Goal: Task Accomplishment & Management: Manage account settings

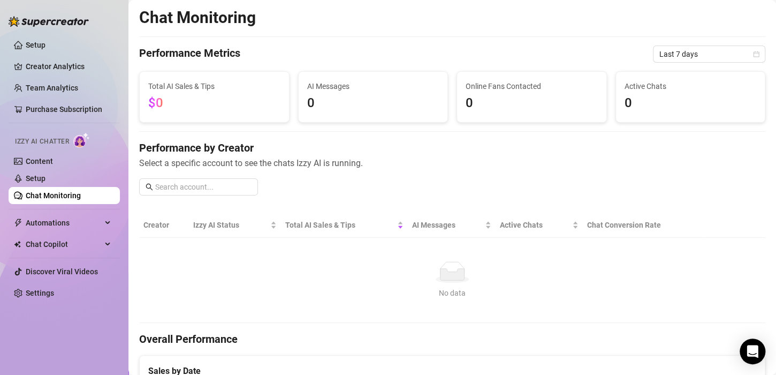
scroll to position [268, 0]
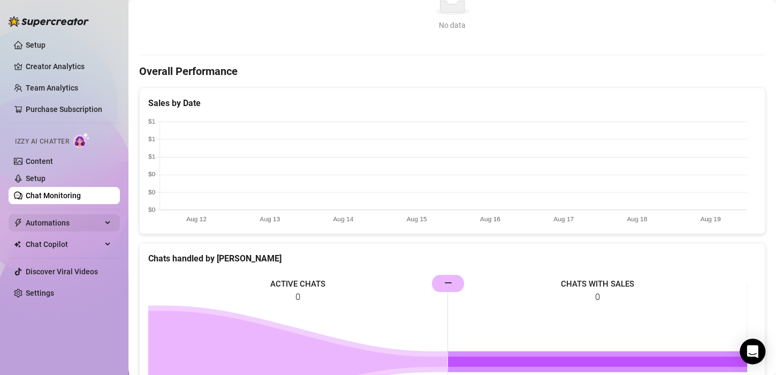
click at [109, 228] on div "Automations" at bounding box center [64, 222] width 111 height 17
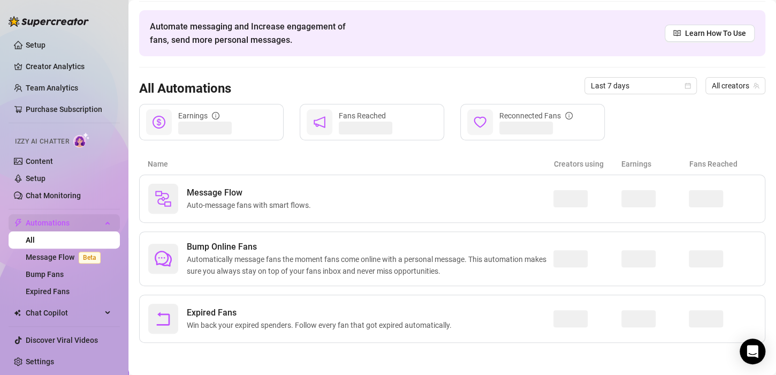
scroll to position [34, 0]
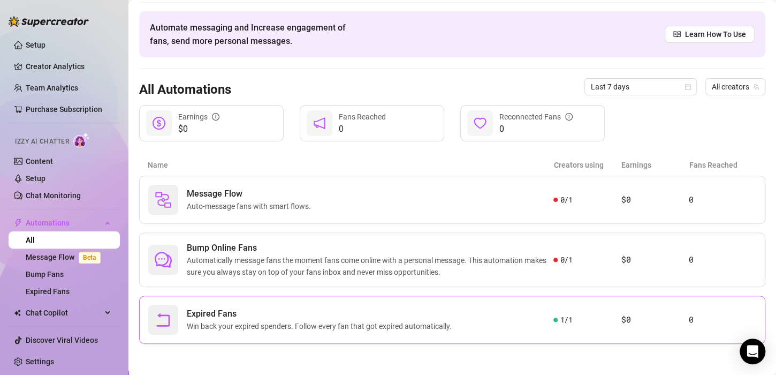
click at [498, 316] on div "Expired Fans Win back your expired spenders. Follow every fan that got expired …" at bounding box center [350, 319] width 405 height 30
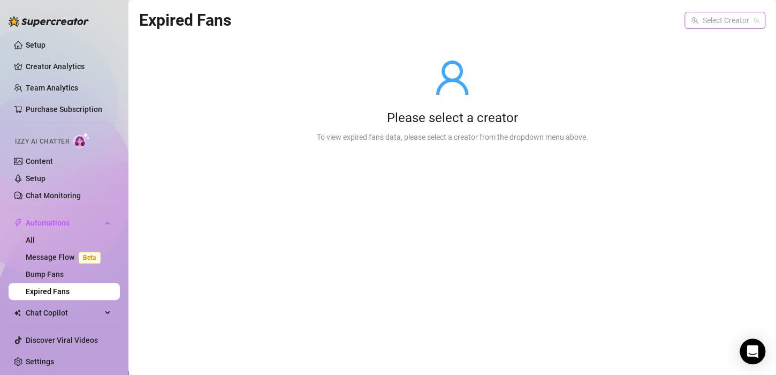
click at [714, 20] on input "search" at bounding box center [720, 20] width 58 height 16
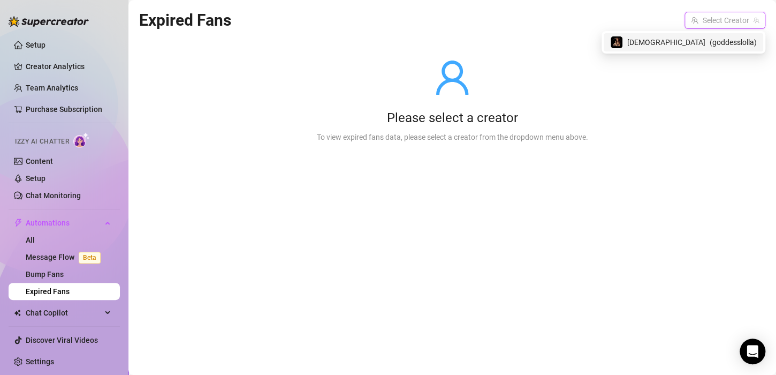
click at [683, 48] on span "[DEMOGRAPHIC_DATA]" at bounding box center [666, 42] width 78 height 12
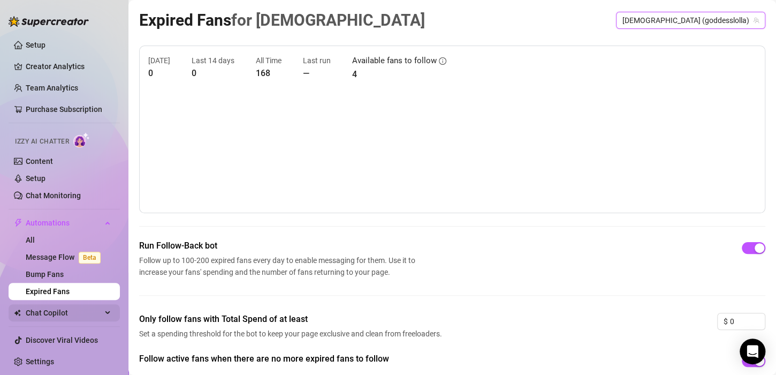
click at [83, 308] on span "Chat Copilot" at bounding box center [64, 312] width 76 height 17
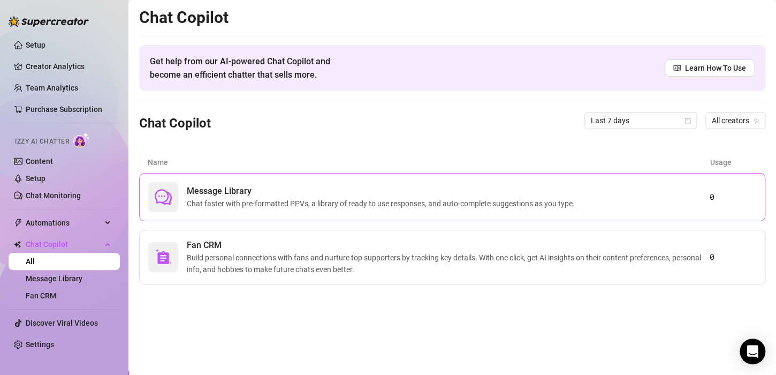
click at [212, 208] on span "Chat faster with pre-formatted PPVs, a library of ready to use responses, and a…" at bounding box center [383, 203] width 392 height 12
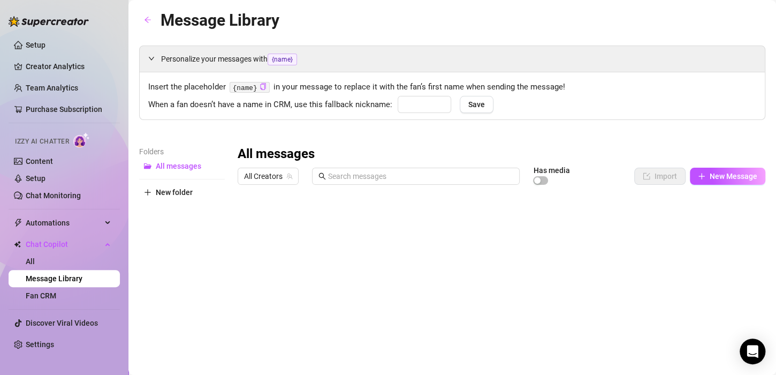
type input "babe"
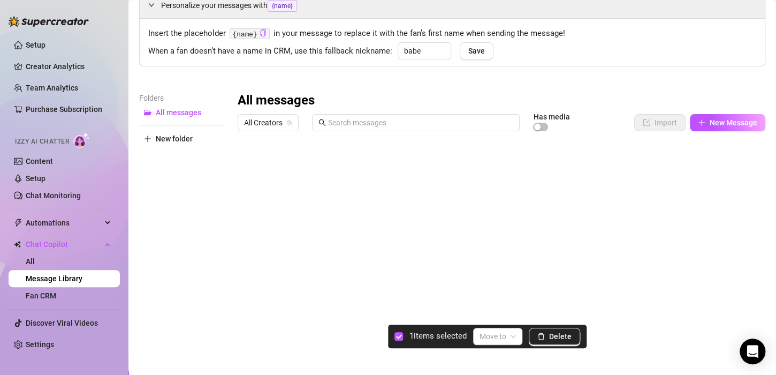
click at [251, 168] on div at bounding box center [497, 255] width 519 height 239
click at [509, 339] on span at bounding box center [497, 336] width 36 height 16
click at [364, 212] on div at bounding box center [497, 255] width 519 height 239
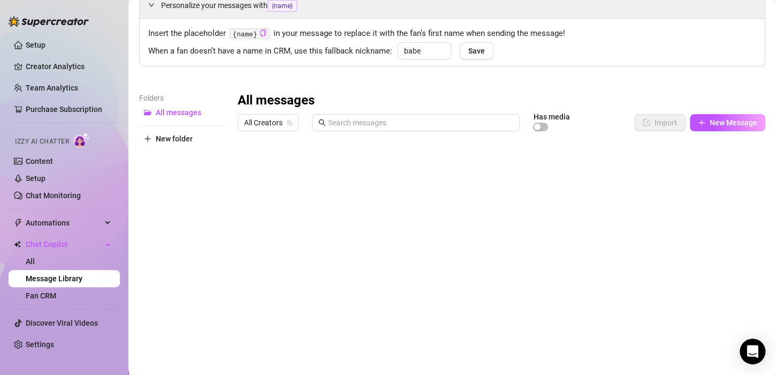
click at [594, 161] on div at bounding box center [497, 255] width 519 height 239
click at [591, 167] on div at bounding box center [497, 255] width 519 height 239
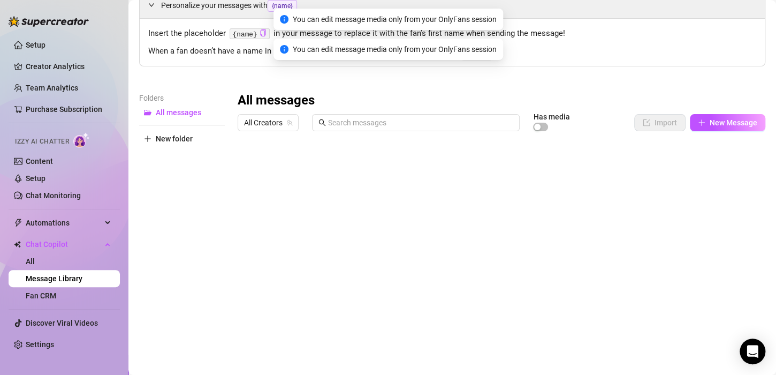
click at [742, 165] on div at bounding box center [497, 255] width 519 height 239
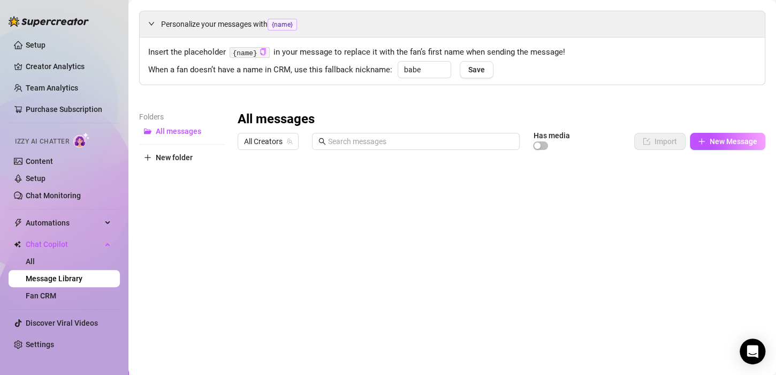
scroll to position [0, 0]
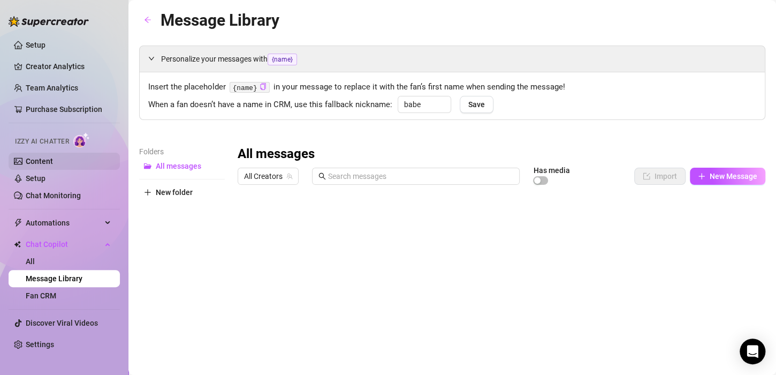
click at [53, 157] on link "Content" at bounding box center [39, 161] width 27 height 9
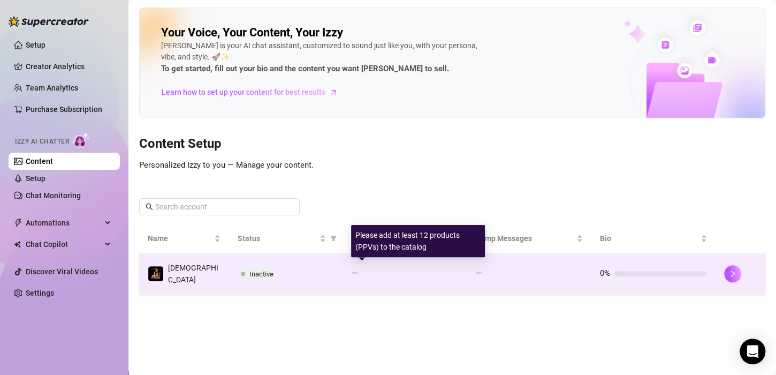
click at [391, 274] on div "—" at bounding box center [405, 273] width 107 height 13
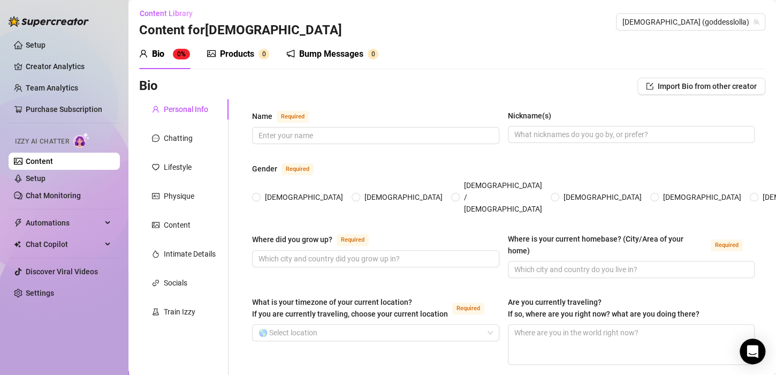
scroll to position [54, 0]
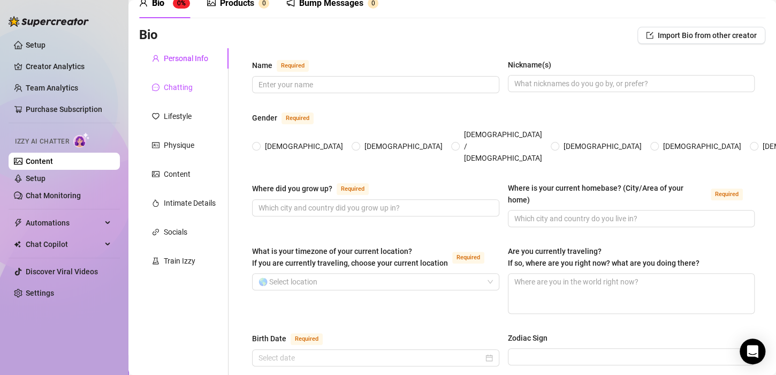
click at [188, 86] on div "Chatting" at bounding box center [178, 87] width 29 height 12
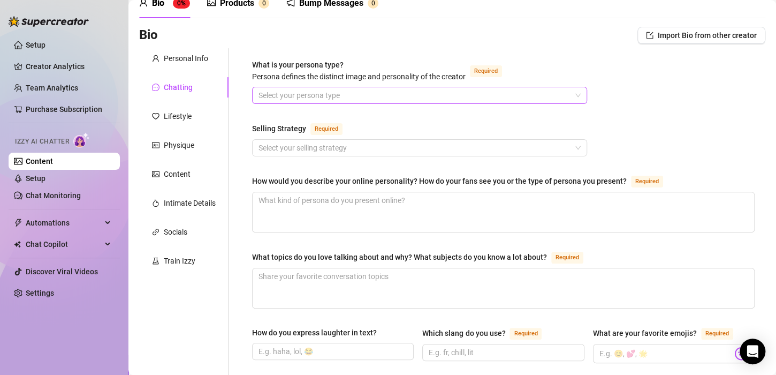
click at [365, 94] on input "What is your persona type? [PERSON_NAME] defines the distinct image and persona…" at bounding box center [414, 95] width 312 height 16
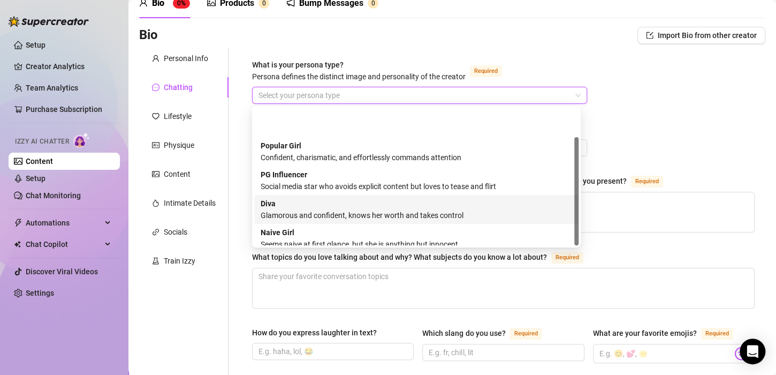
scroll to position [36, 0]
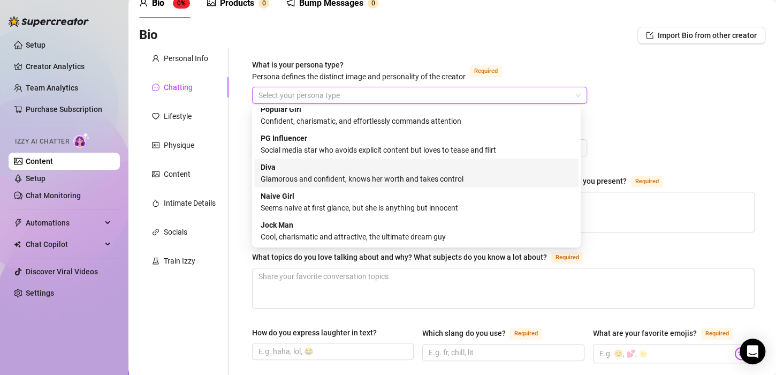
click at [293, 168] on div "[PERSON_NAME] and confident, knows her worth and takes control" at bounding box center [416, 173] width 311 height 24
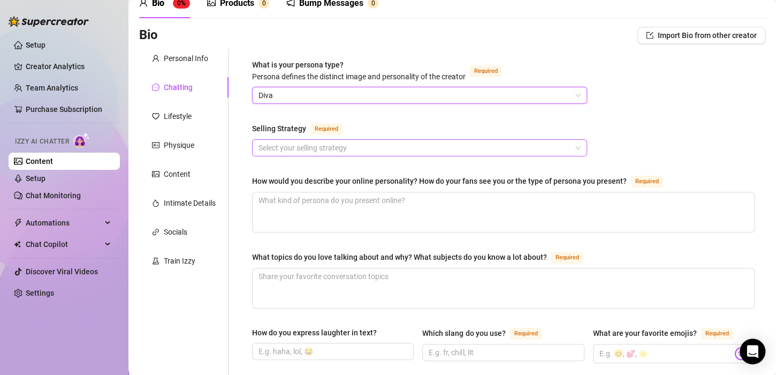
click at [316, 151] on input "Selling Strategy Required" at bounding box center [414, 148] width 312 height 16
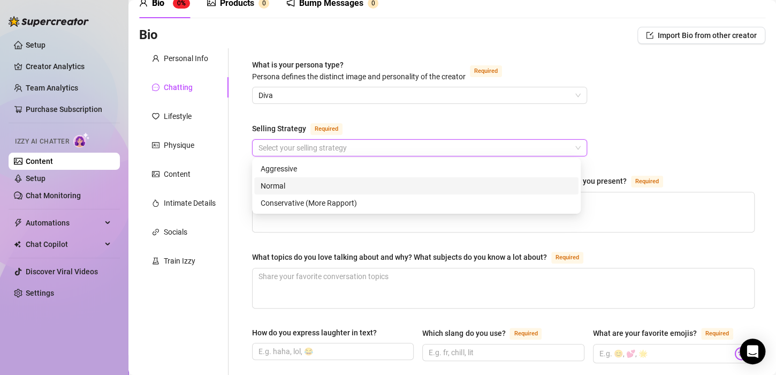
click at [312, 184] on div "Normal" at bounding box center [416, 186] width 311 height 12
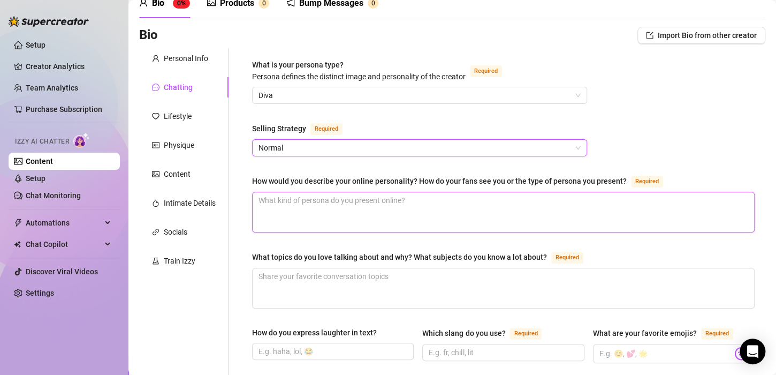
click at [466, 203] on textarea "How would you describe your online personality? How do your fans see you or the…" at bounding box center [503, 212] width 501 height 40
type textarea "as"
type textarea "as a"
type textarea "as a g"
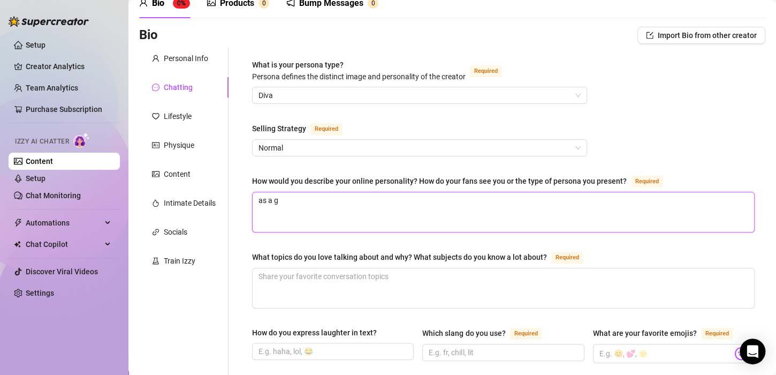
type textarea "as a go"
type textarea "as a [DEMOGRAPHIC_DATA]"
type textarea "as a godd"
type textarea "as a goddes"
type textarea "as a [DEMOGRAPHIC_DATA]"
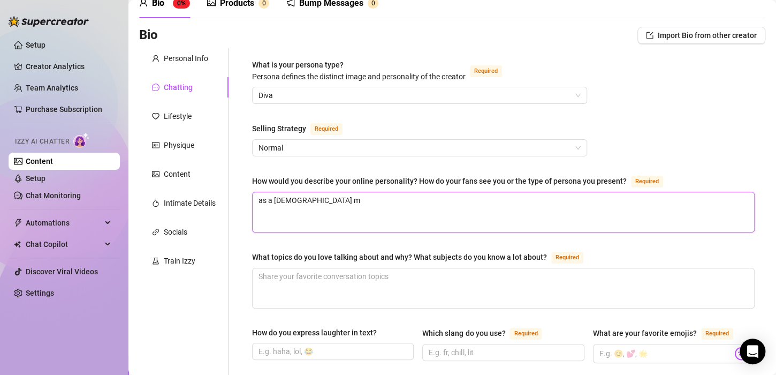
type textarea "as a [DEMOGRAPHIC_DATA] [PERSON_NAME]"
type textarea "as a [DEMOGRAPHIC_DATA] m"
type textarea "as a goddess my"
type textarea "as a goddess my co"
type textarea "as a goddess my con"
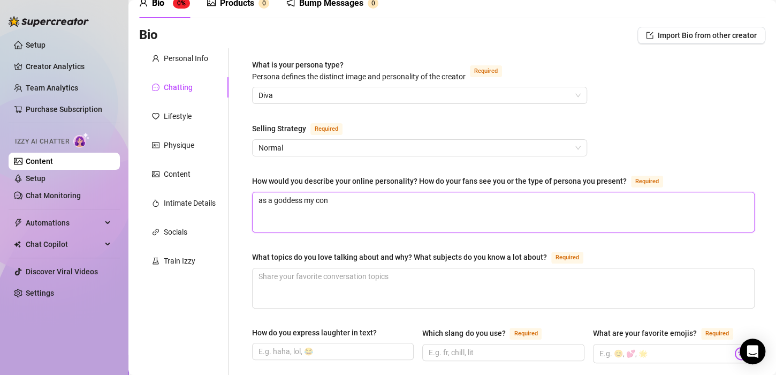
type textarea "as a [DEMOGRAPHIC_DATA] my cont"
type textarea "as a [DEMOGRAPHIC_DATA] my [PERSON_NAME]"
type textarea "as a [DEMOGRAPHIC_DATA] my contetn"
type textarea "as a [DEMOGRAPHIC_DATA] my contet"
type textarea "as a [DEMOGRAPHIC_DATA] my cont"
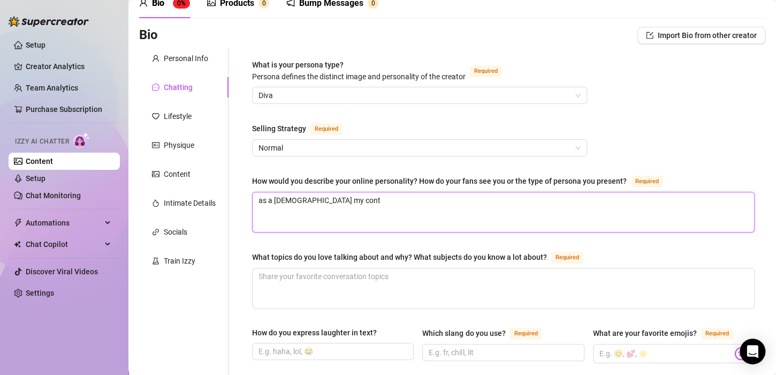
type textarea "as a goddess my con"
type textarea "as a goddess my co"
type textarea "as a goddess my c"
type textarea "as a goddess my"
type textarea "as a goddess my c"
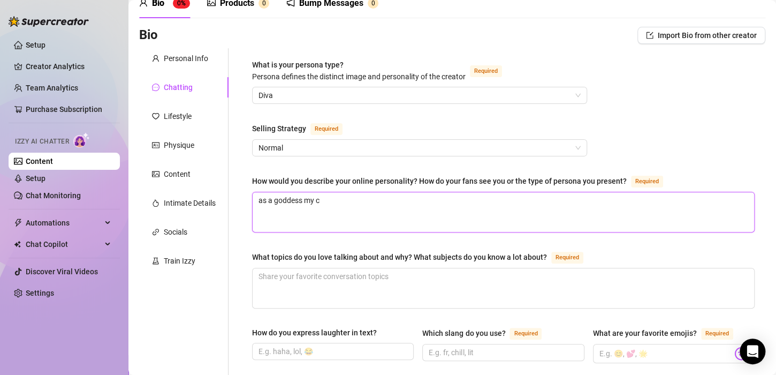
type textarea "as a goddess my co"
type textarea "as a goddess my con"
type textarea "as a [DEMOGRAPHIC_DATA] my cont"
type textarea "as a [DEMOGRAPHIC_DATA] my conten"
type textarea "as a [DEMOGRAPHIC_DATA] my content"
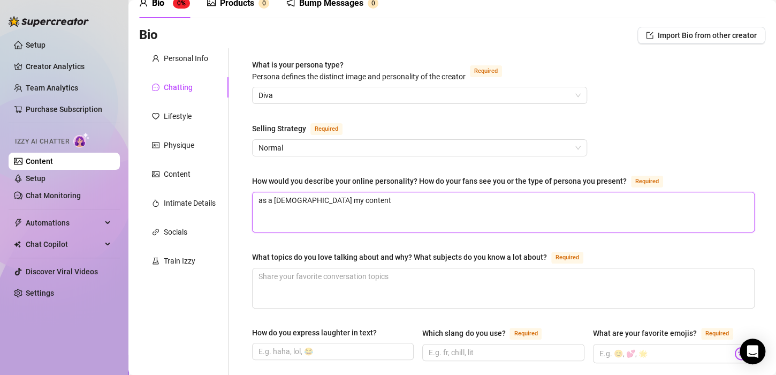
type textarea "as a [DEMOGRAPHIC_DATA] my content"
type textarea "as a [DEMOGRAPHIC_DATA] my content i"
type textarea "as a [DEMOGRAPHIC_DATA] my content is"
type textarea "as a [DEMOGRAPHIC_DATA] my content is c"
type textarea "as a [DEMOGRAPHIC_DATA] my content is ca"
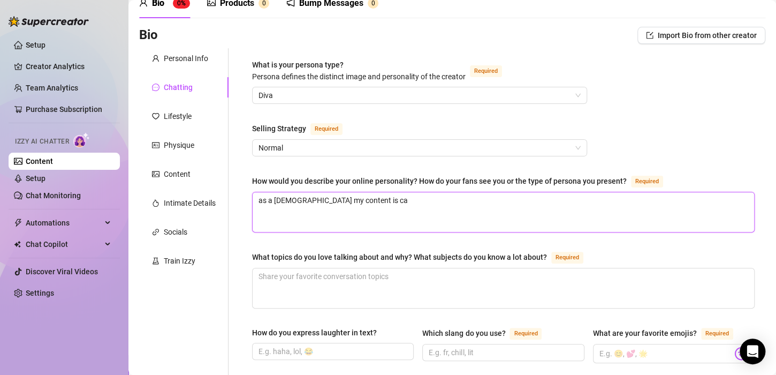
type textarea "as a [DEMOGRAPHIC_DATA] my content is cat"
type textarea "as a [DEMOGRAPHIC_DATA] my content is cate"
type textarea "as a [DEMOGRAPHIC_DATA] my content is cater"
type textarea "as a [DEMOGRAPHIC_DATA] my content is catere"
type textarea "as a [DEMOGRAPHIC_DATA] my content is catered"
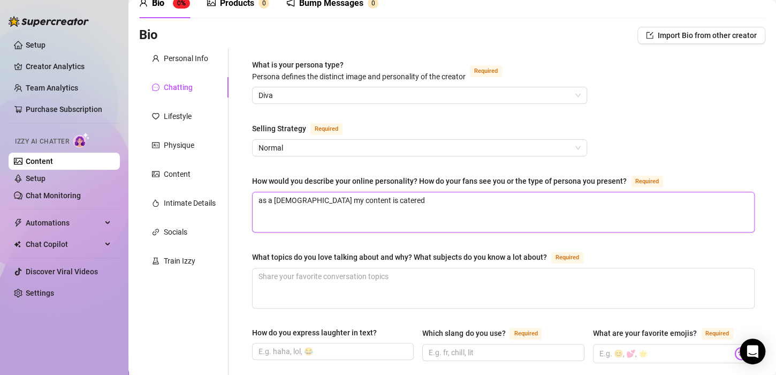
type textarea "as a [DEMOGRAPHIC_DATA] my content is catered t"
type textarea "as a [DEMOGRAPHIC_DATA] my content is catered to"
type textarea "as a [DEMOGRAPHIC_DATA] my content is catered tow"
type textarea "as a [DEMOGRAPHIC_DATA] my content is catered towar"
type textarea "as a [DEMOGRAPHIC_DATA] my content is catered toward"
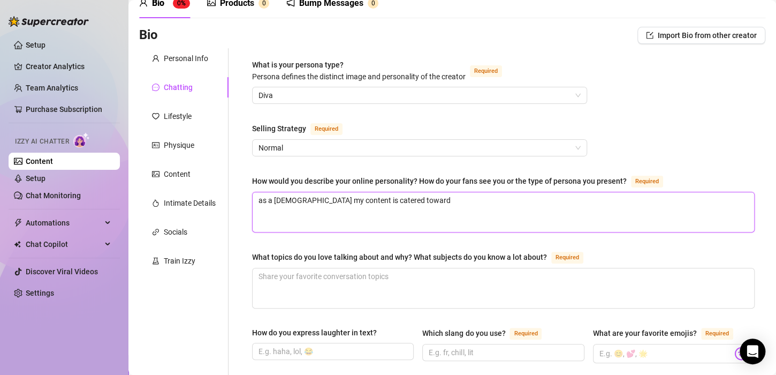
type textarea "as a [DEMOGRAPHIC_DATA] my content is catered towards"
type textarea "as a [DEMOGRAPHIC_DATA] my content is catered towards ma"
type textarea "as a [DEMOGRAPHIC_DATA] my content is catered towards mar"
type textarea "as a [DEMOGRAPHIC_DATA] my content is catered towards [PERSON_NAME]"
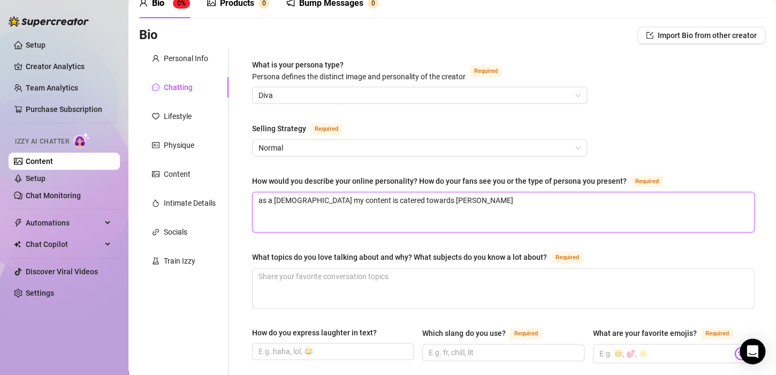
type textarea "as a [DEMOGRAPHIC_DATA] my content is catered towards marri"
type textarea "as a [DEMOGRAPHIC_DATA] my content is catered towards marrie"
type textarea "as a [DEMOGRAPHIC_DATA] my content is catered towards married"
type textarea "as a [DEMOGRAPHIC_DATA] my content is catered towards married m"
type textarea "as a goddess my content is catered towards married me"
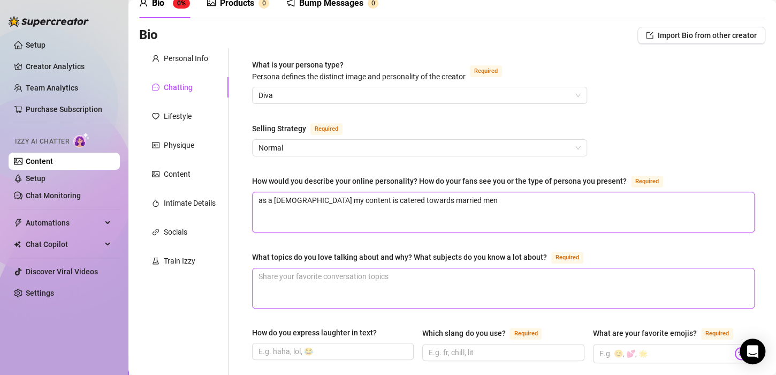
scroll to position [161, 0]
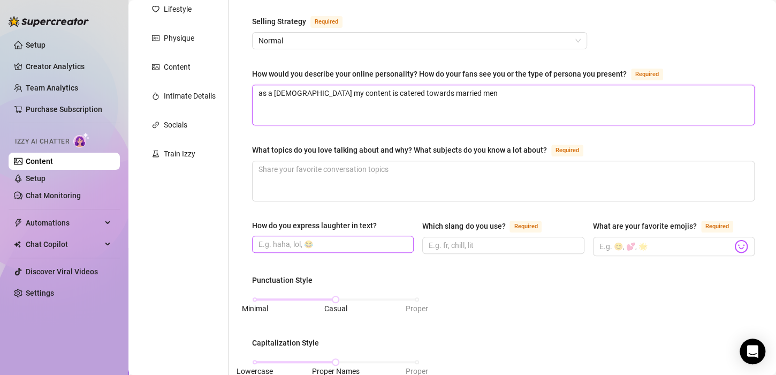
type textarea "as a [DEMOGRAPHIC_DATA] my content is catered towards married men"
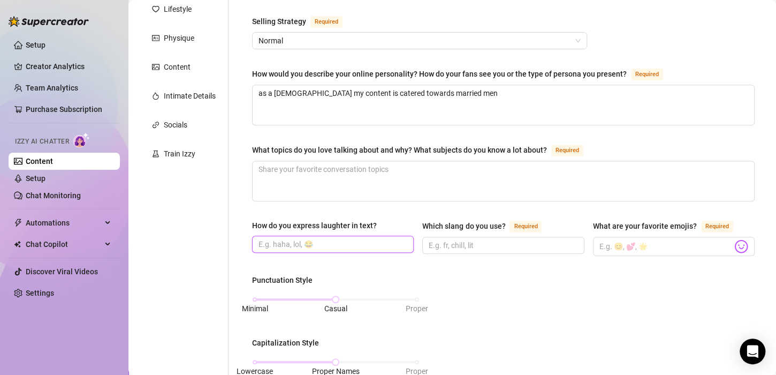
click at [312, 242] on input "How do you express laughter in text?" at bounding box center [331, 244] width 147 height 12
type input "lol"
type input "fr,lit,rad"
click at [734, 245] on img at bounding box center [741, 246] width 14 height 14
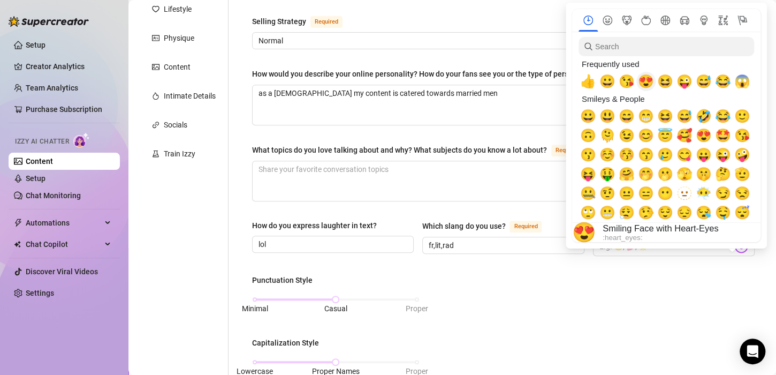
click at [643, 80] on span "😍" at bounding box center [646, 81] width 16 height 15
click at [630, 80] on span "😘" at bounding box center [627, 81] width 16 height 15
drag, startPoint x: 726, startPoint y: 135, endPoint x: 719, endPoint y: 140, distance: 8.8
click at [726, 135] on span "🤩" at bounding box center [723, 135] width 16 height 15
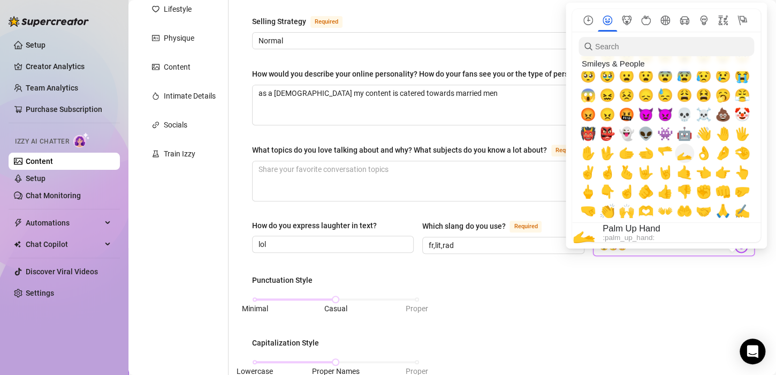
scroll to position [214, 0]
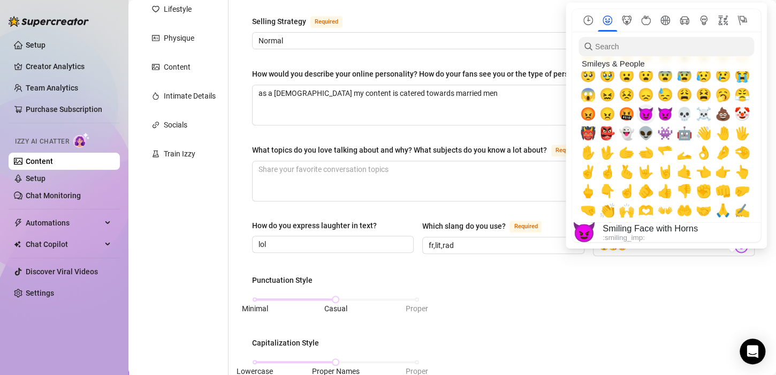
click at [644, 117] on span "😈" at bounding box center [646, 113] width 16 height 15
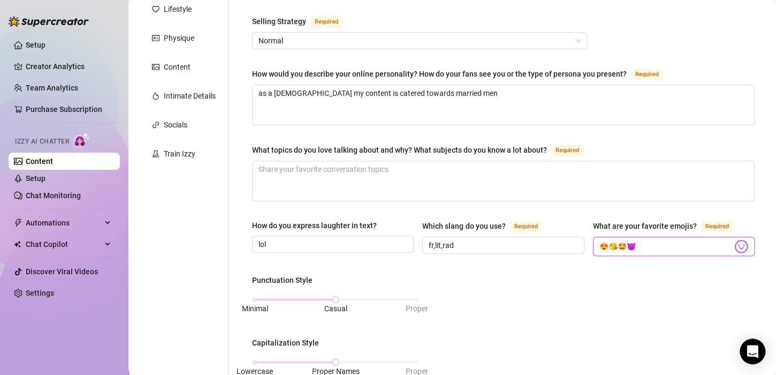
type input "😍😘🤩😈"
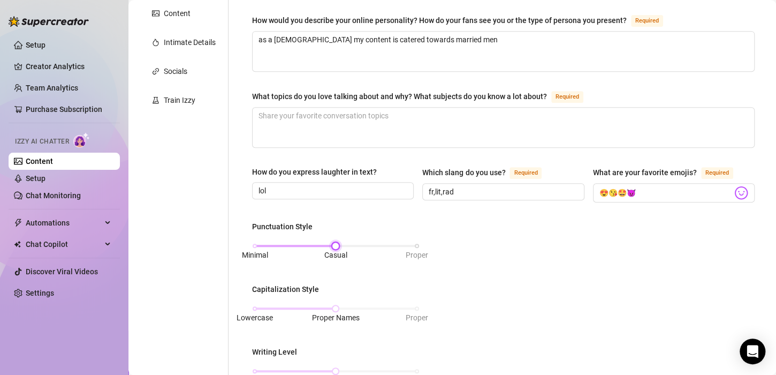
click at [314, 242] on div "Minimal Casual Proper" at bounding box center [336, 245] width 162 height 6
drag, startPoint x: 332, startPoint y: 244, endPoint x: 306, endPoint y: 245, distance: 26.8
click at [306, 245] on div "Minimal Casual Proper" at bounding box center [336, 245] width 162 height 6
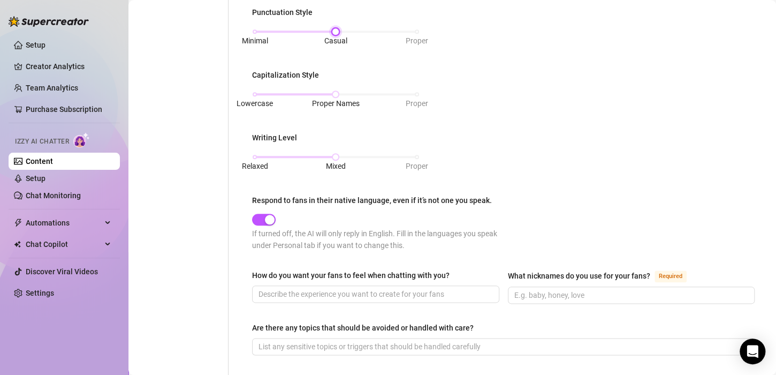
scroll to position [482, 0]
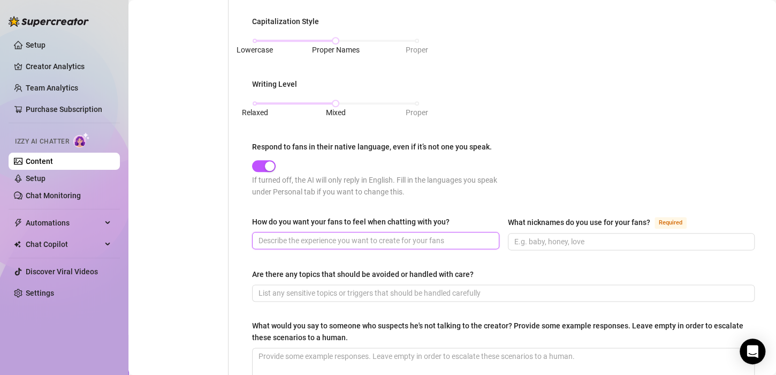
click at [388, 239] on input "How do you want your fans to feel when chatting with you?" at bounding box center [374, 240] width 232 height 12
type input "i want them to feel like they are wanted like a boyfriend"
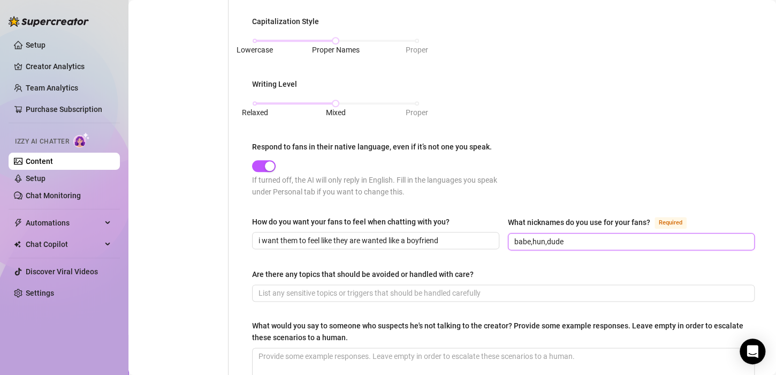
type input "babe,hun,dude"
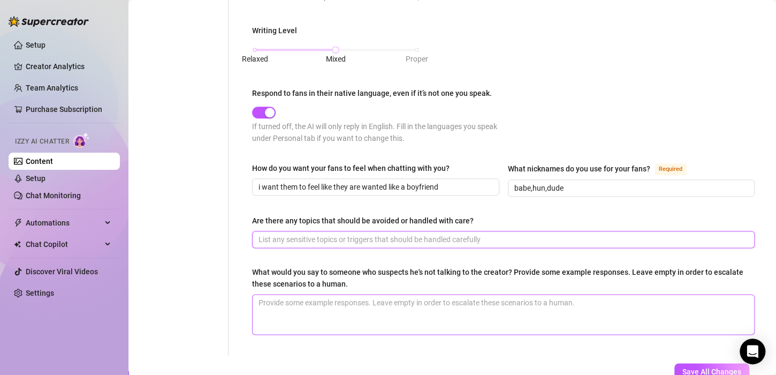
scroll to position [588, 0]
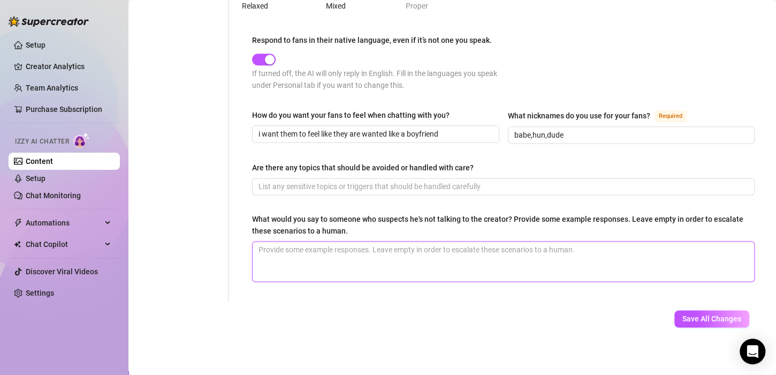
click at [400, 264] on textarea "What would you say to someone who suspects he's not talking to the creator? Pro…" at bounding box center [503, 261] width 501 height 40
type textarea "if"
type textarea "if i"
type textarea "if i w"
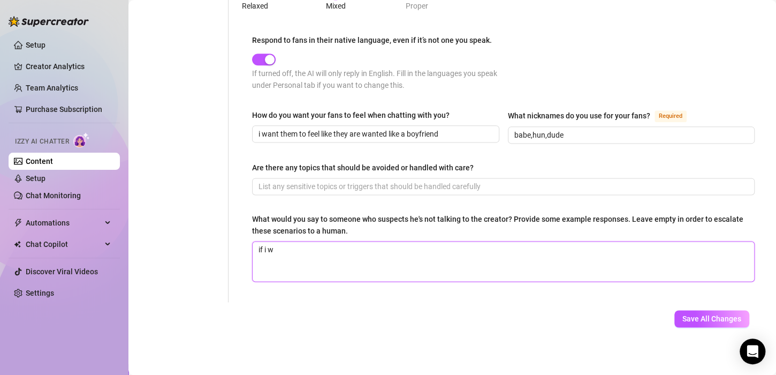
type textarea "if i we"
type textarea "if i wer"
type textarea "if i were"
type textarea "if i were a"
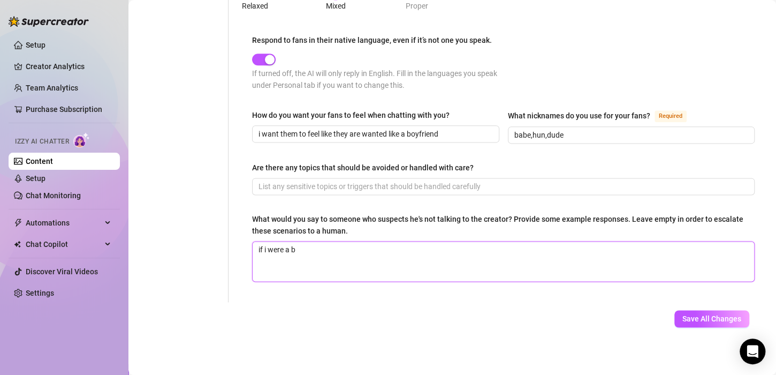
type textarea "if i were a bo"
type textarea "if i were a bot"
type textarea "if i were a bot w"
type textarea "if i were a bot wou"
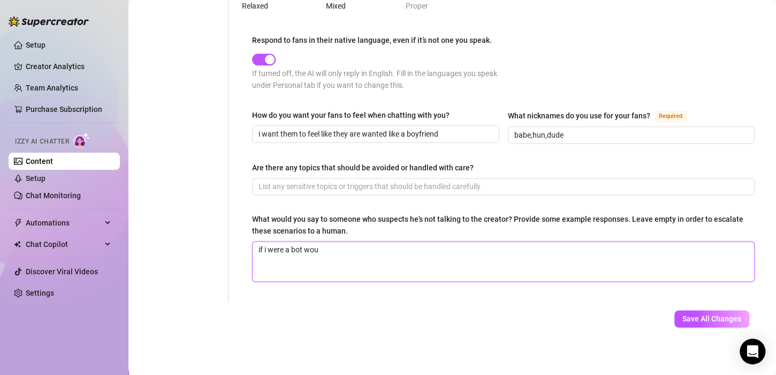
type textarea "if i were a bot woul"
type textarea "if i were a bot would"
type textarea "if i were a bot would i"
type textarea "if i were a bot would i t"
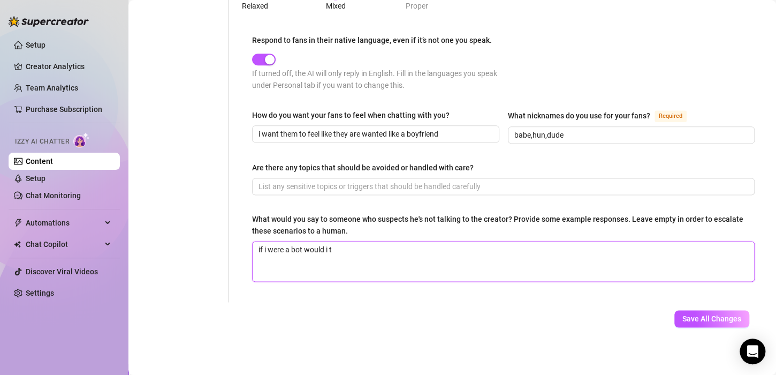
type textarea "if i were a bot would i ta"
type textarea "if i were a bot would i tak"
type textarea "if i were a bot would i take"
type textarea "if i were a bot would i take yo"
type textarea "if i were a bot would i take your"
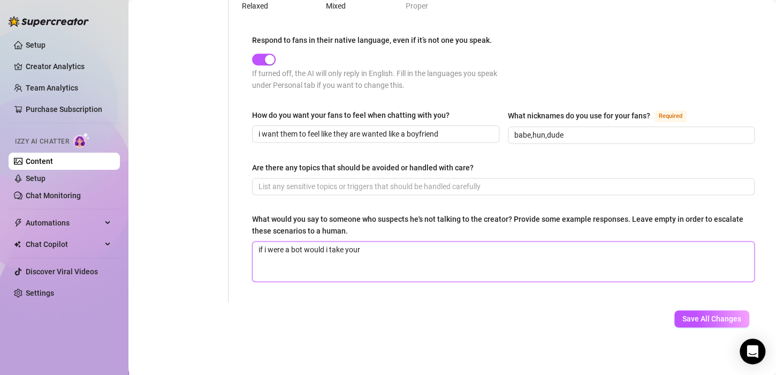
type textarea "if i were a bot would i take your"
type textarea "if i were a bot would i take your m"
type textarea "if i were a bot would i take your ma"
type textarea "if i were a bot would i take your man"
type textarea "if i were a bot would i take your man?"
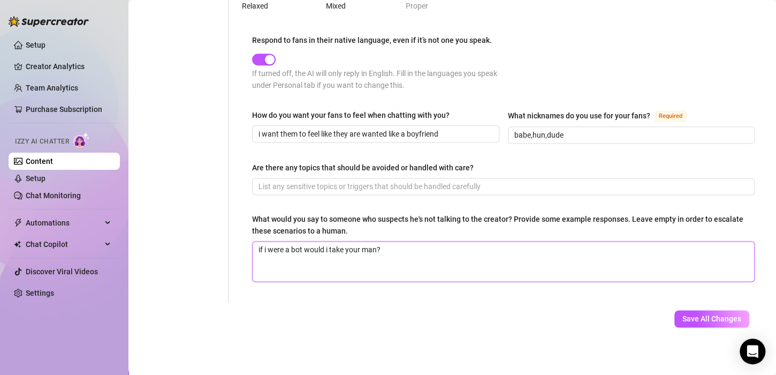
type textarea "if i were a bot would i take your man?"
drag, startPoint x: 375, startPoint y: 250, endPoint x: 192, endPoint y: 247, distance: 183.0
type textarea "i"
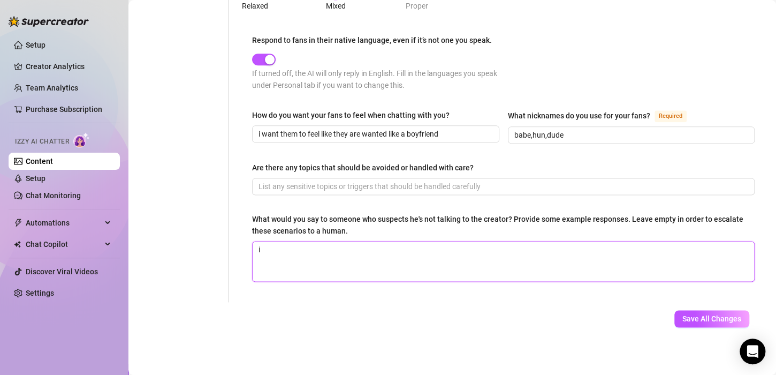
type textarea "i a"
type textarea "i a a"
type textarea "i a"
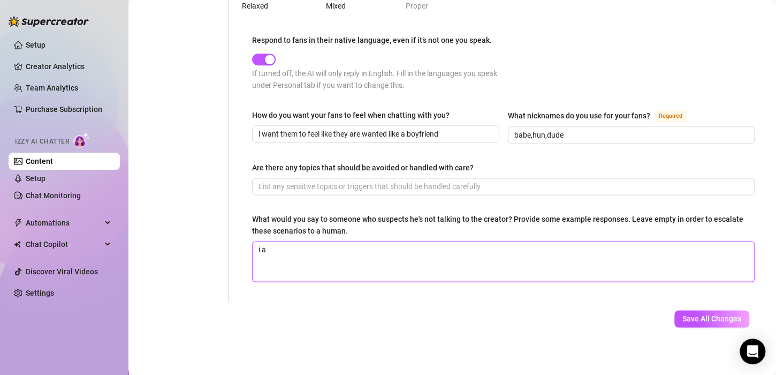
type textarea "i am"
type textarea "i am a"
type textarea "i am a s"
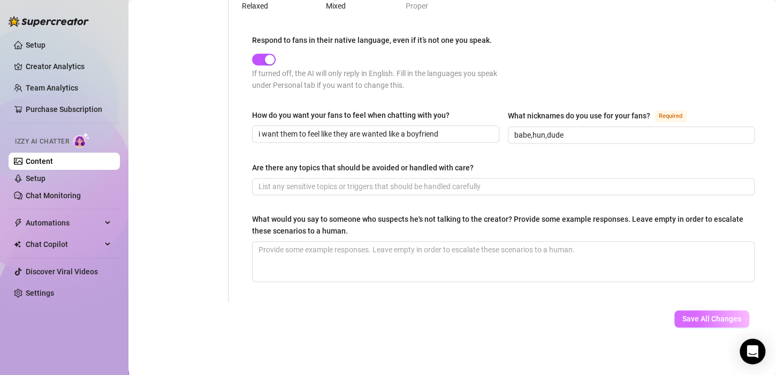
drag, startPoint x: 704, startPoint y: 309, endPoint x: 701, endPoint y: 316, distance: 7.2
click at [705, 310] on button "Save All Changes" at bounding box center [711, 318] width 75 height 17
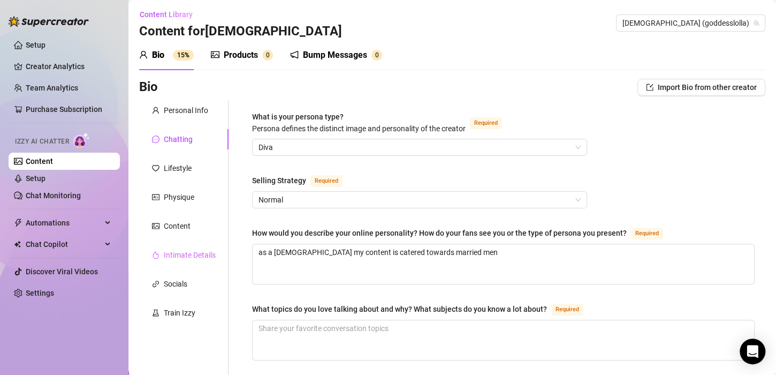
scroll to position [0, 0]
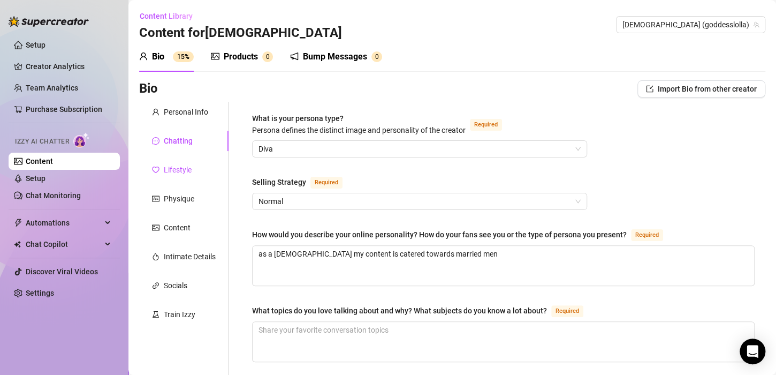
click at [184, 171] on div "Lifestyle" at bounding box center [178, 170] width 28 height 12
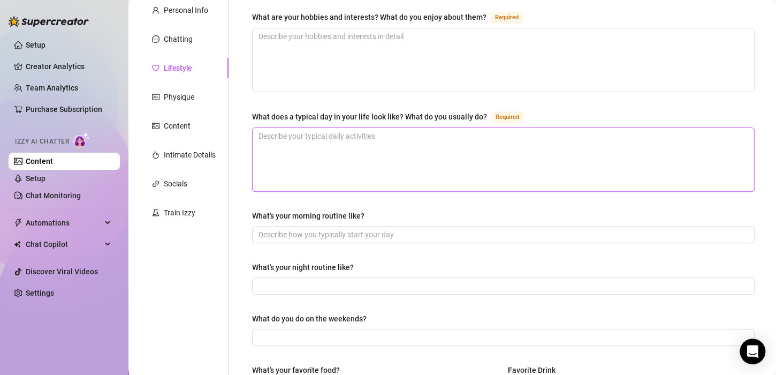
scroll to position [107, 0]
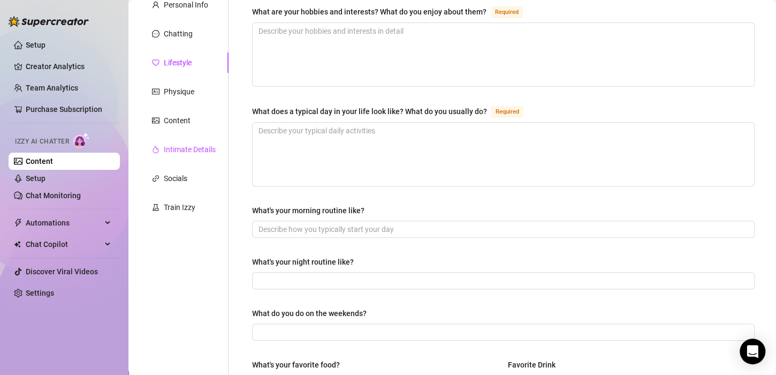
click at [205, 149] on div "Intimate Details" at bounding box center [190, 149] width 52 height 12
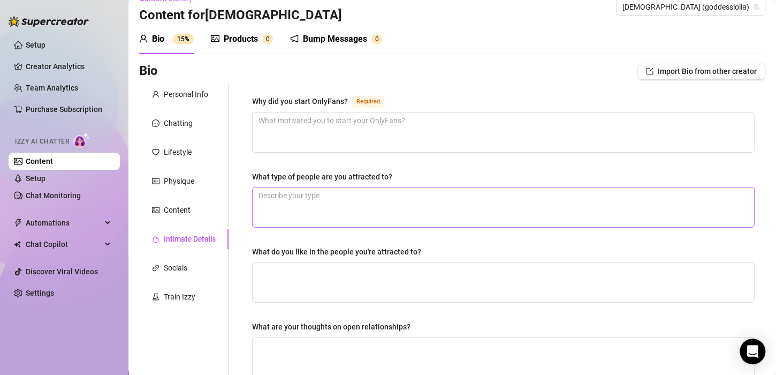
scroll to position [0, 0]
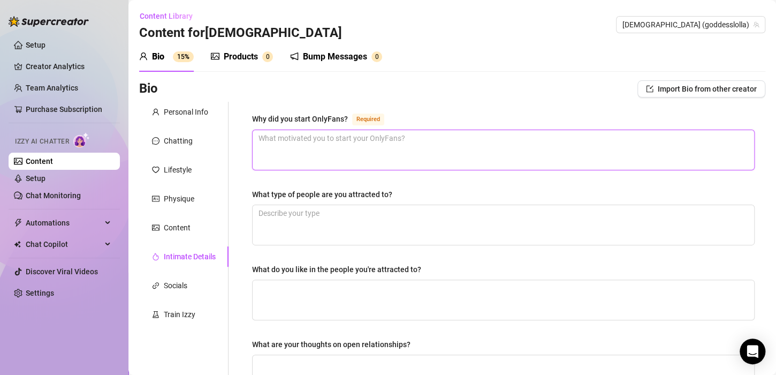
drag, startPoint x: 343, startPoint y: 143, endPoint x: 330, endPoint y: 142, distance: 13.4
click at [342, 142] on textarea "Why did you start OnlyFans? Required" at bounding box center [503, 150] width 501 height 40
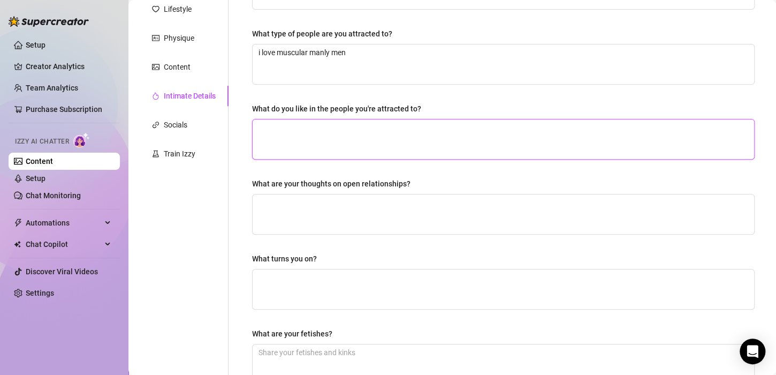
scroll to position [214, 0]
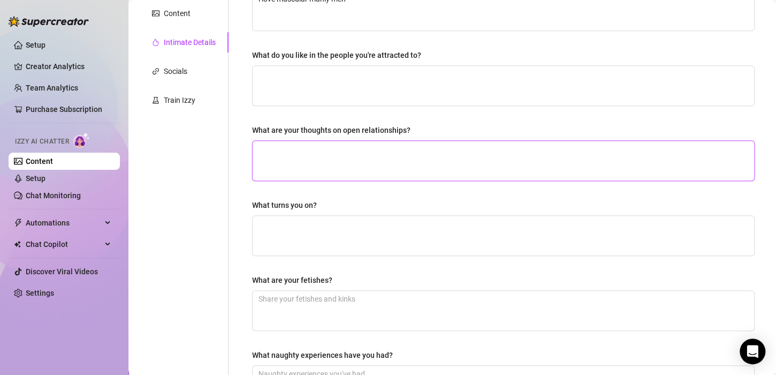
drag, startPoint x: 406, startPoint y: 167, endPoint x: 401, endPoint y: 168, distance: 5.5
click at [406, 167] on textarea "What are your thoughts on open relationships?" at bounding box center [503, 161] width 501 height 40
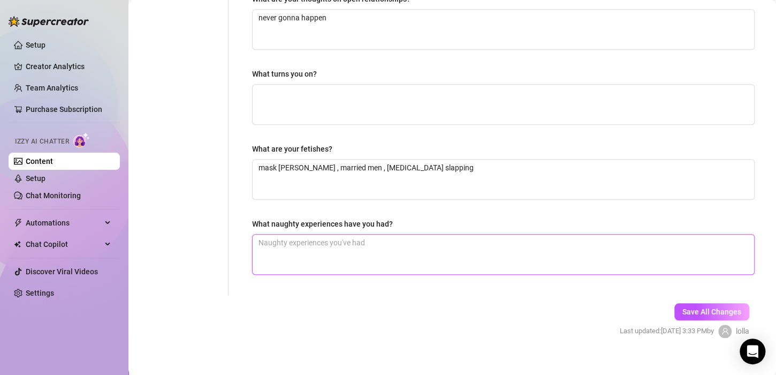
scroll to position [357, 0]
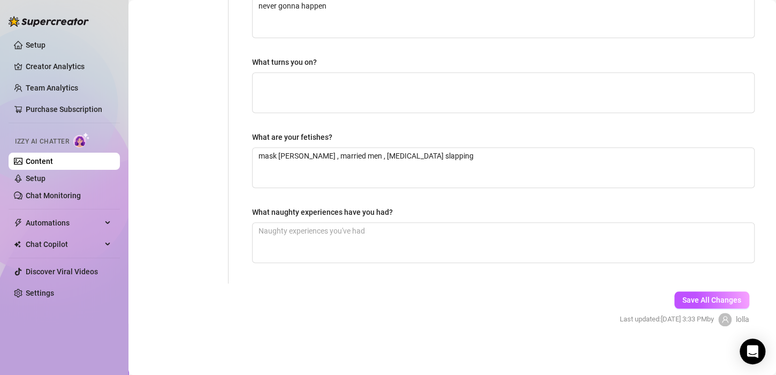
drag, startPoint x: 692, startPoint y: 291, endPoint x: 694, endPoint y: 285, distance: 6.8
click at [691, 292] on button "Save All Changes" at bounding box center [711, 299] width 75 height 17
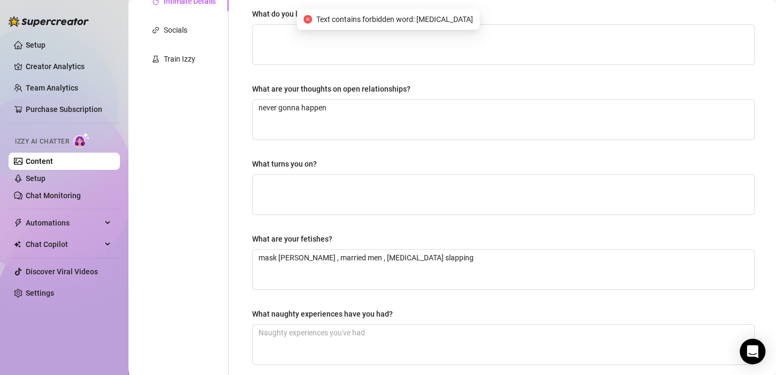
scroll to position [250, 0]
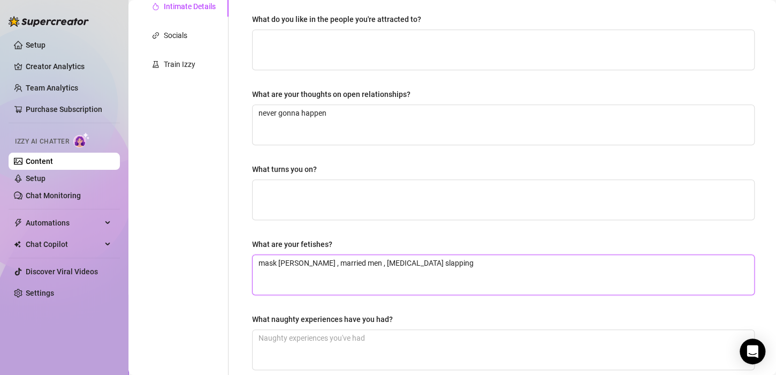
drag, startPoint x: 373, startPoint y: 262, endPoint x: 344, endPoint y: 268, distance: 30.0
click at [345, 262] on textarea "mask [PERSON_NAME] , married men , [MEDICAL_DATA] slapping" at bounding box center [503, 275] width 501 height 40
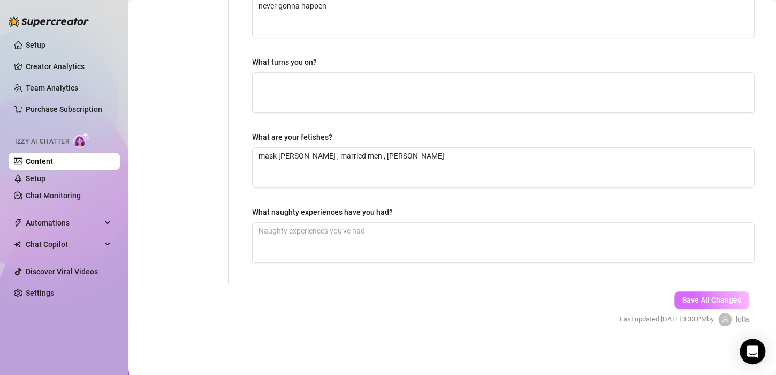
click at [692, 296] on span "Save All Changes" at bounding box center [711, 299] width 59 height 9
click at [718, 292] on button "Save All Changes" at bounding box center [711, 299] width 75 height 17
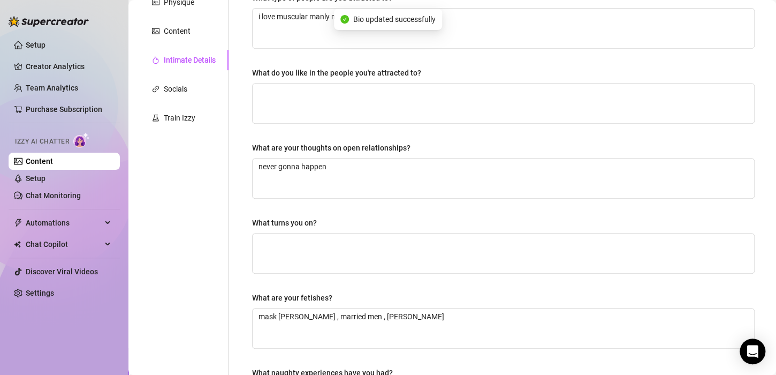
scroll to position [89, 0]
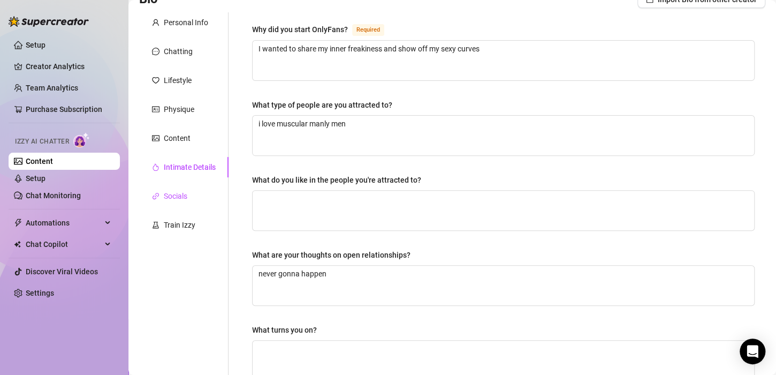
click at [173, 194] on div "Socials" at bounding box center [176, 196] width 24 height 12
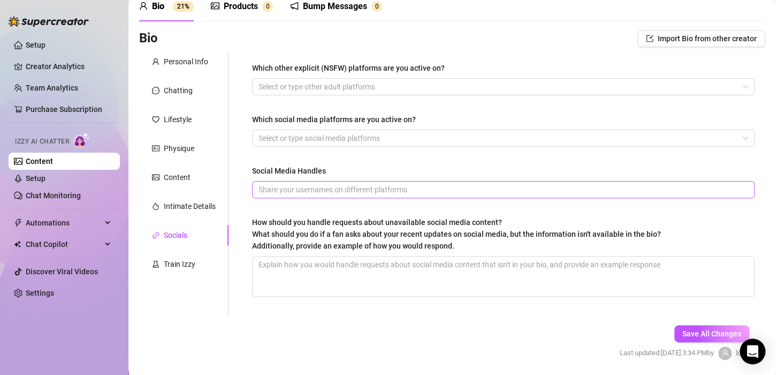
scroll to position [32, 0]
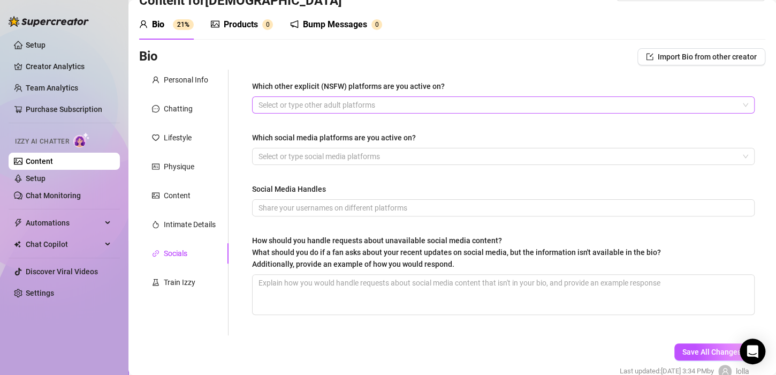
click at [329, 106] on div at bounding box center [497, 104] width 487 height 15
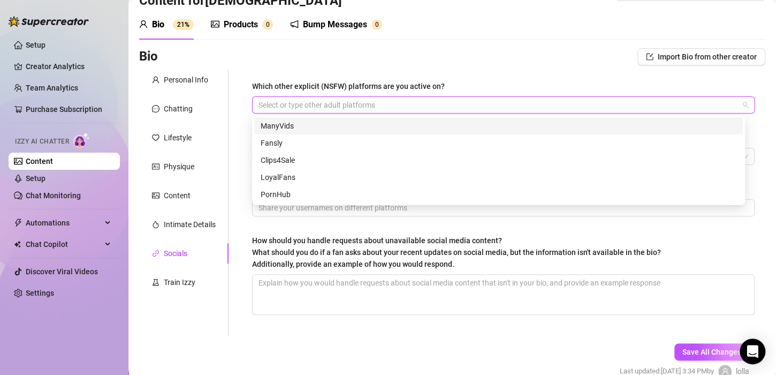
click at [292, 125] on div "ManyVids" at bounding box center [499, 126] width 476 height 12
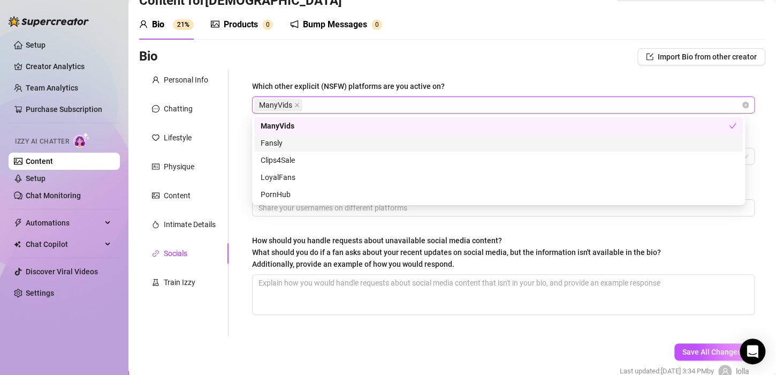
click at [284, 144] on div "Fansly" at bounding box center [499, 143] width 476 height 12
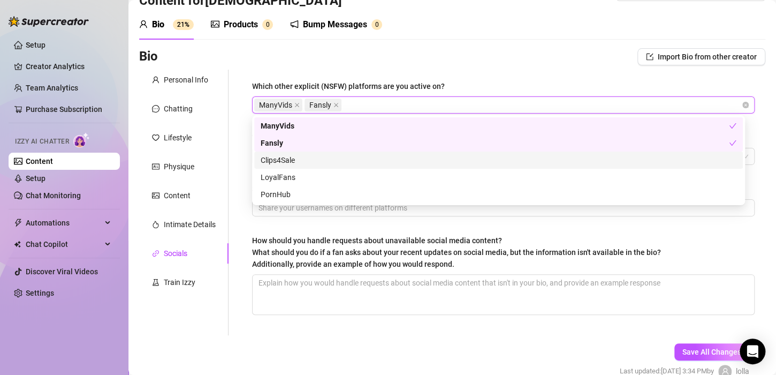
click at [292, 161] on div "Clips4Sale" at bounding box center [499, 160] width 476 height 12
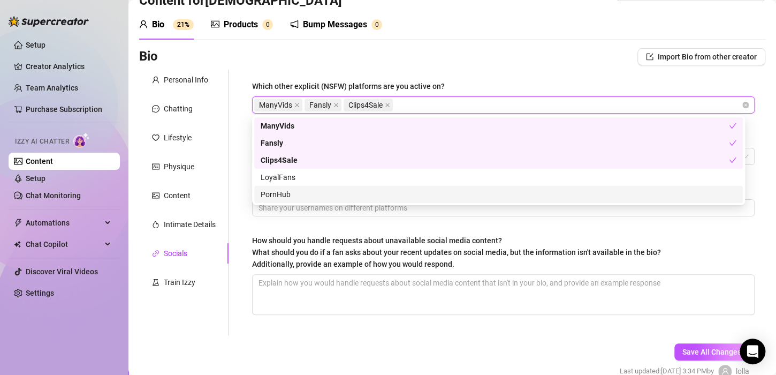
click at [295, 199] on div "PornHub" at bounding box center [499, 194] width 476 height 12
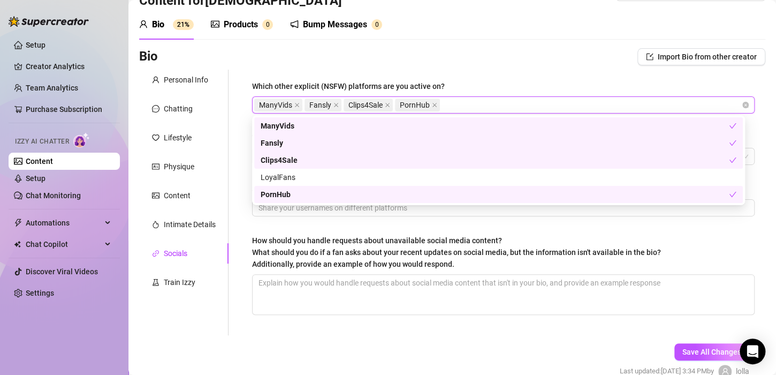
drag, startPoint x: 243, startPoint y: 44, endPoint x: 246, endPoint y: 52, distance: 9.0
click at [243, 46] on div "Bio 21% Products 0 Bump Messages 0 Bio Import Bio from other creator Personal I…" at bounding box center [452, 203] width 626 height 387
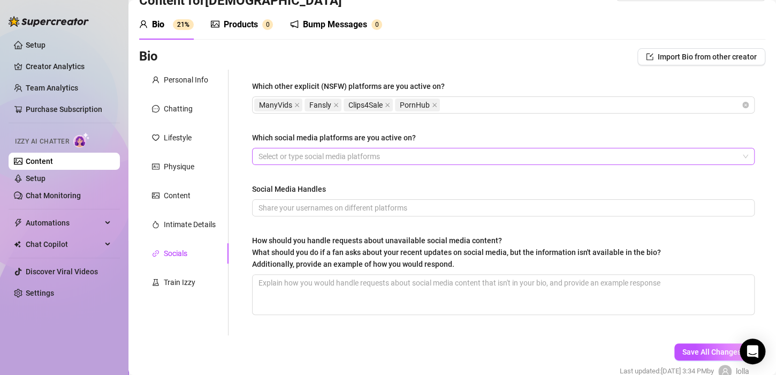
click at [329, 161] on div at bounding box center [497, 156] width 487 height 15
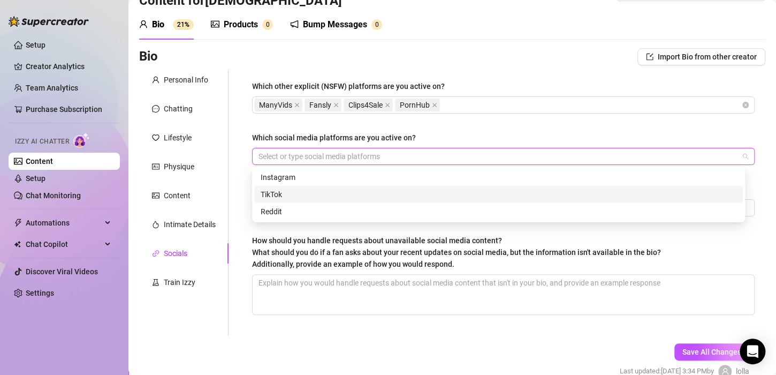
click at [281, 193] on div "TikTok" at bounding box center [499, 194] width 476 height 12
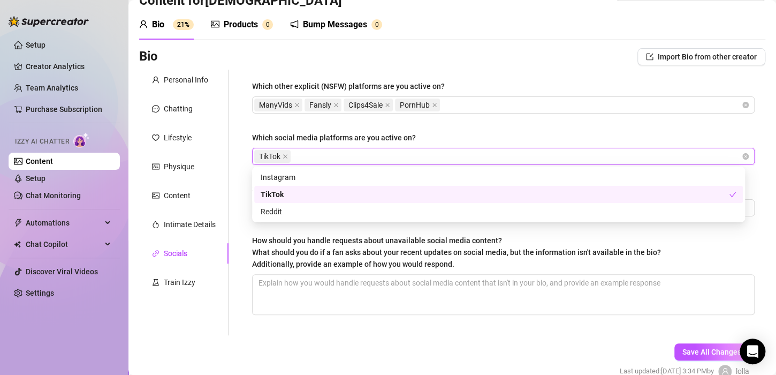
drag, startPoint x: 365, startPoint y: 129, endPoint x: 352, endPoint y: 132, distance: 13.1
click at [361, 129] on div "Which other explicit (NSFW) platforms are you active on? ManyVids Fansly Clips4…" at bounding box center [503, 202] width 502 height 244
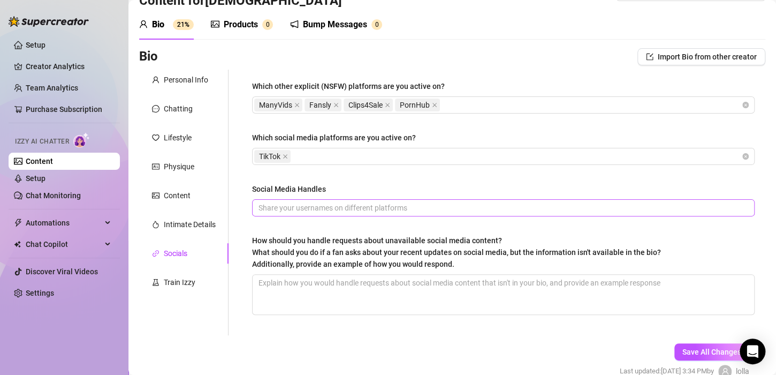
click at [310, 215] on span at bounding box center [503, 207] width 502 height 17
click at [316, 209] on input "Social Media Handles" at bounding box center [501, 208] width 487 height 12
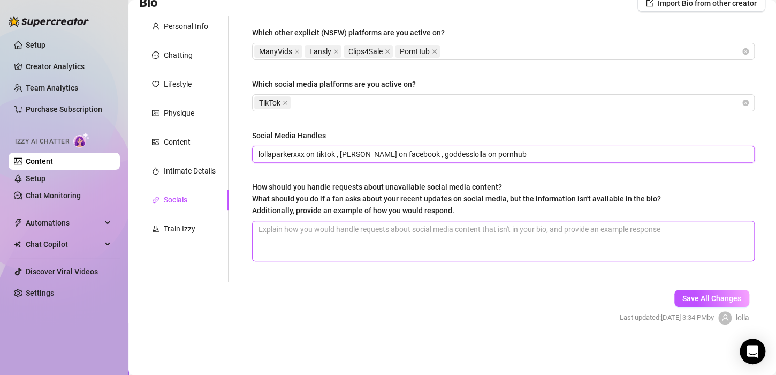
scroll to position [86, 0]
click at [371, 241] on textarea "How should you handle requests about unavailable social media content? What sho…" at bounding box center [503, 241] width 501 height 40
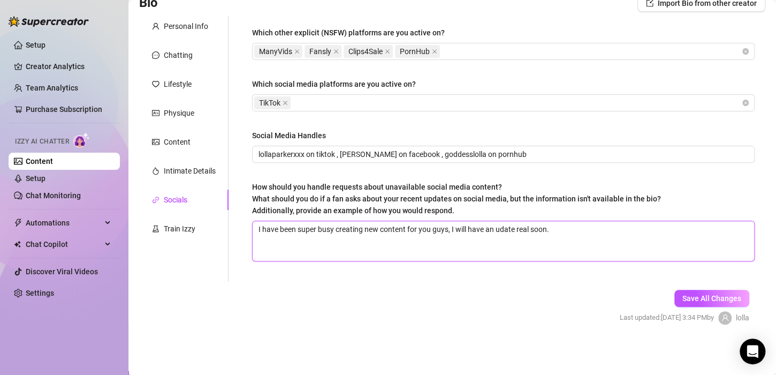
click at [501, 231] on textarea "I have been super busy creating new content for you guys, I will have an udate …" at bounding box center [503, 241] width 501 height 40
click at [691, 300] on span "Save All Changes" at bounding box center [711, 298] width 59 height 9
click at [189, 231] on div "Train Izzy" at bounding box center [180, 229] width 32 height 12
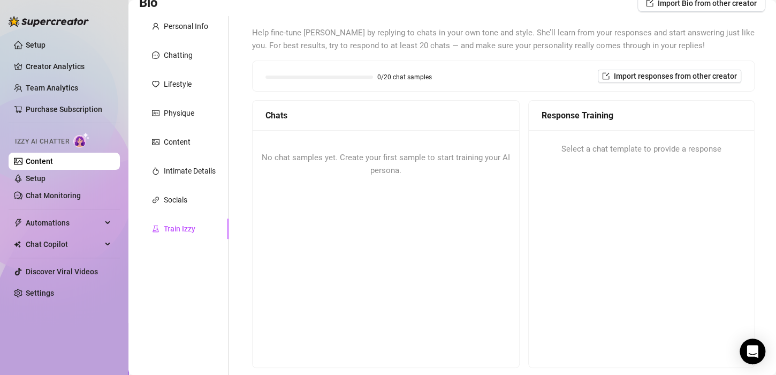
click at [390, 179] on div "No chat samples yet. Create your first sample to start training your AI persona." at bounding box center [386, 164] width 266 height 68
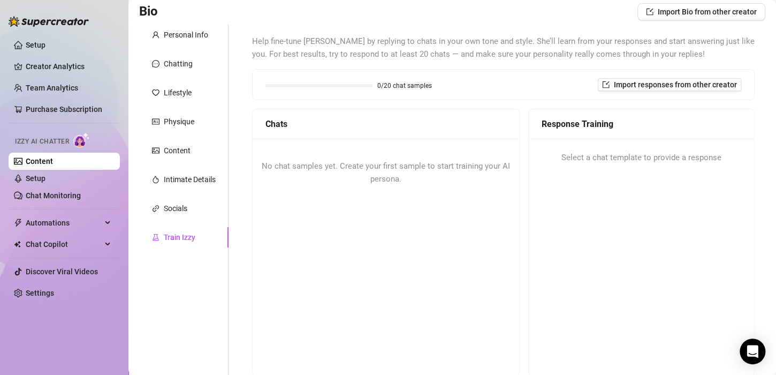
scroll to position [75, 0]
click at [586, 152] on div "Select a chat template to provide a response" at bounding box center [641, 159] width 225 height 39
click at [586, 167] on div "Select a chat template to provide a response" at bounding box center [641, 159] width 225 height 39
click at [592, 162] on span "Select a chat template to provide a response" at bounding box center [641, 159] width 160 height 13
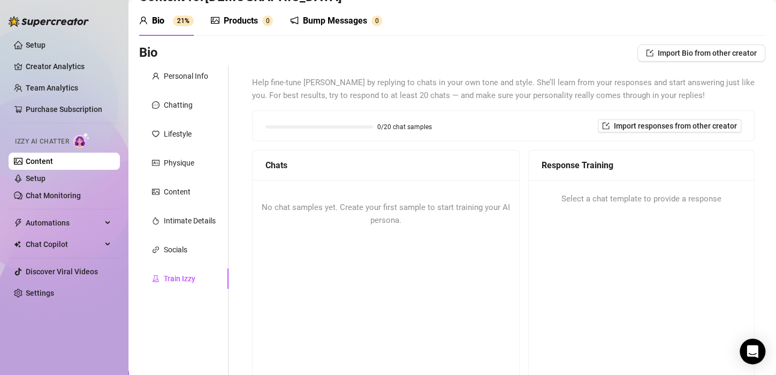
scroll to position [54, 0]
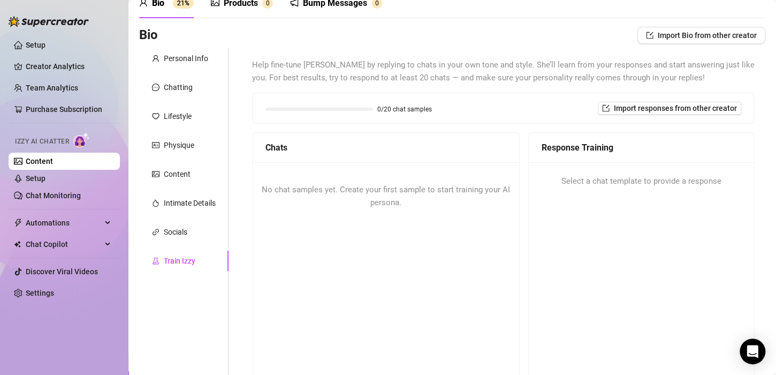
drag, startPoint x: 331, startPoint y: 192, endPoint x: 325, endPoint y: 190, distance: 6.6
click at [332, 192] on span "No chat samples yet. Create your first sample to start training your AI persona." at bounding box center [386, 196] width 248 height 22
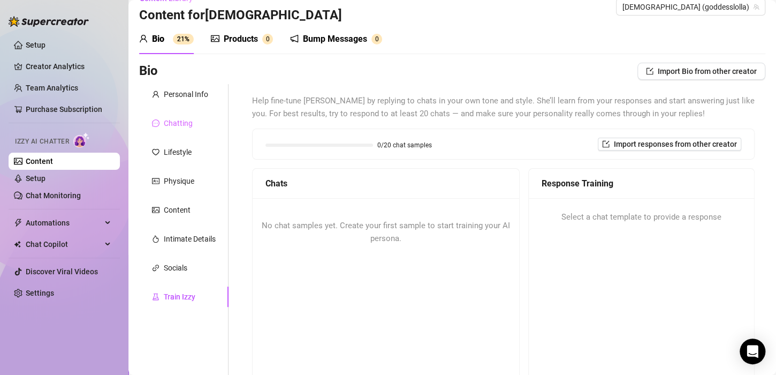
scroll to position [0, 0]
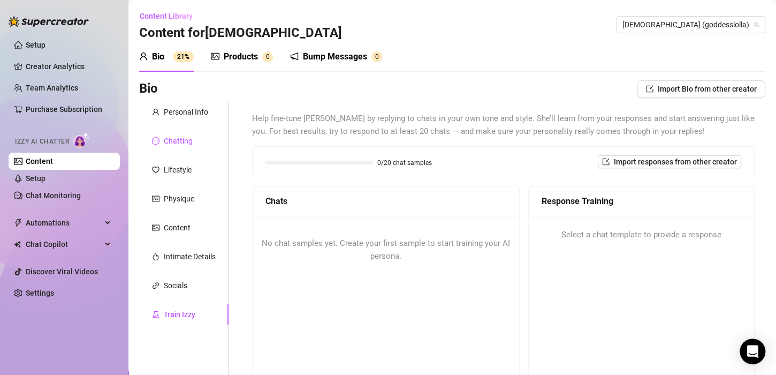
drag, startPoint x: 181, startPoint y: 144, endPoint x: 184, endPoint y: 151, distance: 6.8
click at [180, 144] on div "Chatting" at bounding box center [178, 141] width 29 height 12
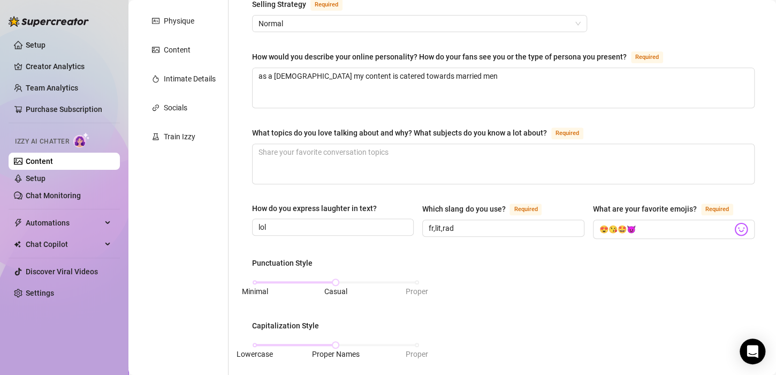
scroll to position [17, 0]
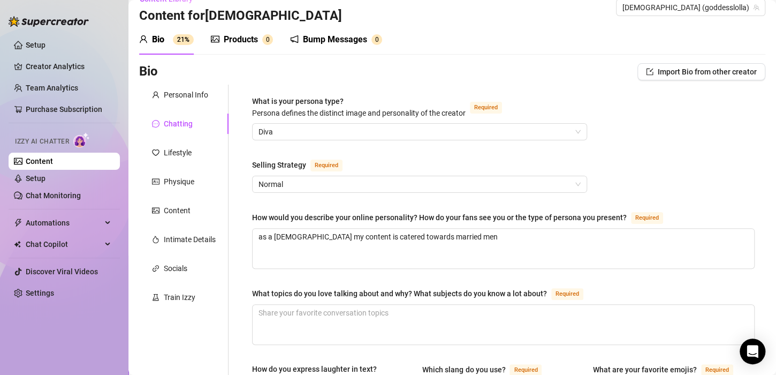
click at [240, 44] on div "Products" at bounding box center [241, 39] width 34 height 13
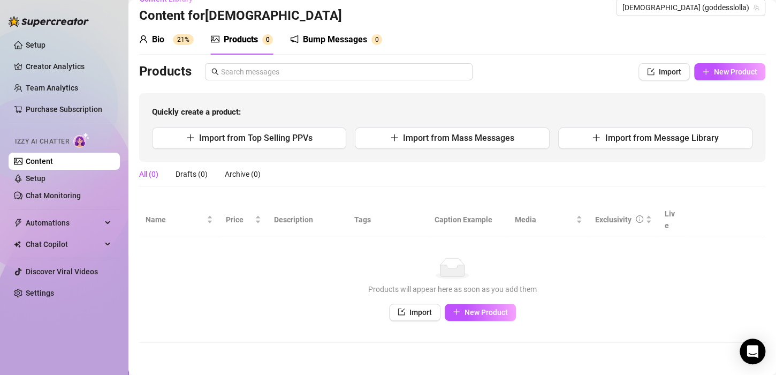
scroll to position [4, 0]
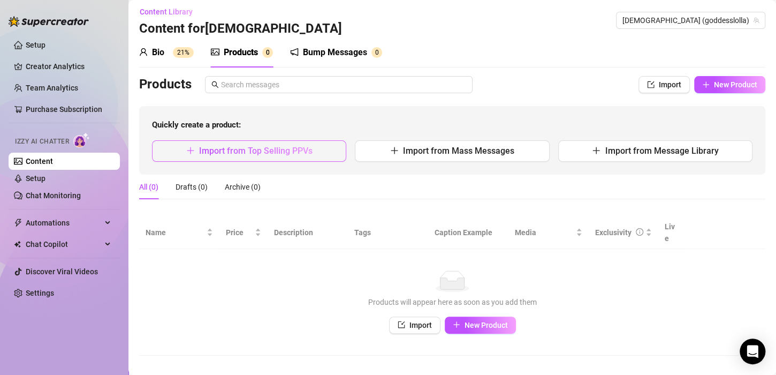
click at [298, 151] on span "Import from Top Selling PPVs" at bounding box center [255, 151] width 113 height 10
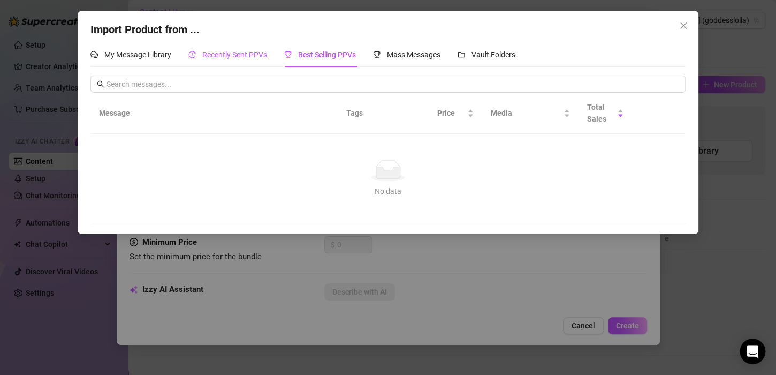
click at [225, 55] on span "Recently Sent PPVs" at bounding box center [234, 54] width 65 height 9
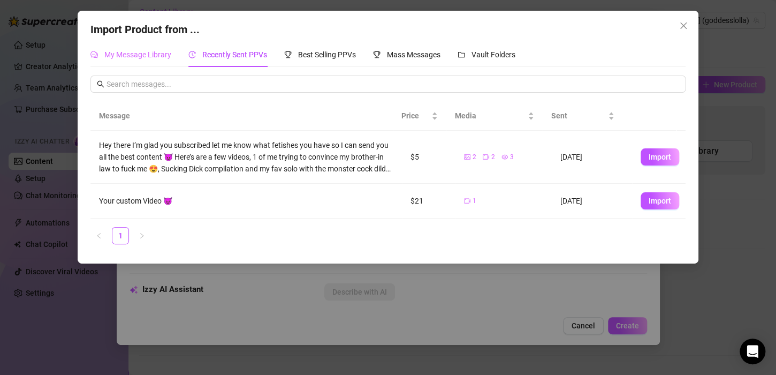
click at [142, 62] on div "My Message Library" at bounding box center [130, 54] width 81 height 25
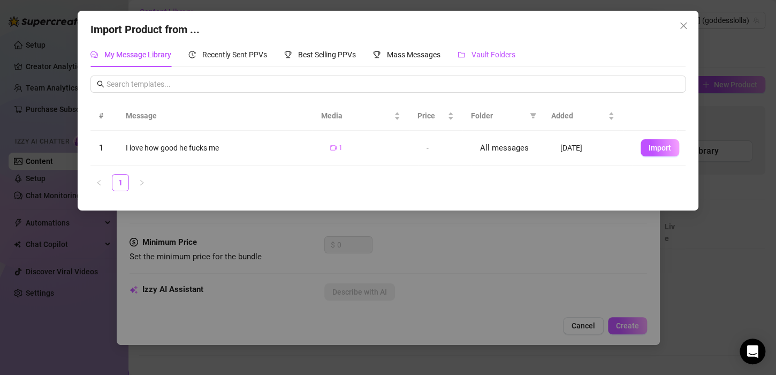
click at [500, 55] on span "Vault Folders" at bounding box center [493, 54] width 44 height 9
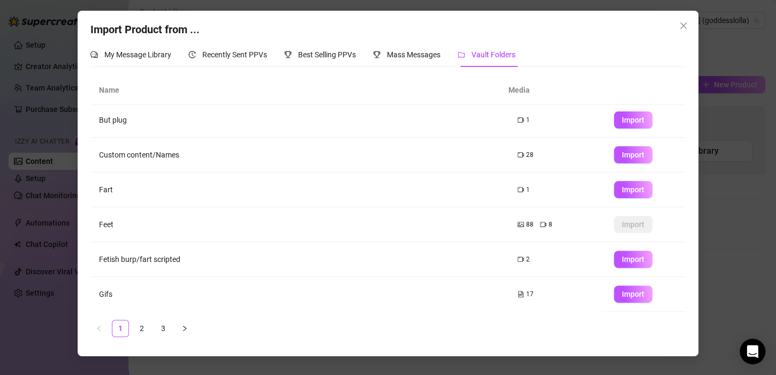
scroll to position [140, 0]
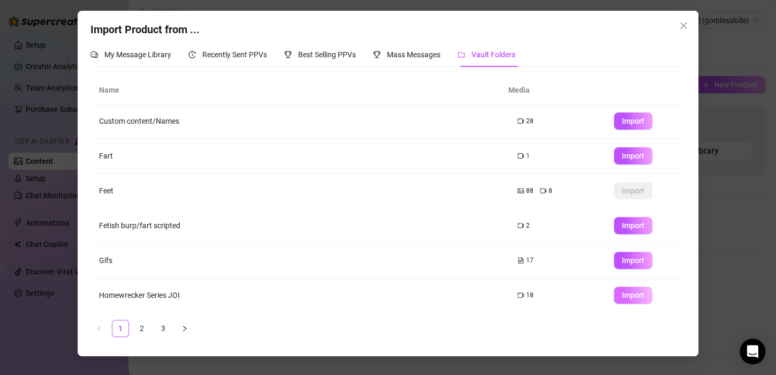
click at [627, 291] on span "Import" at bounding box center [633, 295] width 22 height 9
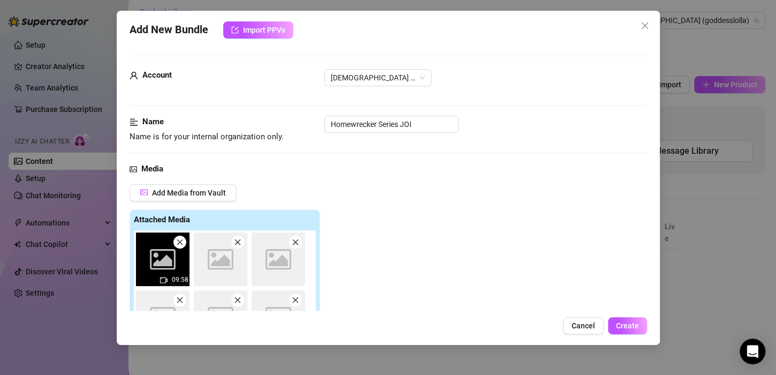
scroll to position [172, 0]
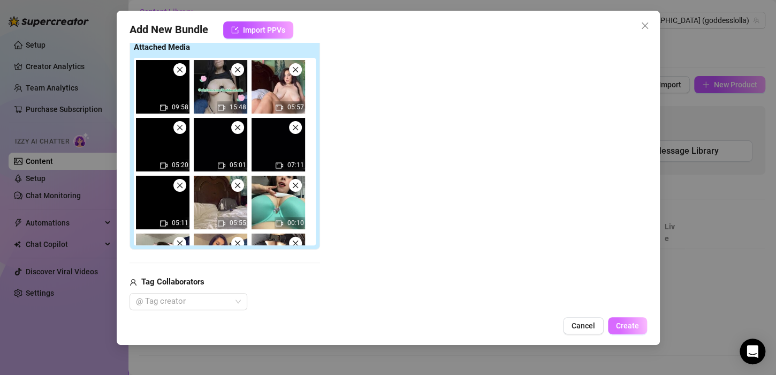
click at [624, 325] on span "Create" at bounding box center [627, 325] width 23 height 9
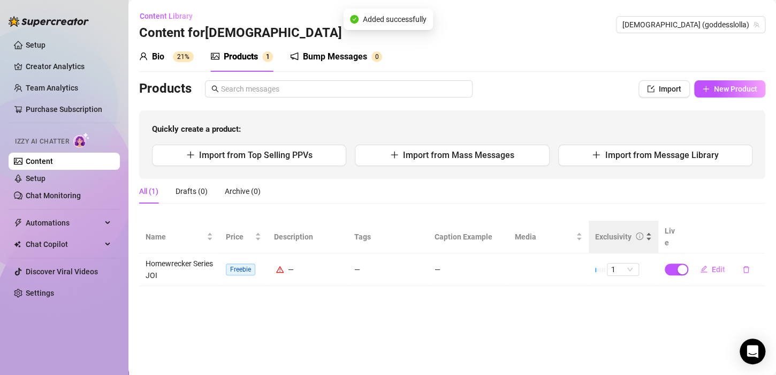
scroll to position [0, 0]
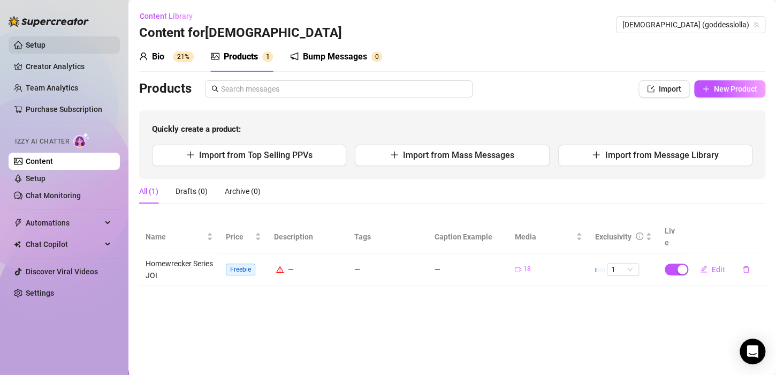
click at [45, 41] on link "Setup" at bounding box center [36, 45] width 20 height 9
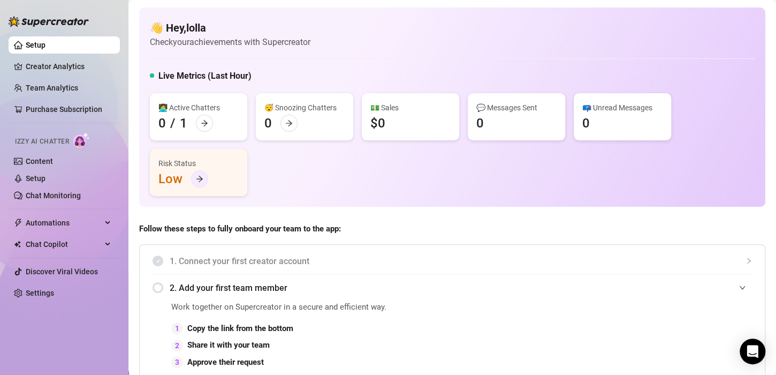
click at [203, 179] on div at bounding box center [199, 178] width 17 height 17
click at [57, 194] on link "Chat Monitoring" at bounding box center [53, 195] width 55 height 9
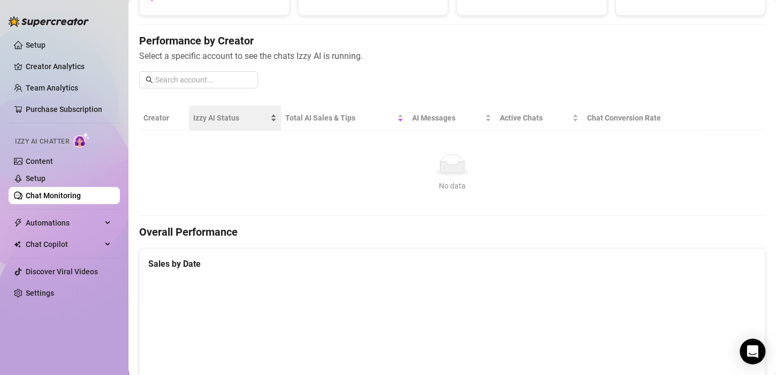
scroll to position [54, 0]
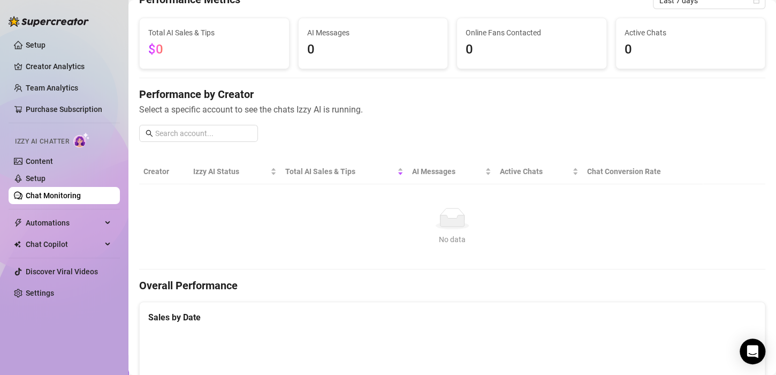
click at [154, 172] on th "Creator" at bounding box center [164, 171] width 50 height 25
click at [159, 171] on th "Creator" at bounding box center [164, 171] width 50 height 25
click at [221, 177] on div "Izzy AI Status" at bounding box center [234, 171] width 83 height 12
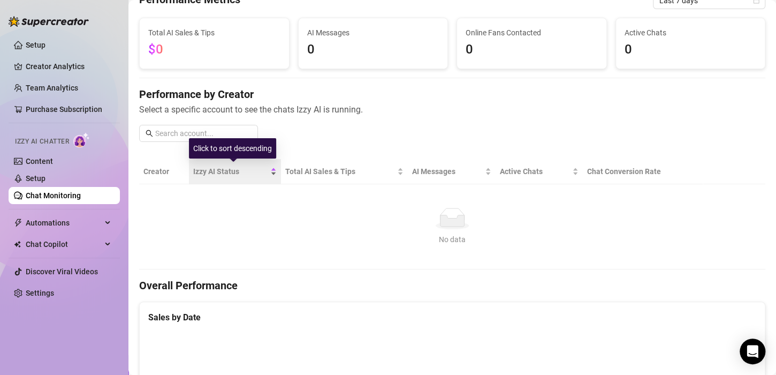
click at [222, 177] on div "Izzy AI Status" at bounding box center [234, 171] width 83 height 12
click at [374, 104] on span "Select a specific account to see the chats Izzy AI is running." at bounding box center [452, 109] width 626 height 13
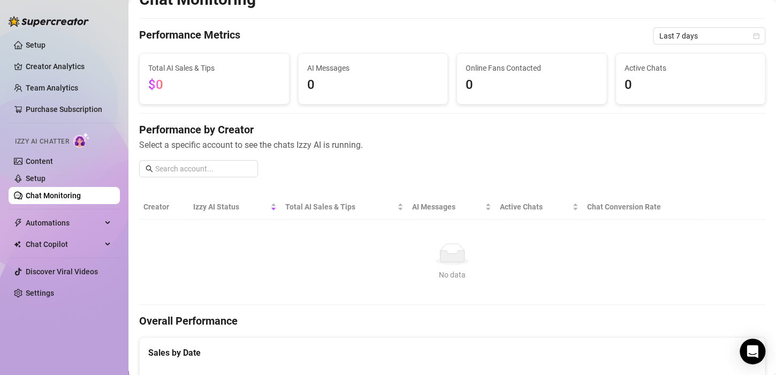
scroll to position [0, 0]
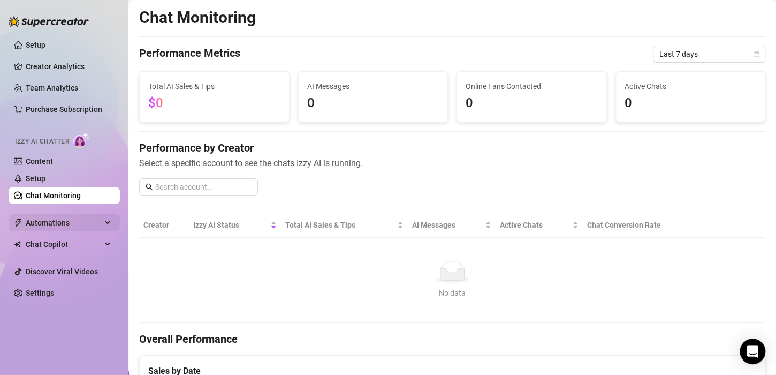
click at [58, 225] on span "Automations" at bounding box center [64, 222] width 76 height 17
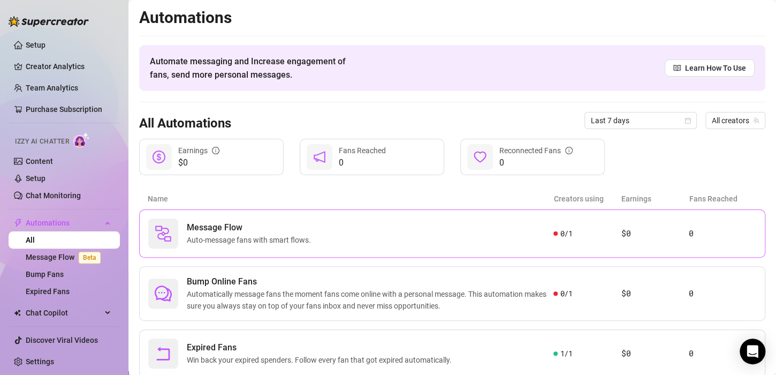
click at [190, 238] on span "Auto-message fans with smart flows." at bounding box center [251, 240] width 128 height 12
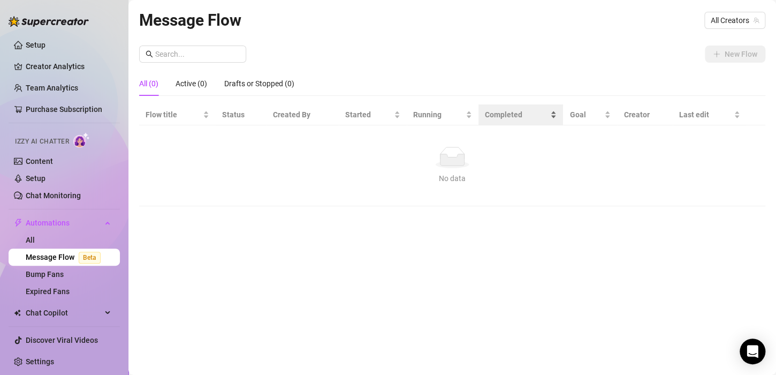
click at [557, 113] on div "Completed" at bounding box center [521, 115] width 72 height 12
drag, startPoint x: 56, startPoint y: 190, endPoint x: 63, endPoint y: 199, distance: 11.5
click at [56, 191] on link "Chat Monitoring" at bounding box center [53, 195] width 55 height 9
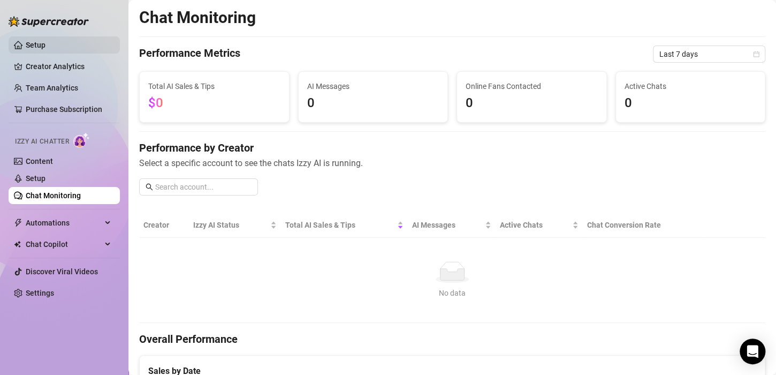
click at [45, 44] on link "Setup" at bounding box center [36, 45] width 20 height 9
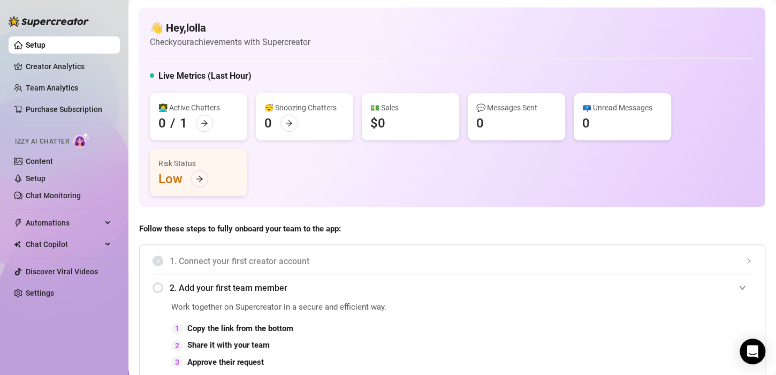
click at [534, 119] on div "💬 Messages Sent 0" at bounding box center [516, 116] width 97 height 47
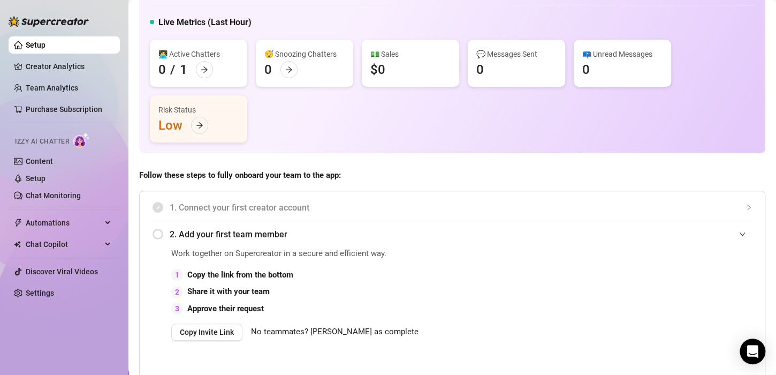
drag, startPoint x: 93, startPoint y: 264, endPoint x: 91, endPoint y: 256, distance: 7.8
click at [93, 267] on link "Discover Viral Videos" at bounding box center [62, 271] width 72 height 9
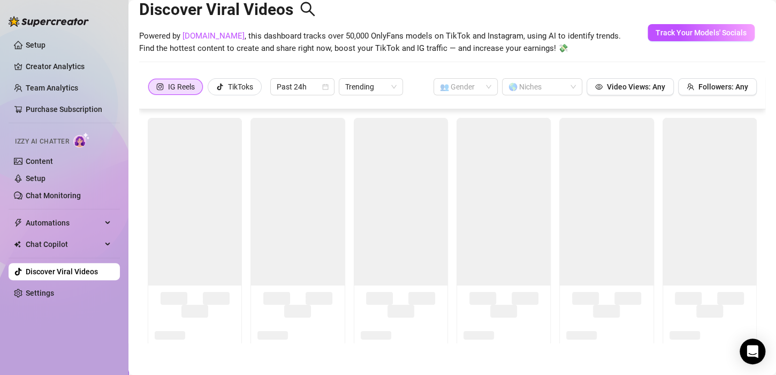
scroll to position [24, 0]
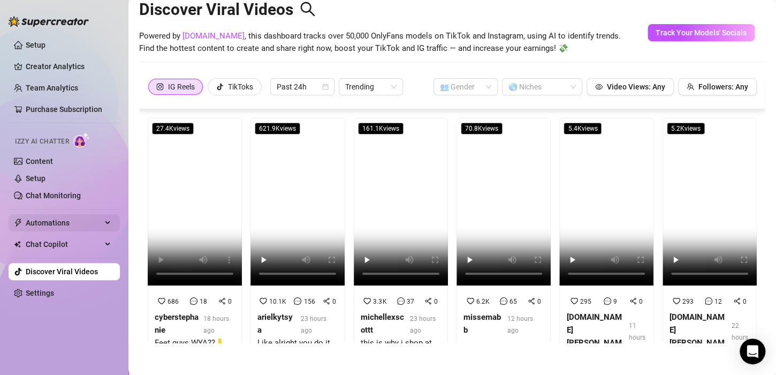
click at [56, 218] on span "Automations" at bounding box center [64, 222] width 76 height 17
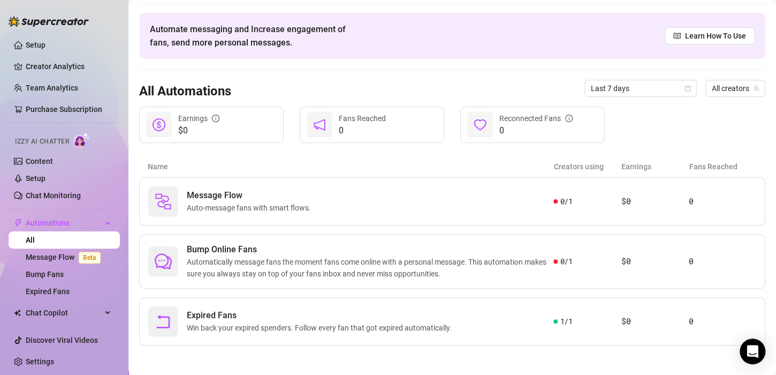
scroll to position [34, 0]
click at [192, 200] on span "Auto-message fans with smart flows." at bounding box center [251, 206] width 128 height 12
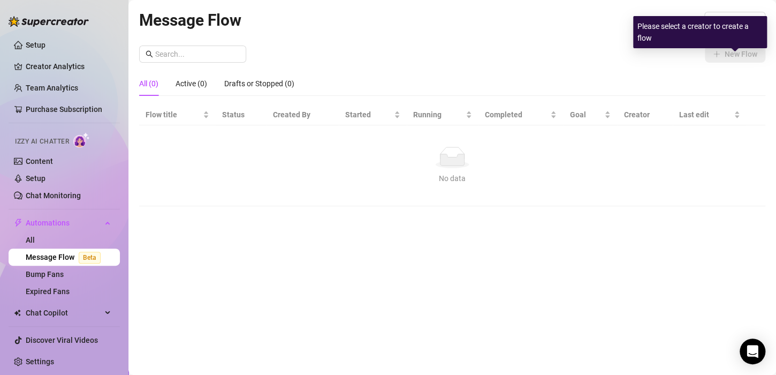
drag, startPoint x: 634, startPoint y: 61, endPoint x: 689, endPoint y: 37, distance: 59.4
click at [635, 59] on div "New Flow" at bounding box center [452, 53] width 626 height 17
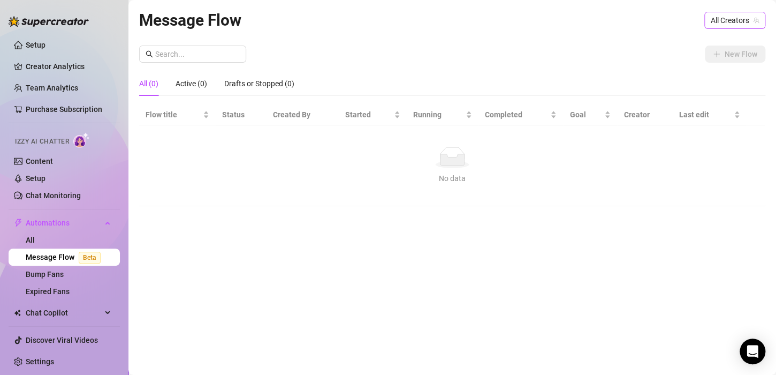
drag, startPoint x: 712, startPoint y: 31, endPoint x: 726, endPoint y: 25, distance: 15.3
click at [712, 30] on div "Message Flow All Creators" at bounding box center [452, 19] width 626 height 25
click at [728, 23] on span "All Creators" at bounding box center [735, 20] width 48 height 16
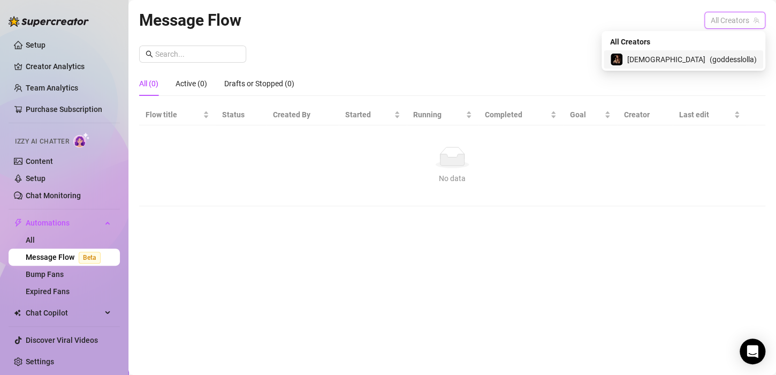
click at [680, 65] on div "[DEMOGRAPHIC_DATA] ( goddesslolla )" at bounding box center [683, 59] width 147 height 13
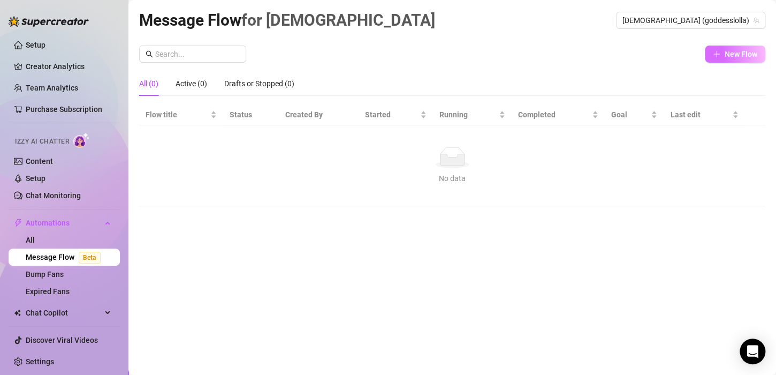
click at [723, 52] on button "New Flow" at bounding box center [735, 53] width 60 height 17
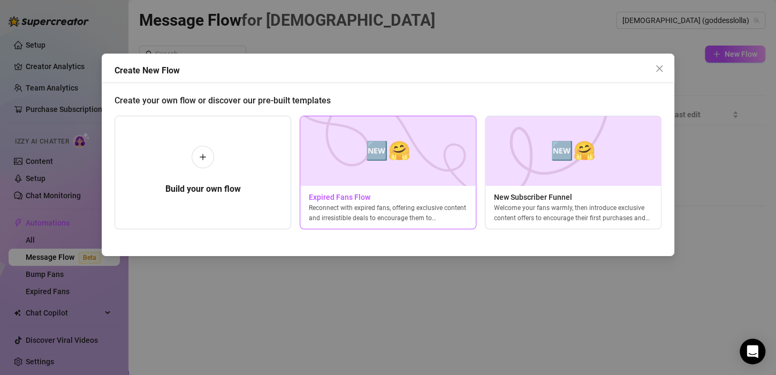
click at [353, 163] on img at bounding box center [388, 151] width 177 height 70
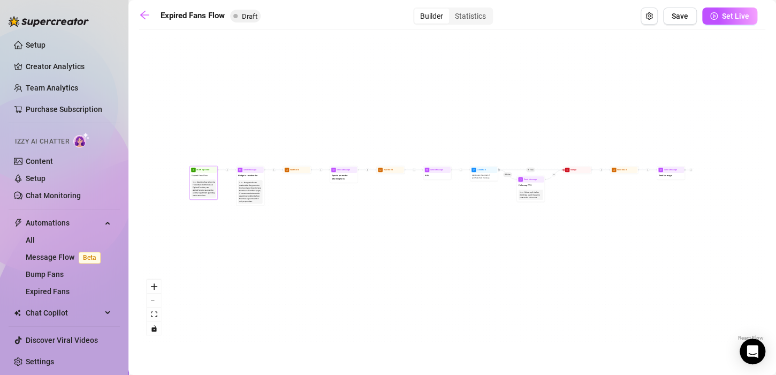
click at [202, 188] on div "Start the flow when the Follow-Back bot follows an Expired Fan. Get your expire…" at bounding box center [204, 188] width 22 height 16
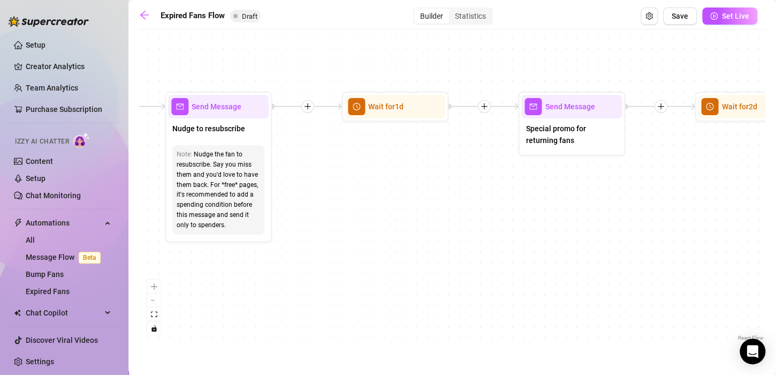
drag, startPoint x: 436, startPoint y: 242, endPoint x: 275, endPoint y: 222, distance: 162.9
click at [275, 222] on div "If True If False Send Message Send Message Wait for 2d Merge Send Message Follo…" at bounding box center [452, 189] width 626 height 308
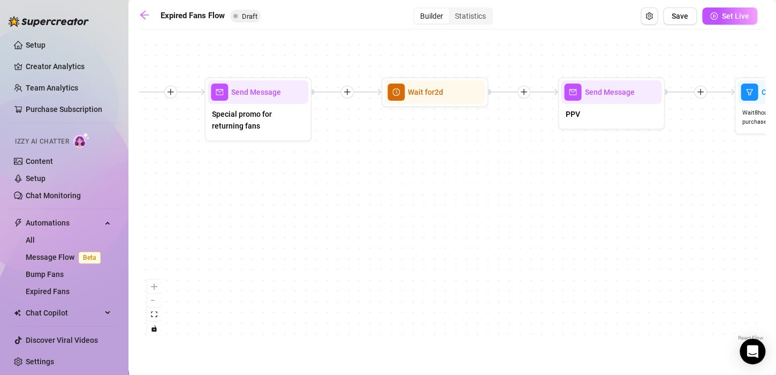
drag, startPoint x: 487, startPoint y: 219, endPoint x: 192, endPoint y: 195, distance: 296.4
click at [186, 202] on div "If True If False Send Message Send Message Wait for 2d Merge Send Message Follo…" at bounding box center [452, 189] width 626 height 308
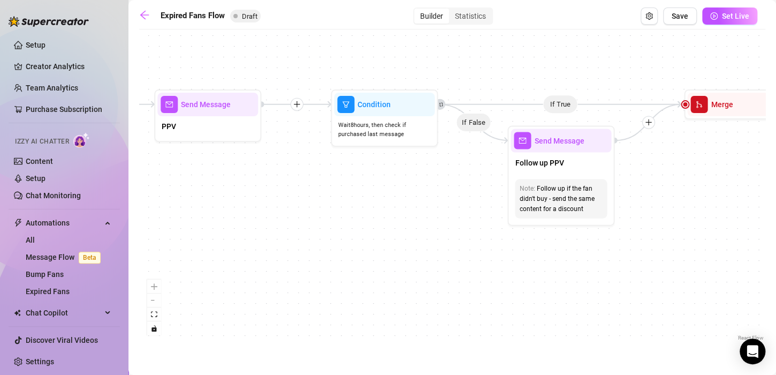
drag, startPoint x: 526, startPoint y: 210, endPoint x: 194, endPoint y: 200, distance: 332.5
click at [194, 200] on div "If True If False Send Message Send Message Wait for 2d Merge Send Message Follo…" at bounding box center [452, 189] width 626 height 308
click at [731, 18] on span "Set Live" at bounding box center [735, 16] width 27 height 9
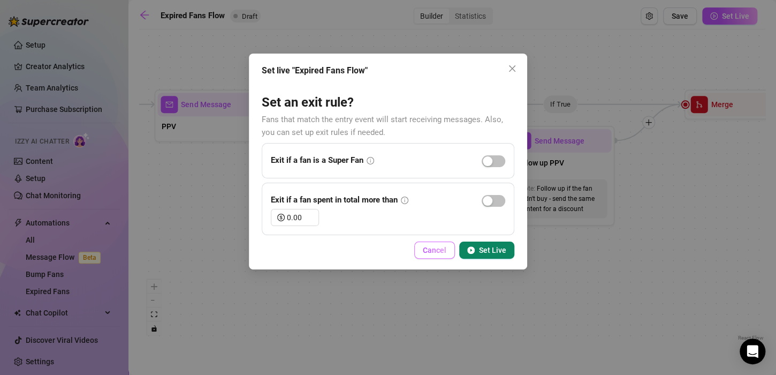
click at [433, 256] on button "Cancel" at bounding box center [434, 249] width 41 height 17
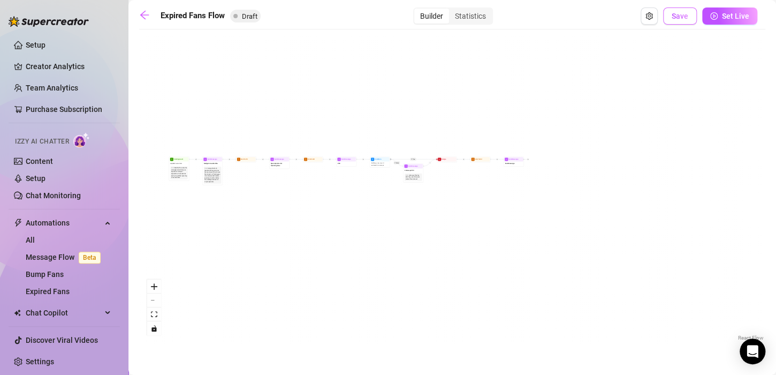
click at [676, 18] on span "Save" at bounding box center [680, 16] width 17 height 9
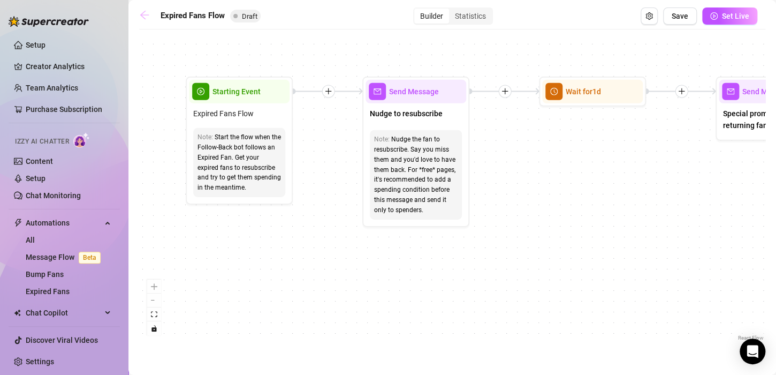
click at [143, 14] on icon "arrow-left" at bounding box center [144, 15] width 11 height 11
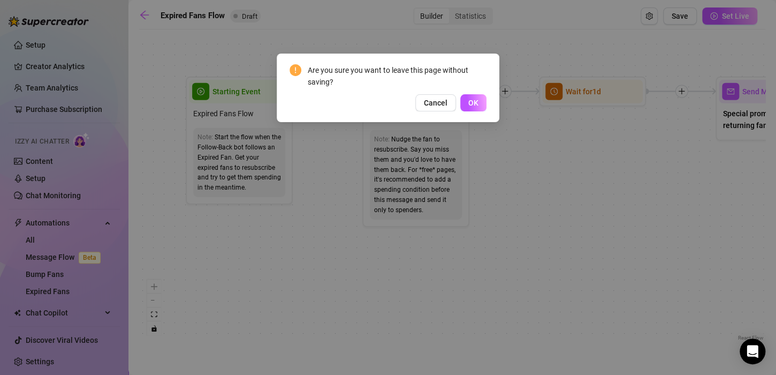
drag, startPoint x: 480, startPoint y: 108, endPoint x: 677, endPoint y: 71, distance: 200.3
click at [479, 107] on button "OK" at bounding box center [473, 102] width 26 height 17
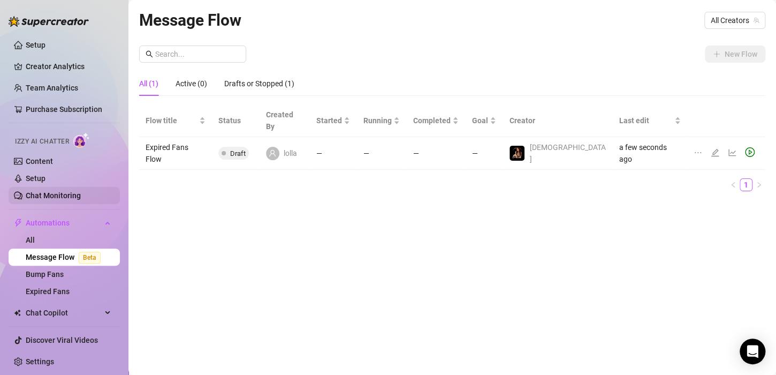
click at [35, 199] on link "Chat Monitoring" at bounding box center [53, 195] width 55 height 9
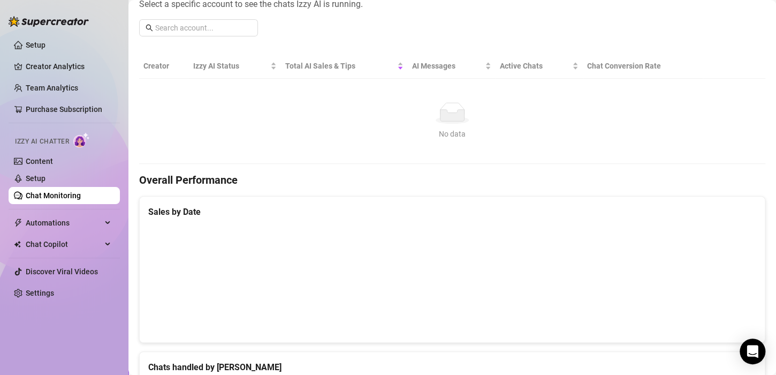
scroll to position [161, 0]
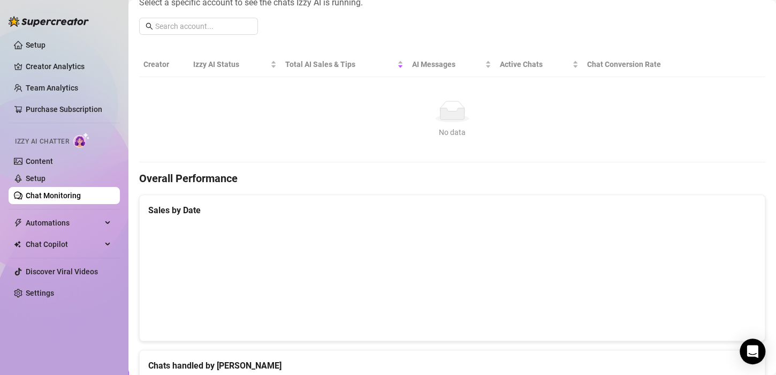
click at [164, 63] on th "Creator" at bounding box center [164, 64] width 50 height 25
click at [162, 63] on th "Creator" at bounding box center [164, 64] width 50 height 25
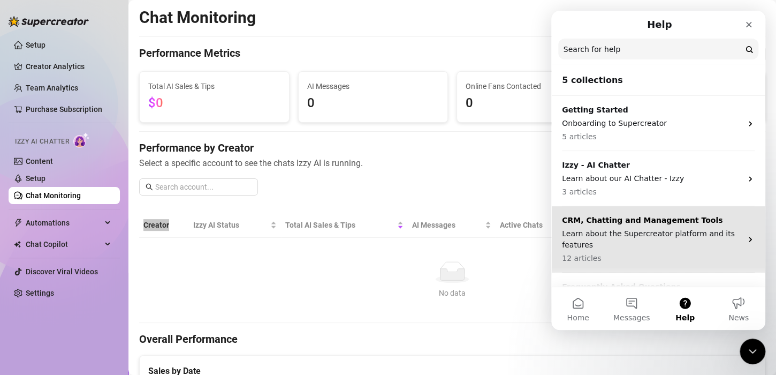
scroll to position [54, 0]
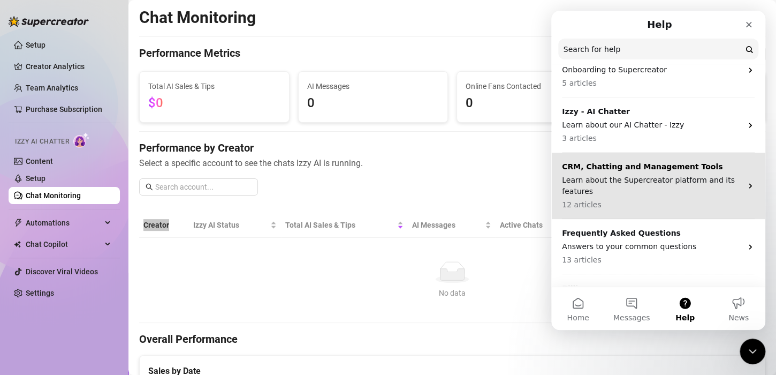
click at [645, 192] on p "Learn about the Supercreator platform and its features" at bounding box center [652, 185] width 180 height 22
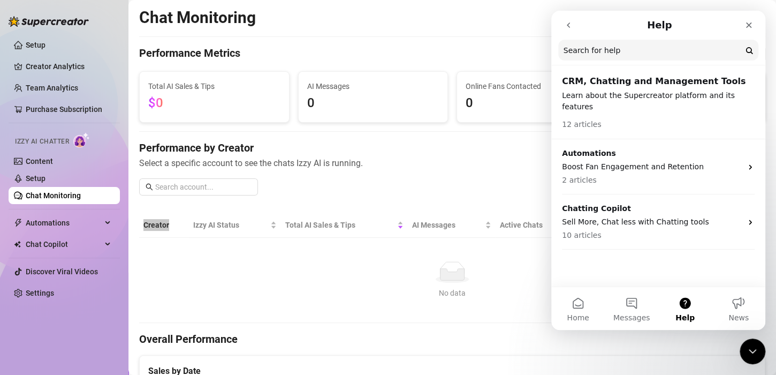
click at [655, 112] on div "12 articles" at bounding box center [658, 121] width 193 height 18
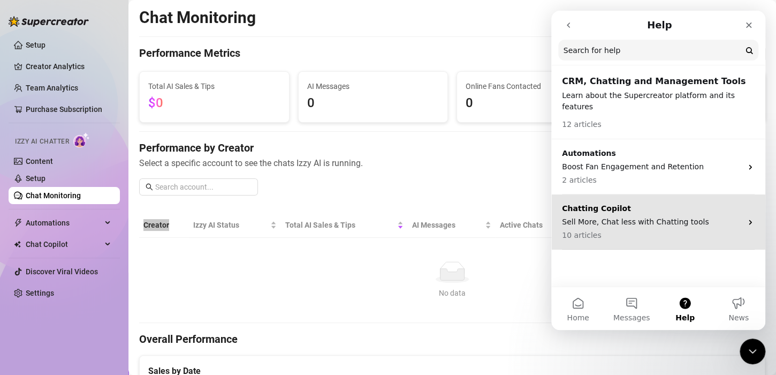
click at [629, 216] on p "Sell More, Chat less with Chatting tools" at bounding box center [652, 221] width 180 height 11
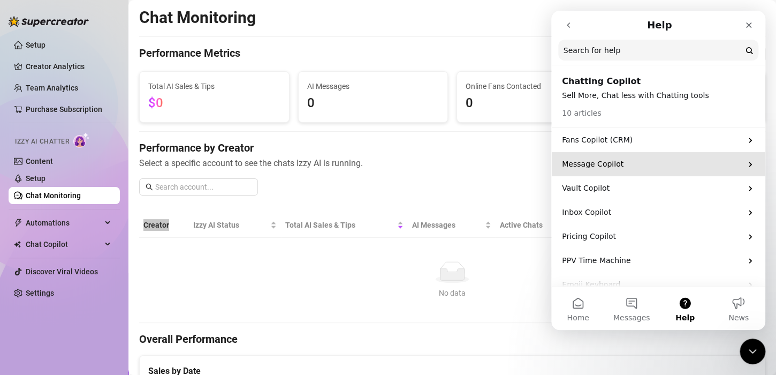
click at [628, 165] on p "Message Copilot" at bounding box center [652, 163] width 180 height 11
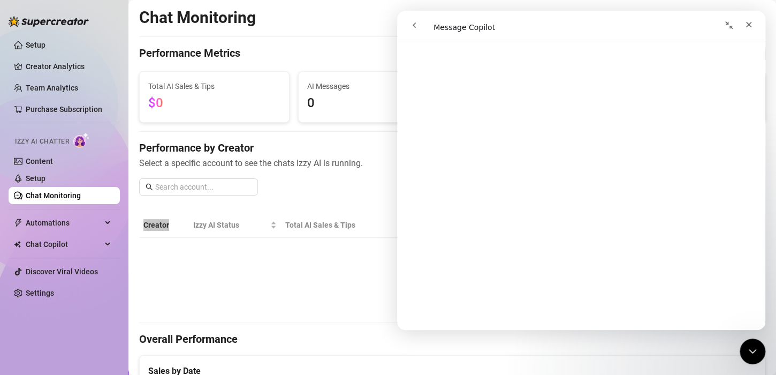
scroll to position [963, 0]
click at [242, 277] on div "No data" at bounding box center [452, 271] width 609 height 21
click at [304, 140] on h4 "Performance by Creator" at bounding box center [452, 147] width 626 height 15
drag, startPoint x: 357, startPoint y: 165, endPoint x: 393, endPoint y: 148, distance: 39.5
click at [357, 165] on span "Select a specific account to see the chats Izzy AI is running." at bounding box center [452, 162] width 626 height 13
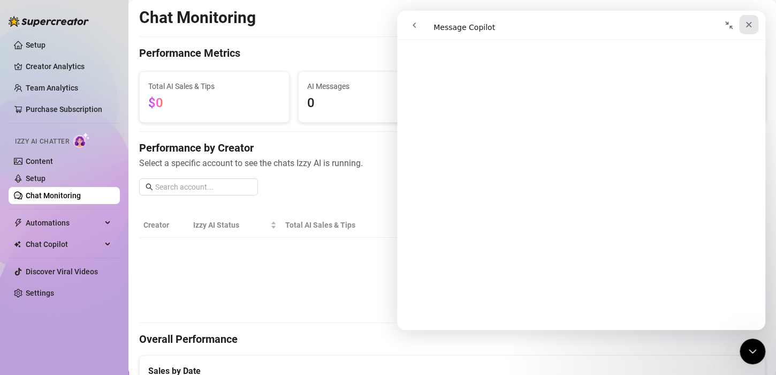
click at [745, 24] on icon "Close" at bounding box center [748, 24] width 9 height 9
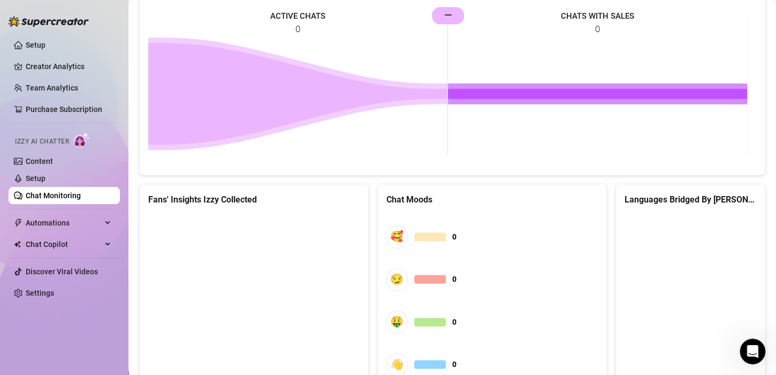
scroll to position [585, 0]
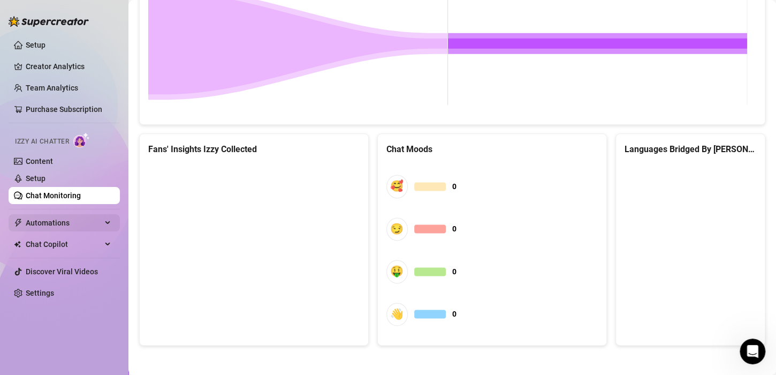
click at [43, 226] on span "Automations" at bounding box center [64, 222] width 76 height 17
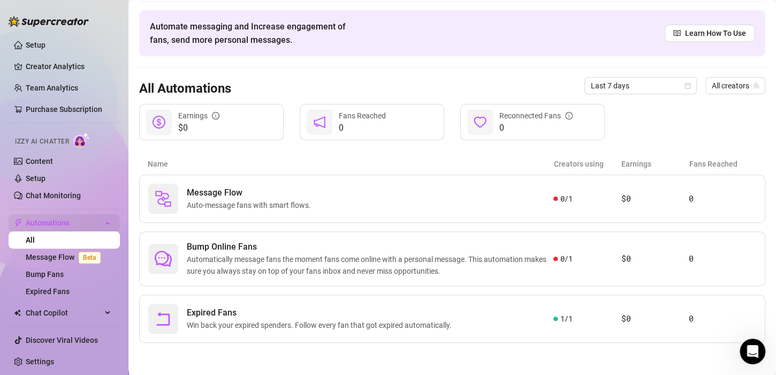
scroll to position [34, 0]
click at [293, 198] on span "Message Flow" at bounding box center [251, 193] width 128 height 13
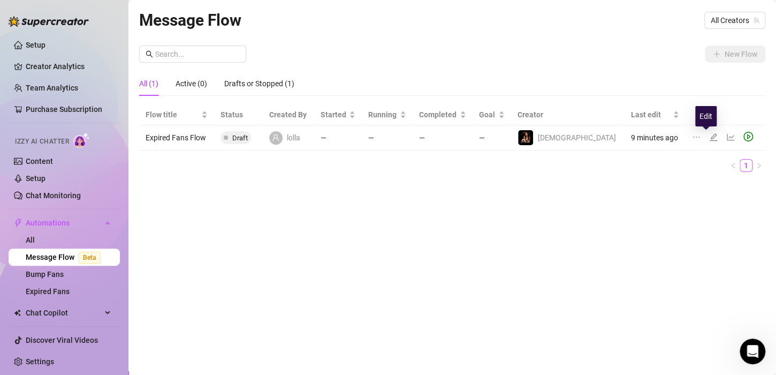
click at [709, 139] on icon "edit" at bounding box center [713, 137] width 9 height 9
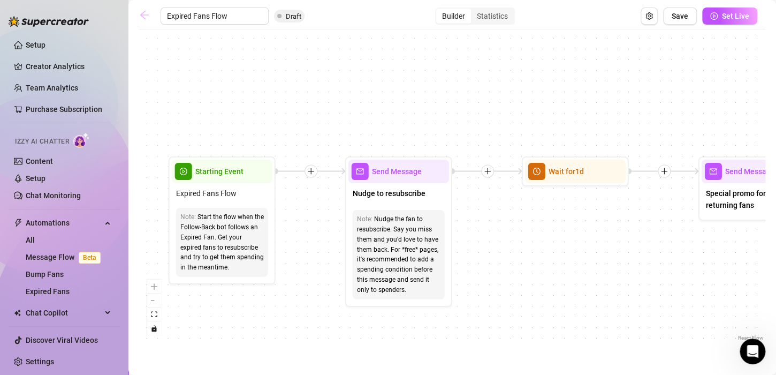
click at [143, 18] on icon "arrow-left" at bounding box center [144, 15] width 11 height 11
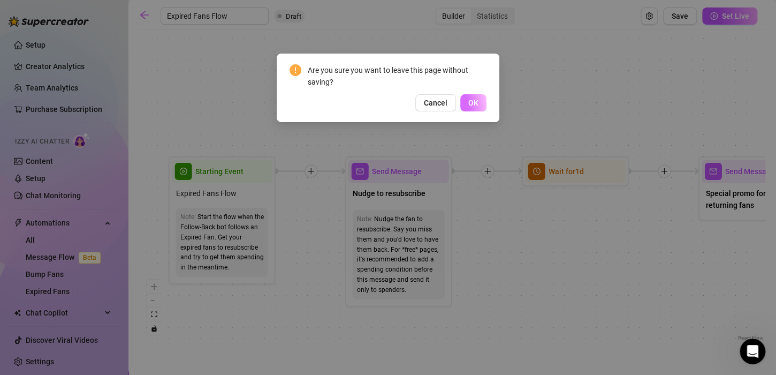
click at [479, 108] on button "OK" at bounding box center [473, 102] width 26 height 17
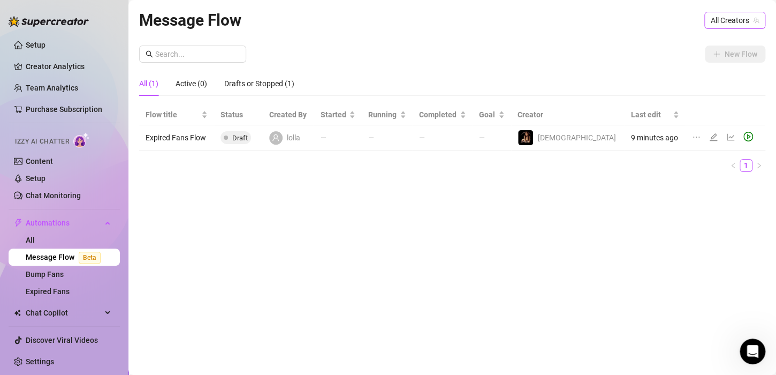
click at [736, 19] on span "All Creators" at bounding box center [735, 20] width 48 height 16
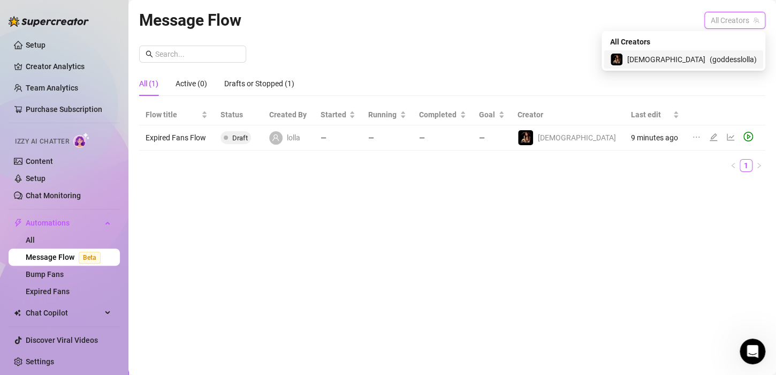
click at [680, 57] on span "[DEMOGRAPHIC_DATA]" at bounding box center [666, 60] width 78 height 12
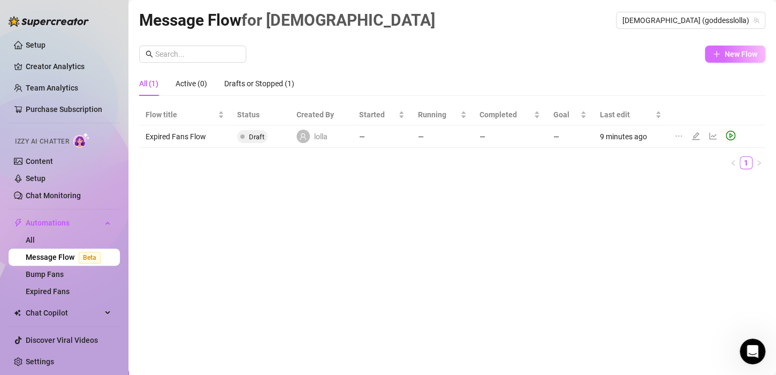
click at [714, 51] on icon "plus" at bounding box center [716, 53] width 7 height 7
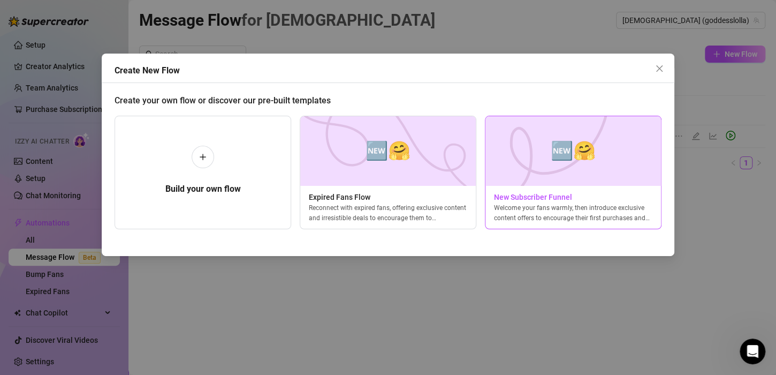
click at [554, 197] on span "New Subscriber Funnel" at bounding box center [573, 197] width 176 height 12
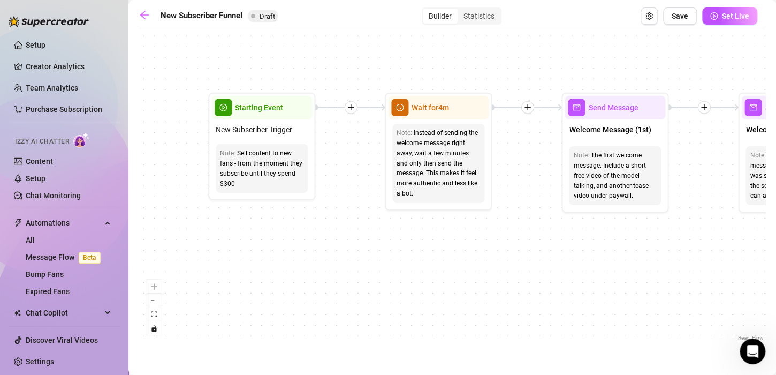
drag, startPoint x: 274, startPoint y: 193, endPoint x: 273, endPoint y: 200, distance: 7.6
click at [275, 200] on div "If True If True If True If False If False If False If True If False Merge Merge…" at bounding box center [452, 189] width 626 height 308
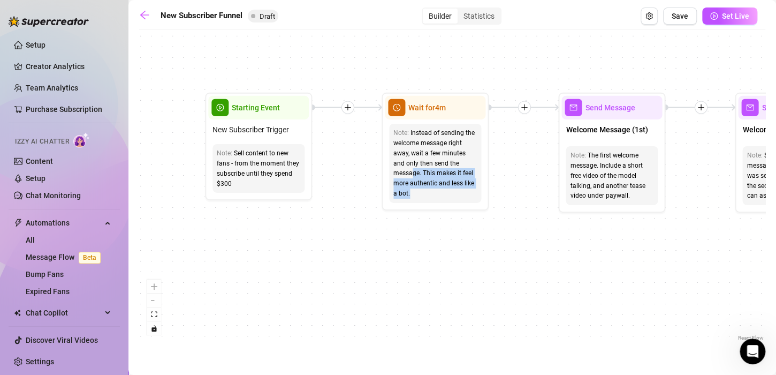
drag, startPoint x: 467, startPoint y: 165, endPoint x: 372, endPoint y: 182, distance: 96.7
click at [357, 178] on div "If True If True If True If False If False If False If True If False Merge Merge…" at bounding box center [452, 189] width 626 height 308
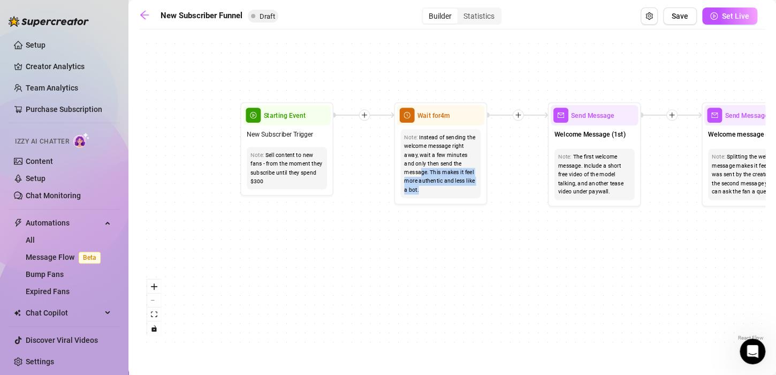
click at [494, 169] on div "If True If True If True If False If False If False If True If False Merge Merge…" at bounding box center [452, 189] width 626 height 308
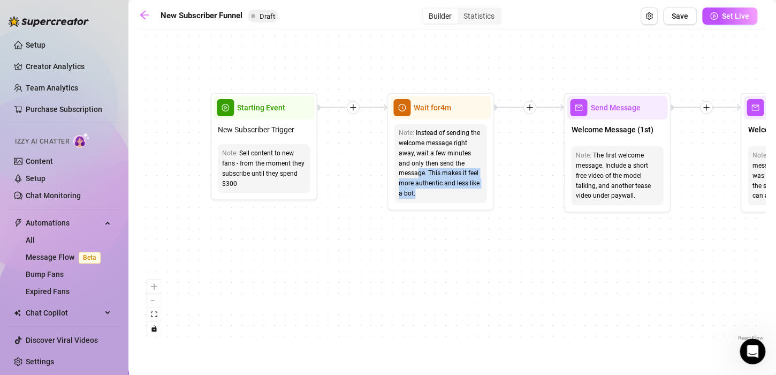
click at [522, 151] on div "If True If True If True If False If False If False If True If False Merge Merge…" at bounding box center [452, 189] width 626 height 308
click at [494, 216] on div "If True If True If True If False If False If False If True If False Merge Merge…" at bounding box center [452, 189] width 626 height 308
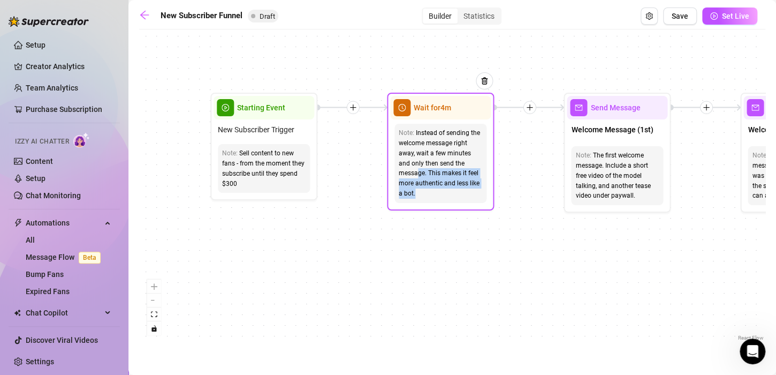
click at [462, 195] on div "Note: Instead of sending the welcome message right away, wait a few minutes and…" at bounding box center [440, 163] width 101 height 88
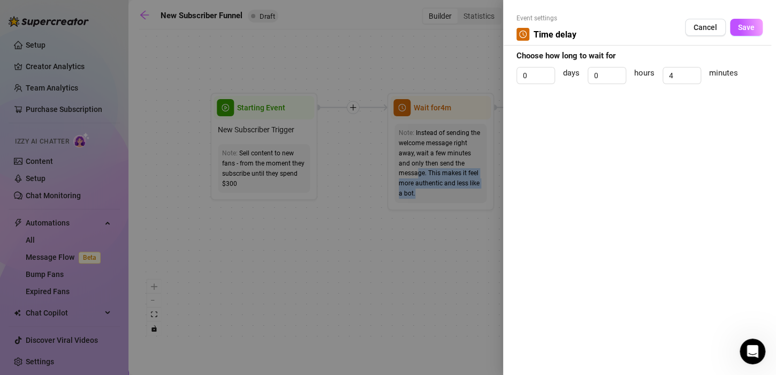
drag, startPoint x: 462, startPoint y: 195, endPoint x: 418, endPoint y: 174, distance: 47.9
click at [380, 184] on div at bounding box center [388, 187] width 776 height 375
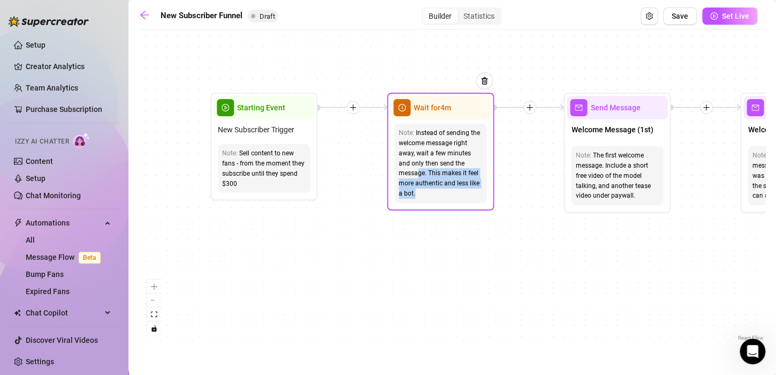
click at [437, 184] on div "Instead of sending the welcome message right away, wait a few minutes and only …" at bounding box center [440, 163] width 83 height 71
click at [414, 110] on span "Wait for 4m" at bounding box center [432, 108] width 37 height 12
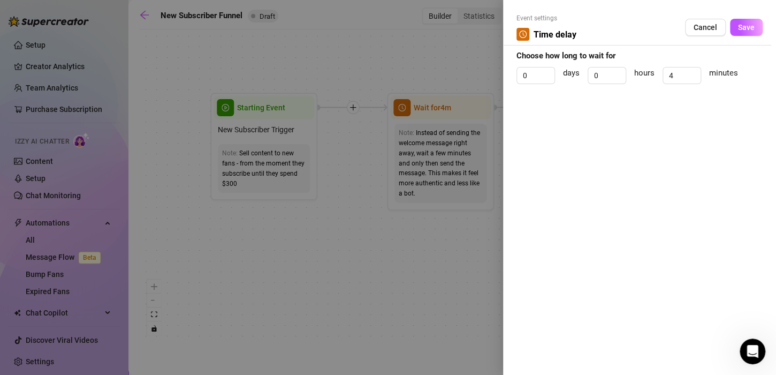
click at [348, 164] on div at bounding box center [388, 187] width 776 height 375
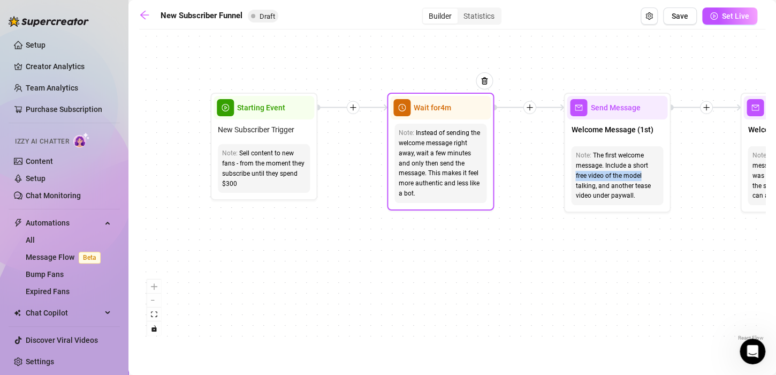
drag, startPoint x: 567, startPoint y: 177, endPoint x: 487, endPoint y: 166, distance: 80.0
click at [477, 166] on div "Merge Merge Merge Send Message Regular set Send Message Exclusive set Condition…" at bounding box center [523, 180] width 626 height 308
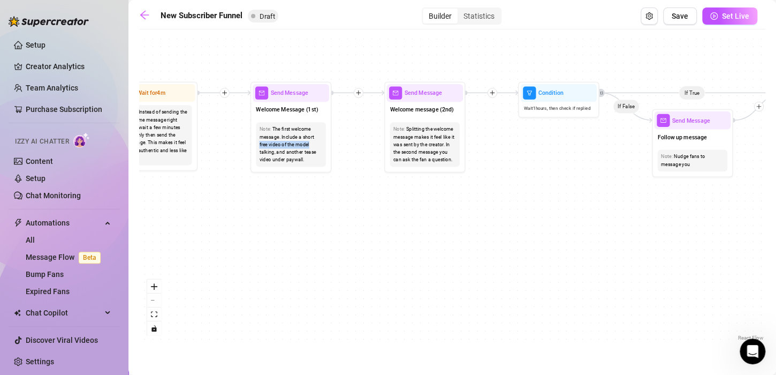
drag, startPoint x: 663, startPoint y: 179, endPoint x: 398, endPoint y: 137, distance: 268.2
click at [370, 143] on div "If True If True If True If False If False If False If True If False Merge Merge…" at bounding box center [452, 189] width 626 height 308
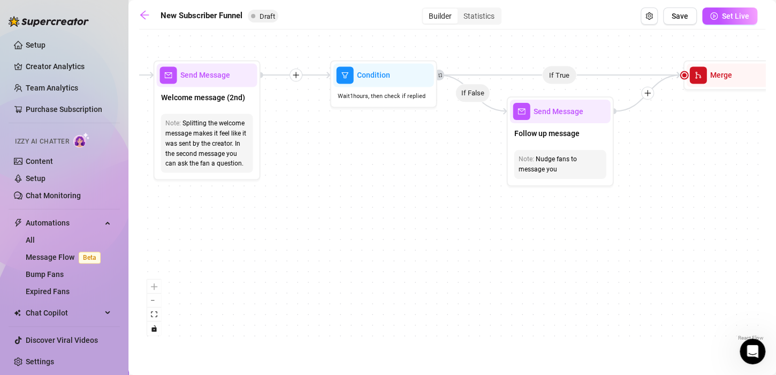
drag, startPoint x: 502, startPoint y: 144, endPoint x: 346, endPoint y: 146, distance: 156.3
click at [346, 146] on div "If True If True If True If False If False If False If True If False Merge Merge…" at bounding box center [452, 189] width 626 height 308
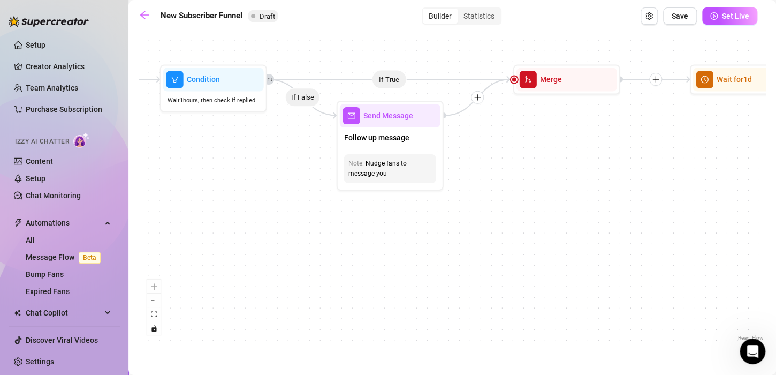
drag, startPoint x: 620, startPoint y: 110, endPoint x: 571, endPoint y: 106, distance: 49.4
click at [573, 109] on div "If True If True If True If False If False If False If True If False Merge Merge…" at bounding box center [452, 189] width 626 height 308
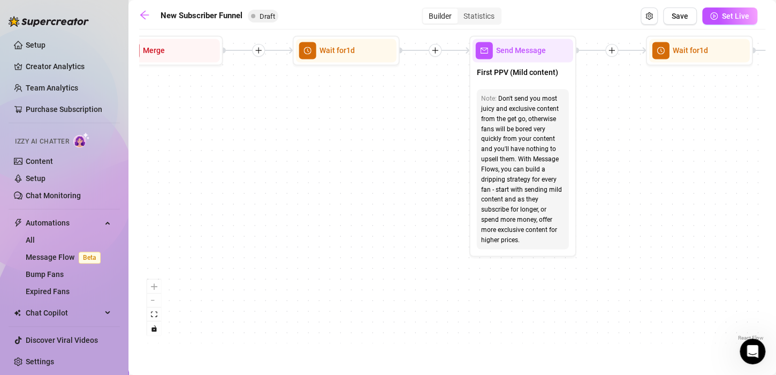
drag, startPoint x: 607, startPoint y: 131, endPoint x: 312, endPoint y: 100, distance: 296.4
click at [312, 100] on div "If True If True If True If False If False If False If True If False Merge Merge…" at bounding box center [452, 189] width 626 height 308
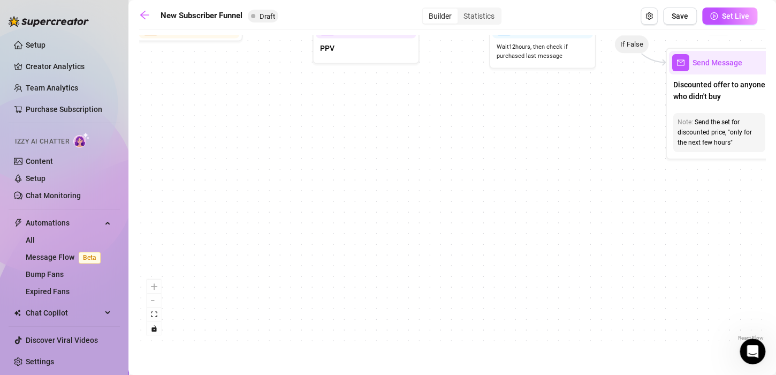
drag, startPoint x: 696, startPoint y: 112, endPoint x: 205, endPoint y: 90, distance: 491.2
click at [205, 90] on div "If True If True If True If False If False If False If True If False Merge Merge…" at bounding box center [452, 189] width 626 height 308
click at [722, 18] on span "Set Live" at bounding box center [735, 16] width 27 height 9
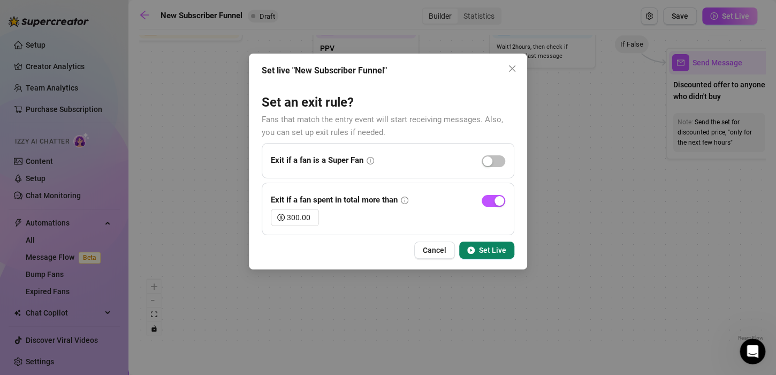
click at [504, 251] on span "Set Live" at bounding box center [492, 250] width 27 height 9
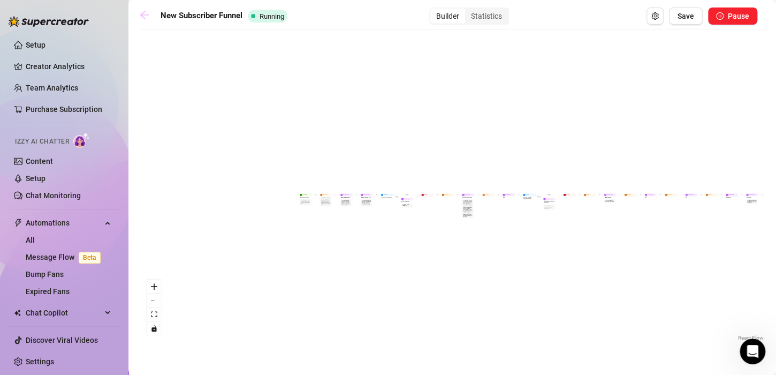
click at [145, 14] on icon "arrow-left" at bounding box center [144, 15] width 9 height 9
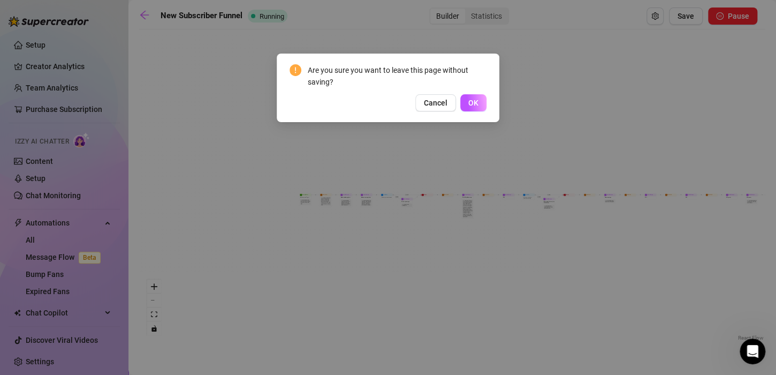
click at [441, 103] on span "Cancel" at bounding box center [436, 102] width 24 height 9
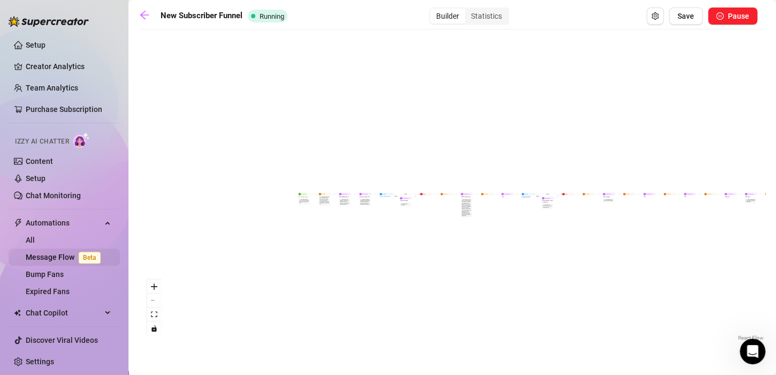
click at [66, 257] on link "Message Flow Beta" at bounding box center [65, 257] width 79 height 9
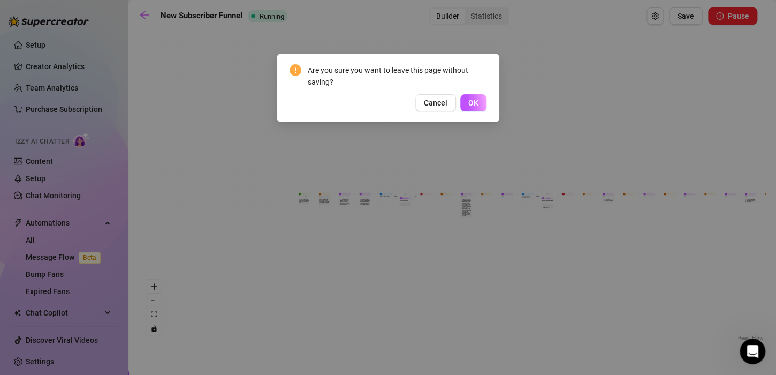
click at [481, 104] on button "OK" at bounding box center [473, 102] width 26 height 17
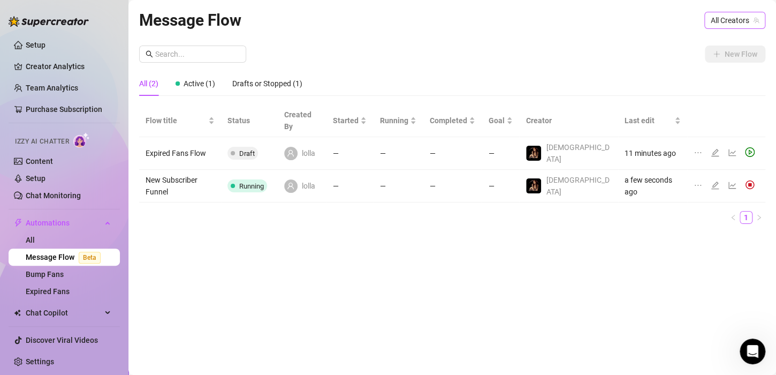
click at [723, 26] on span "All Creators" at bounding box center [735, 20] width 48 height 16
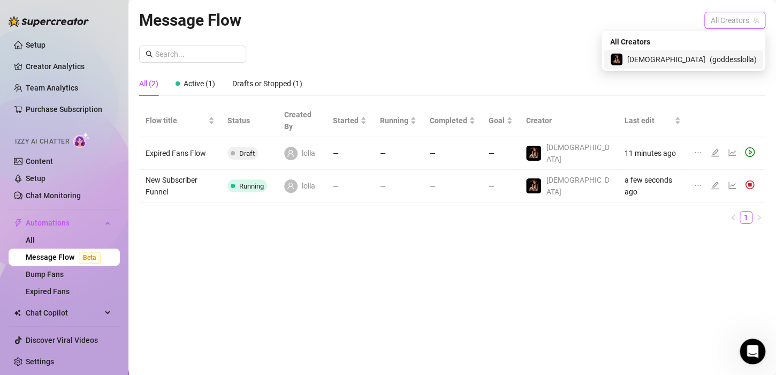
click at [693, 56] on span "[DEMOGRAPHIC_DATA]" at bounding box center [666, 60] width 78 height 12
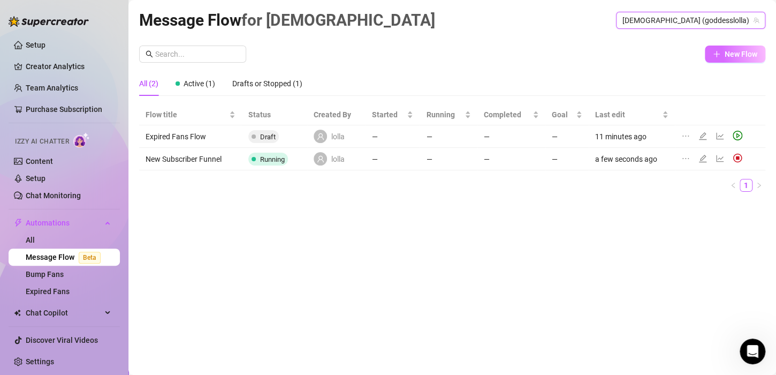
click at [734, 58] on span "New Flow" at bounding box center [741, 54] width 33 height 9
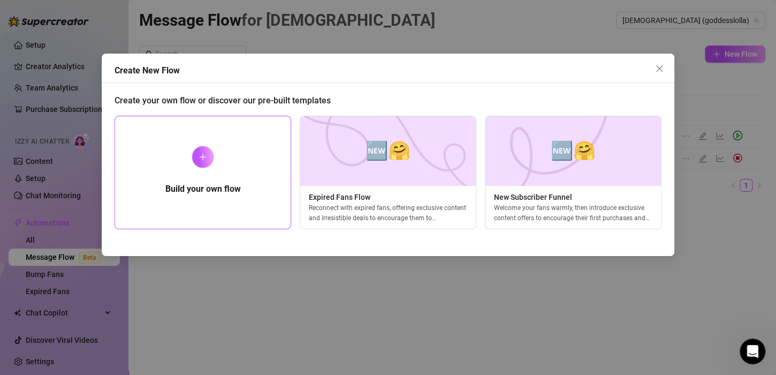
click at [206, 177] on div "Build your own flow" at bounding box center [203, 172] width 177 height 113
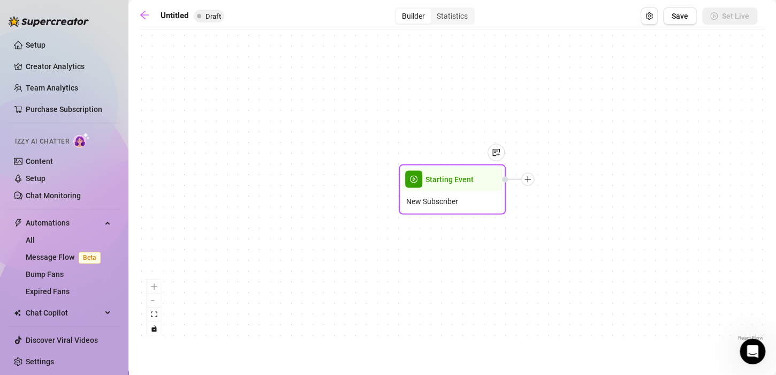
click at [440, 198] on span "New Subscriber" at bounding box center [432, 201] width 52 height 12
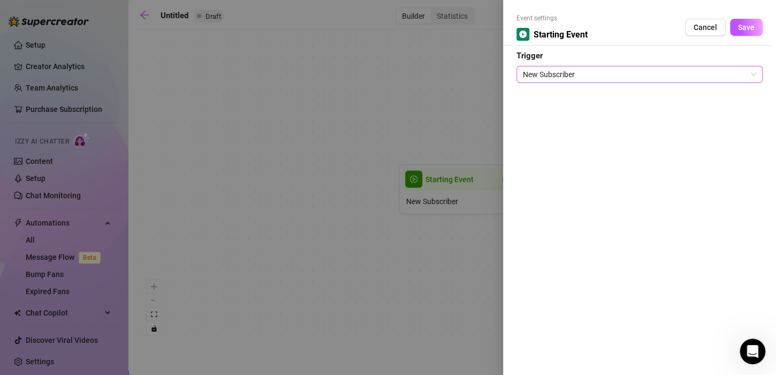
click at [591, 70] on span "New Subscriber" at bounding box center [639, 74] width 233 height 16
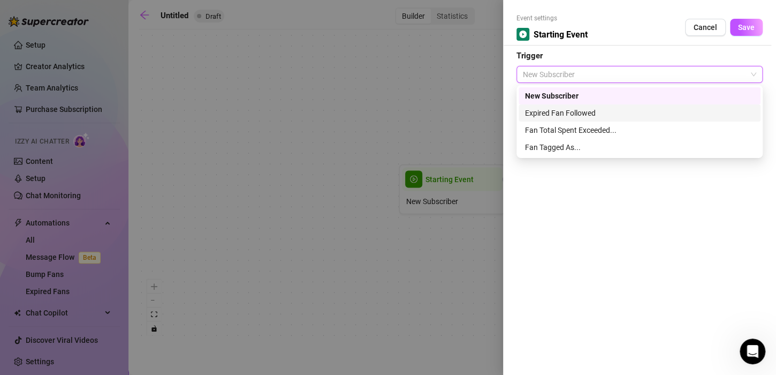
click at [705, 29] on span "Cancel" at bounding box center [705, 27] width 24 height 9
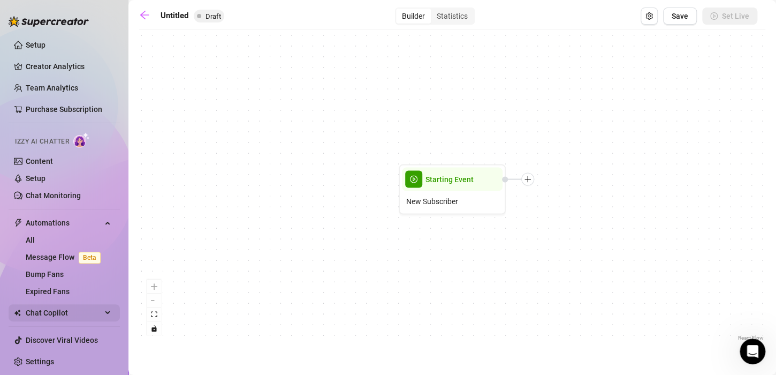
click at [64, 315] on span "Chat Copilot" at bounding box center [64, 312] width 76 height 17
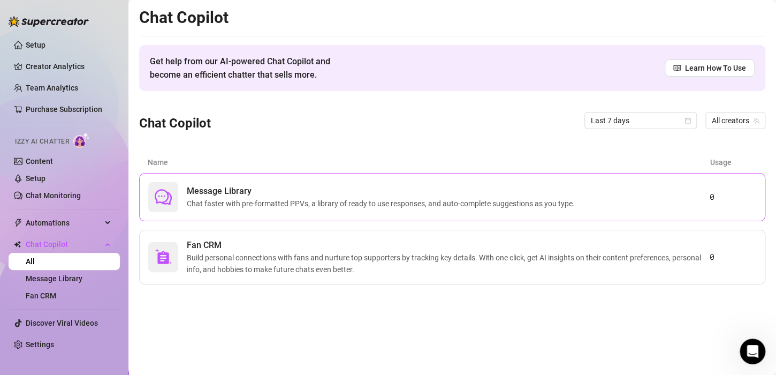
click at [432, 197] on span "Chat faster with pre-formatted PPVs, a library of ready to use responses, and a…" at bounding box center [383, 203] width 392 height 12
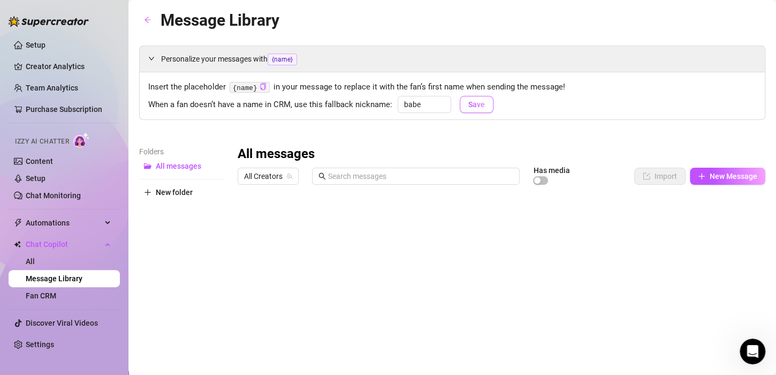
click at [462, 102] on button "Save" at bounding box center [477, 104] width 34 height 17
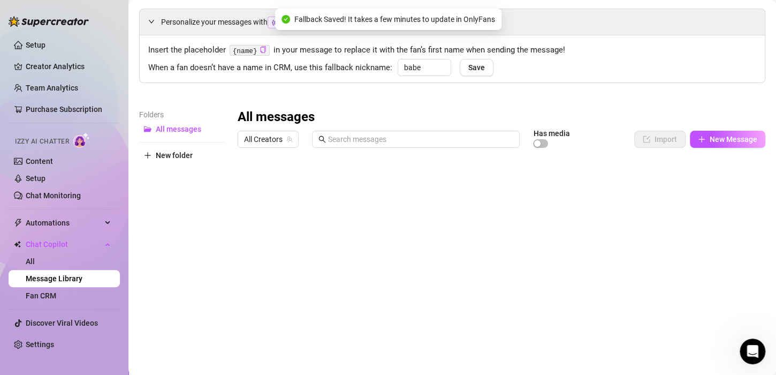
scroll to position [54, 0]
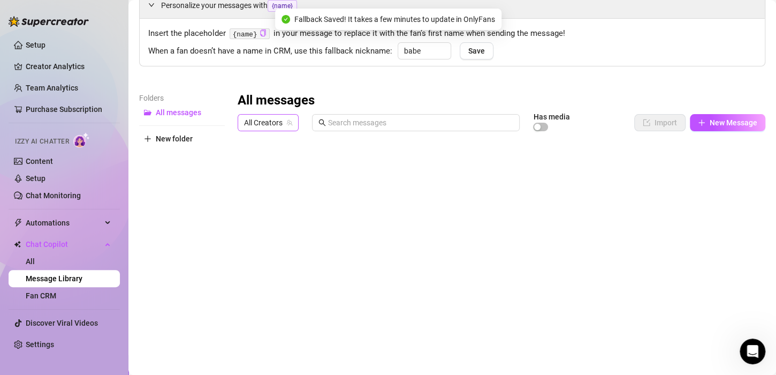
click at [269, 120] on span "All Creators" at bounding box center [268, 123] width 48 height 16
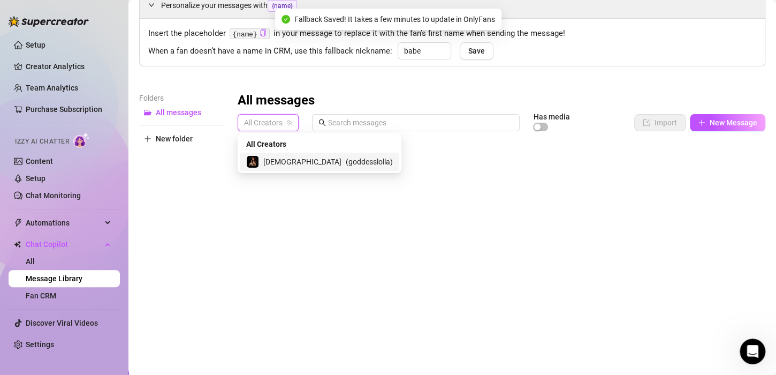
click at [268, 165] on span "[DEMOGRAPHIC_DATA]" at bounding box center [302, 162] width 78 height 12
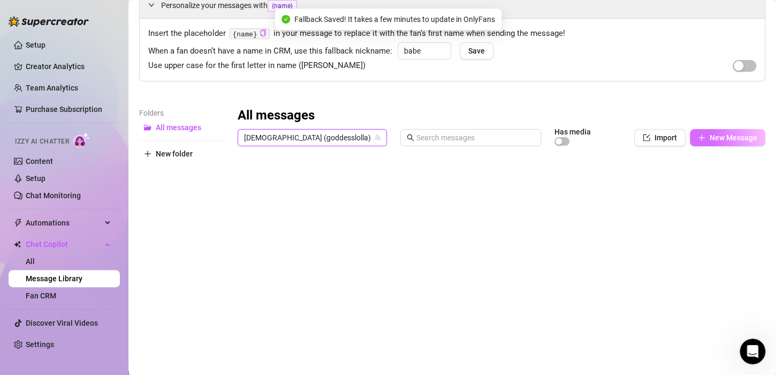
click at [698, 132] on button "New Message" at bounding box center [727, 137] width 75 height 17
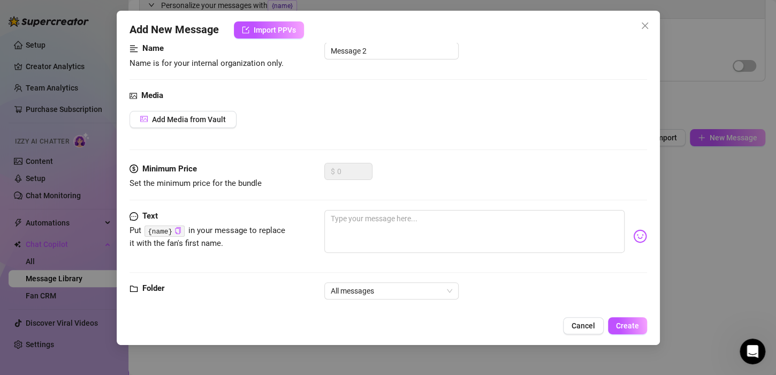
scroll to position [90, 0]
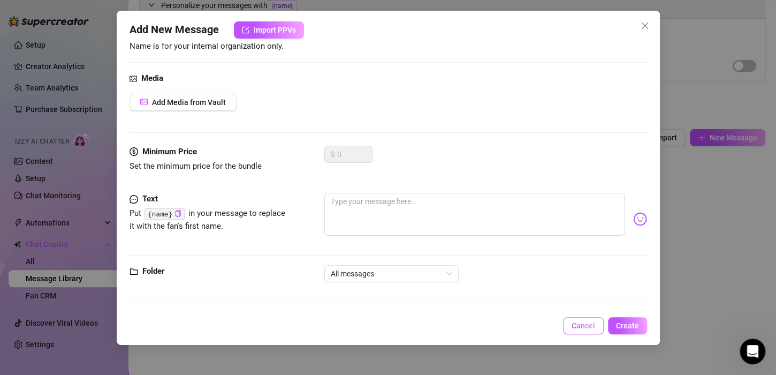
click at [599, 324] on button "Cancel" at bounding box center [583, 325] width 41 height 17
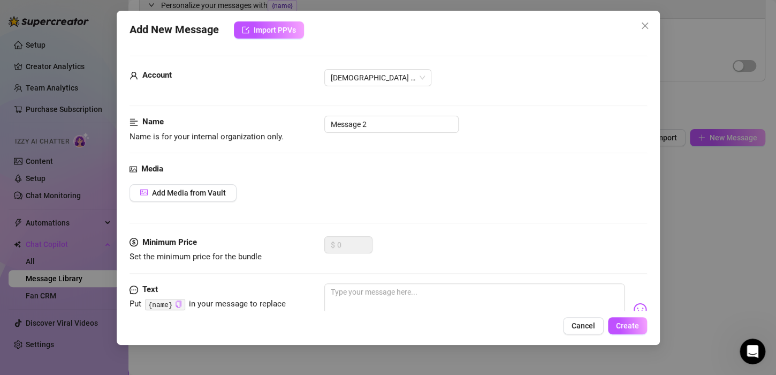
drag, startPoint x: 397, startPoint y: 374, endPoint x: 462, endPoint y: 352, distance: 68.2
click at [464, 357] on body "Setup Creator Analytics Team Analytics Purchase Subscription Izzy AI Chatter Co…" at bounding box center [388, 187] width 776 height 375
click at [462, 350] on div "Add New Message Import PPVs Account Goddess (@goddesslolla) Name Name is for yo…" at bounding box center [388, 187] width 776 height 375
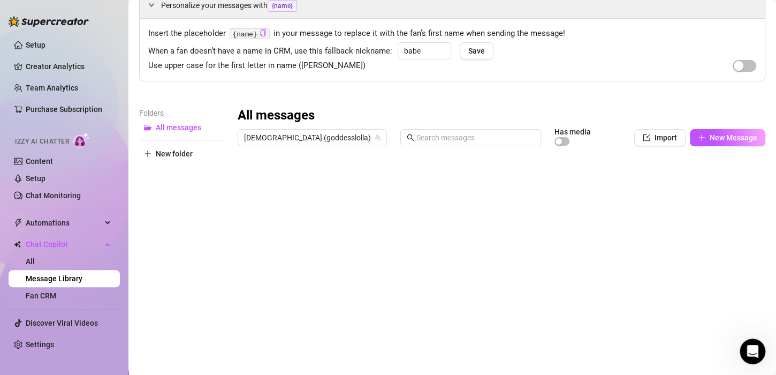
click at [684, 184] on div at bounding box center [497, 270] width 519 height 239
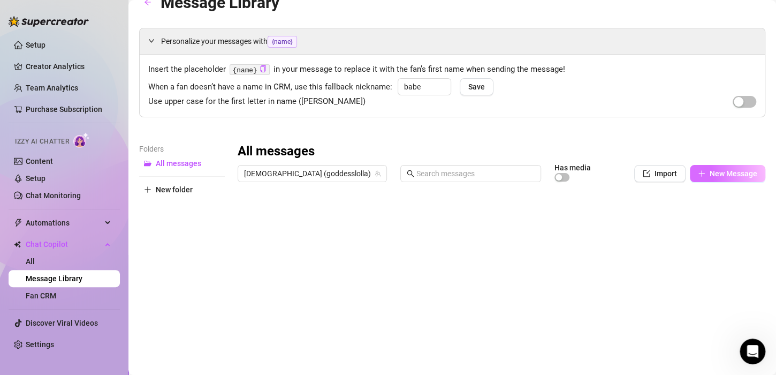
scroll to position [0, 0]
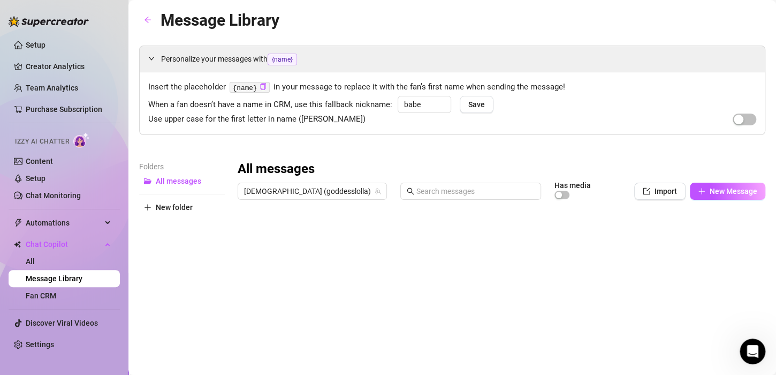
drag, startPoint x: 741, startPoint y: 185, endPoint x: 677, endPoint y: 187, distance: 63.7
click at [677, 189] on div "Import New Message" at bounding box center [699, 190] width 131 height 17
click at [738, 234] on div at bounding box center [497, 323] width 519 height 239
drag, startPoint x: 727, startPoint y: 236, endPoint x: 633, endPoint y: 236, distance: 94.2
click at [633, 236] on div at bounding box center [497, 323] width 519 height 239
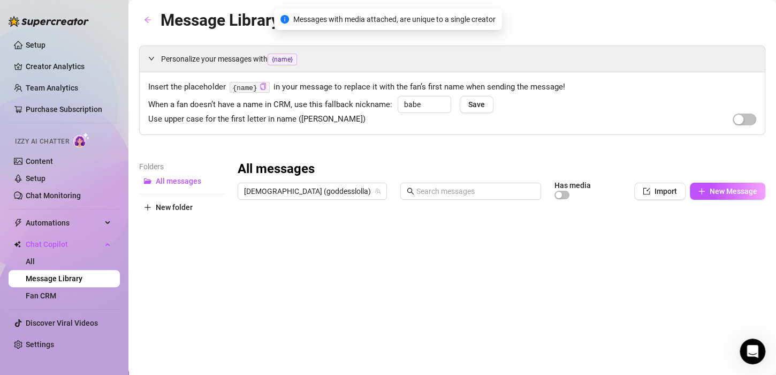
click at [647, 166] on div "All messages" at bounding box center [502, 169] width 528 height 17
click at [248, 238] on div at bounding box center [497, 323] width 519 height 239
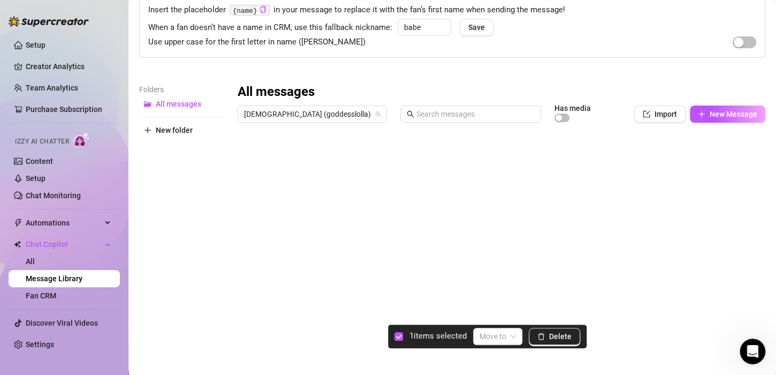
scroll to position [100, 0]
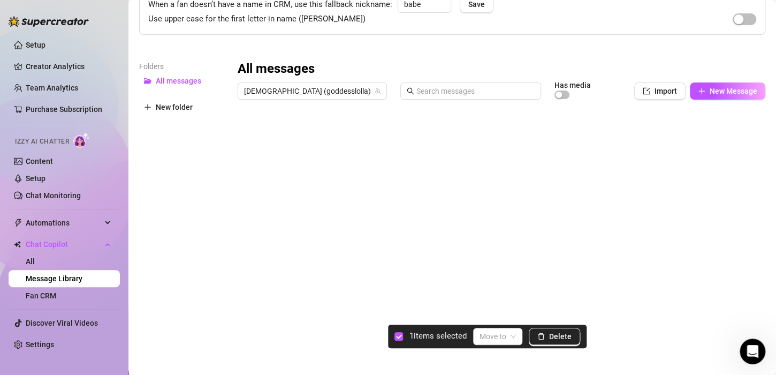
click at [265, 324] on body "Setup Creator Analytics Team Analytics Purchase Subscription Izzy AI Chatter Co…" at bounding box center [388, 187] width 776 height 375
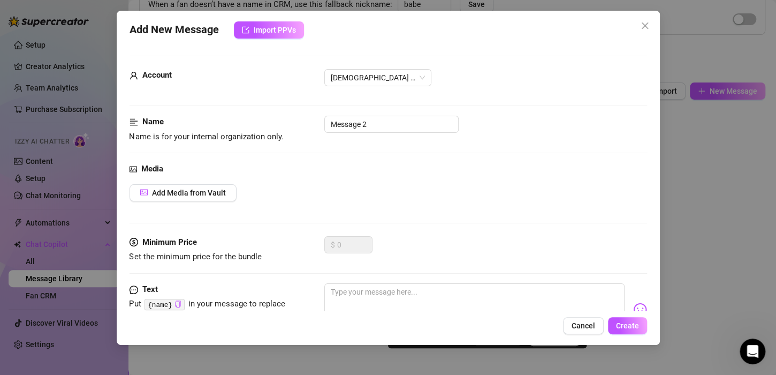
scroll to position [90, 0]
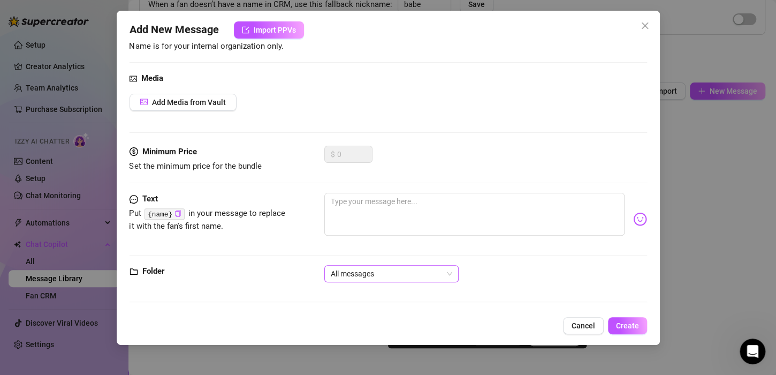
click at [369, 271] on span "All messages" at bounding box center [391, 273] width 121 height 16
click at [369, 270] on span "All messages" at bounding box center [391, 273] width 121 height 16
click at [592, 323] on span "Cancel" at bounding box center [583, 325] width 24 height 9
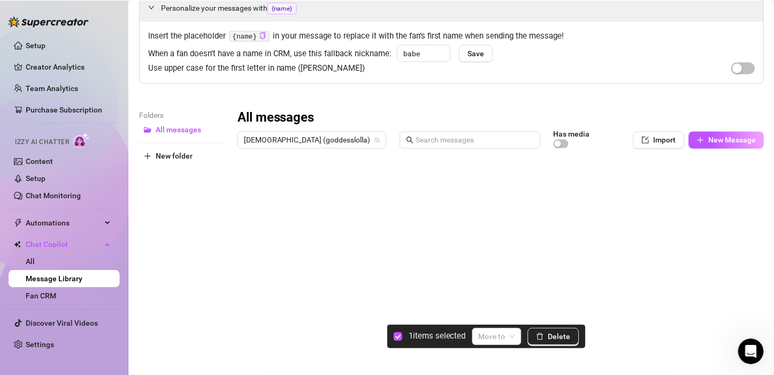
scroll to position [0, 0]
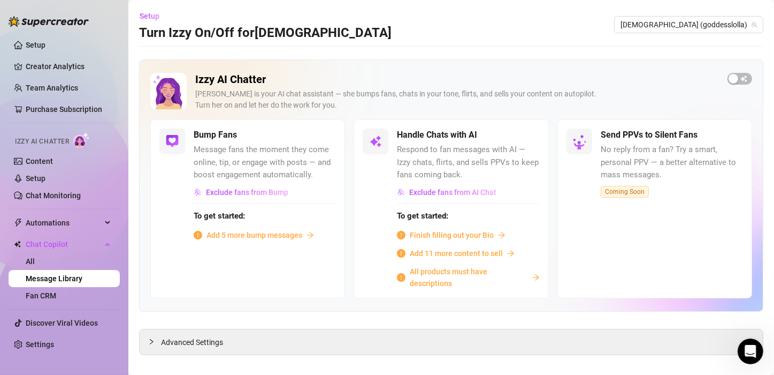
click at [456, 231] on span "Finish filling out your Bio" at bounding box center [452, 235] width 84 height 12
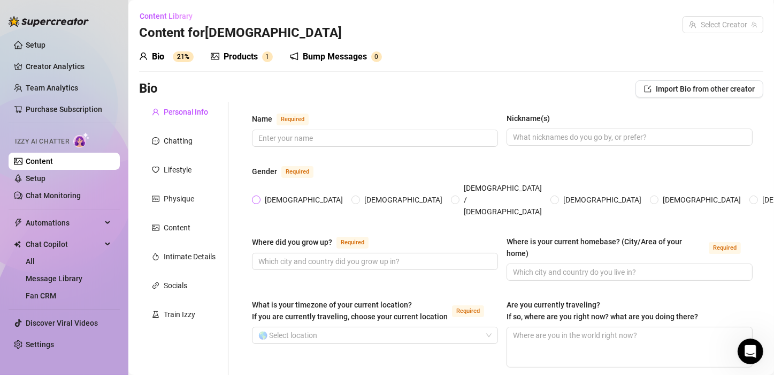
click at [263, 194] on span "[DEMOGRAPHIC_DATA]" at bounding box center [304, 200] width 87 height 12
click at [259, 197] on input "[DEMOGRAPHIC_DATA]" at bounding box center [257, 200] width 4 height 7
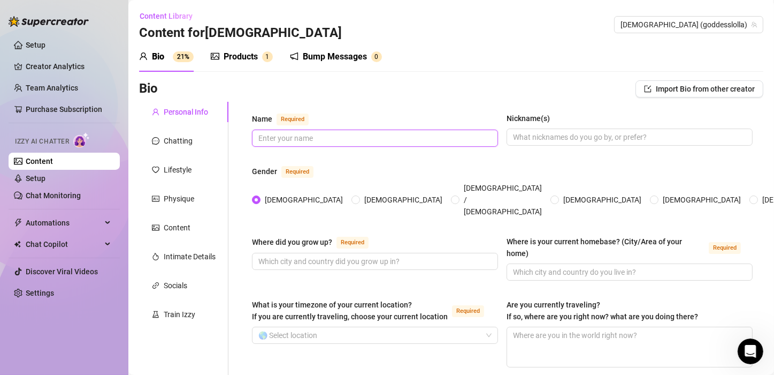
click at [336, 138] on input "Name Required" at bounding box center [373, 138] width 231 height 12
click at [488, 253] on span at bounding box center [375, 261] width 246 height 17
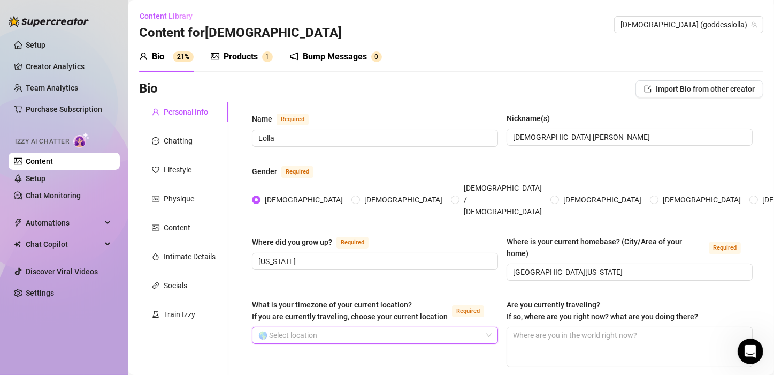
click at [330, 327] on input "What is your timezone of your current location? If you are currently traveling,…" at bounding box center [370, 335] width 224 height 16
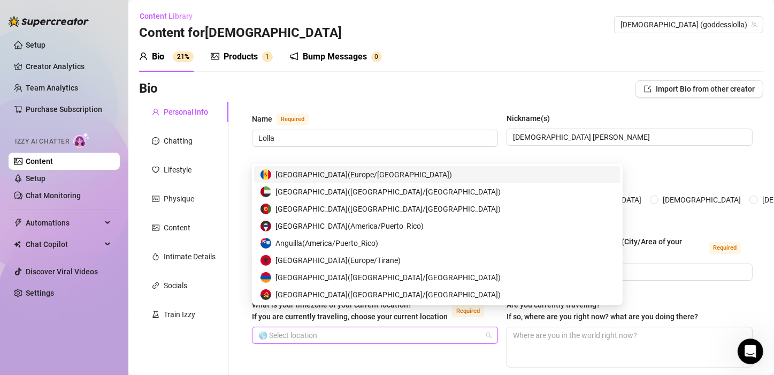
click at [309, 327] on input "What is your timezone of your current location? If you are currently traveling,…" at bounding box center [370, 335] width 224 height 16
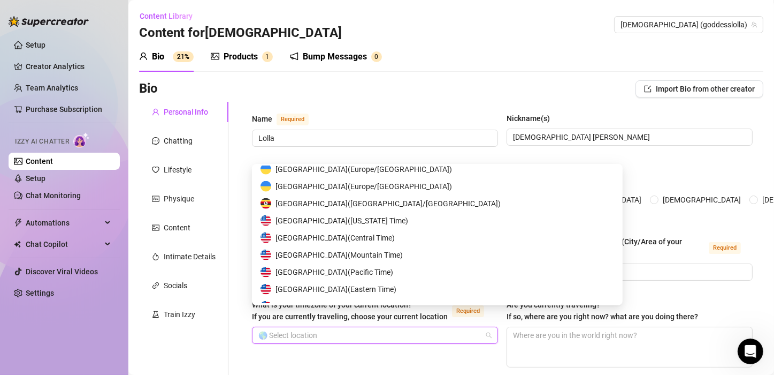
scroll to position [5244, 0]
click at [340, 224] on span "[GEOGRAPHIC_DATA] ( [US_STATE] Time )" at bounding box center [342, 222] width 133 height 12
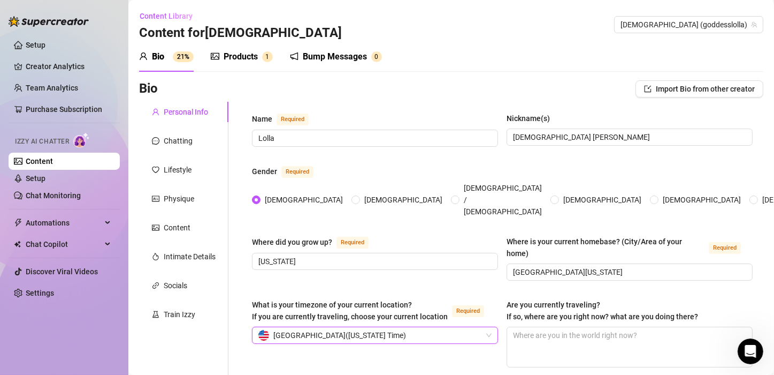
scroll to position [54, 0]
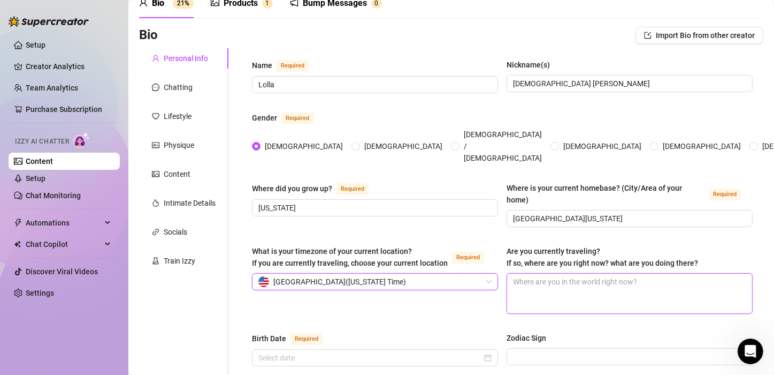
click at [634, 273] on textarea "Are you currently traveling? If so, where are you right now? what are you doing…" at bounding box center [629, 293] width 245 height 40
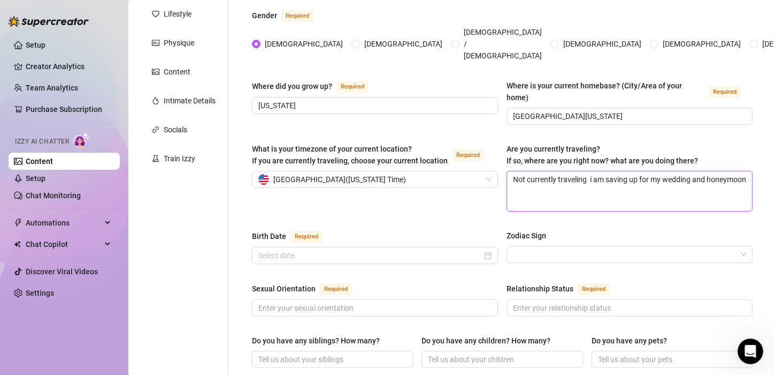
scroll to position [321, 0]
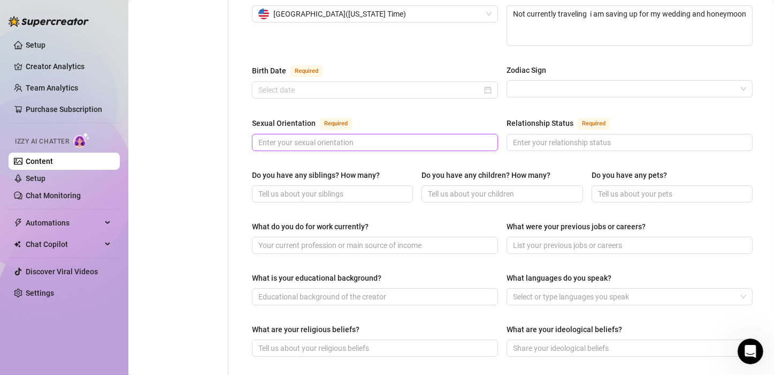
click at [329, 136] on input "Sexual Orientation Required" at bounding box center [373, 142] width 231 height 12
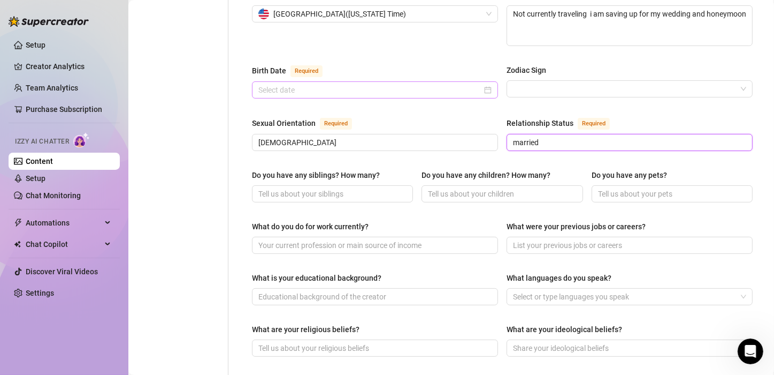
click at [358, 81] on div at bounding box center [375, 89] width 246 height 17
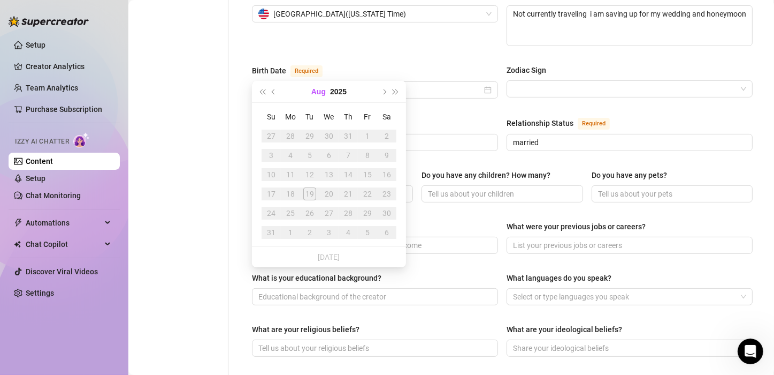
click at [319, 95] on button "Aug" at bounding box center [318, 91] width 14 height 21
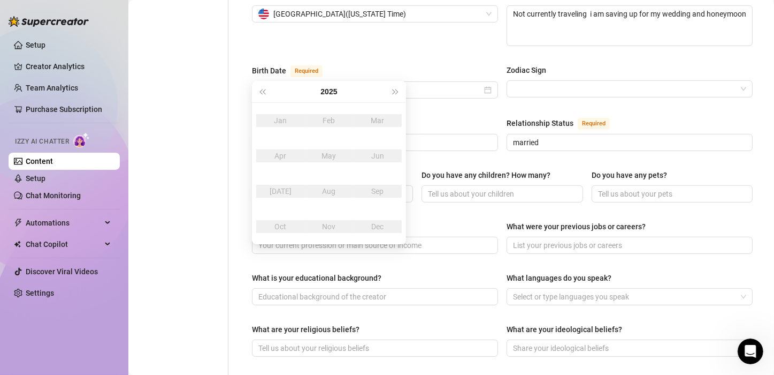
drag, startPoint x: 284, startPoint y: 157, endPoint x: 326, endPoint y: 135, distance: 47.9
click at [285, 157] on div "Apr" at bounding box center [280, 155] width 32 height 13
click at [331, 89] on button "2025" at bounding box center [329, 91] width 17 height 21
click at [263, 94] on button "Last year (Control + left)" at bounding box center [262, 91] width 12 height 21
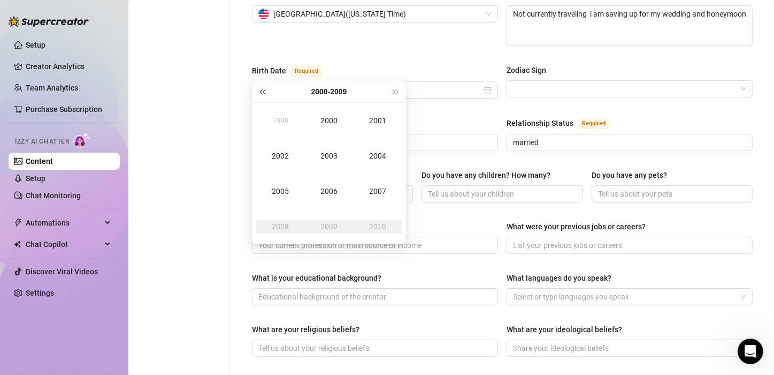
click at [263, 94] on button "Last year (Control + left)" at bounding box center [262, 91] width 12 height 21
click at [331, 153] on div "1993" at bounding box center [329, 155] width 32 height 13
click at [280, 150] on div "Apr" at bounding box center [280, 155] width 32 height 13
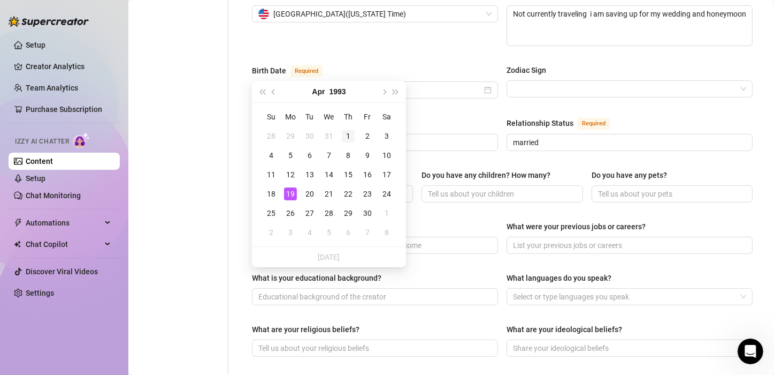
click at [348, 133] on div "1" at bounding box center [348, 135] width 13 height 13
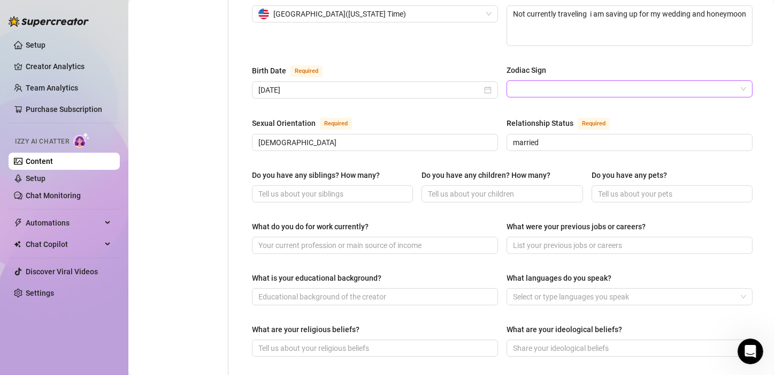
click at [542, 81] on input "Zodiac Sign" at bounding box center [625, 89] width 224 height 16
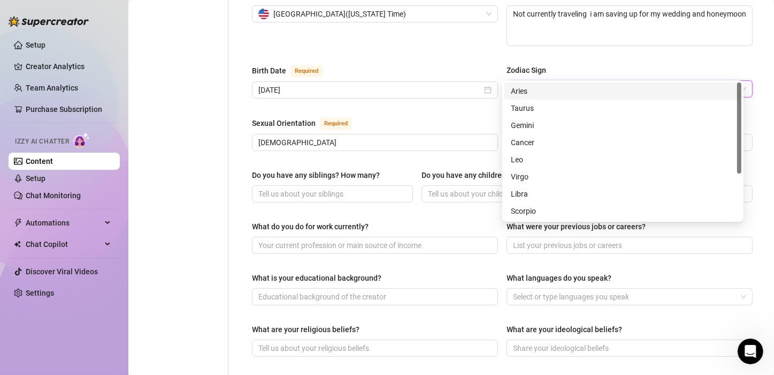
click at [545, 88] on div "Aries" at bounding box center [623, 91] width 224 height 12
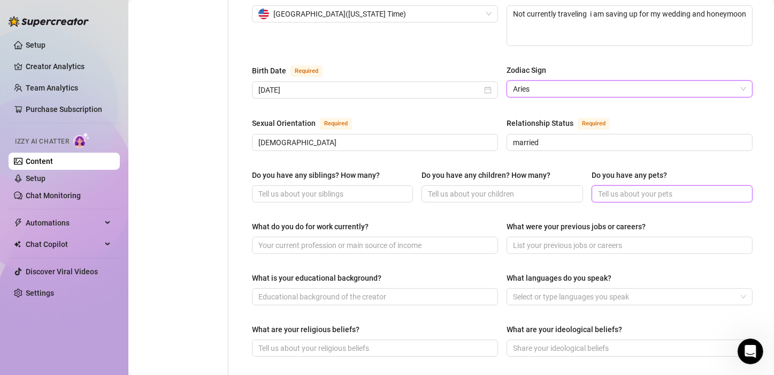
click at [631, 188] on input "Do you have any pets?" at bounding box center [671, 194] width 146 height 12
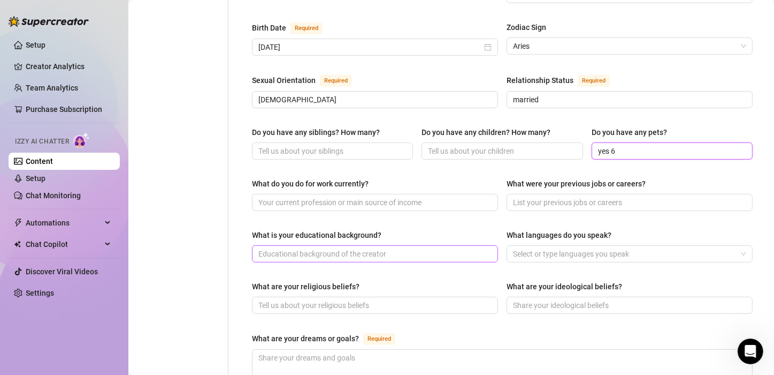
scroll to position [375, 0]
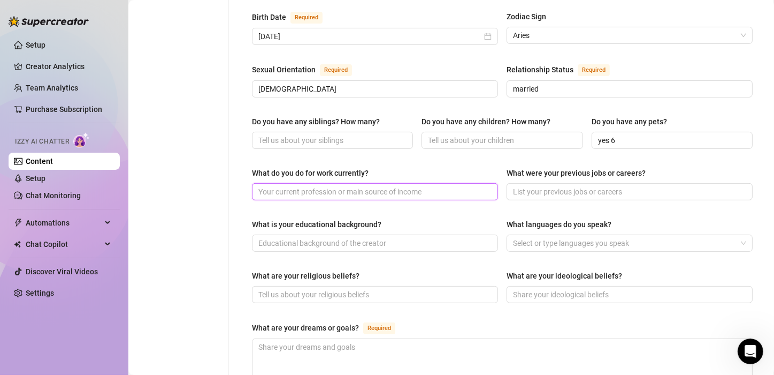
click at [429, 186] on input "What do you do for work currently?" at bounding box center [373, 192] width 231 height 12
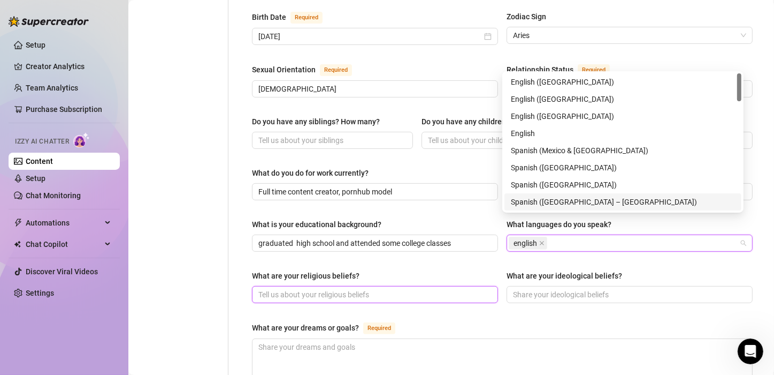
click at [394, 288] on input "What are your religious beliefs?" at bounding box center [373, 294] width 231 height 12
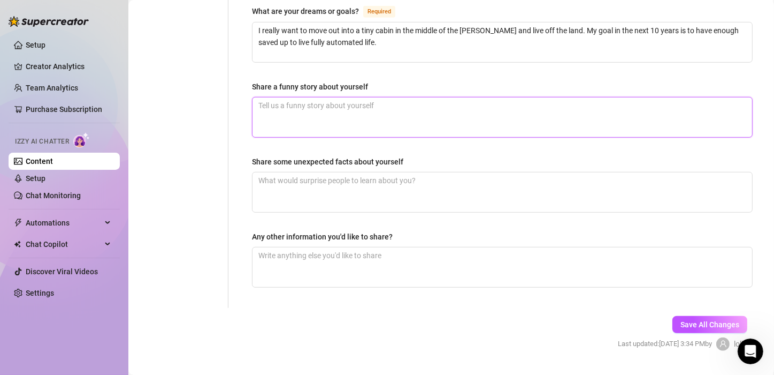
scroll to position [696, 0]
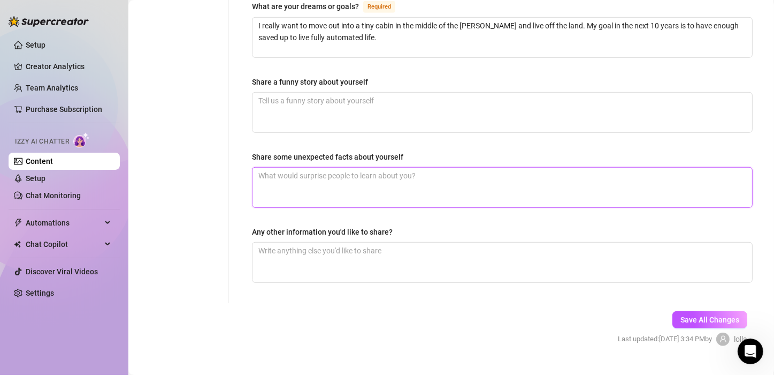
click at [394, 171] on textarea "Share some unexpected facts about yourself" at bounding box center [503, 187] width 500 height 40
click at [387, 167] on textarea "I can grab and throw a tennis balls withmy monkey toes." at bounding box center [503, 187] width 500 height 40
click at [376, 167] on textarea "I can grab and throw a tennis balls with my monkey toes." at bounding box center [503, 187] width 500 height 40
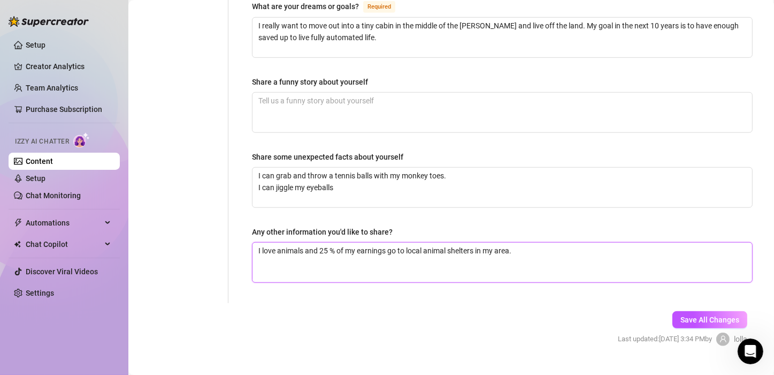
scroll to position [482, 0]
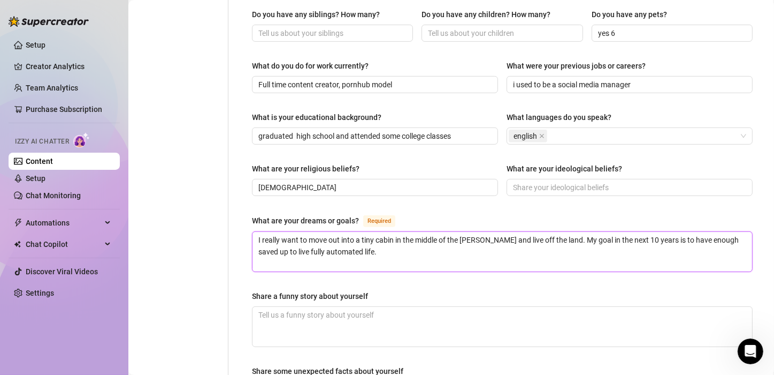
drag, startPoint x: 371, startPoint y: 232, endPoint x: 257, endPoint y: 231, distance: 114.0
click at [257, 232] on textarea "I really want to move out into a tiny cabin in the middle of the [PERSON_NAME] …" at bounding box center [503, 252] width 500 height 40
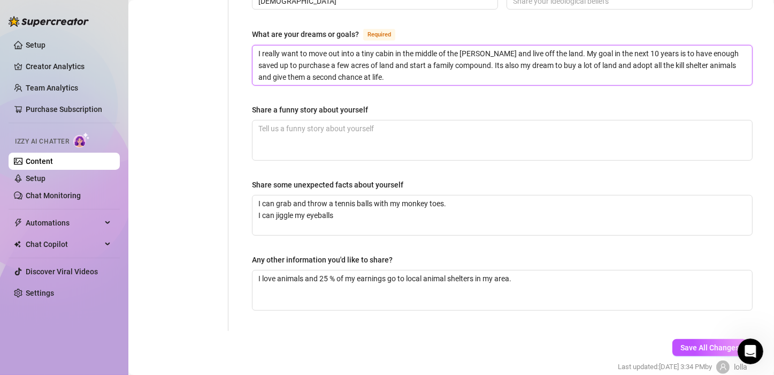
scroll to position [696, 0]
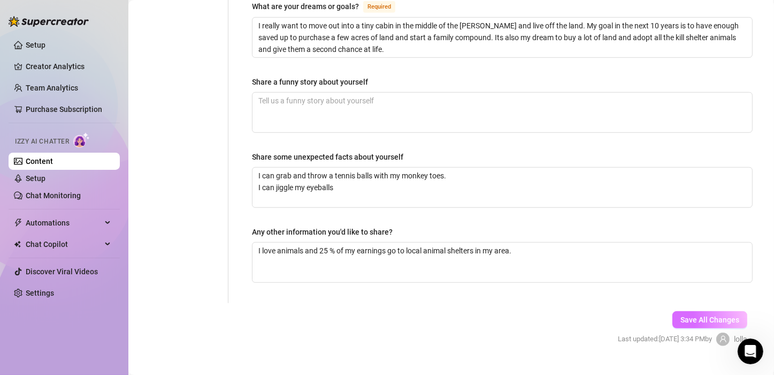
click at [721, 311] on button "Save All Changes" at bounding box center [710, 319] width 75 height 17
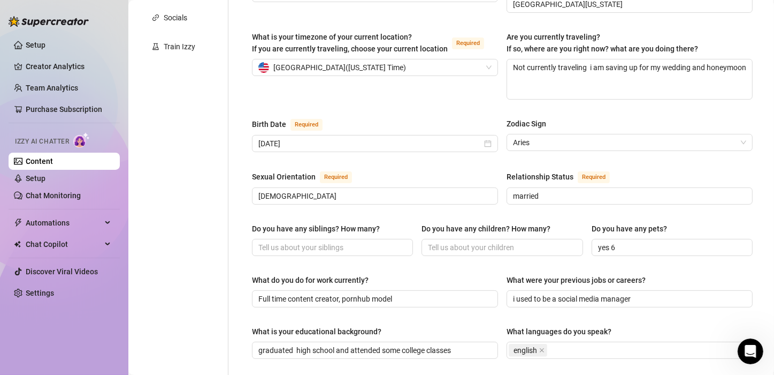
scroll to position [0, 0]
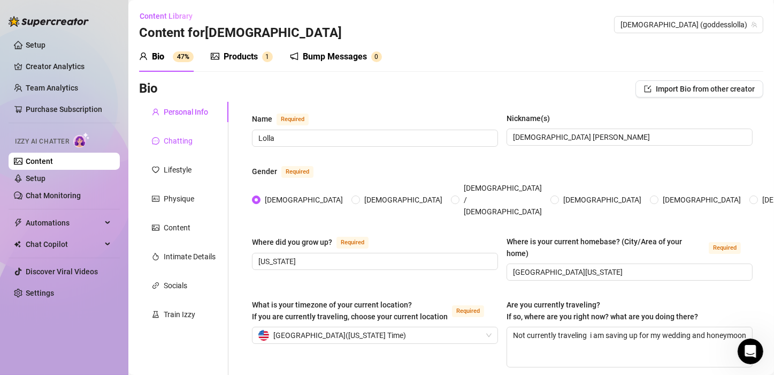
click at [186, 146] on div "Chatting" at bounding box center [178, 141] width 29 height 12
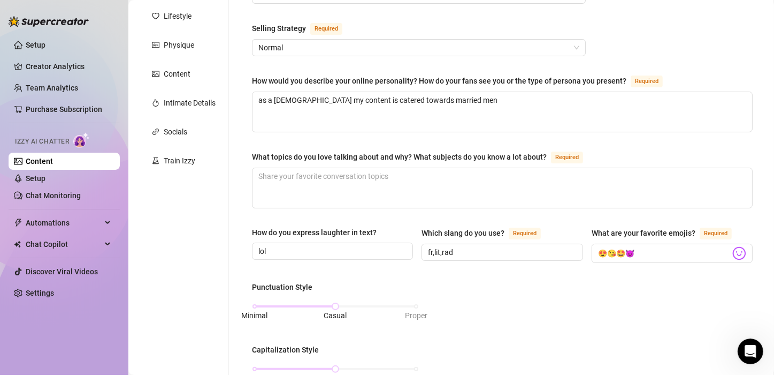
scroll to position [214, 0]
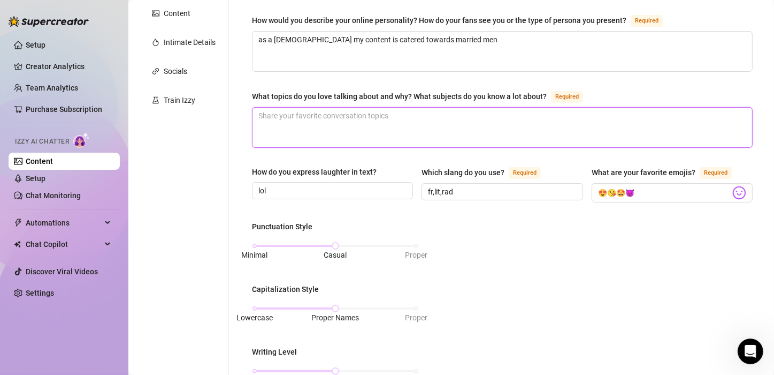
click at [445, 119] on textarea "What topics do you love talking about and why? What subjects do you know a lot …" at bounding box center [503, 128] width 500 height 40
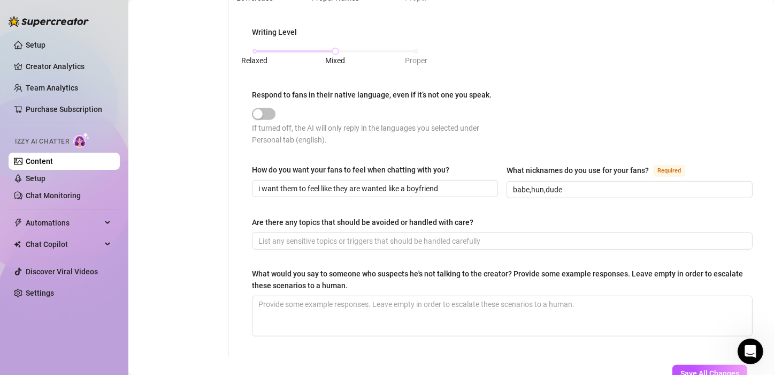
scroll to position [589, 0]
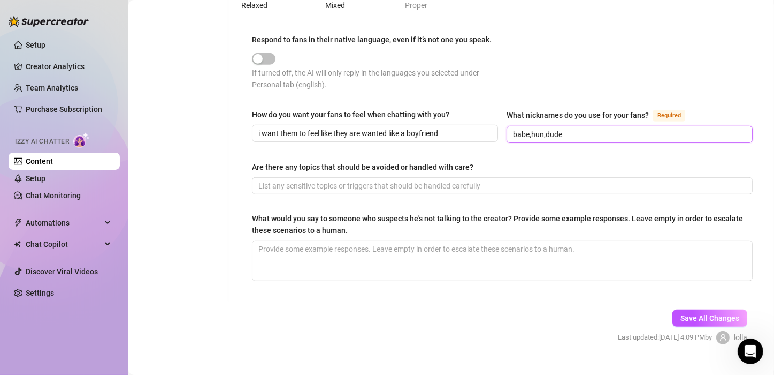
drag, startPoint x: 571, startPoint y: 134, endPoint x: 543, endPoint y: 133, distance: 27.9
click at [542, 133] on input "babe,hun,dude" at bounding box center [628, 134] width 231 height 12
drag, startPoint x: 710, startPoint y: 312, endPoint x: 423, endPoint y: 78, distance: 370.4
click at [710, 314] on span "Save All Changes" at bounding box center [710, 318] width 59 height 9
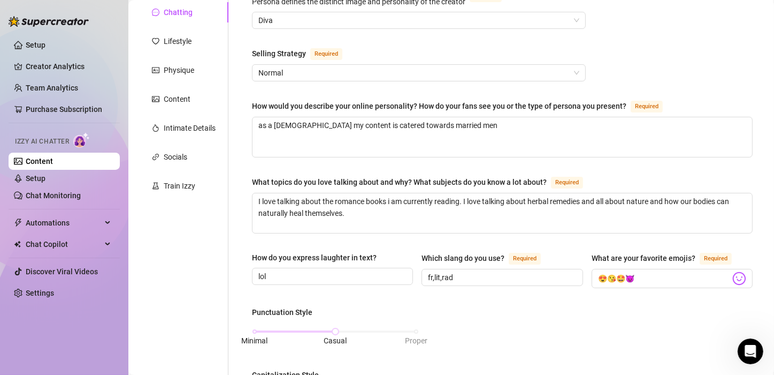
scroll to position [0, 0]
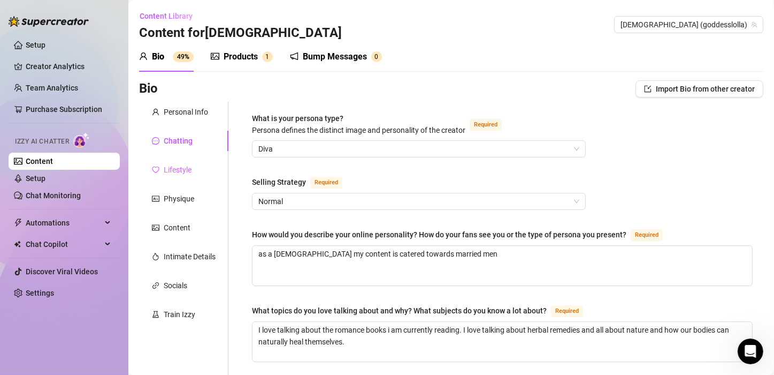
click at [202, 167] on div "Lifestyle" at bounding box center [183, 169] width 89 height 20
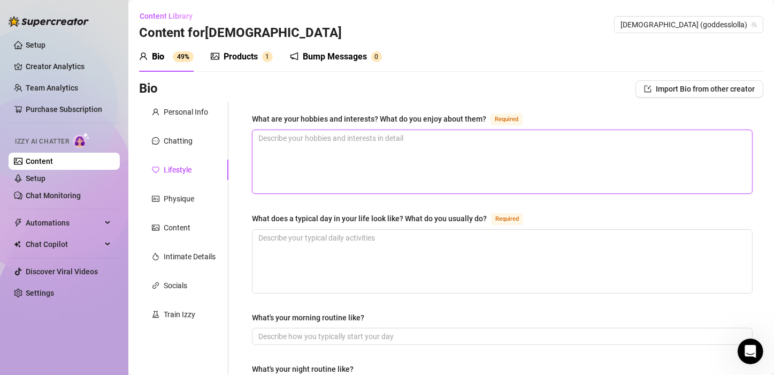
click at [362, 148] on textarea "What are your hobbies and interests? What do you enjoy about them? Required" at bounding box center [503, 161] width 500 height 63
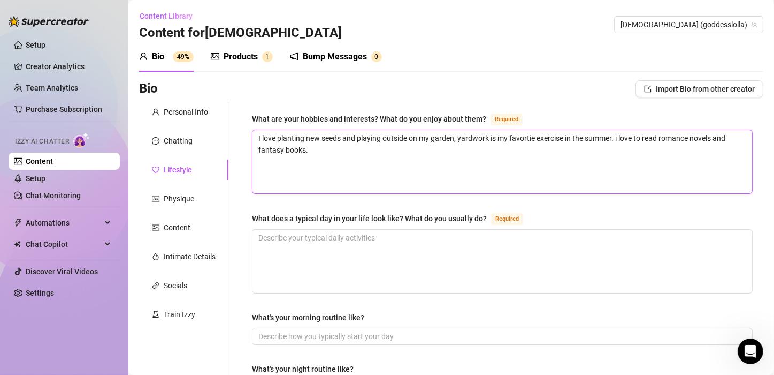
click at [530, 138] on textarea "I love planting new seeds and playing outside on my garden, yardwork is my favo…" at bounding box center [503, 161] width 500 height 63
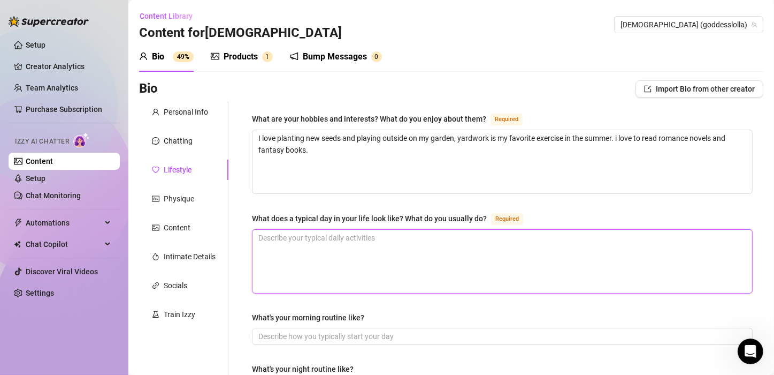
click at [441, 251] on textarea "What does a typical day in your life look like? What do you usually do? Required" at bounding box center [503, 261] width 500 height 63
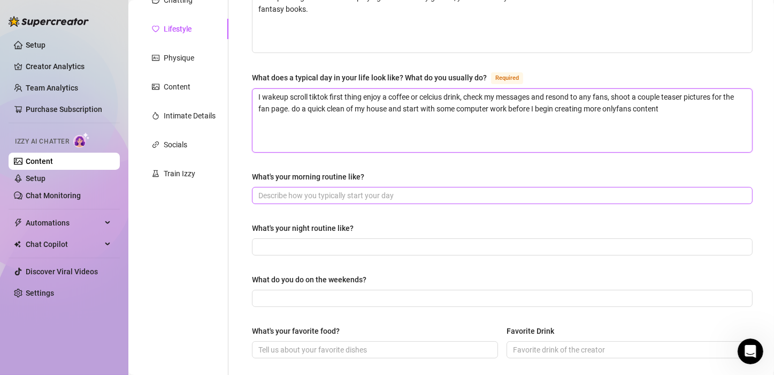
scroll to position [161, 0]
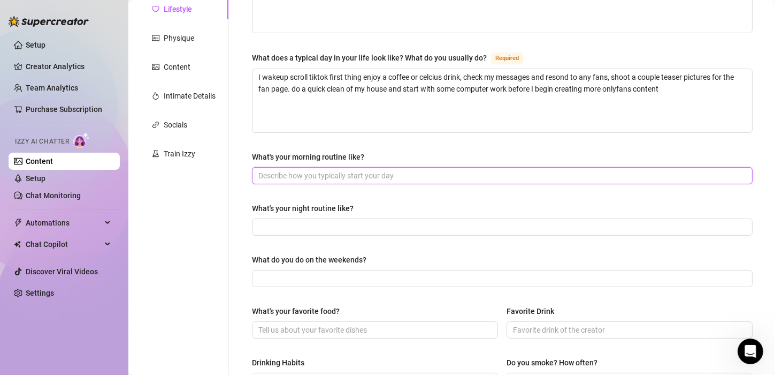
click at [364, 178] on input "What's your morning routine like?" at bounding box center [501, 176] width 486 height 12
drag, startPoint x: 636, startPoint y: 170, endPoint x: 531, endPoint y: 181, distance: 105.4
click at [529, 177] on input "Coffee, breakfast respond to messages, clean the house, workout, gardening time…" at bounding box center [501, 176] width 486 height 12
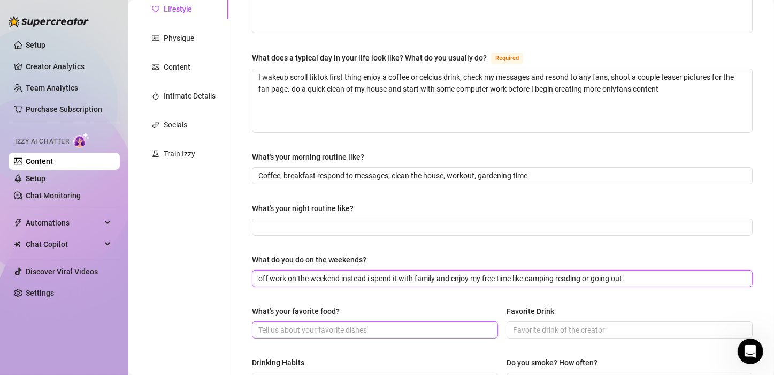
scroll to position [214, 0]
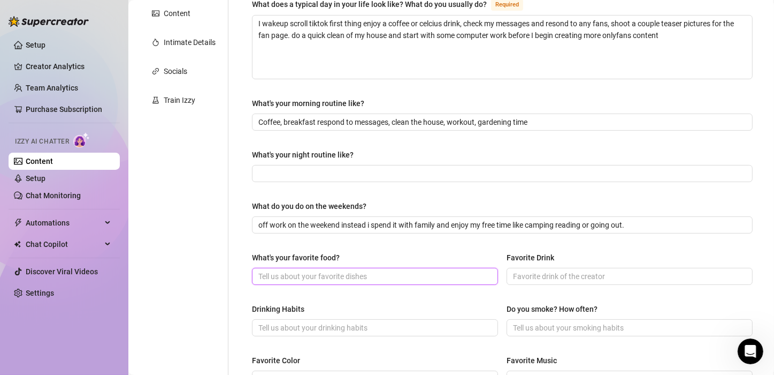
click at [327, 279] on input "What's your favorite food?" at bounding box center [373, 276] width 231 height 12
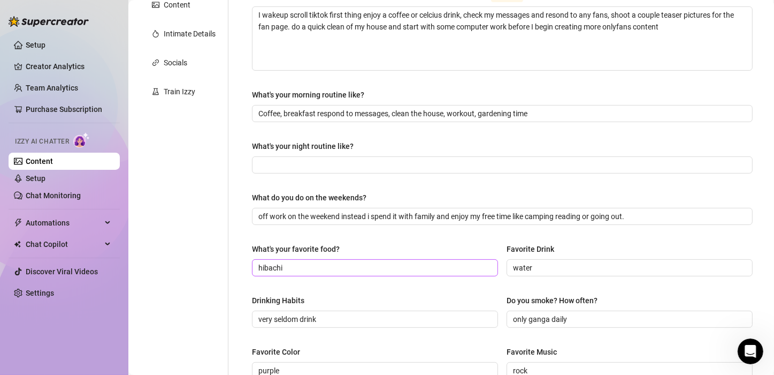
scroll to position [455, 0]
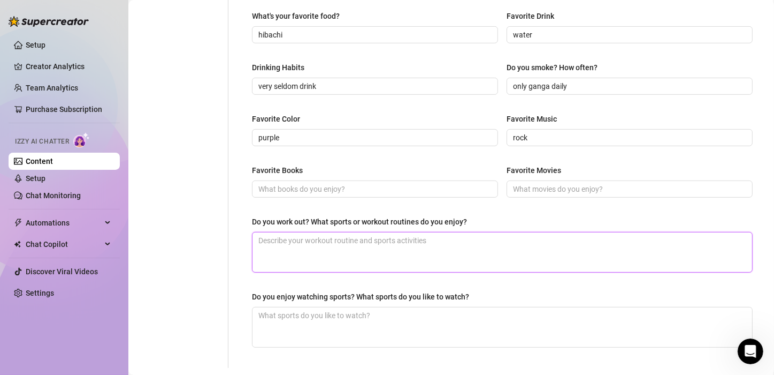
drag, startPoint x: 364, startPoint y: 251, endPoint x: 365, endPoint y: 261, distance: 9.2
click at [364, 251] on textarea "Do you work out? What sports or workout routines do you enjoy?" at bounding box center [503, 252] width 500 height 40
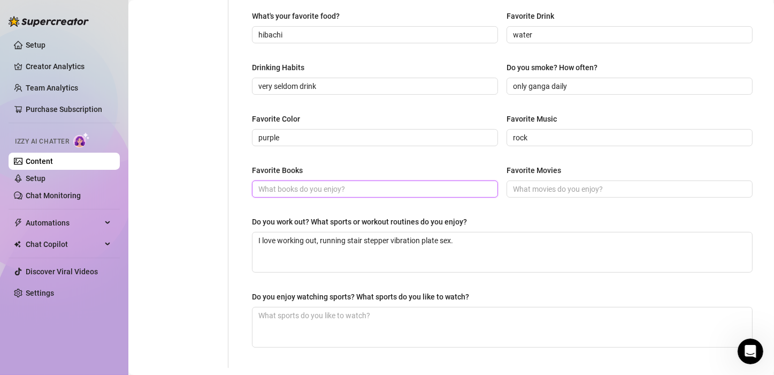
click at [327, 190] on input "Favorite Books" at bounding box center [373, 189] width 231 height 12
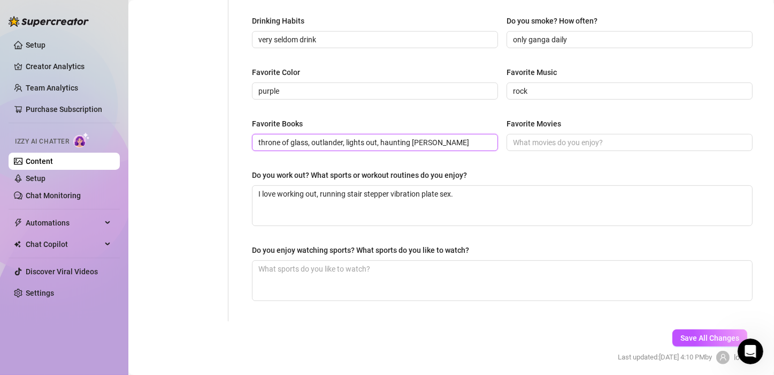
scroll to position [540, 0]
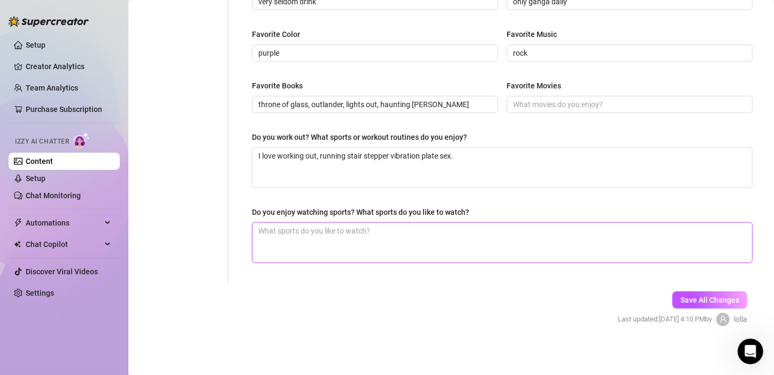
click at [462, 239] on textarea "Do you enjoy watching sports? What sports do you like to watch?" at bounding box center [503, 243] width 500 height 40
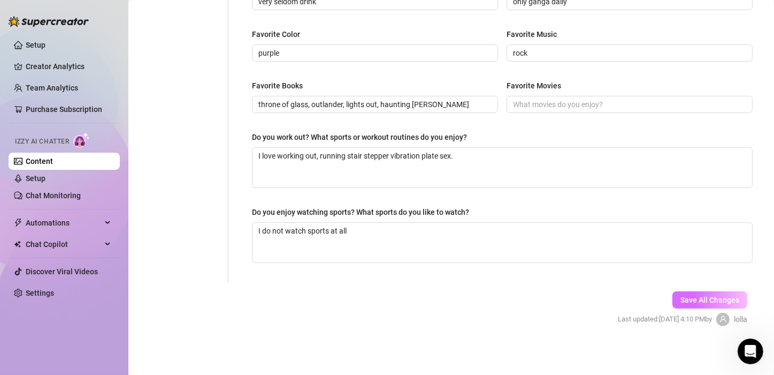
click at [712, 296] on span "Save All Changes" at bounding box center [710, 299] width 59 height 9
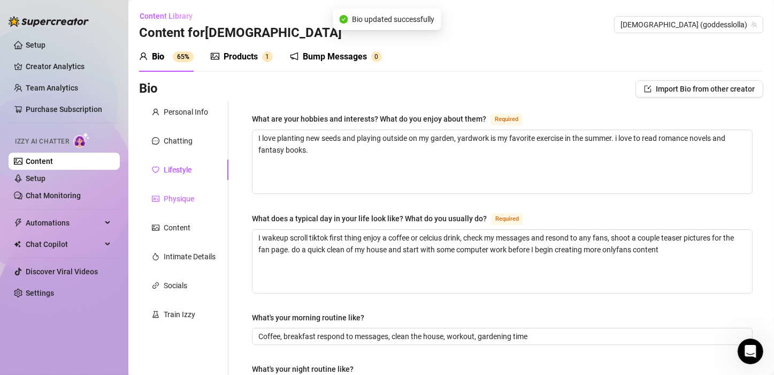
drag, startPoint x: 190, startPoint y: 194, endPoint x: 193, endPoint y: 201, distance: 7.0
click at [191, 195] on div "Physique" at bounding box center [179, 199] width 31 height 12
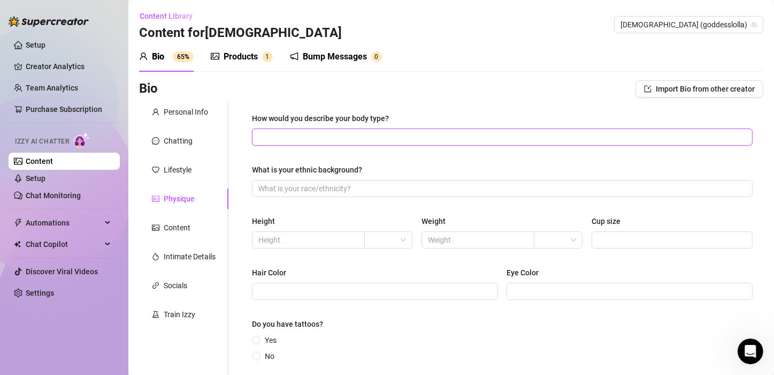
drag, startPoint x: 303, startPoint y: 138, endPoint x: 300, endPoint y: 163, distance: 25.4
click at [302, 154] on div "How would you describe your body type? What is your ethnic background? Height W…" at bounding box center [502, 272] width 501 height 321
click at [375, 284] on div "ft" at bounding box center [385, 278] width 43 height 17
click at [457, 246] on span at bounding box center [478, 239] width 113 height 17
click at [609, 241] on input "Cup size" at bounding box center [671, 240] width 146 height 12
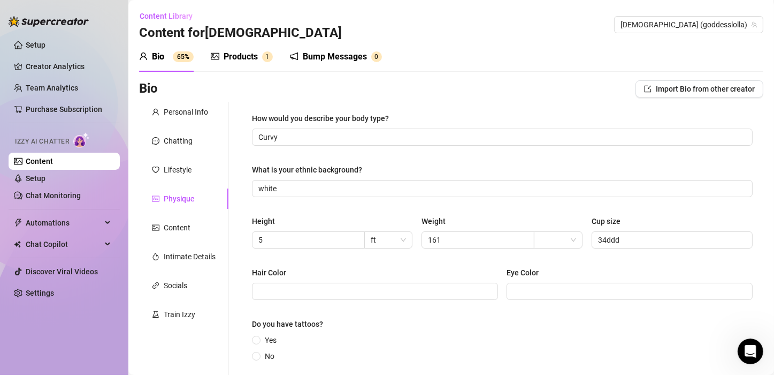
click at [453, 300] on div "Hair Color [MEDICAL_DATA]" at bounding box center [502, 287] width 501 height 43
click at [451, 290] on input "Hair Color" at bounding box center [373, 291] width 231 height 12
drag, startPoint x: 261, startPoint y: 340, endPoint x: 247, endPoint y: 340, distance: 13.4
click at [260, 340] on span at bounding box center [256, 340] width 9 height 9
click at [259, 340] on input "Yes" at bounding box center [257, 340] width 4 height 7
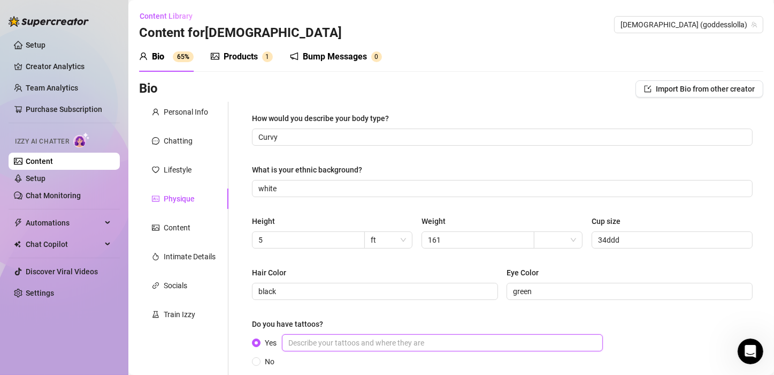
click at [404, 346] on input "Yes" at bounding box center [442, 342] width 321 height 17
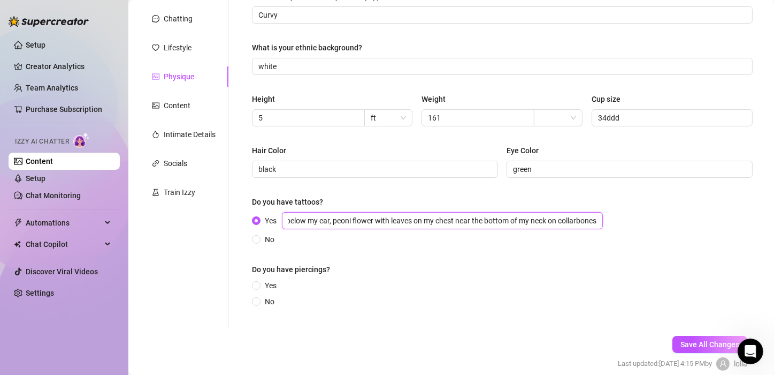
scroll to position [161, 0]
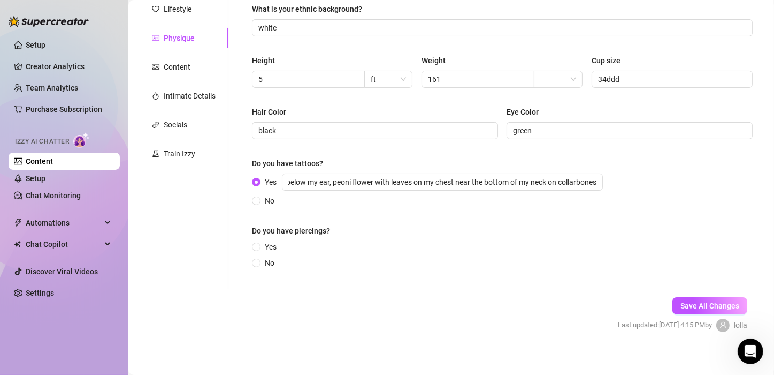
click at [256, 265] on input "No" at bounding box center [257, 263] width 4 height 7
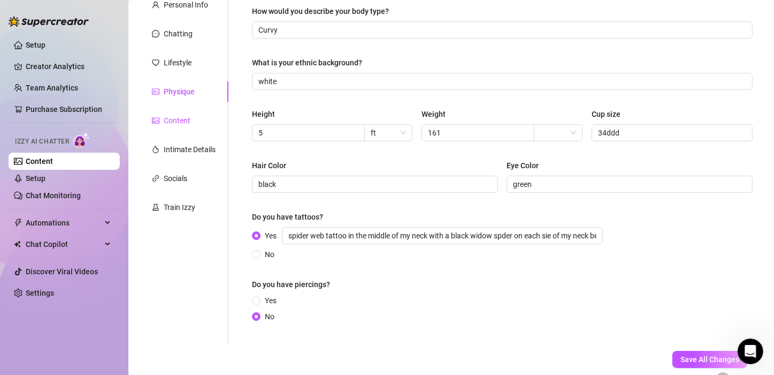
click at [179, 118] on div "Content" at bounding box center [177, 121] width 27 height 12
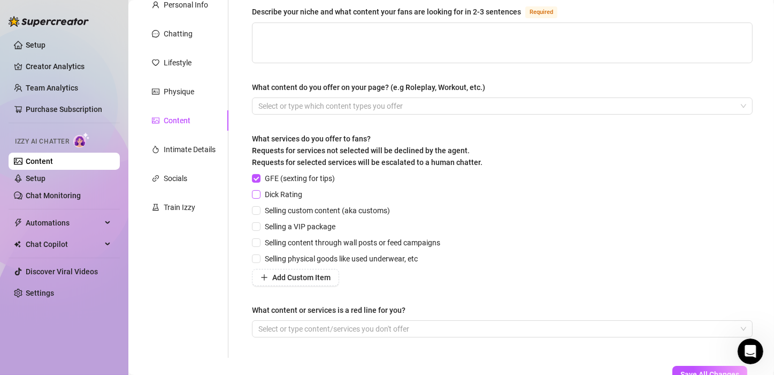
click at [257, 195] on input "Dick Rating" at bounding box center [255, 193] width 7 height 7
click at [253, 238] on input "Selling content through wall posts or feed campaigns" at bounding box center [255, 241] width 7 height 7
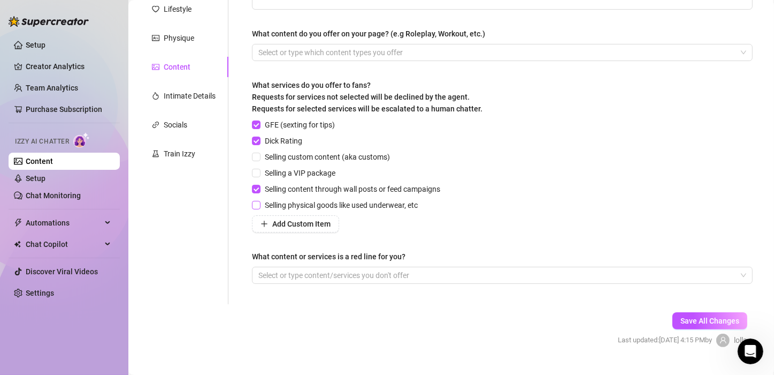
click at [256, 206] on input "Selling physical goods like used underwear, etc" at bounding box center [255, 204] width 7 height 7
click at [299, 277] on div at bounding box center [496, 275] width 485 height 15
click at [295, 271] on div at bounding box center [496, 275] width 485 height 15
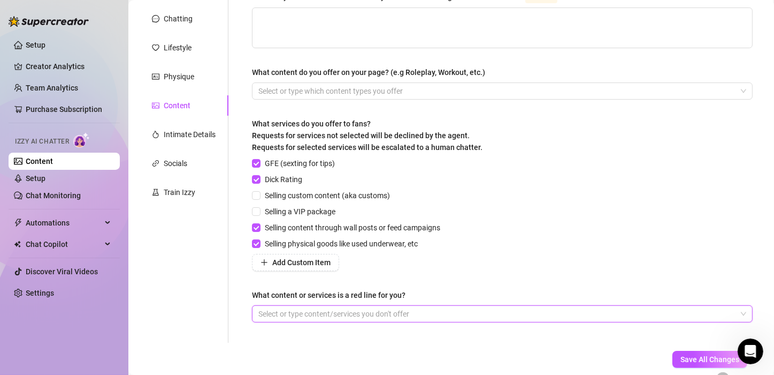
scroll to position [0, 0]
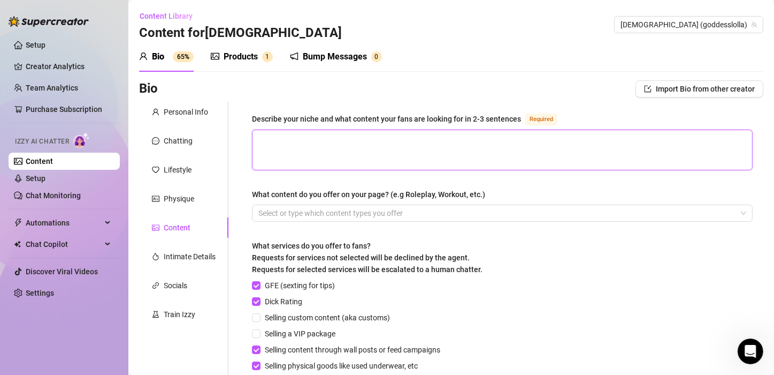
click at [370, 145] on textarea "Describe your niche and what content your fans are looking for in 2-3 sentences…" at bounding box center [503, 150] width 500 height 40
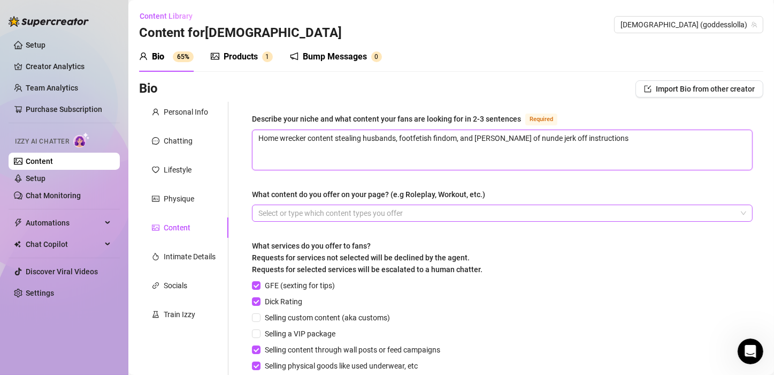
click at [491, 205] on div at bounding box center [496, 212] width 485 height 15
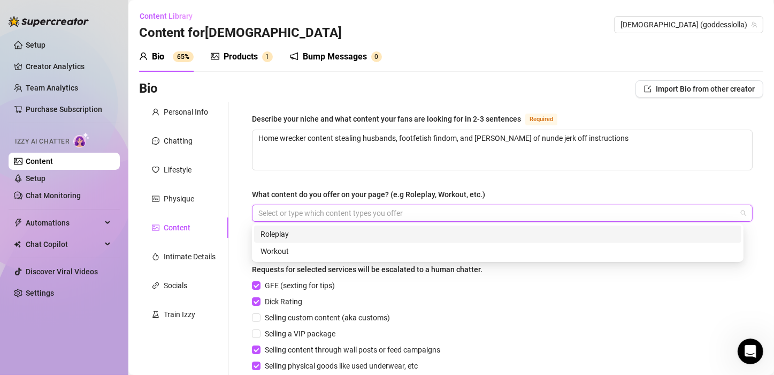
click at [283, 238] on div "Roleplay" at bounding box center [498, 234] width 475 height 12
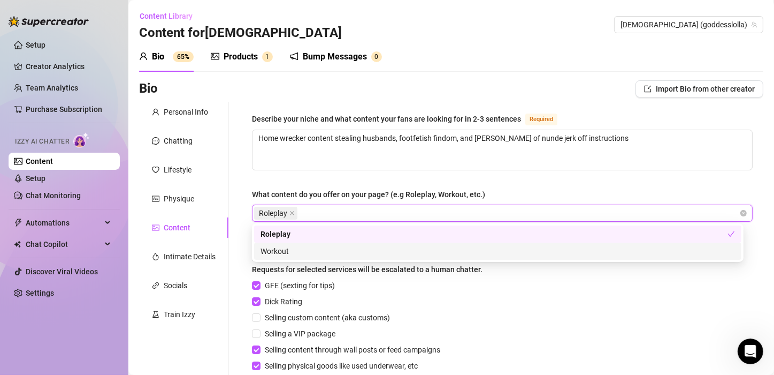
click at [241, 254] on div "Describe your niche and what content your fans are looking for in 2-3 sentences…" at bounding box center [502, 283] width 522 height 363
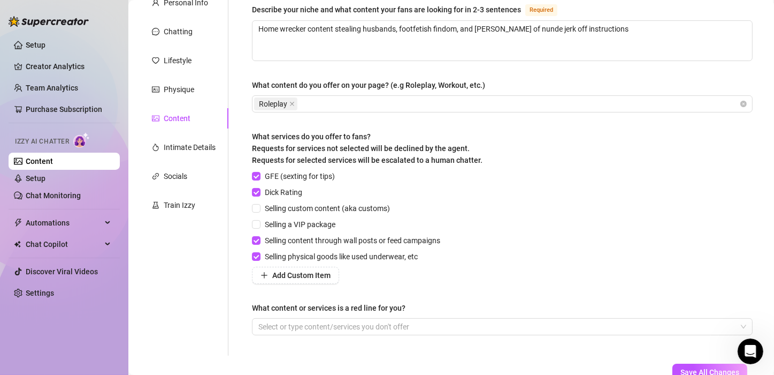
scroll to position [54, 0]
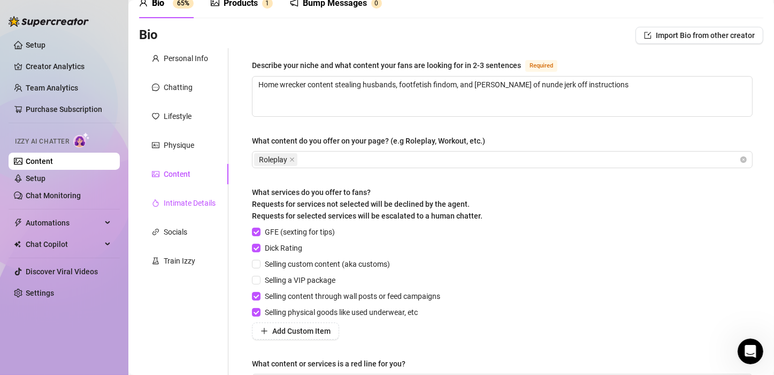
click at [199, 208] on div "Intimate Details" at bounding box center [190, 203] width 52 height 12
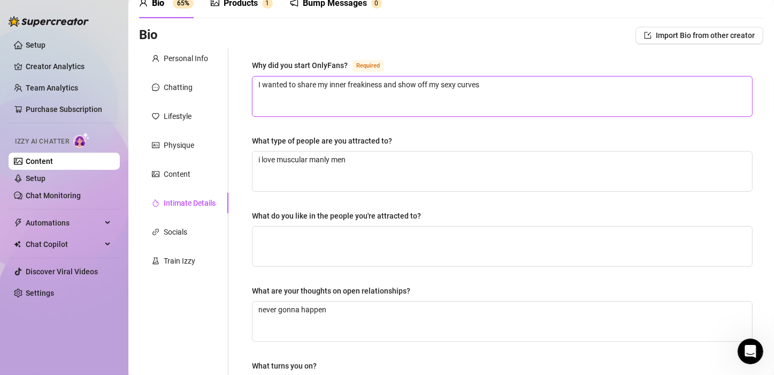
drag, startPoint x: 466, startPoint y: 90, endPoint x: 240, endPoint y: 85, distance: 225.4
click at [229, 85] on div "Why did you start OnlyFans? Required I wanted to share my inner freakiness and …" at bounding box center [495, 317] width 535 height 538
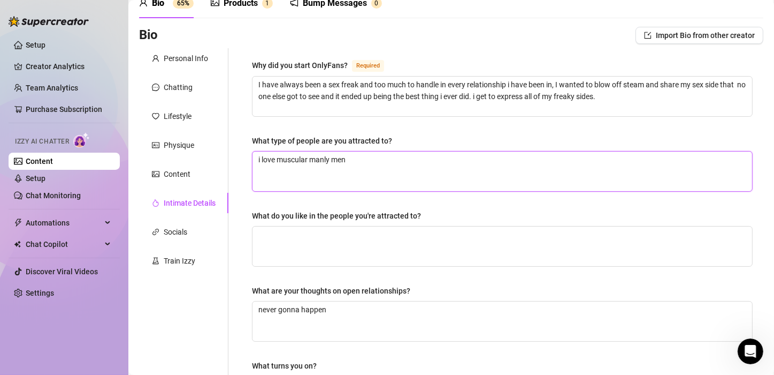
click at [378, 164] on textarea "i love muscular manly men" at bounding box center [503, 171] width 500 height 40
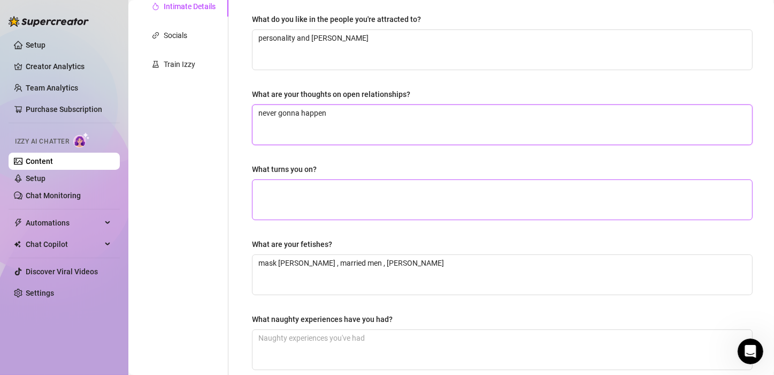
scroll to position [268, 0]
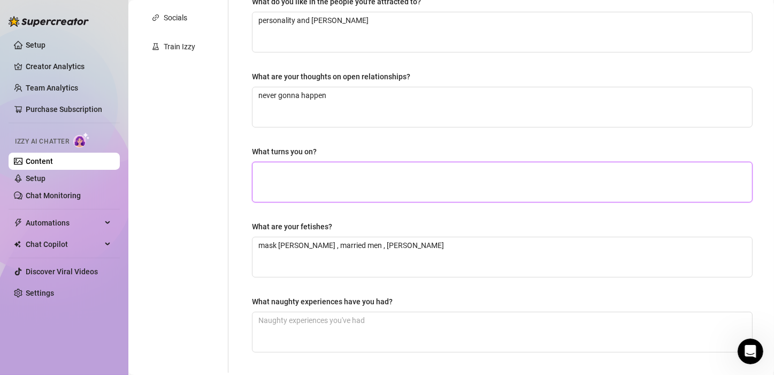
click at [371, 181] on textarea "What turns you on?" at bounding box center [503, 182] width 500 height 40
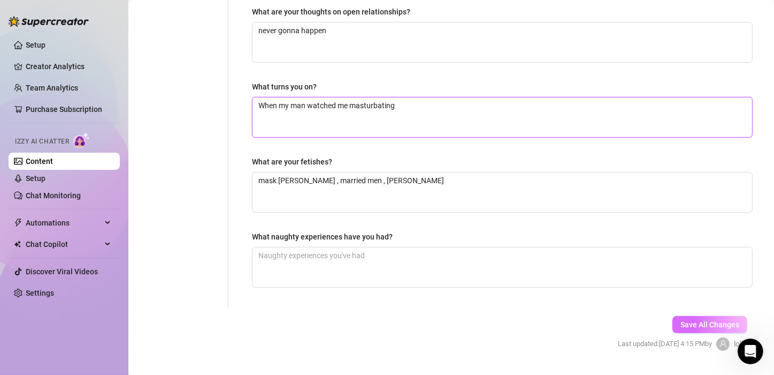
scroll to position [357, 0]
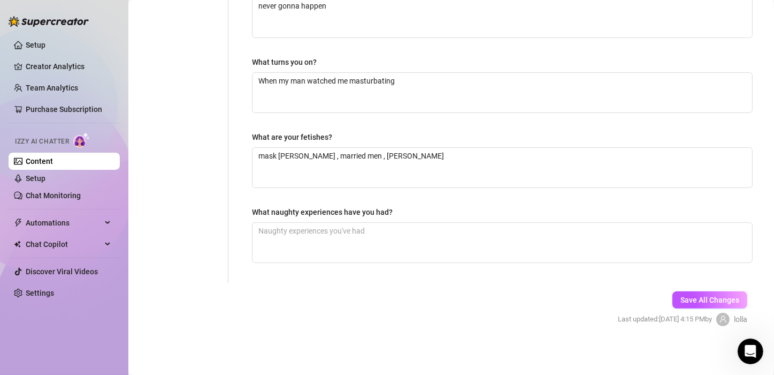
click at [710, 296] on span "Save All Changes" at bounding box center [710, 299] width 59 height 9
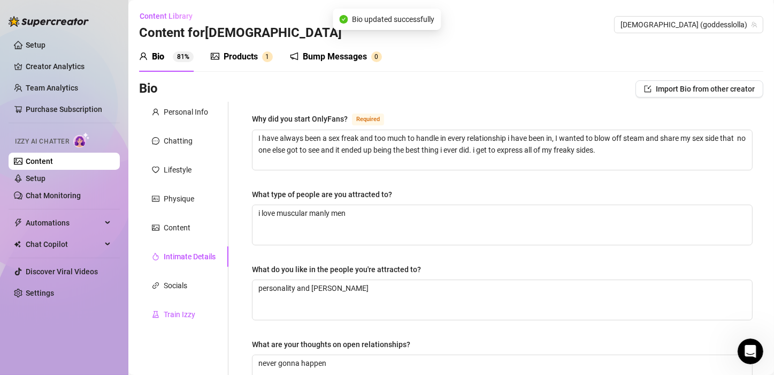
click at [177, 311] on div "Train Izzy" at bounding box center [180, 314] width 32 height 12
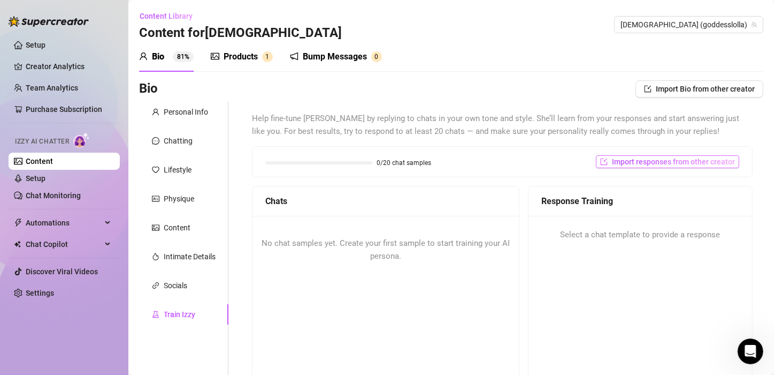
click at [647, 163] on span "Import responses from other creator" at bounding box center [673, 161] width 123 height 9
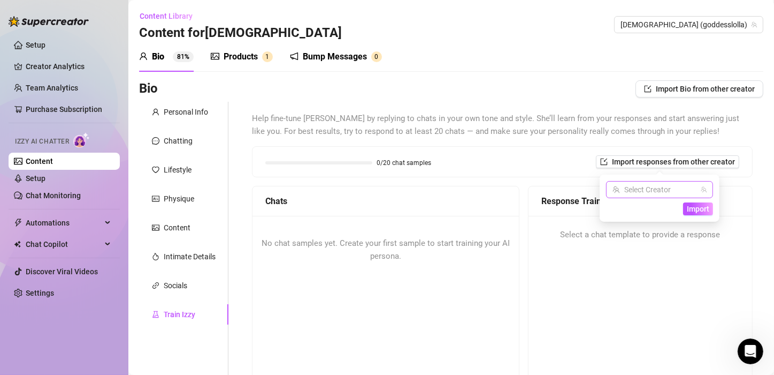
click at [669, 189] on input "search" at bounding box center [655, 189] width 85 height 16
drag, startPoint x: 641, startPoint y: 209, endPoint x: 664, endPoint y: 213, distance: 22.9
click at [643, 211] on span "[DEMOGRAPHIC_DATA]" at bounding box center [671, 211] width 78 height 12
click at [697, 207] on span "Import" at bounding box center [698, 208] width 22 height 9
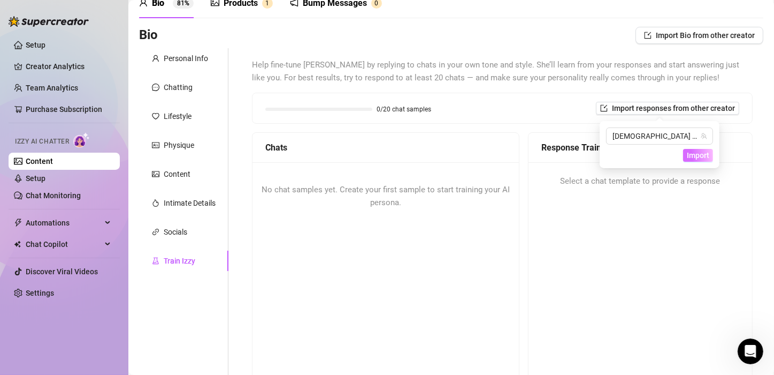
click at [695, 156] on span "Import" at bounding box center [698, 155] width 22 height 9
click at [476, 214] on div "No chat samples yet. Create your first sample to start training your AI persona." at bounding box center [386, 196] width 266 height 68
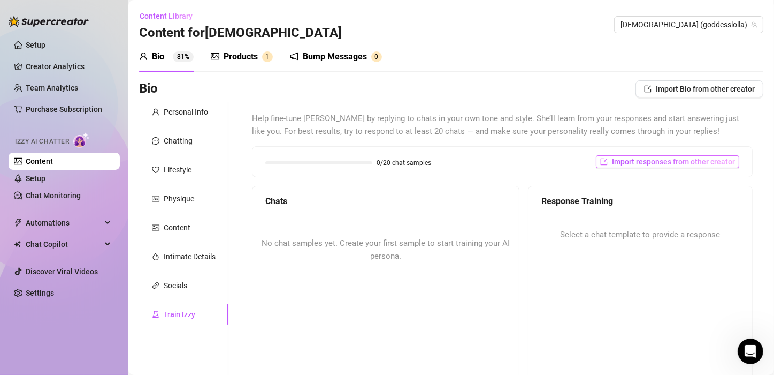
click at [662, 164] on span "Import responses from other creator" at bounding box center [673, 161] width 123 height 9
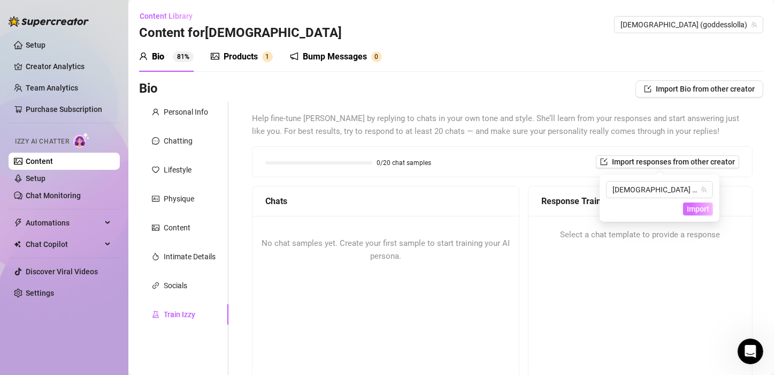
click at [702, 205] on span "Import" at bounding box center [698, 208] width 22 height 9
click at [697, 212] on span "Import" at bounding box center [698, 208] width 22 height 9
click at [697, 211] on span "Import" at bounding box center [698, 208] width 22 height 9
click at [181, 112] on div "Personal Info" at bounding box center [186, 112] width 44 height 12
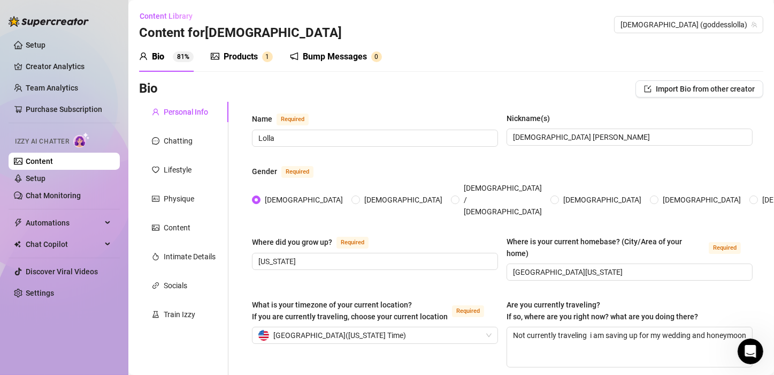
drag, startPoint x: 188, startPoint y: 224, endPoint x: 193, endPoint y: 218, distance: 7.6
click at [188, 225] on div "Content" at bounding box center [177, 228] width 27 height 12
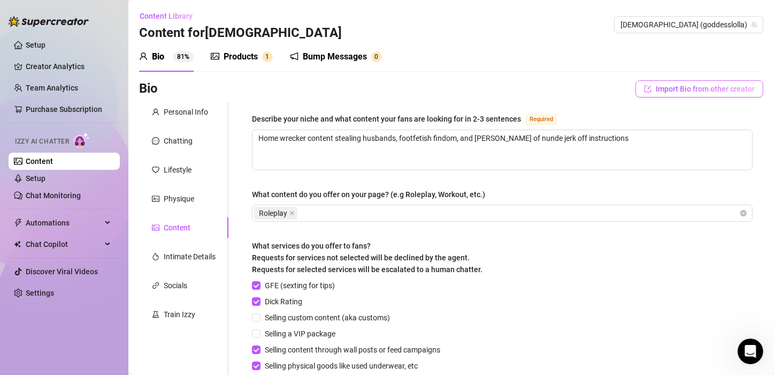
click at [660, 86] on span "Import Bio from other creator" at bounding box center [705, 89] width 99 height 9
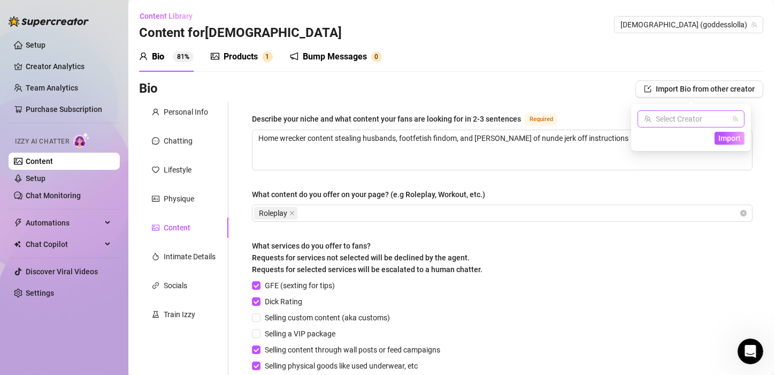
click at [676, 123] on input "search" at bounding box center [686, 119] width 85 height 16
click at [673, 139] on span "[DEMOGRAPHIC_DATA]" at bounding box center [703, 141] width 78 height 12
click at [727, 140] on span "Import" at bounding box center [730, 138] width 22 height 9
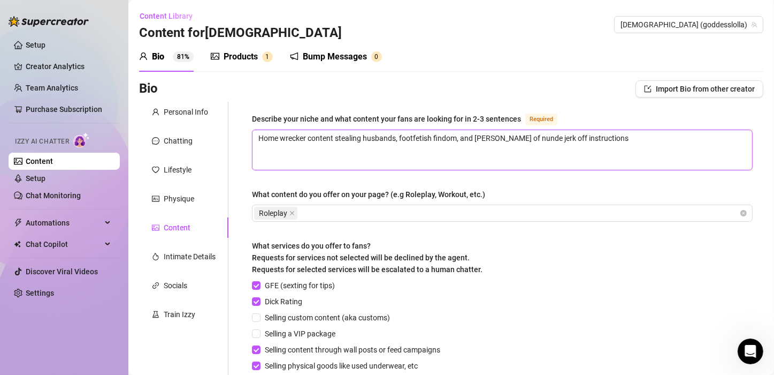
click at [733, 138] on textarea "Home wrecker content stealing husbands, footfetish findom, and [PERSON_NAME] of…" at bounding box center [503, 150] width 500 height 40
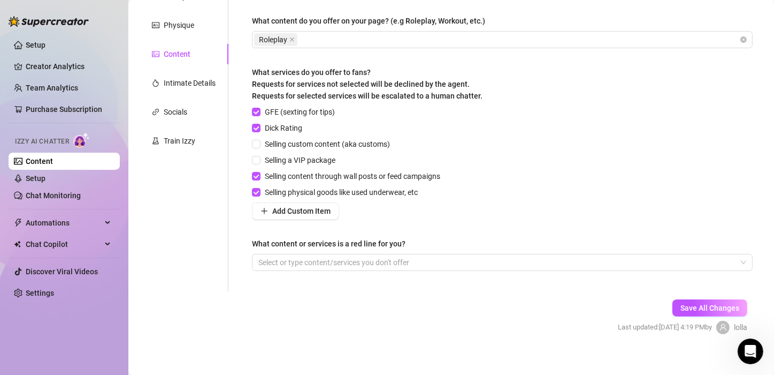
scroll to position [182, 0]
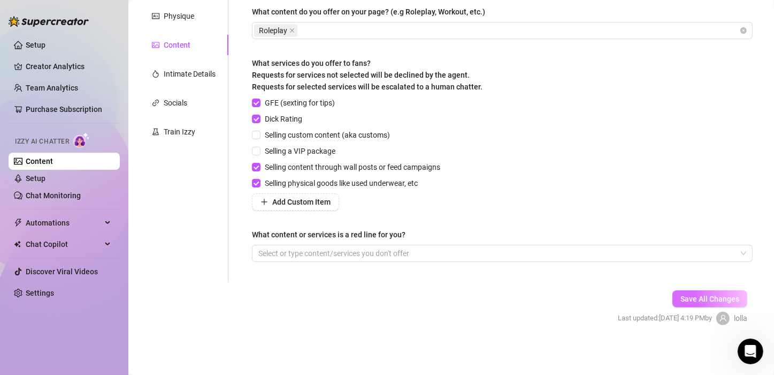
click at [692, 294] on span "Save All Changes" at bounding box center [710, 298] width 59 height 9
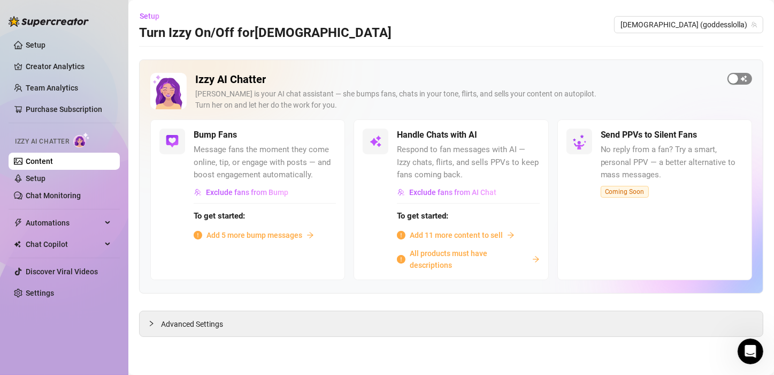
click at [734, 77] on div "button" at bounding box center [734, 79] width 10 height 10
click at [523, 137] on div "button" at bounding box center [522, 135] width 10 height 10
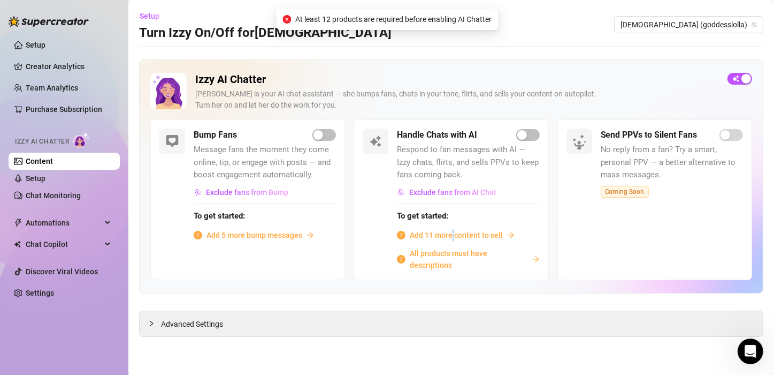
click at [454, 236] on span "Add 11 more content to sell" at bounding box center [456, 235] width 93 height 12
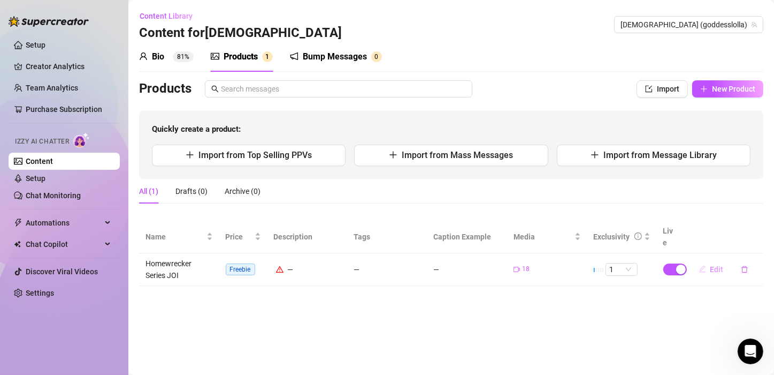
click at [720, 265] on span "Edit" at bounding box center [717, 269] width 13 height 9
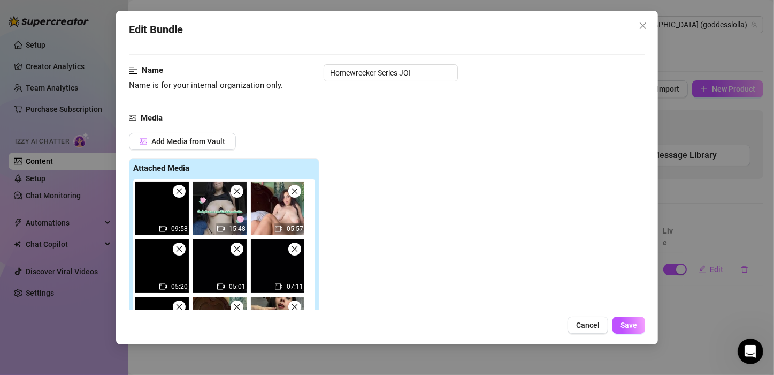
scroll to position [54, 0]
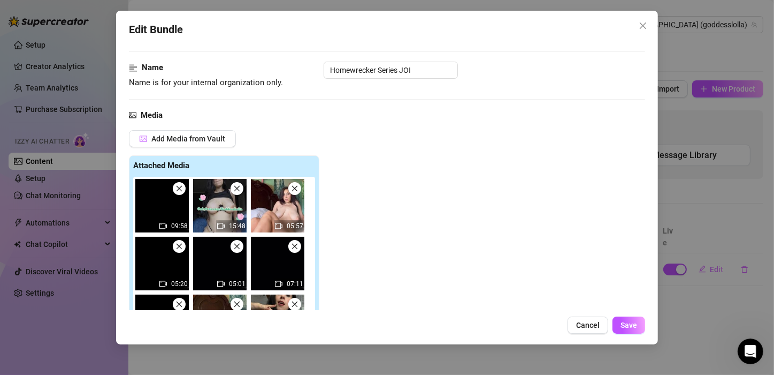
click at [233, 217] on img at bounding box center [220, 206] width 54 height 54
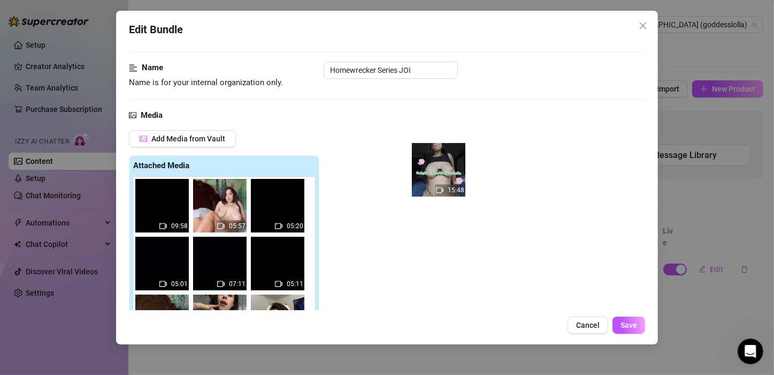
drag, startPoint x: 234, startPoint y: 215, endPoint x: 456, endPoint y: 180, distance: 224.9
click at [456, 180] on div "Add Media from Vault Attached Media 09:58 15:48 05:57 05:20 05:01 07:11 05:11 0…" at bounding box center [387, 279] width 516 height 298
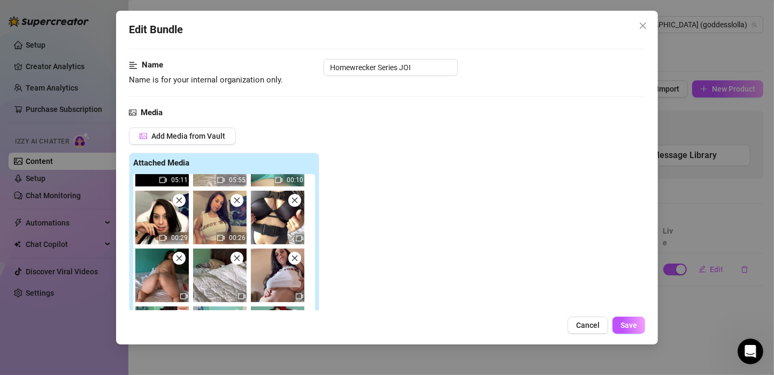
scroll to position [0, 0]
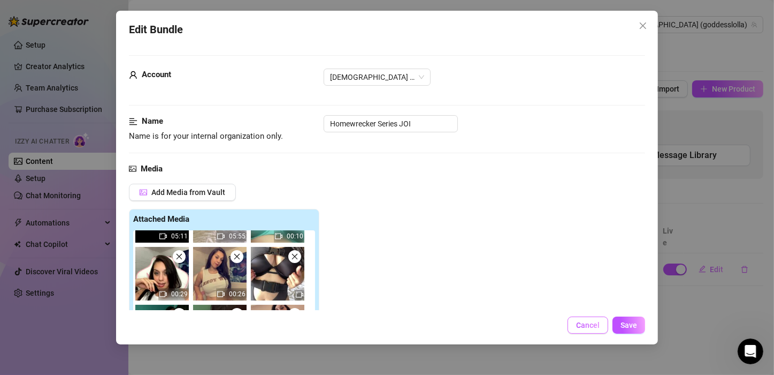
click at [590, 329] on span "Cancel" at bounding box center [588, 325] width 24 height 9
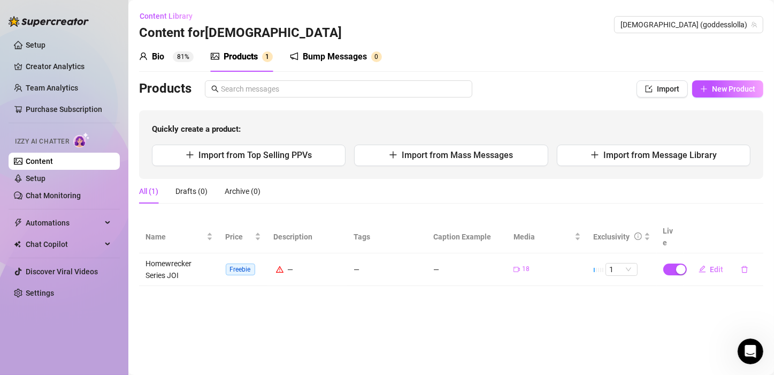
click at [723, 78] on div "Bio 81% Products 1 Bump Messages 0 Bio Import Bio from other creator Personal I…" at bounding box center [451, 164] width 624 height 244
click at [726, 87] on span "New Product" at bounding box center [733, 89] width 43 height 9
type textarea "Type your message here..."
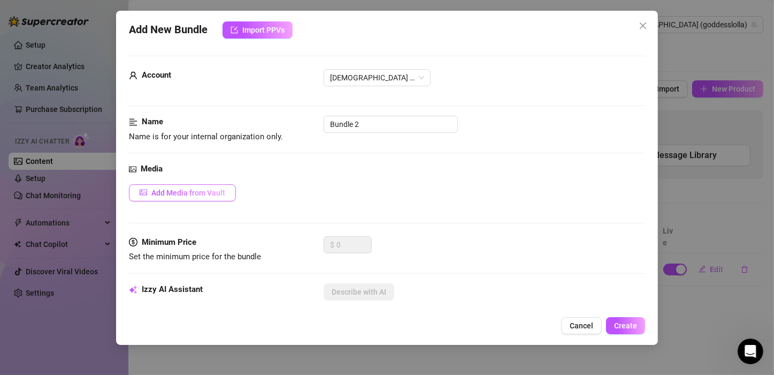
click at [216, 192] on span "Add Media from Vault" at bounding box center [188, 192] width 74 height 9
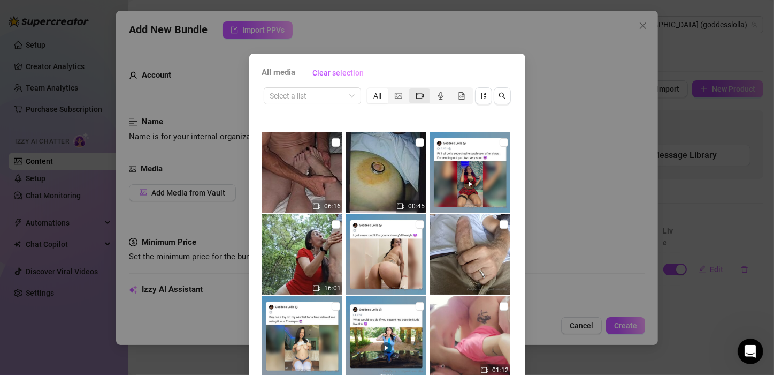
click at [416, 98] on icon "video-camera" at bounding box center [419, 96] width 7 height 6
click at [412, 90] on input "segmented control" at bounding box center [412, 90] width 0 height 0
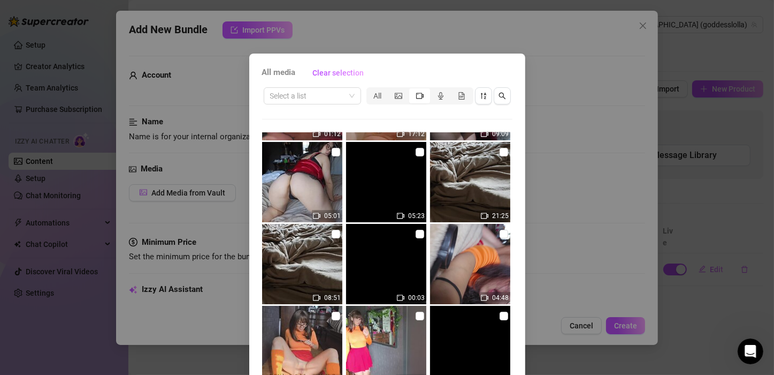
scroll to position [161, 0]
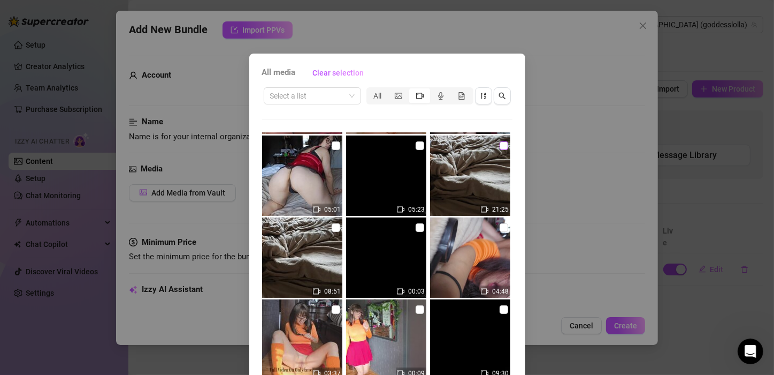
click at [500, 147] on input "checkbox" at bounding box center [504, 145] width 9 height 9
checkbox input "true"
click at [500, 228] on input "checkbox" at bounding box center [504, 227] width 9 height 9
checkbox input "true"
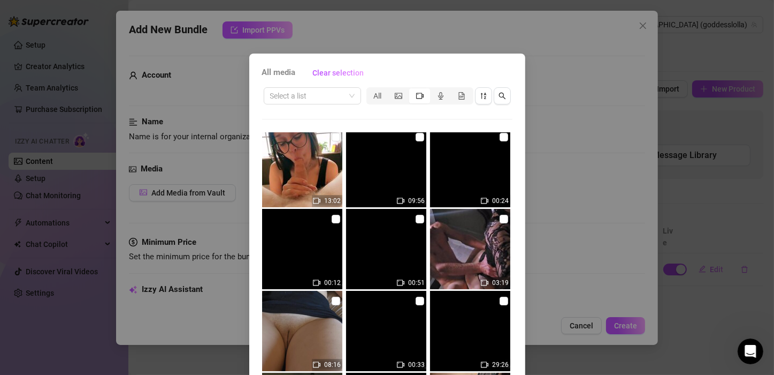
scroll to position [428, 0]
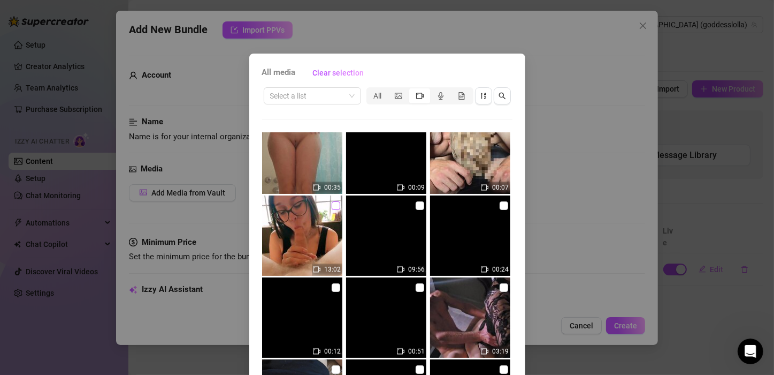
click at [332, 204] on input "checkbox" at bounding box center [336, 205] width 9 height 9
checkbox input "true"
click at [500, 288] on input "checkbox" at bounding box center [504, 287] width 9 height 9
checkbox input "true"
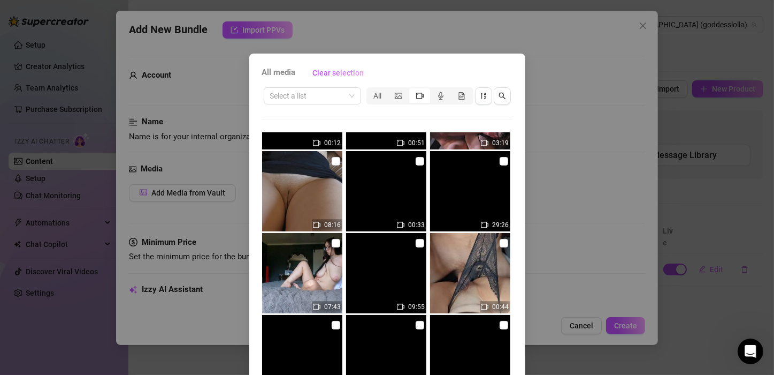
scroll to position [642, 0]
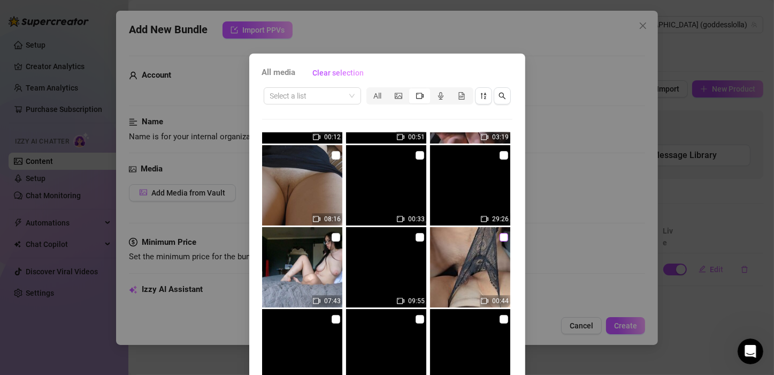
click at [500, 233] on input "checkbox" at bounding box center [504, 237] width 9 height 9
checkbox input "true"
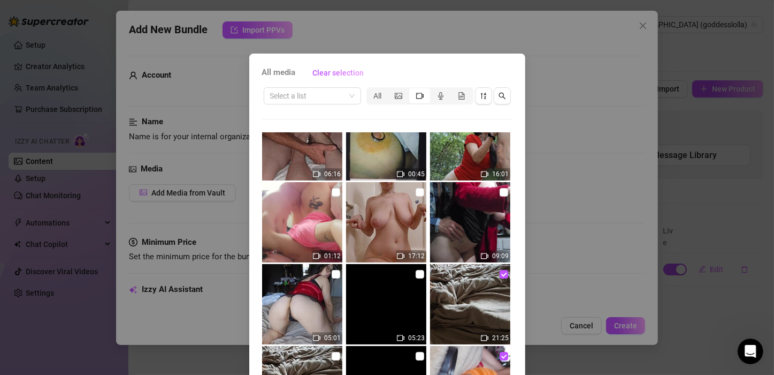
scroll to position [0, 0]
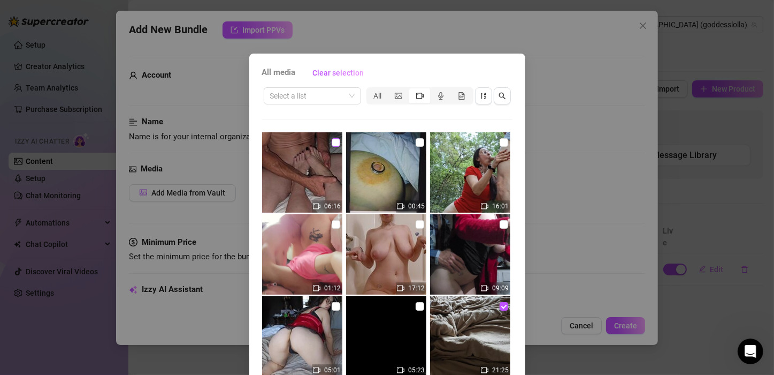
click at [332, 144] on input "checkbox" at bounding box center [336, 142] width 9 height 9
checkbox input "true"
click at [500, 144] on input "checkbox" at bounding box center [504, 142] width 9 height 9
checkbox input "true"
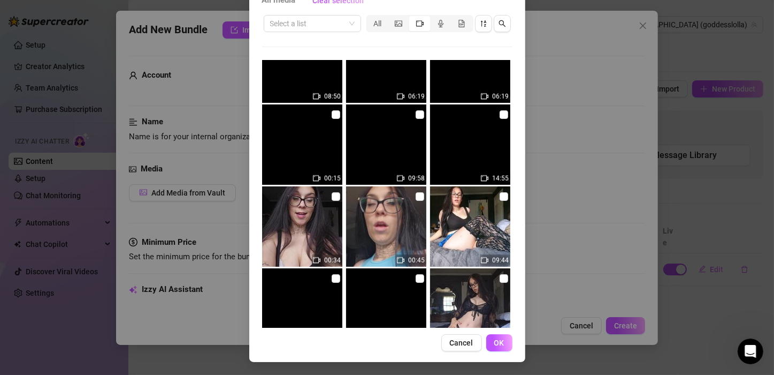
scroll to position [1070, 0]
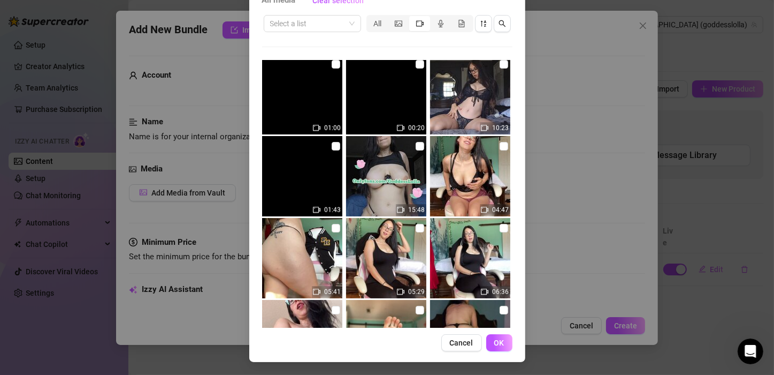
drag, startPoint x: 499, startPoint y: 341, endPoint x: 501, endPoint y: 316, distance: 24.7
click at [499, 340] on span "OK" at bounding box center [499, 342] width 10 height 9
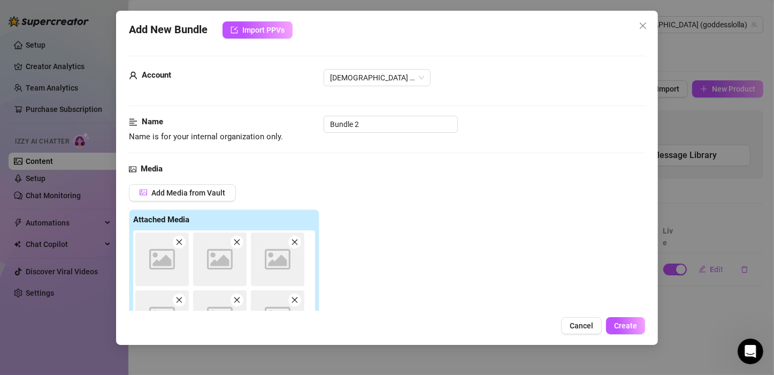
scroll to position [172, 0]
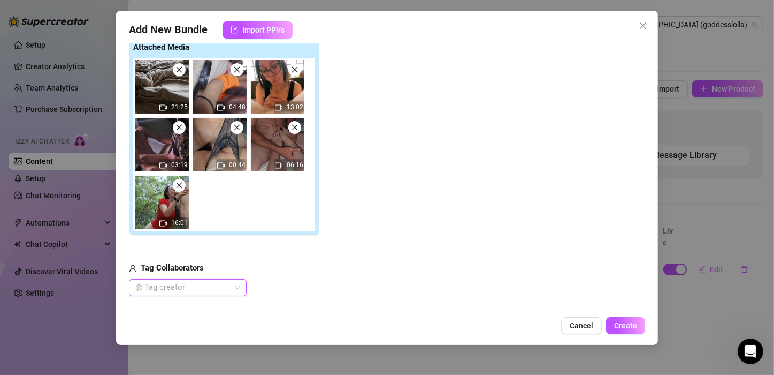
click at [224, 279] on div "@ Tag creator" at bounding box center [188, 287] width 118 height 17
click at [189, 311] on div "Its Me" at bounding box center [188, 308] width 101 height 12
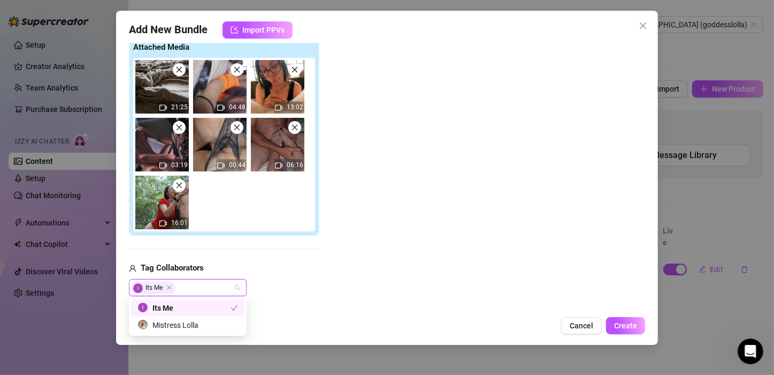
click at [455, 232] on div "Add Media from Vault Attached Media 21:25 04:48 13:02 03:19 00:44 06:16 16:01 T…" at bounding box center [387, 154] width 516 height 284
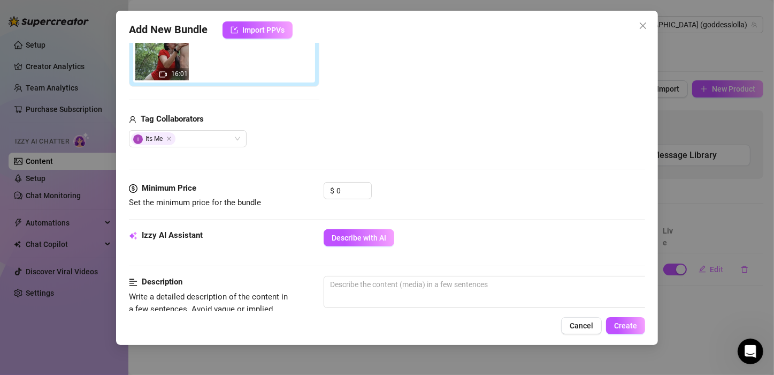
scroll to position [0, 0]
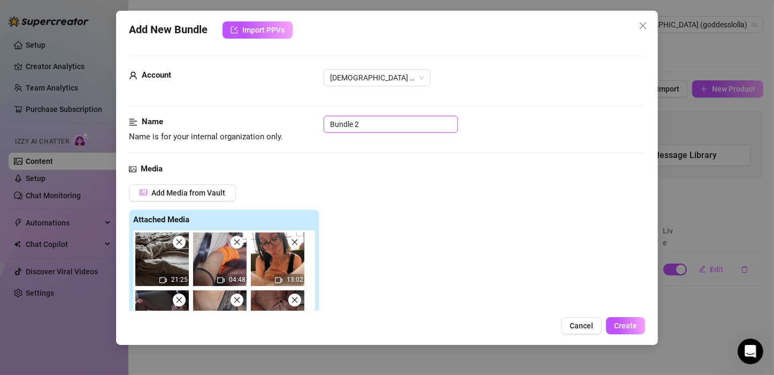
drag, startPoint x: 370, startPoint y: 127, endPoint x: 309, endPoint y: 130, distance: 60.5
click at [306, 127] on div "Name Name is for your internal organization only. Bundle 2" at bounding box center [387, 129] width 516 height 27
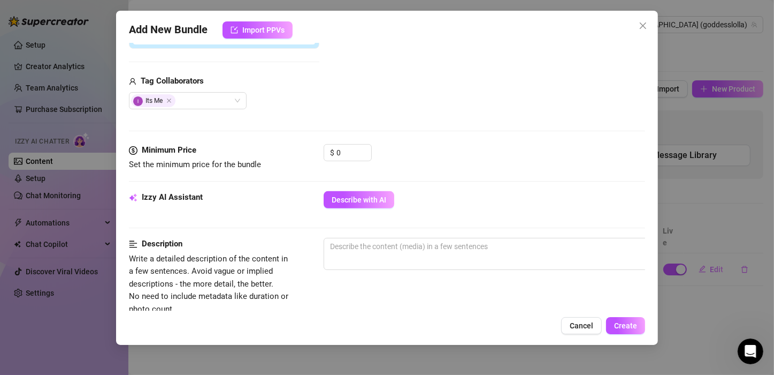
scroll to position [375, 0]
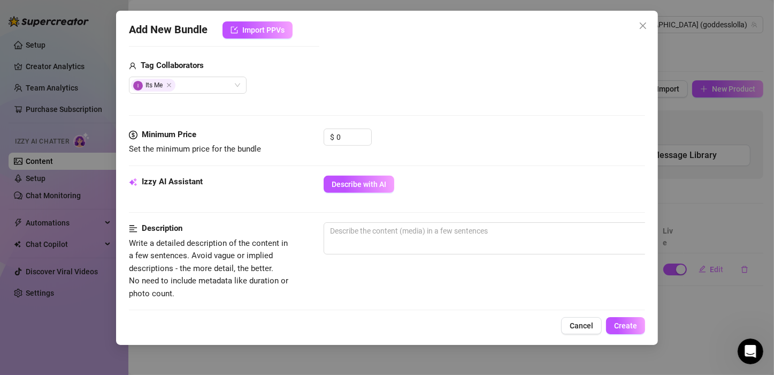
type input "B/G Bundle"
drag, startPoint x: 304, startPoint y: 135, endPoint x: 275, endPoint y: 135, distance: 29.4
click at [286, 135] on div "Minimum Price Set the minimum price for the bundle $ 0" at bounding box center [387, 141] width 516 height 27
type input "20"
click at [504, 135] on div "$ 20" at bounding box center [485, 141] width 322 height 27
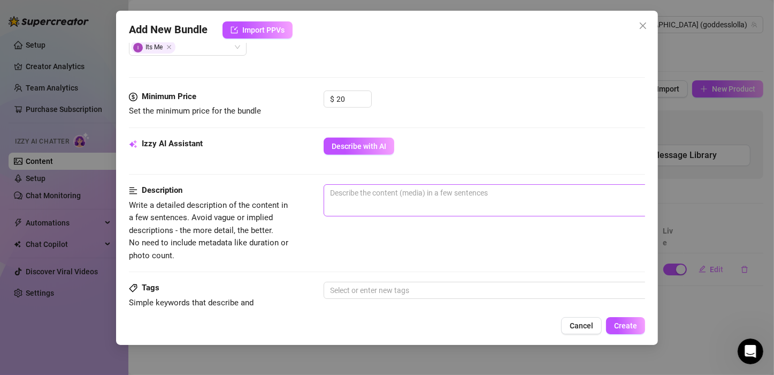
scroll to position [428, 0]
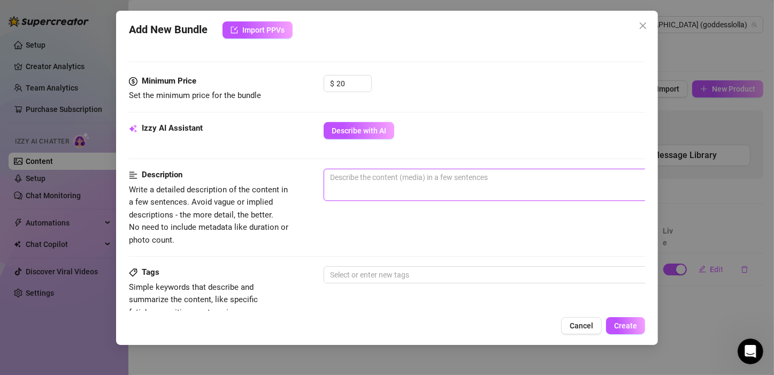
drag, startPoint x: 398, startPoint y: 184, endPoint x: 405, endPoint y: 187, distance: 7.7
click at [398, 184] on span "0 / 1000" at bounding box center [511, 185] width 375 height 32
type textarea "6"
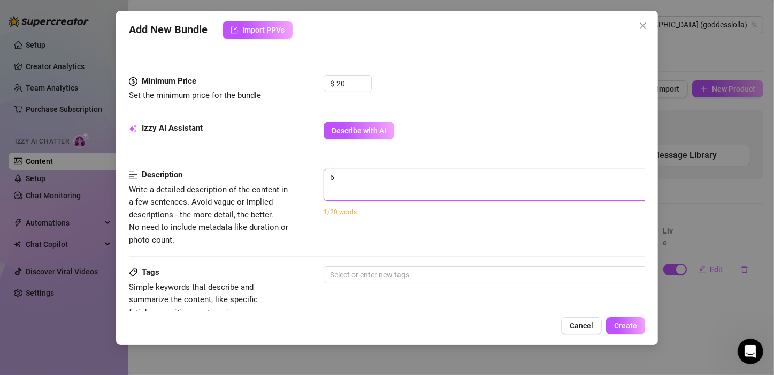
type textarea "6"
type textarea "6 o"
type textarea "6 of"
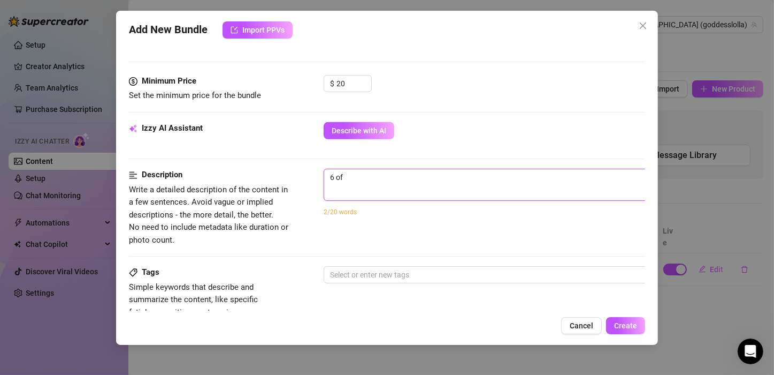
type textarea "6 of"
type textarea "6 of m"
type textarea "6 of my"
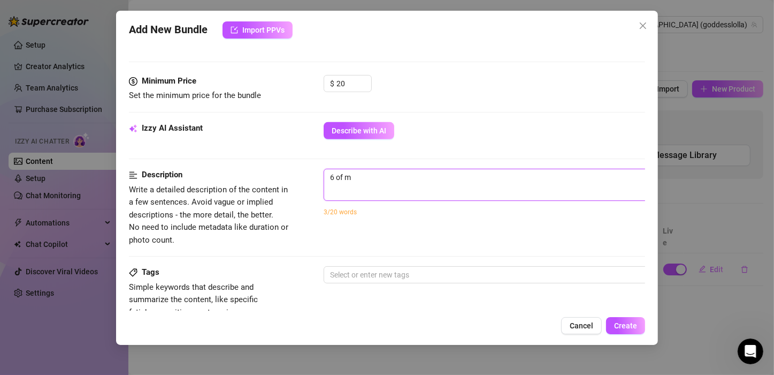
type textarea "6 of my"
type textarea "6 of my b"
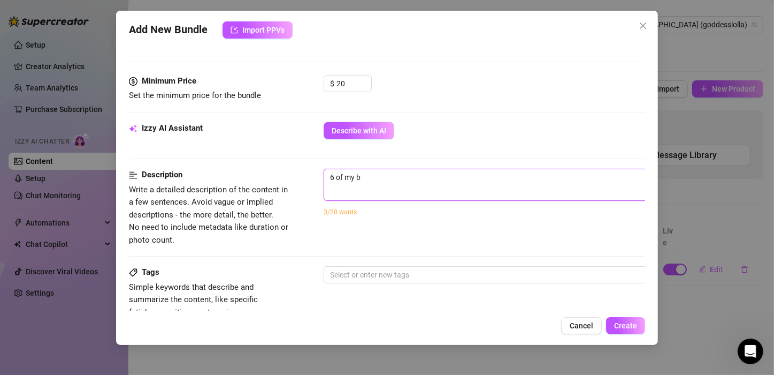
type textarea "6 of my be"
type textarea "6 of my bet"
type textarea "6 of my be"
type textarea "6 of my b"
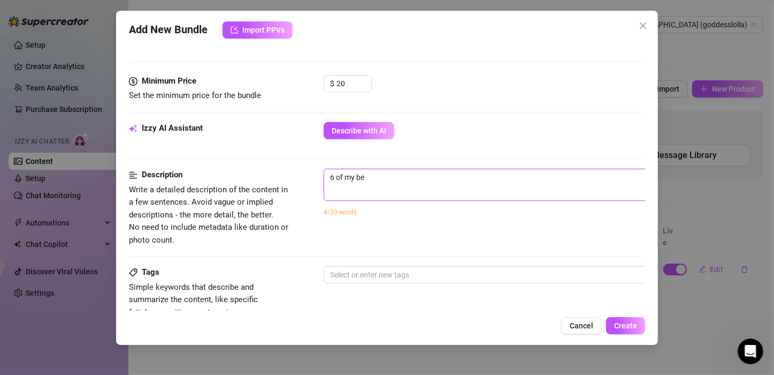
type textarea "6 of my b"
type textarea "6 of my bs"
type textarea "6 of my b"
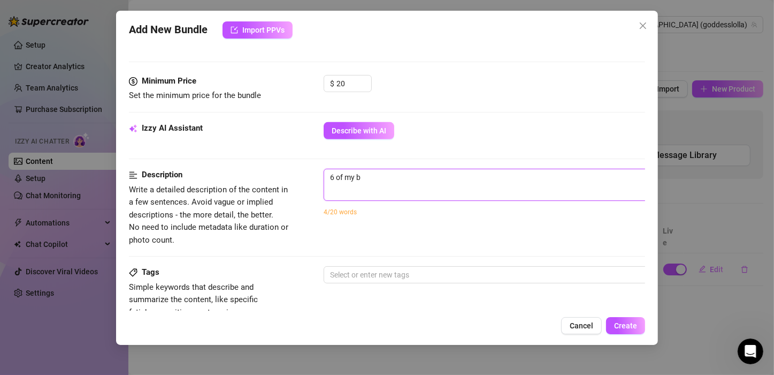
type textarea "6 of my be"
type textarea "6 of my bes"
type textarea "6 of my best"
type textarea "6 of my best B"
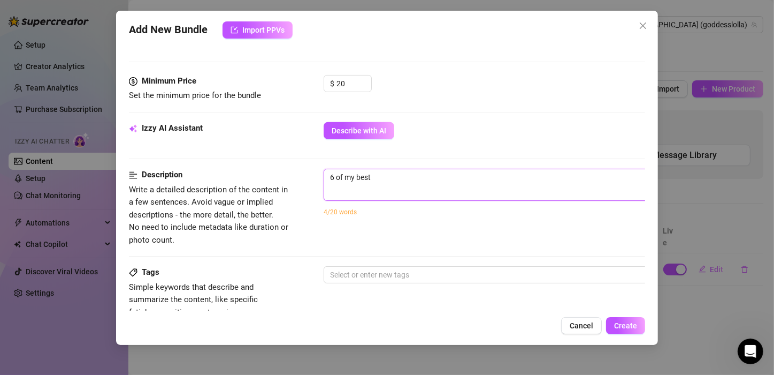
type textarea "6 of my best B"
type textarea "6 of my best B?"
type textarea "6 of my best B"
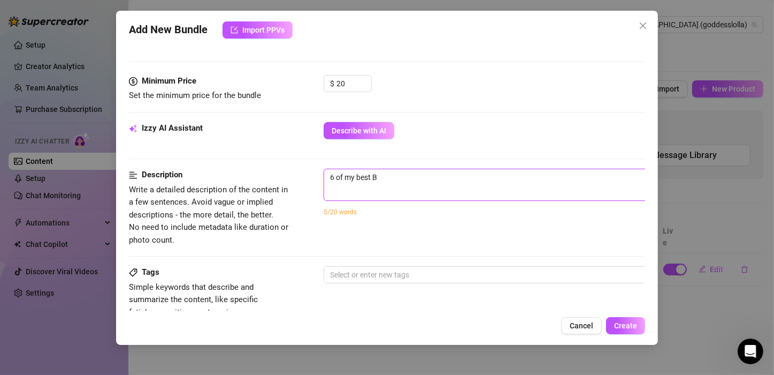
type textarea "6 of my best B/"
type textarea "6 of my best B/g"
type textarea "6 of my best B/"
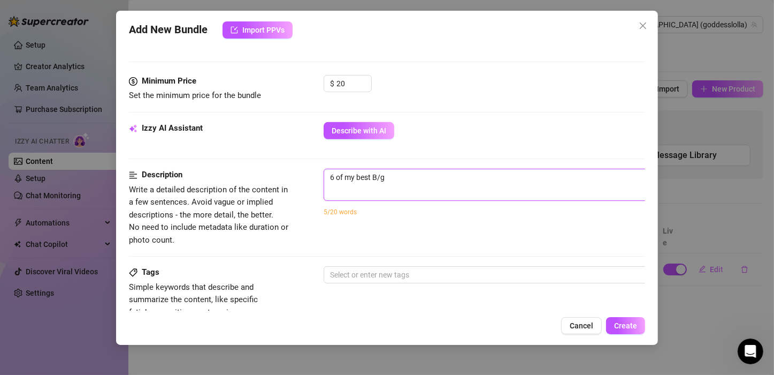
type textarea "6 of my best B/"
type textarea "6 of my best B/G"
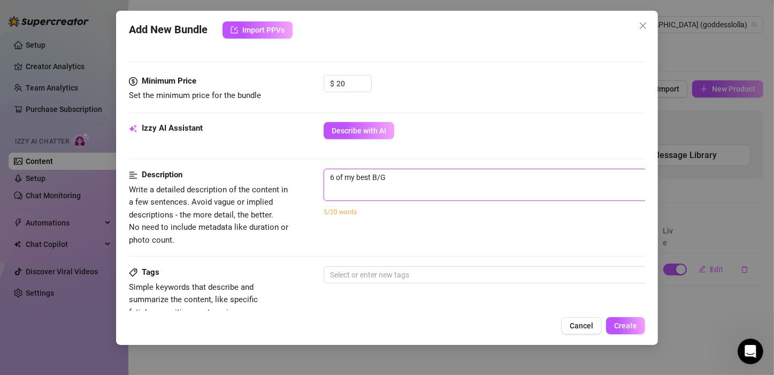
type textarea "6 of my best B/G c"
type textarea "6 of my best B/G co"
type textarea "6 of my best B/G cot"
type textarea "6 of my best B/G co"
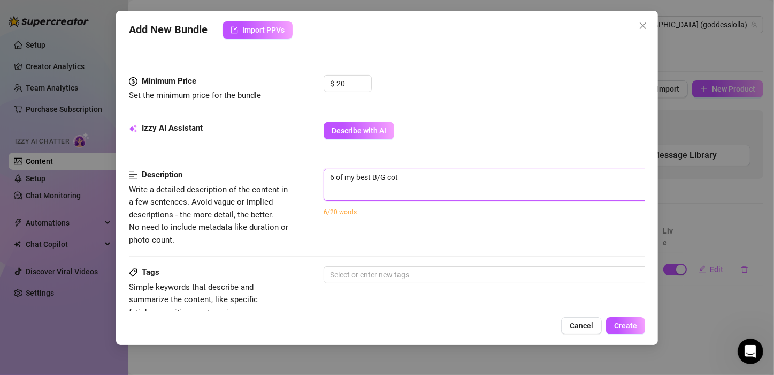
type textarea "6 of my best B/G co"
type textarea "6 of my best B/G con"
type textarea "6 of my best B/G cont"
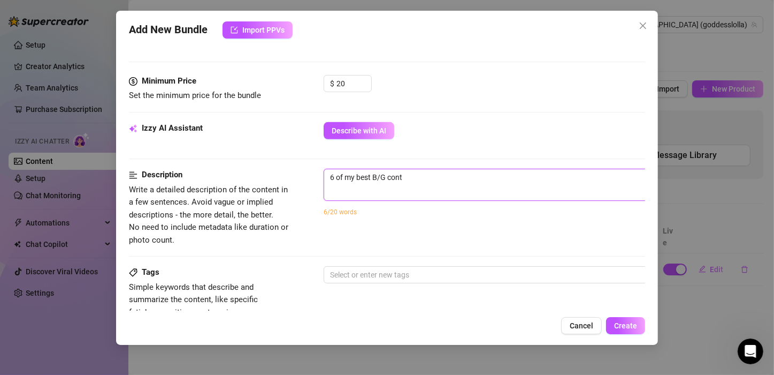
type textarea "6 of my best B/G contn"
type textarea "6 of my best B/G cont"
type textarea "6 of my best B/G conte"
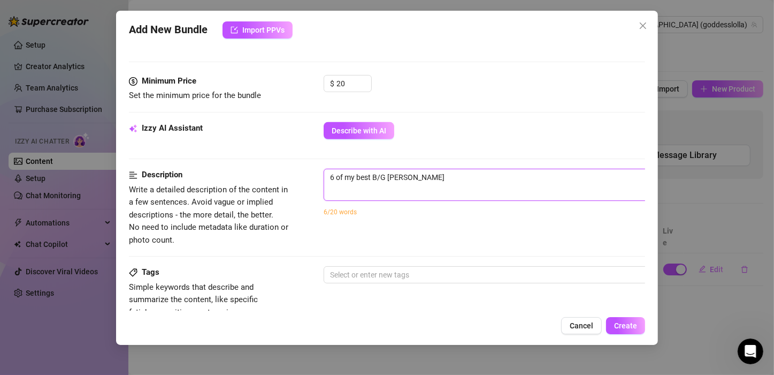
type textarea "6 of my best B/G conten"
type textarea "6 of my best B/G content"
type textarea "6 of my best B/G content v"
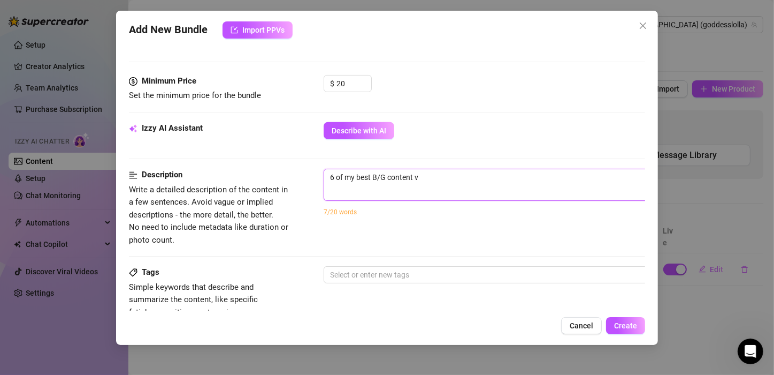
type textarea "6 of my best B/G content vi"
type textarea "6 of my best B/G content vid"
type textarea "6 of my best B/G content vide"
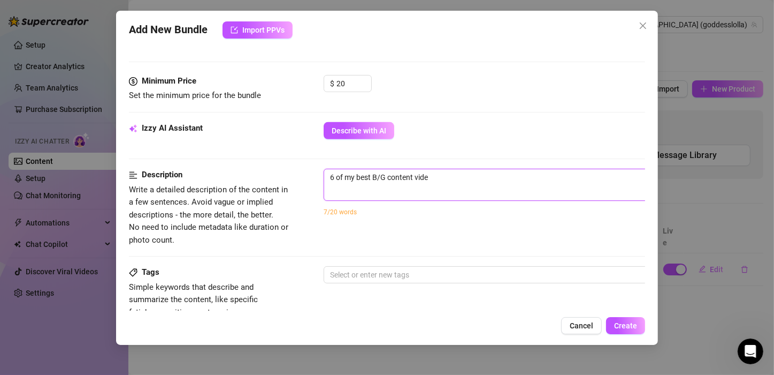
type textarea "6 of my best B/G content video"
type textarea "6 of my best B/G content videos"
type textarea "6 of my best B/G content videos,"
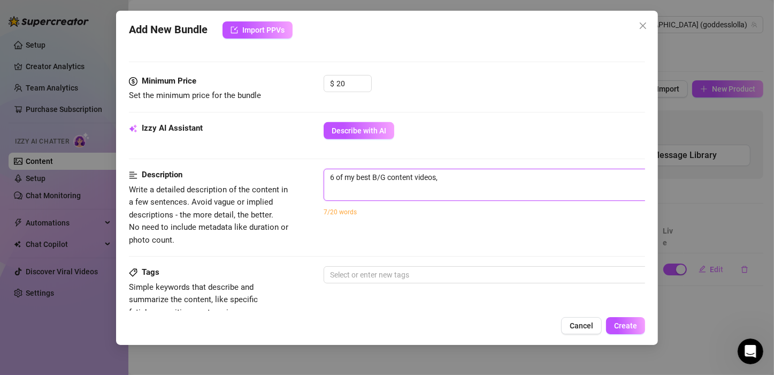
type textarea "6 of my best B/G content videos,"
type textarea "6 of my best B/G content videos, a"
type textarea "6 of my best B/G content videos, al"
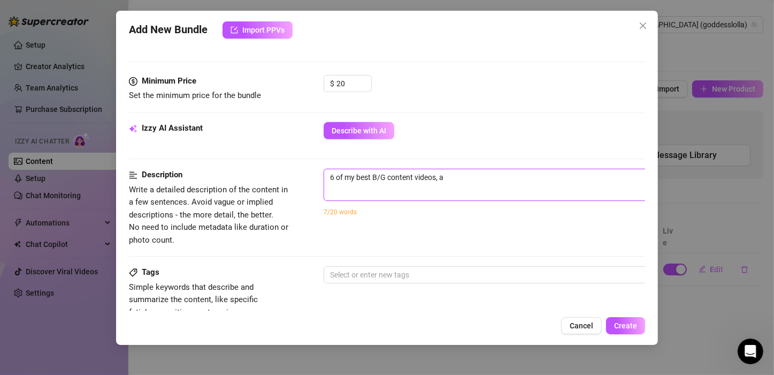
type textarea "6 of my best B/G content videos, al"
type textarea "6 of my best B/G content videos, all"
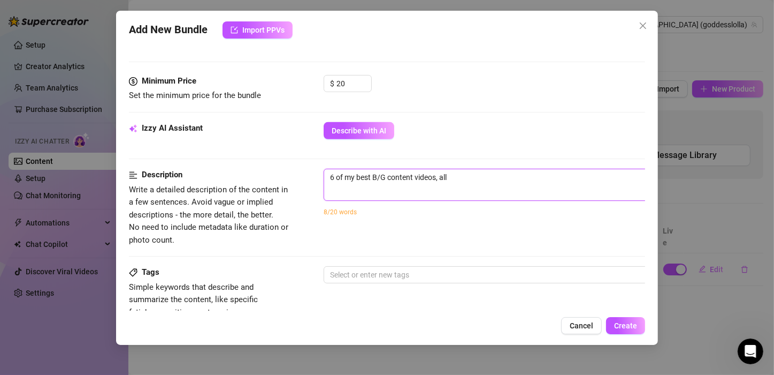
type textarea "6 of my best B/G content videos, all i"
type textarea "6 of my best B/G content videos, all in"
type textarea "6 of my best B/G content videos, all inc"
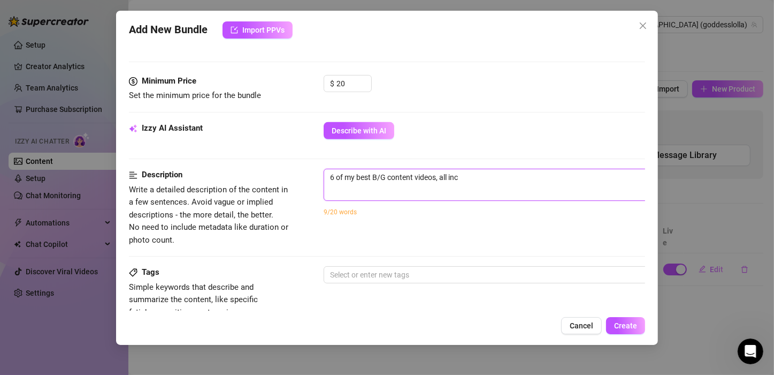
type textarea "6 of my best B/G content videos, all incl"
type textarea "6 of my best B/G content videos, all incll"
type textarea "6 of my best B/G content videos, all incllu"
type textarea "6 of my best B/G content videos, all incllud"
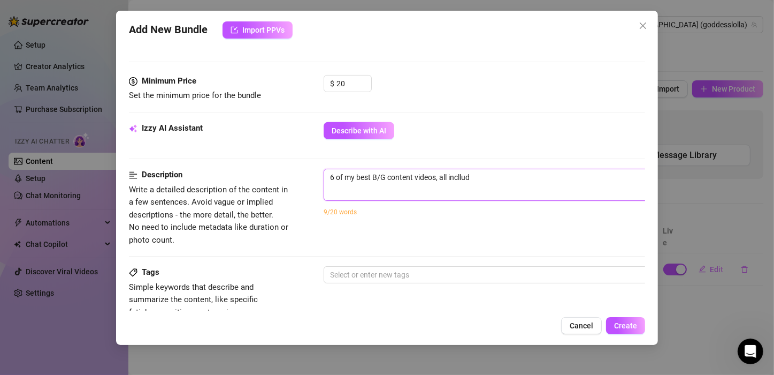
type textarea "6 of my best B/G content videos, all incllude"
type textarea "6 of my best B/G content videos, all incllude s"
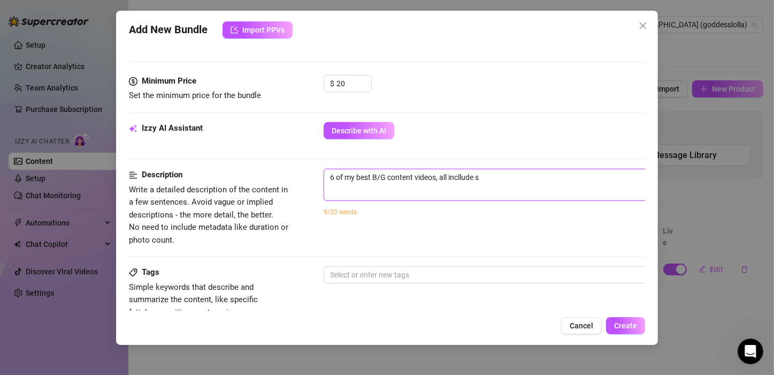
type textarea "6 of my best B/G content videos, all incllude su"
type textarea "6 of my best B/G content videos, all incllude suc"
type textarea "6 of my best B/G content videos, all incllude suck"
type textarea "6 of my best B/G content videos, all incllude sucki"
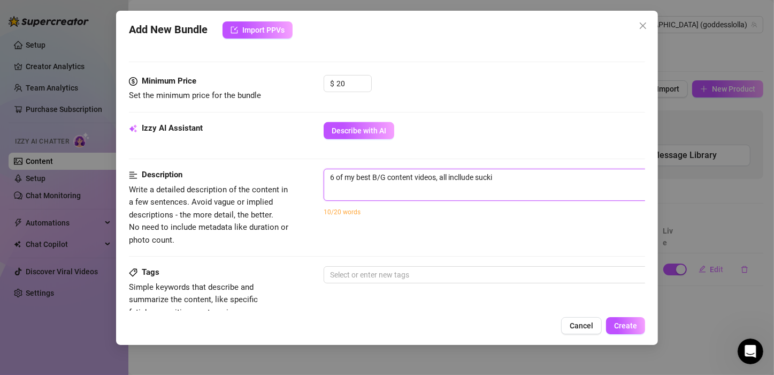
type textarea "6 of my best B/G content videos, all incllude suckin"
type textarea "6 of my best B/G content videos, all incllude sucking"
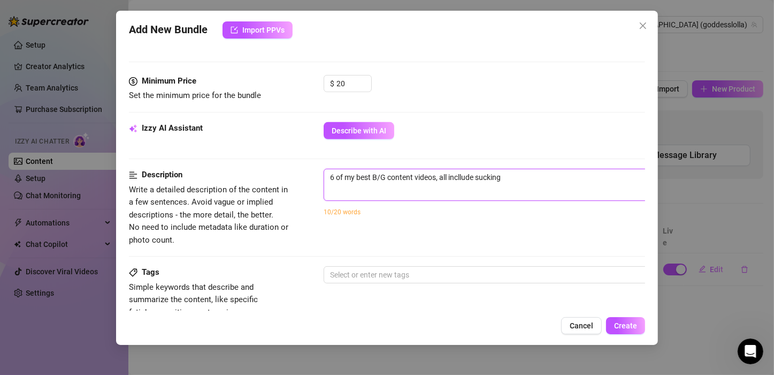
type textarea "6 of my best B/G content videos, all incllude sucking"
type textarea "6 of my best B/G content videos, all incllude sucking d"
type textarea "6 of my best B/G content videos, all incllude sucking di"
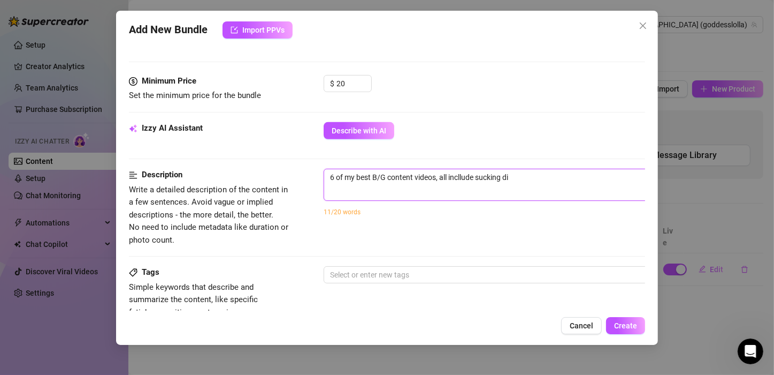
type textarea "6 of my best B/G content videos, all incllude sucking dic"
type textarea "6 of my best B/G content videos, all incllude sucking dick"
type textarea "6 of my best B/G content videos, all incllude sucking dick,"
type textarea "6 of my best B/G content videos, all incllude sucking dick,f"
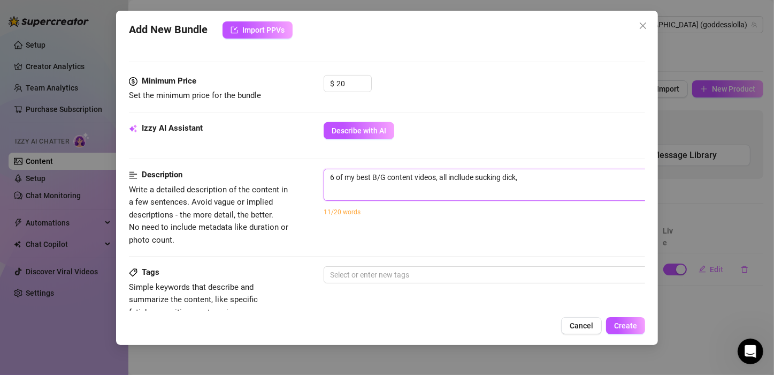
type textarea "6 of my best B/G content videos, all incllude sucking dick,f"
type textarea "6 of my best B/G content videos, all incllude sucking dick,fe"
type textarea "6 of my best B/G content videos, all incllude sucking dick,fee"
type textarea "6 of my best B/G content videos, all incllude sucking dick,feet"
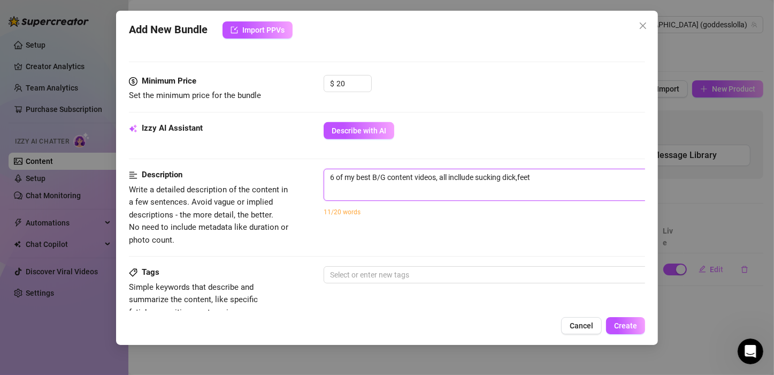
type textarea "6 of my best B/G content videos, all incllude sucking dick,feet"
type textarea "6 of my best B/G content videos, all incllude sucking dick,feet s"
type textarea "6 of my best B/G content videos, all incllude sucking dick,feet"
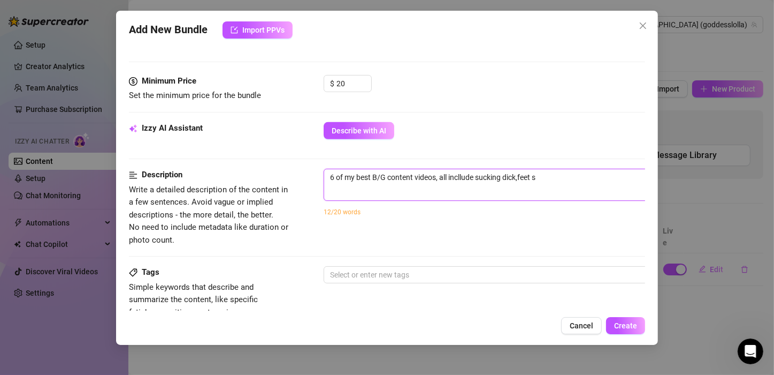
type textarea "6 of my best B/G content videos, all incllude sucking dick,feet"
type textarea "6 of my best B/G content videos, all incllude sucking dick,feet f"
type textarea "6 of my best B/G content videos, all incllude sucking dick,feet fu"
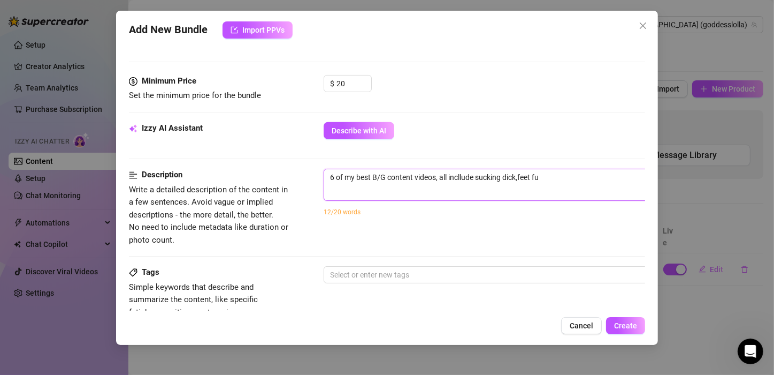
type textarea "6 of my best B/G content videos, all incllude sucking dick,feet fuc"
type textarea "6 of my best B/G content videos, all incllude sucking dick,feet fuck"
type textarea "6 of my best B/G content videos, all incllude sucking dick,feet fucki"
type textarea "6 of my best B/G content videos, all incllude sucking dick,feet fuckin"
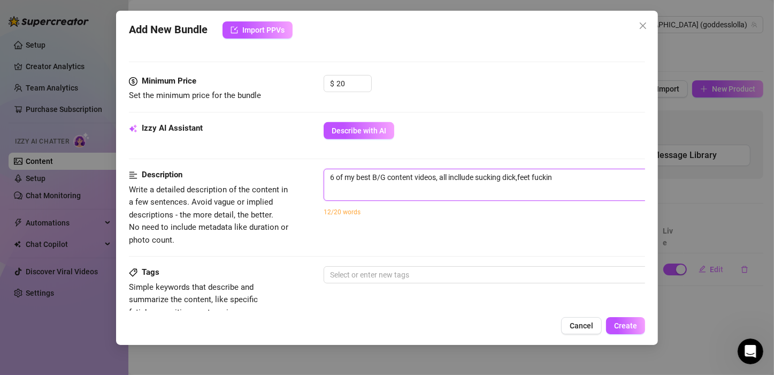
type textarea "6 of my best B/G content videos, all incllude sucking dick,feet fucking"
type textarea "6 of my best B/G content videos, all incllude sucking dick,feet fucking,"
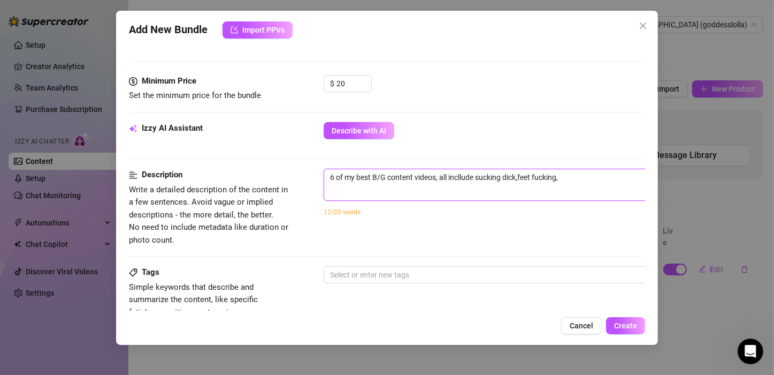
type textarea "6 of my best B/G content videos, all incllude sucking dick,feet fucking, b"
type textarea "6 of my best B/G content videos, all incllude sucking dick,feet fucking, be"
type textarea "6 of my best B/G content videos, all incllude sucking dick,feet fucking, ben"
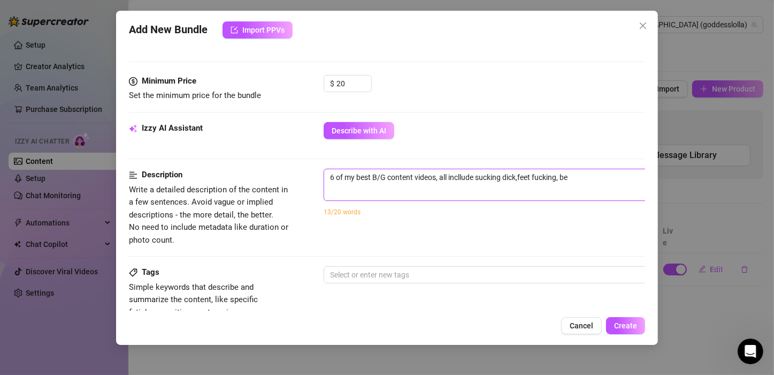
type textarea "6 of my best B/G content videos, all incllude sucking dick,feet fucking, ben"
type textarea "6 of my best B/G content videos, all incllude sucking dick,feet fucking, bent"
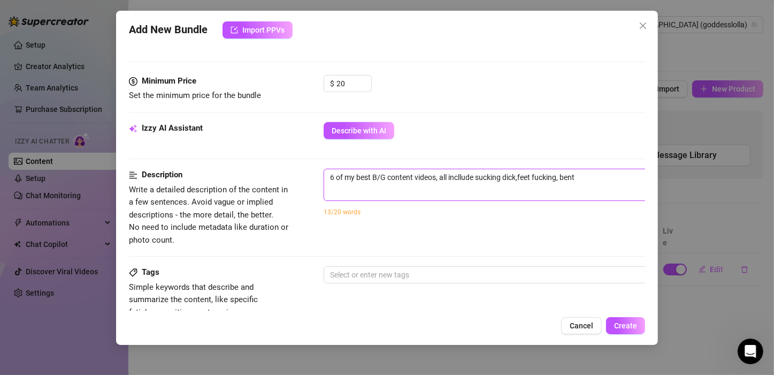
type textarea "6 of my best B/G content videos, all incllude sucking dick,feet fucking, bent o"
type textarea "6 of my best B/G content videos, all incllude sucking dick,feet fucking, bent ov"
type textarea "6 of my best B/G content videos, all incllude sucking dick,feet fucking, bent o…"
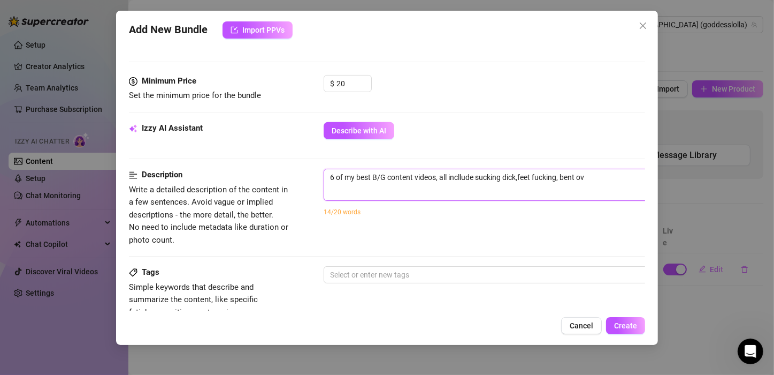
type textarea "6 of my best B/G content videos, all incllude sucking dick,feet fucking, bent o…"
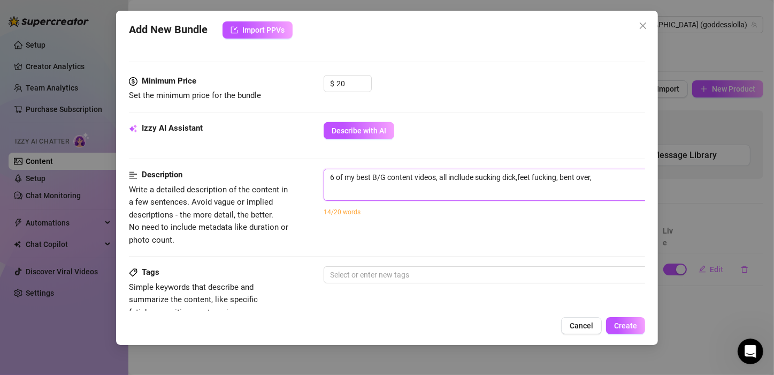
type textarea "6 of my best B/G content videos, all incllude sucking dick,feet fucking, bent o…"
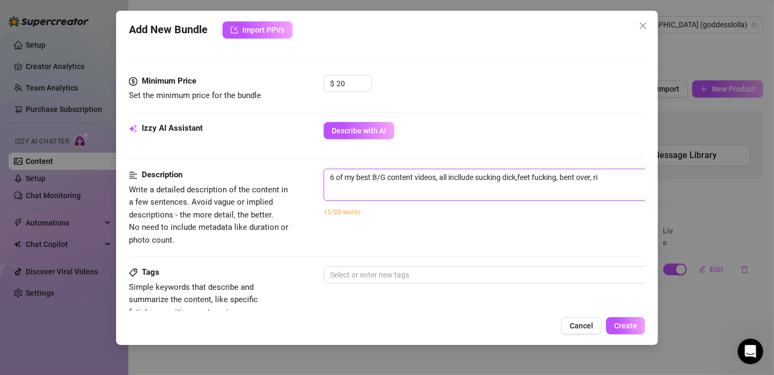
type textarea "6 of my best B/G content videos, all incllude sucking dick,feet fucking, bent o…"
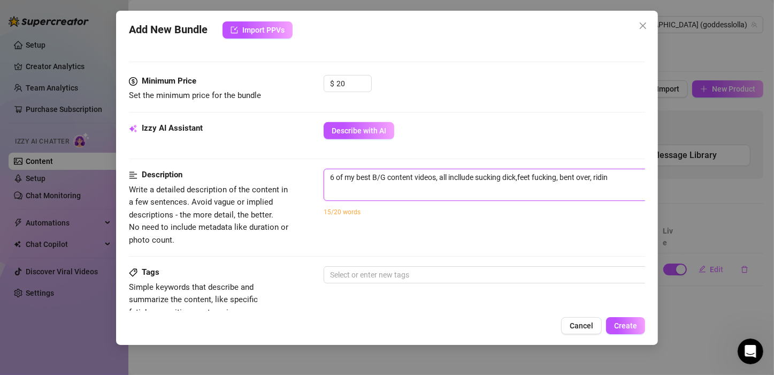
type textarea "6 of my best B/G content videos, all incllude sucking dick,feet fucking, bent o…"
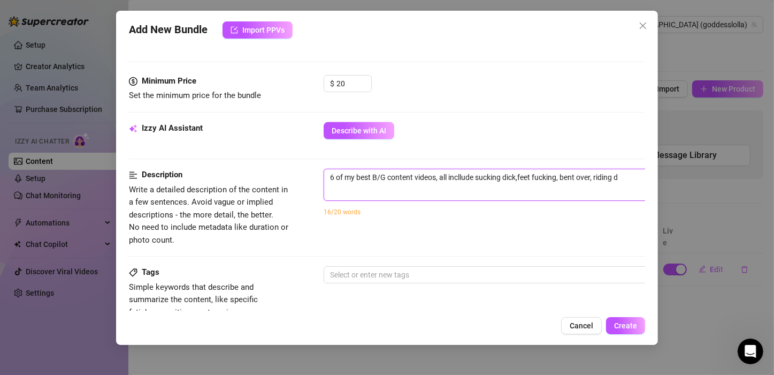
type textarea "6 of my best B/G content videos, all incllude sucking dick,feet fucking, bent o…"
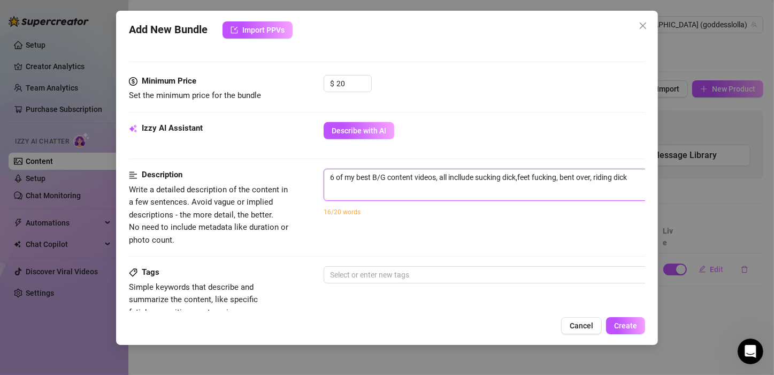
type textarea "6 of my best B/G content videos, all incllude sucking dick,feet fucking, bent o…"
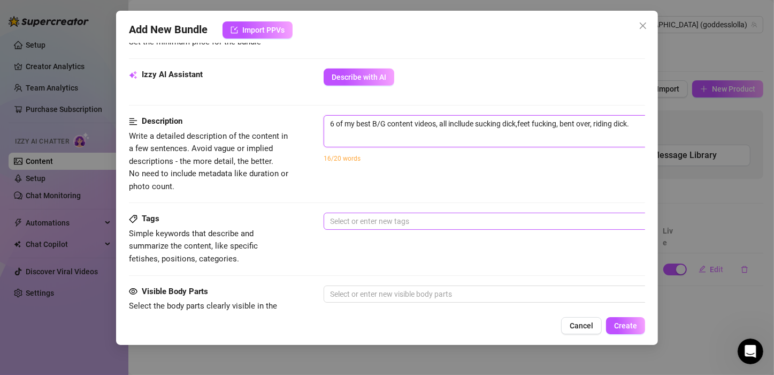
click at [434, 218] on div at bounding box center [505, 221] width 359 height 15
type textarea "6 of my best B/G content videos, all incllude sucking dick,feet fucking, bent o…"
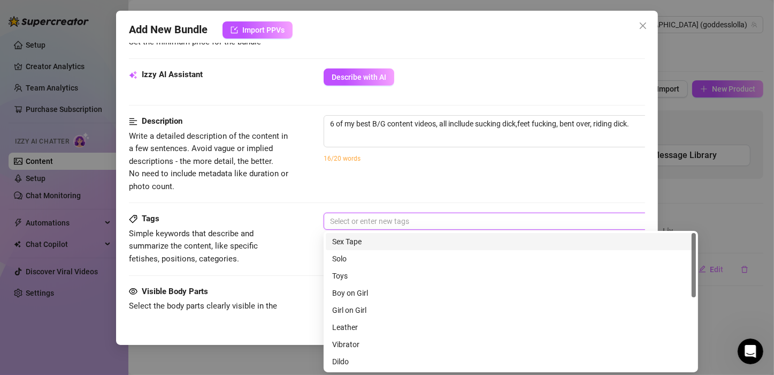
drag, startPoint x: 366, startPoint y: 238, endPoint x: 364, endPoint y: 232, distance: 6.1
click at [365, 238] on div "Sex Tape" at bounding box center [510, 241] width 357 height 12
click at [364, 215] on span at bounding box center [364, 221] width 5 height 12
drag, startPoint x: 378, startPoint y: 215, endPoint x: 366, endPoint y: 227, distance: 17.0
click at [379, 217] on div at bounding box center [505, 221] width 359 height 15
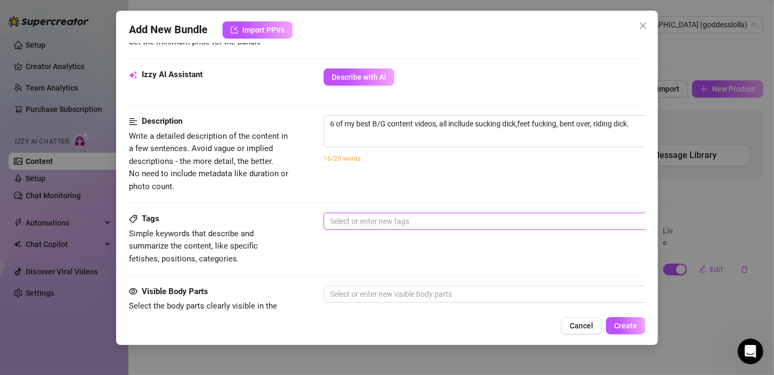
click at [361, 222] on div at bounding box center [505, 221] width 359 height 15
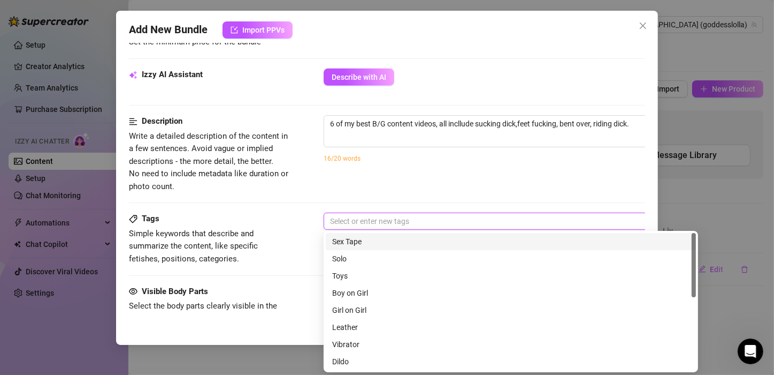
click at [360, 241] on div "Sex Tape" at bounding box center [510, 241] width 357 height 12
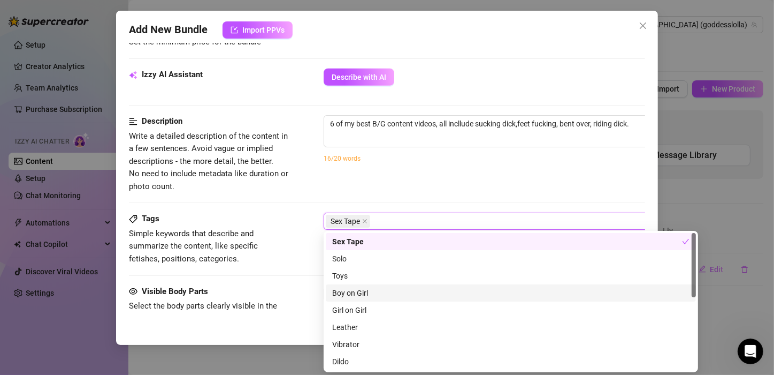
click at [376, 292] on div "Boy on Girl" at bounding box center [510, 293] width 357 height 12
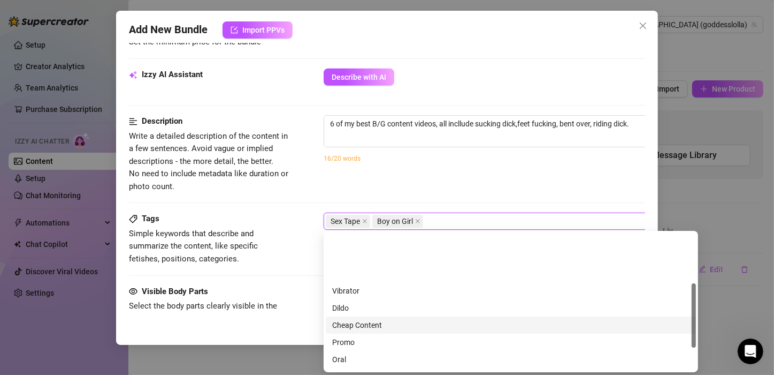
scroll to position [107, 0]
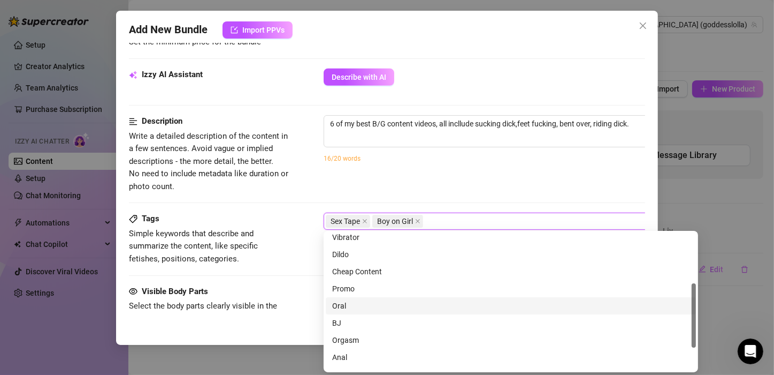
click at [346, 307] on div "Oral" at bounding box center [510, 306] width 357 height 12
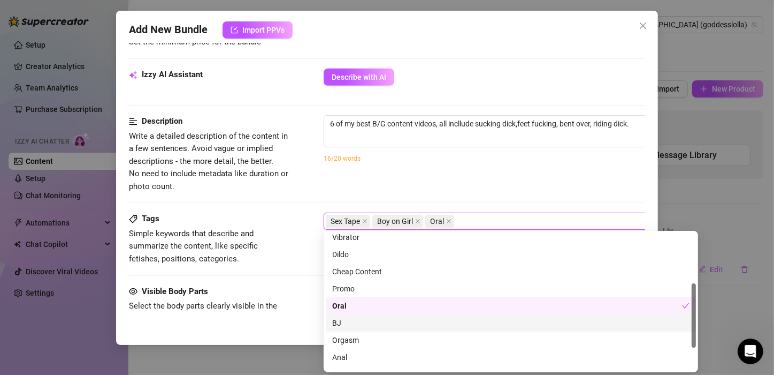
click at [350, 323] on div "BJ" at bounding box center [510, 323] width 357 height 12
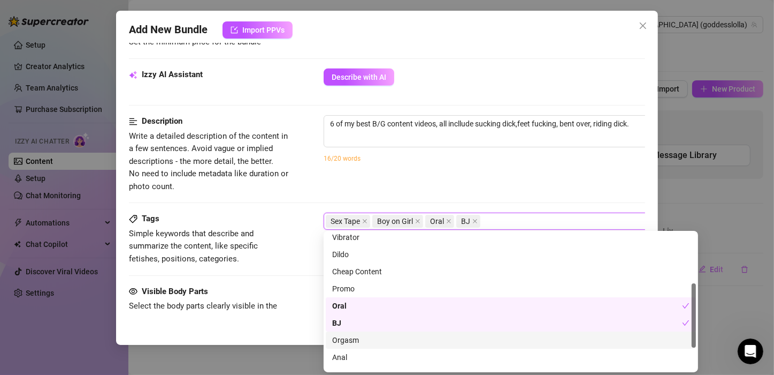
click at [359, 341] on div "Orgasm" at bounding box center [510, 340] width 357 height 12
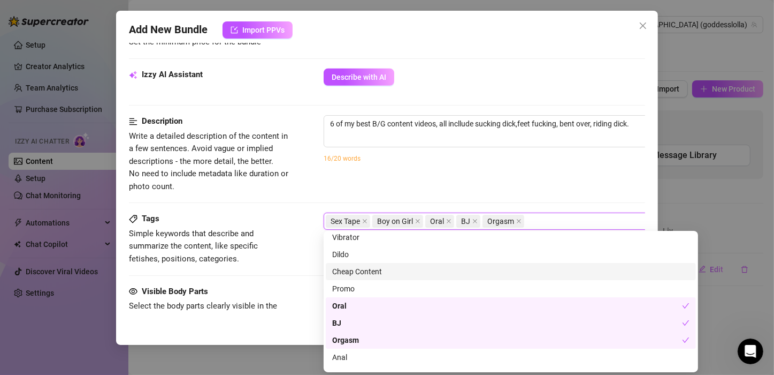
click at [369, 273] on div "Cheap Content" at bounding box center [510, 271] width 357 height 12
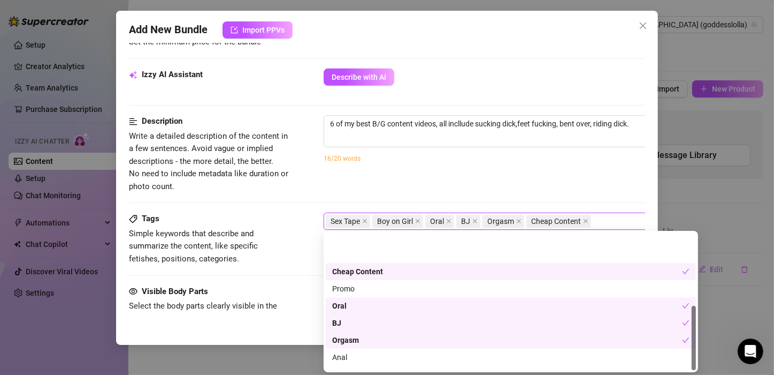
scroll to position [154, 0]
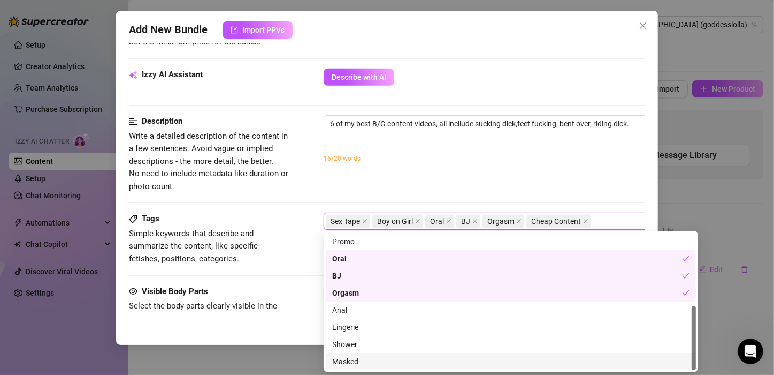
click at [363, 362] on div "Masked" at bounding box center [510, 361] width 357 height 12
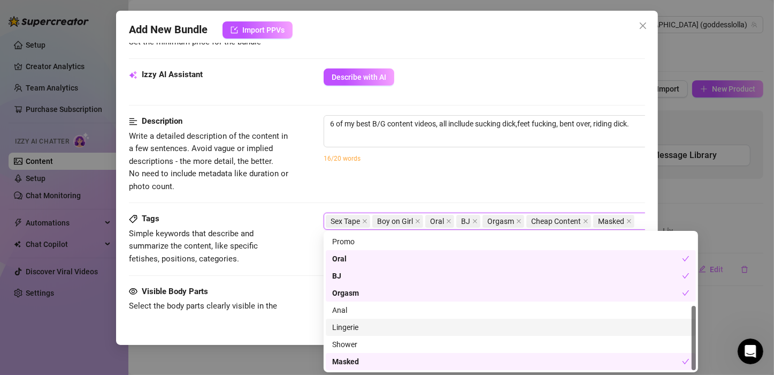
click at [278, 271] on div "Tags Simple keywords that describe and summarize the content, like specific fet…" at bounding box center [387, 248] width 516 height 72
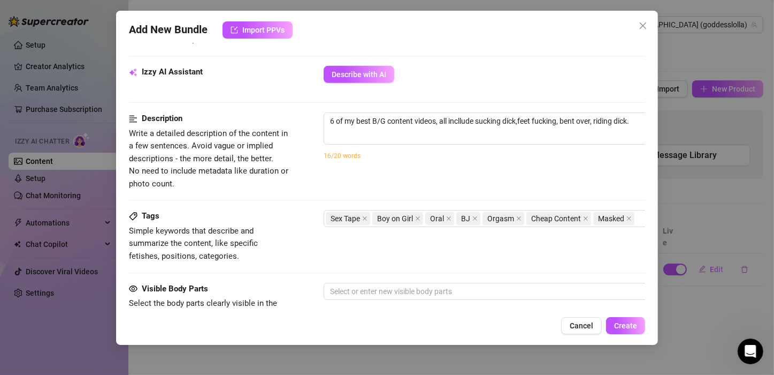
scroll to position [589, 0]
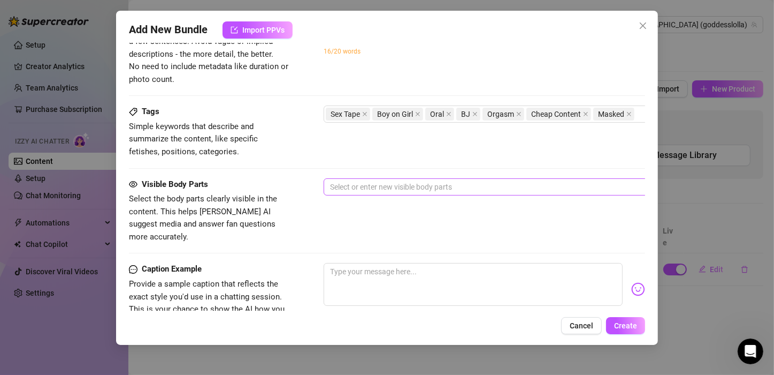
click at [382, 189] on div at bounding box center [505, 186] width 359 height 15
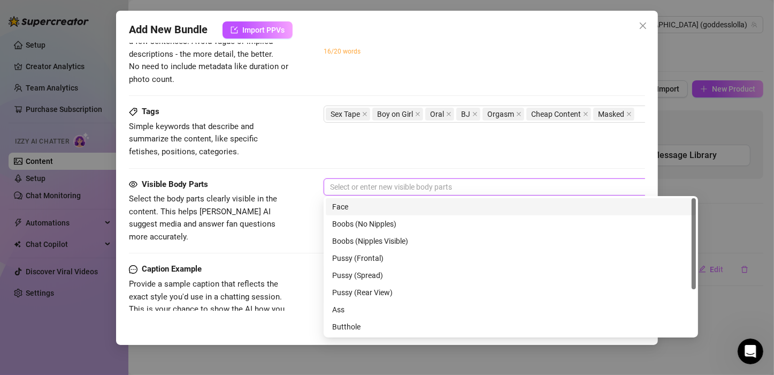
drag, startPoint x: 347, startPoint y: 205, endPoint x: 350, endPoint y: 214, distance: 9.3
click at [348, 207] on div "Face" at bounding box center [510, 207] width 357 height 12
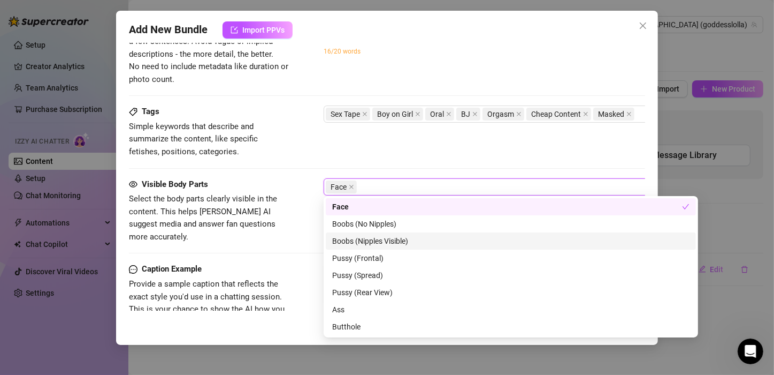
click at [354, 245] on div "Boobs (Nipples Visible)" at bounding box center [510, 241] width 357 height 12
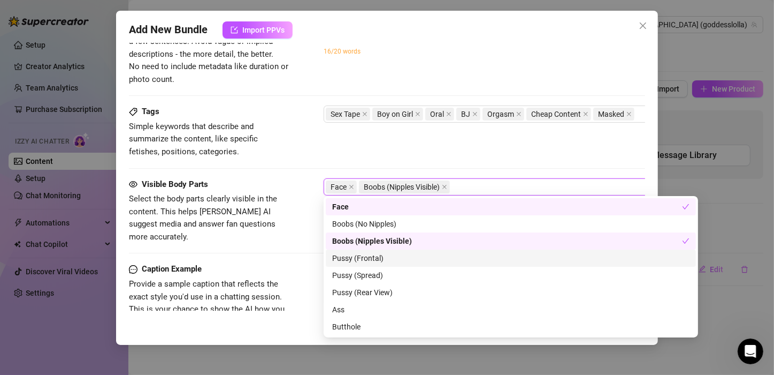
click at [354, 257] on div "Pussy (Frontal)" at bounding box center [510, 258] width 357 height 12
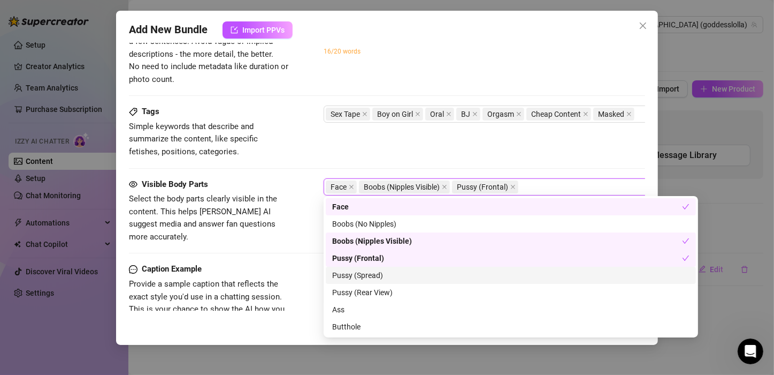
click at [353, 274] on div "Pussy (Spread)" at bounding box center [510, 275] width 357 height 12
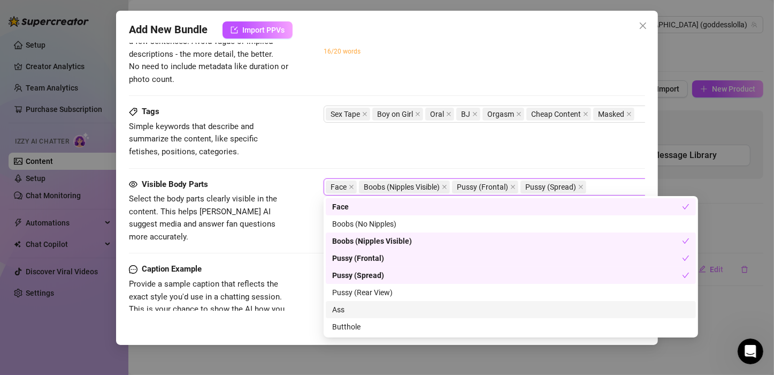
click at [351, 309] on div "Ass" at bounding box center [510, 309] width 357 height 12
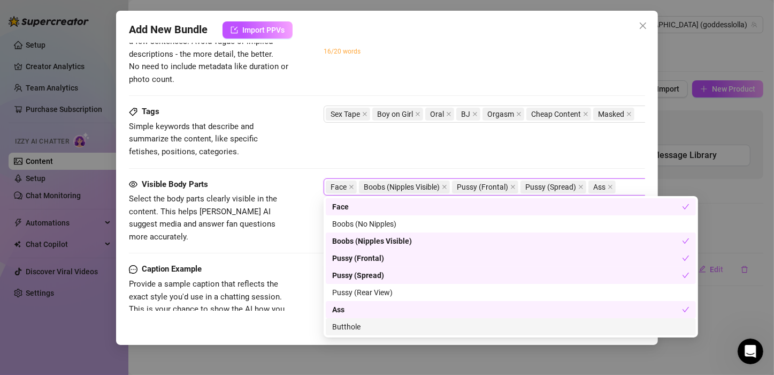
click at [358, 329] on div "Butthole" at bounding box center [510, 327] width 357 height 12
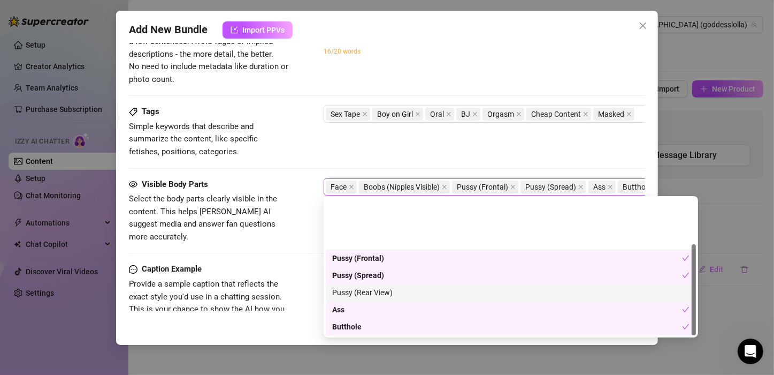
scroll to position [68, 0]
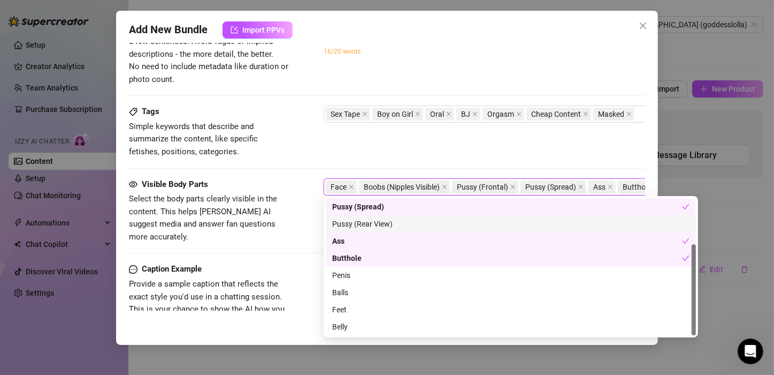
click at [308, 228] on div "Visible Body Parts Select the body parts clearly visible in the content. This h…" at bounding box center [387, 210] width 516 height 65
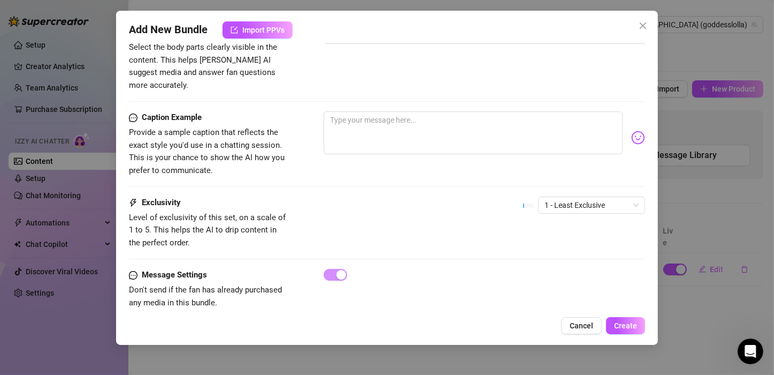
scroll to position [753, 0]
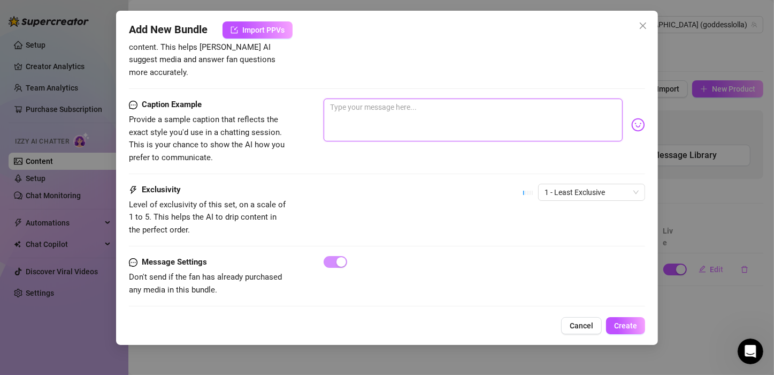
click at [405, 108] on textarea at bounding box center [473, 119] width 299 height 43
click at [551, 185] on span "1 - Least Exclusive" at bounding box center [592, 192] width 94 height 16
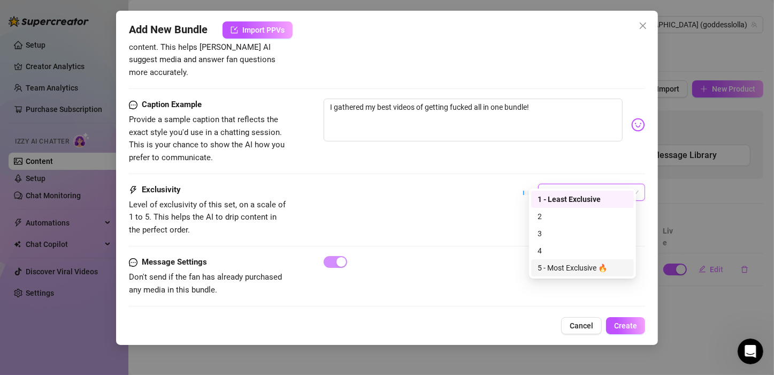
click at [565, 268] on div "5 - Most Exclusive 🔥" at bounding box center [583, 268] width 90 height 12
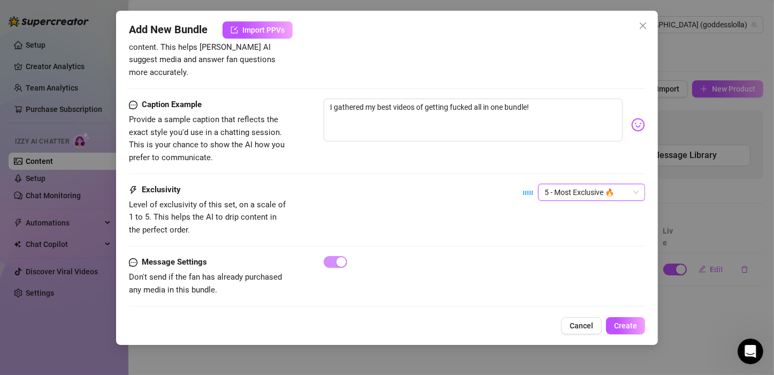
click at [449, 211] on div "Exclusivity Level of exclusivity of this set, on a scale of 1 to 5. This helps …" at bounding box center [387, 210] width 516 height 52
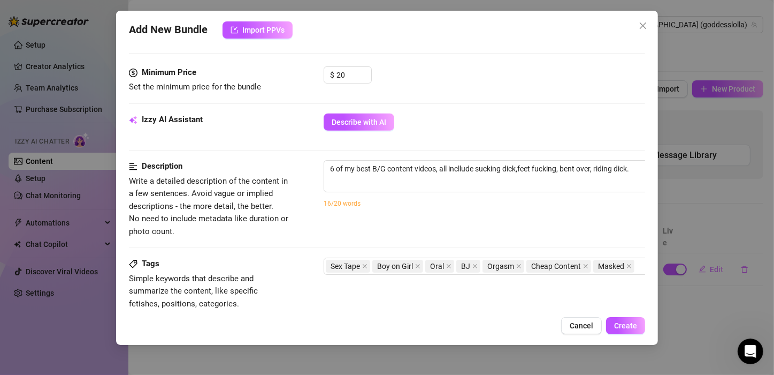
scroll to position [485, 0]
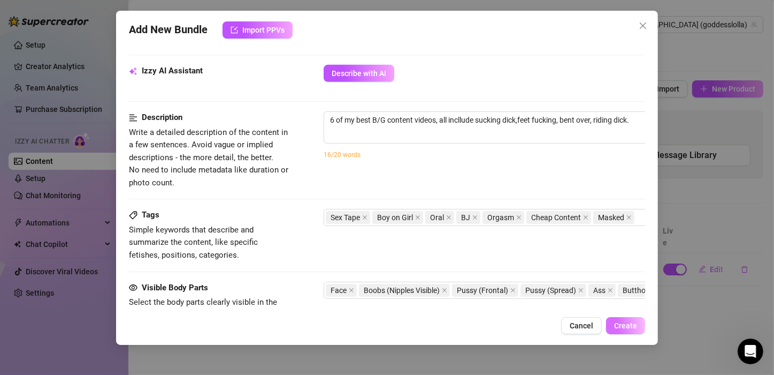
click at [631, 320] on button "Create" at bounding box center [625, 325] width 39 height 17
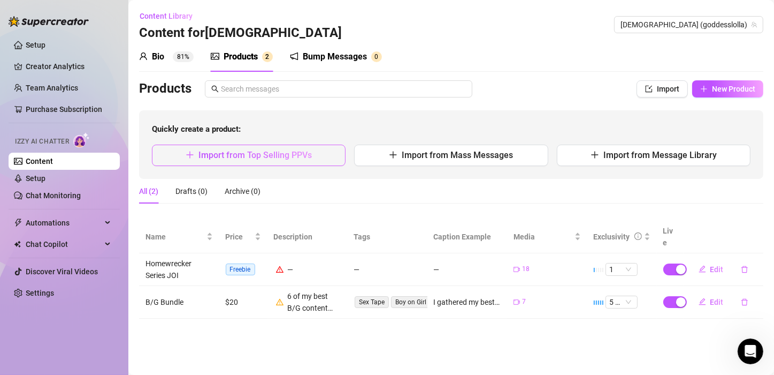
click at [264, 155] on span "Import from Top Selling PPVs" at bounding box center [255, 155] width 113 height 10
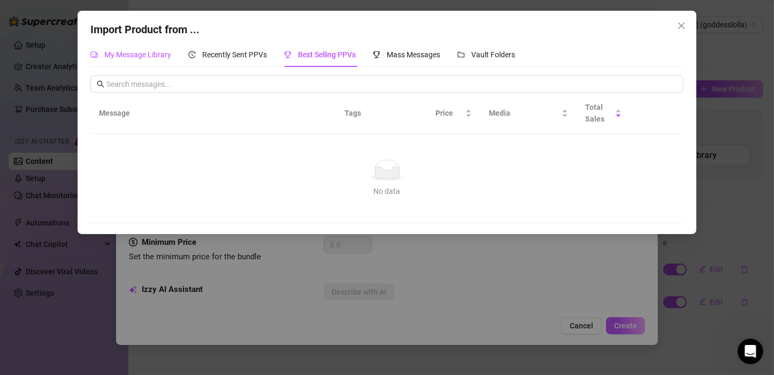
click at [163, 55] on span "My Message Library" at bounding box center [137, 54] width 67 height 9
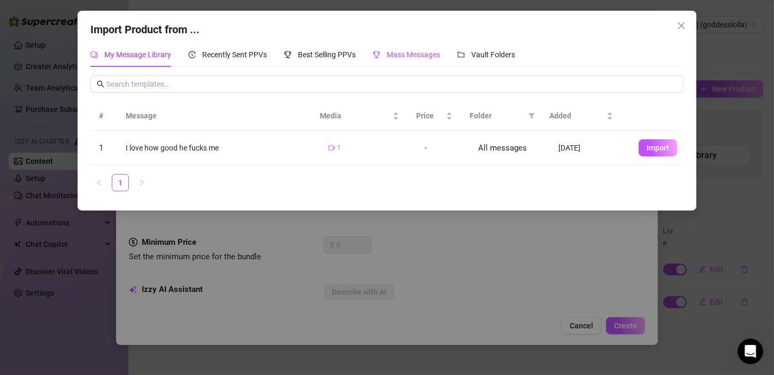
click at [430, 55] on span "Mass Messages" at bounding box center [414, 54] width 54 height 9
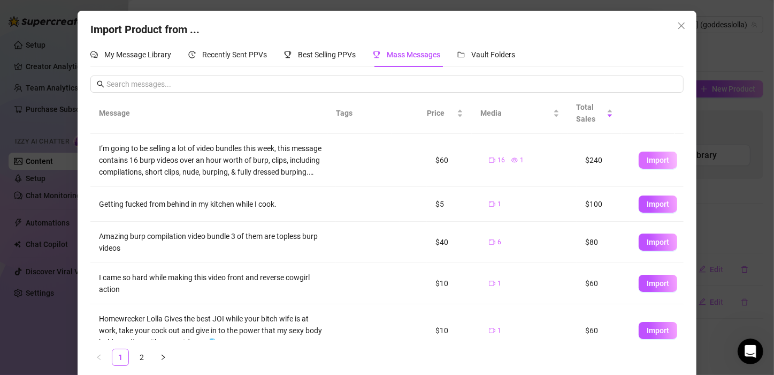
click at [647, 156] on span "Import" at bounding box center [658, 160] width 22 height 9
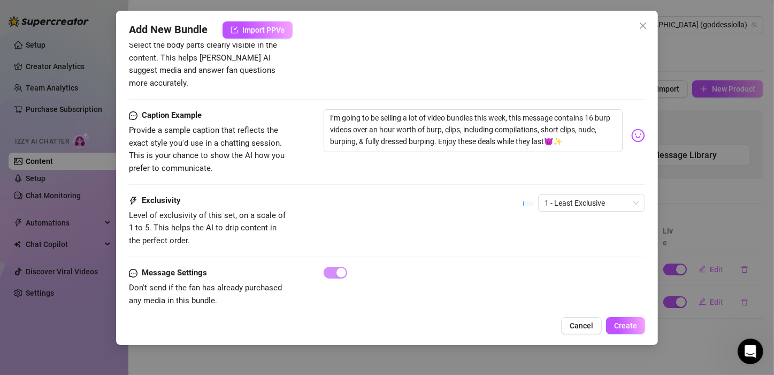
scroll to position [766, 0]
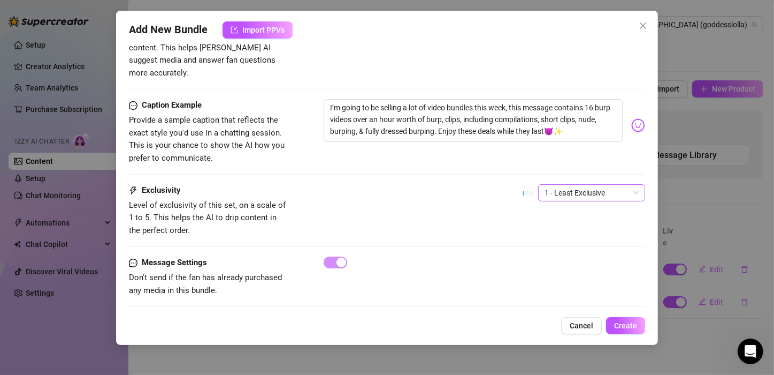
click at [545, 185] on span "1 - Least Exclusive" at bounding box center [592, 193] width 94 height 16
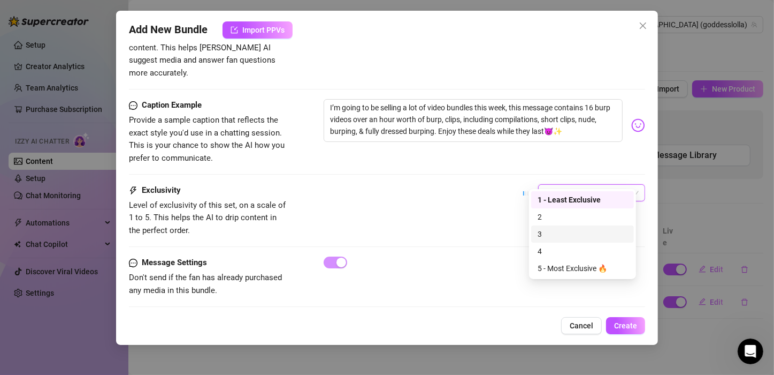
click at [545, 228] on div "3" at bounding box center [583, 234] width 90 height 12
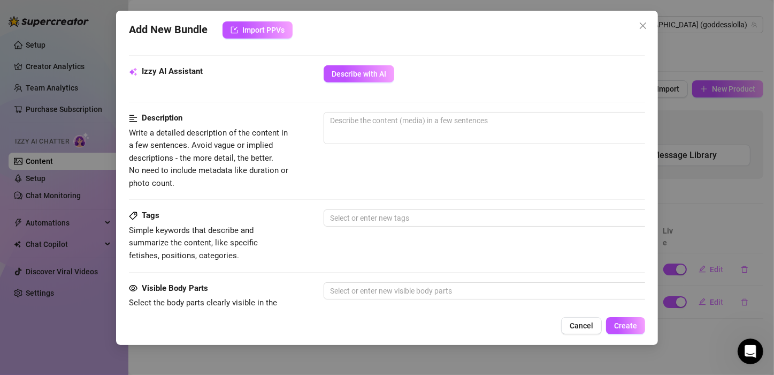
scroll to position [499, 0]
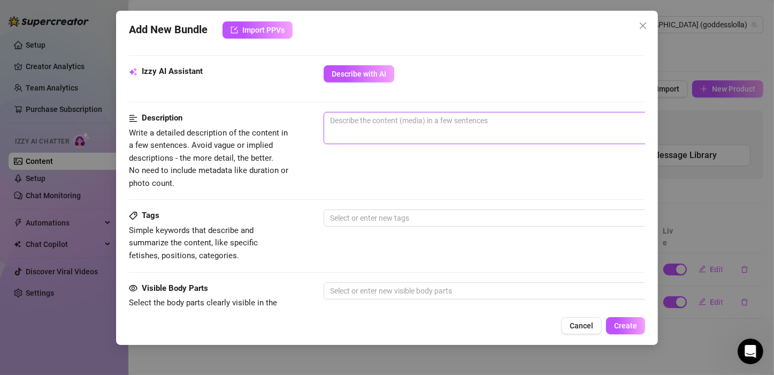
drag, startPoint x: 458, startPoint y: 115, endPoint x: 477, endPoint y: 119, distance: 19.7
click at [460, 115] on textarea at bounding box center [511, 120] width 374 height 16
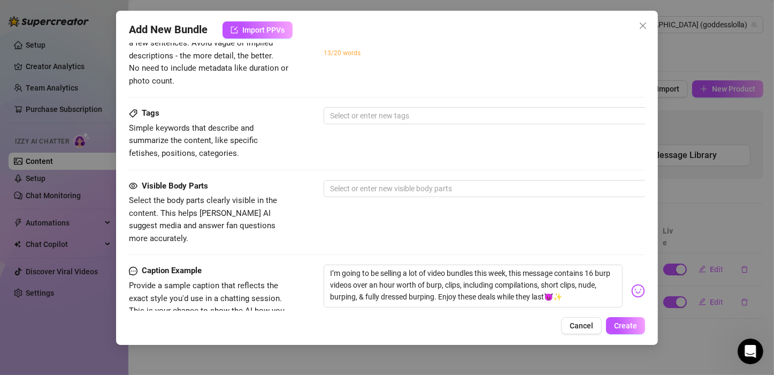
scroll to position [606, 0]
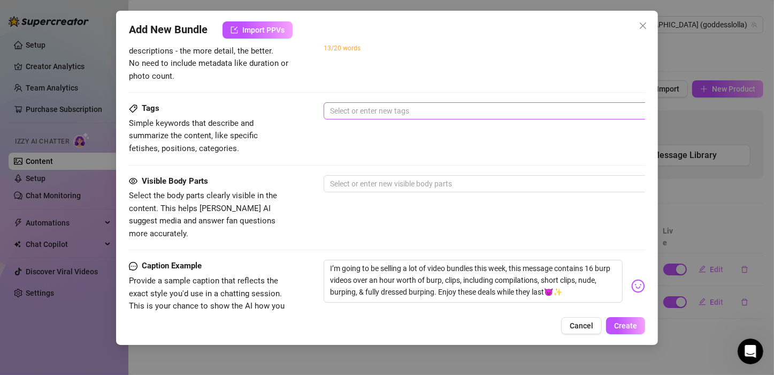
click at [466, 113] on div at bounding box center [505, 110] width 359 height 15
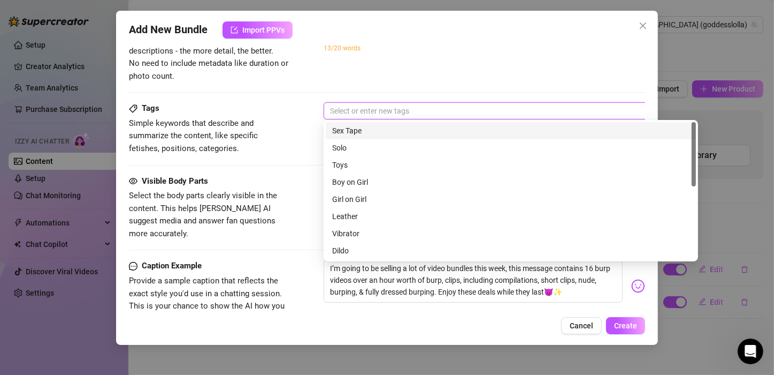
click at [486, 106] on div at bounding box center [505, 110] width 359 height 15
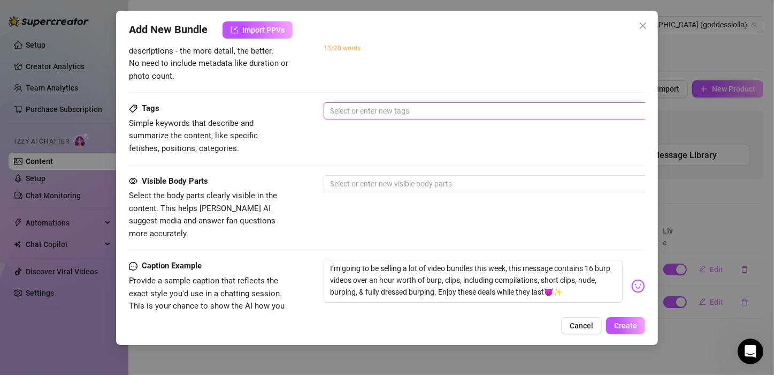
click at [397, 105] on div at bounding box center [505, 110] width 359 height 15
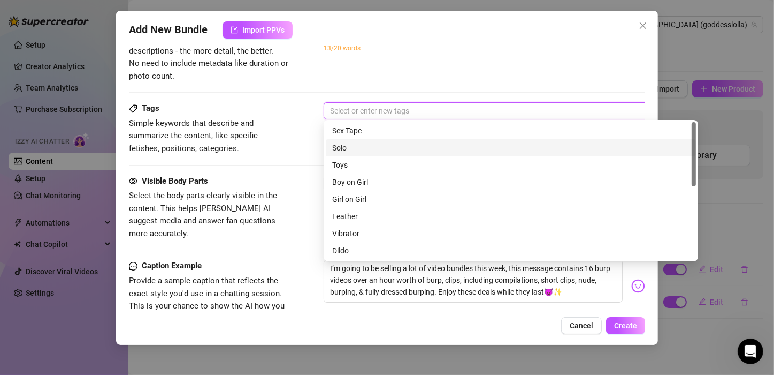
click at [353, 144] on div "Solo" at bounding box center [510, 148] width 357 height 12
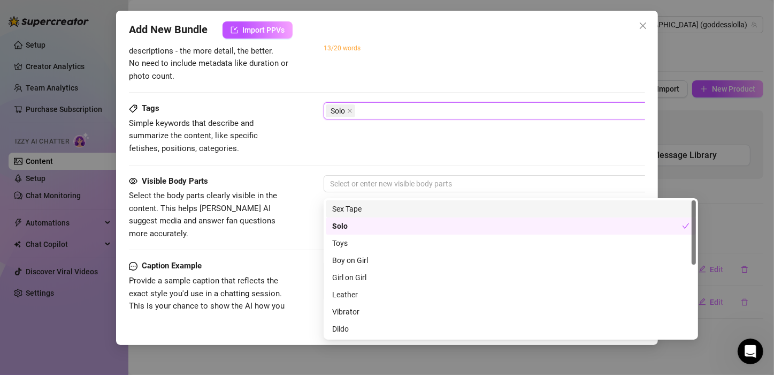
scroll to position [499, 0]
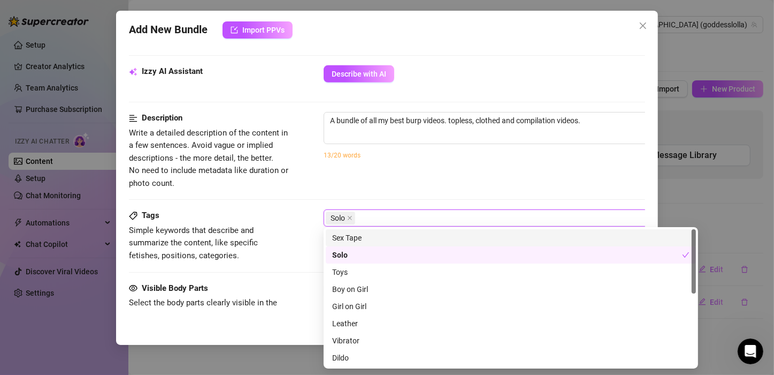
click at [384, 194] on div "Description Write a detailed description of the content in a few sentences. Avo…" at bounding box center [387, 160] width 516 height 97
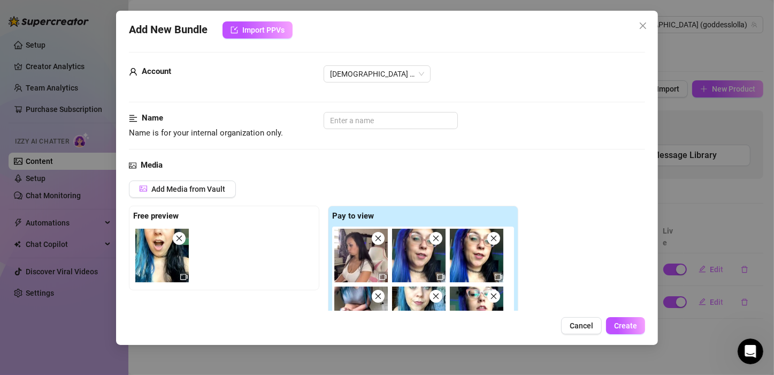
scroll to position [0, 0]
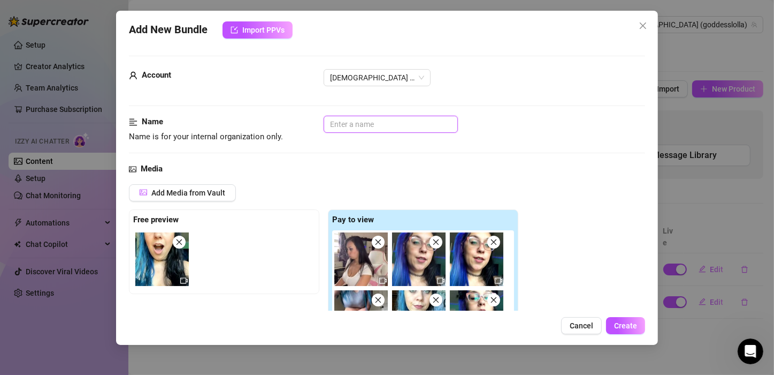
click at [383, 124] on input "text" at bounding box center [391, 124] width 134 height 17
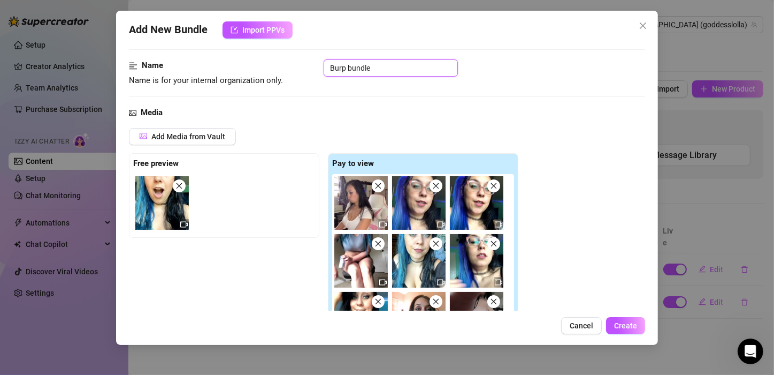
scroll to position [321, 0]
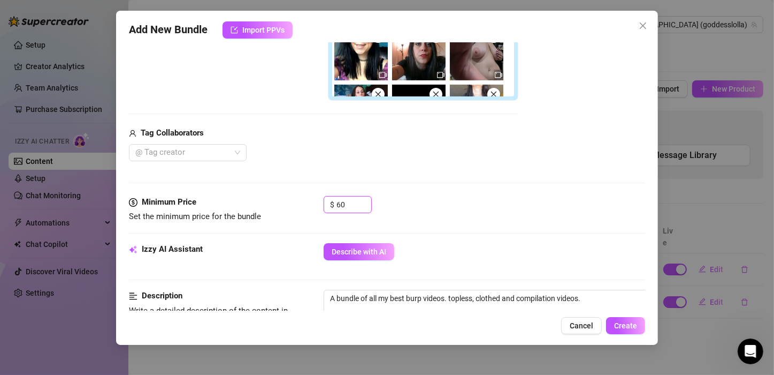
drag, startPoint x: 346, startPoint y: 203, endPoint x: 311, endPoint y: 204, distance: 34.8
click at [311, 204] on div "Minimum Price Set the minimum price for the bundle $ 60" at bounding box center [387, 209] width 516 height 27
click at [628, 328] on span "Create" at bounding box center [625, 325] width 23 height 9
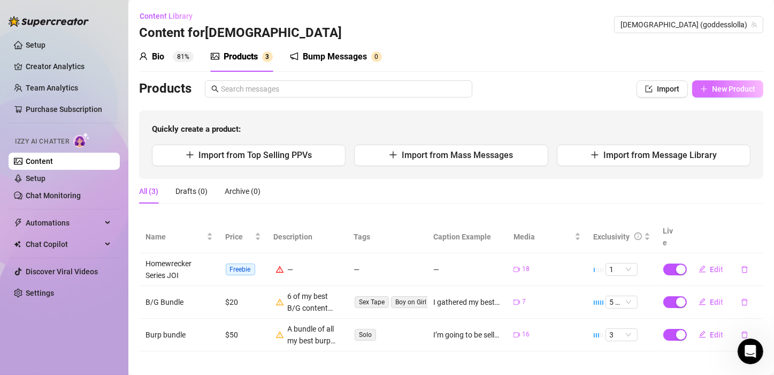
click at [700, 86] on button "New Product" at bounding box center [727, 88] width 71 height 17
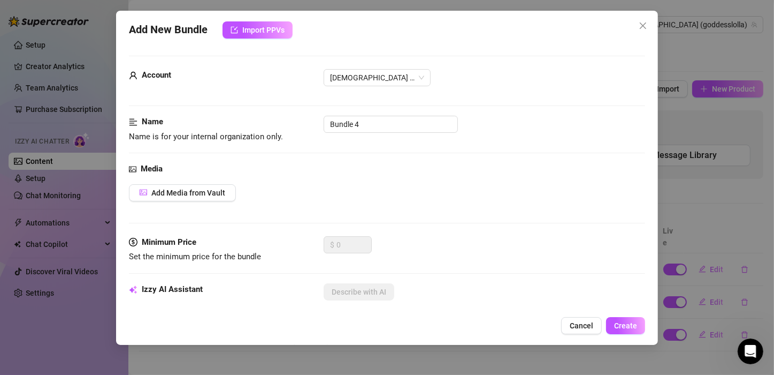
scroll to position [107, 0]
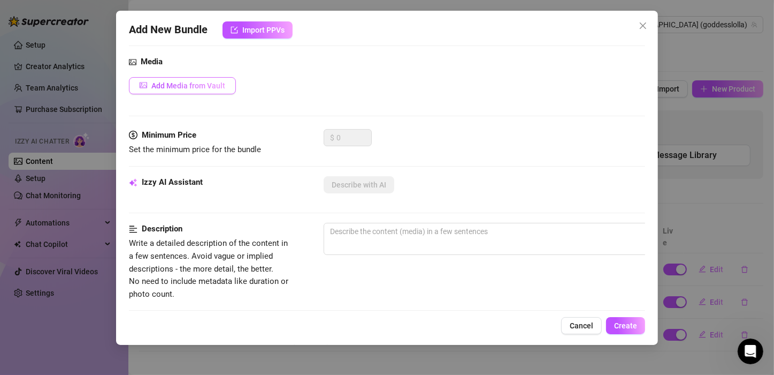
click at [207, 87] on span "Add Media from Vault" at bounding box center [188, 85] width 74 height 9
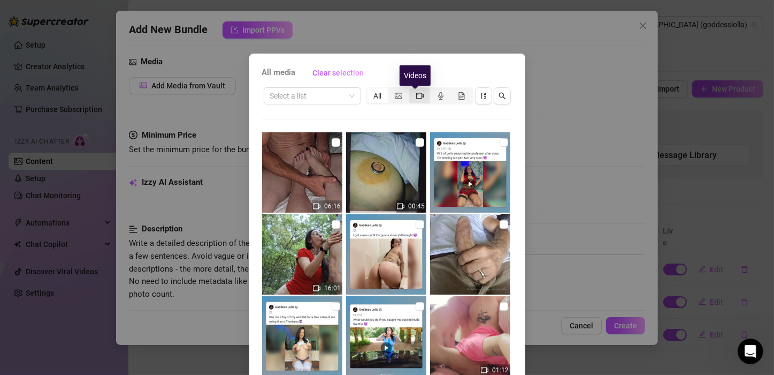
click at [417, 98] on icon "video-camera" at bounding box center [419, 95] width 7 height 7
click at [412, 90] on input "segmented control" at bounding box center [412, 90] width 0 height 0
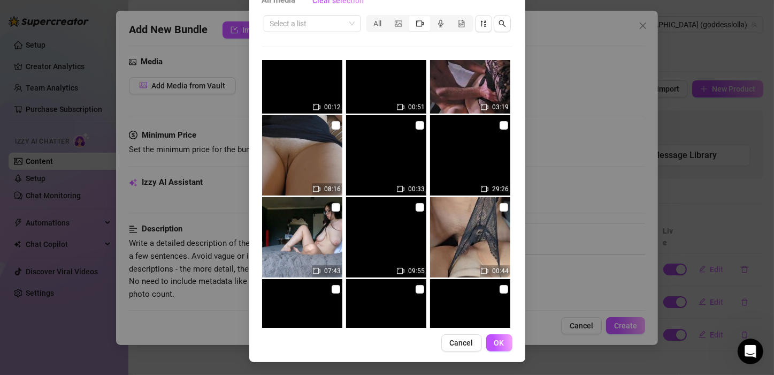
scroll to position [642, 0]
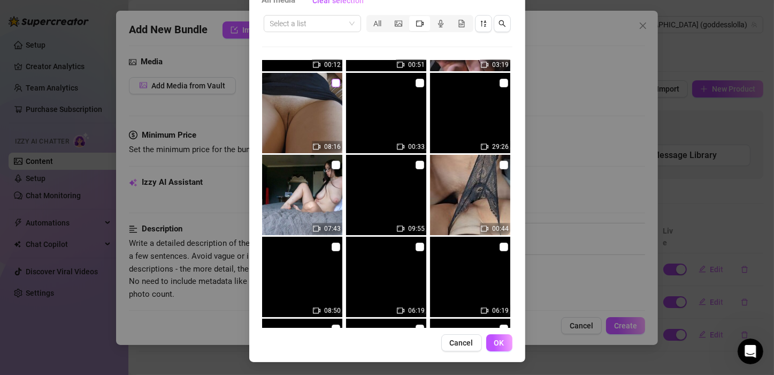
click at [332, 82] on input "checkbox" at bounding box center [336, 83] width 9 height 9
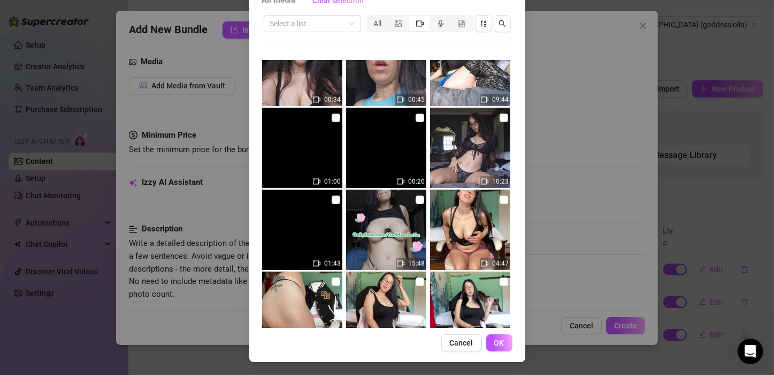
scroll to position [1070, 0]
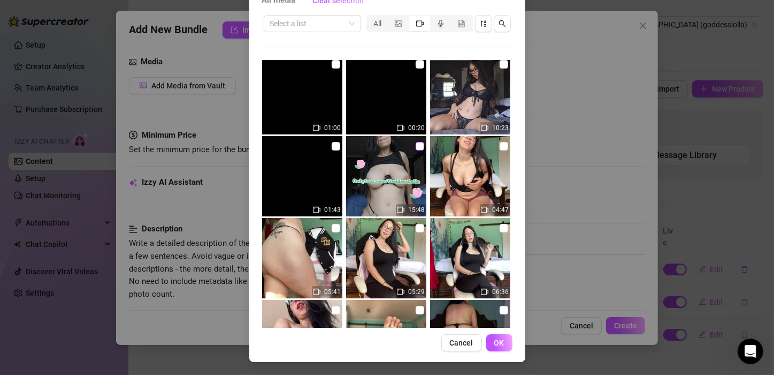
click at [416, 145] on input "checkbox" at bounding box center [420, 146] width 9 height 9
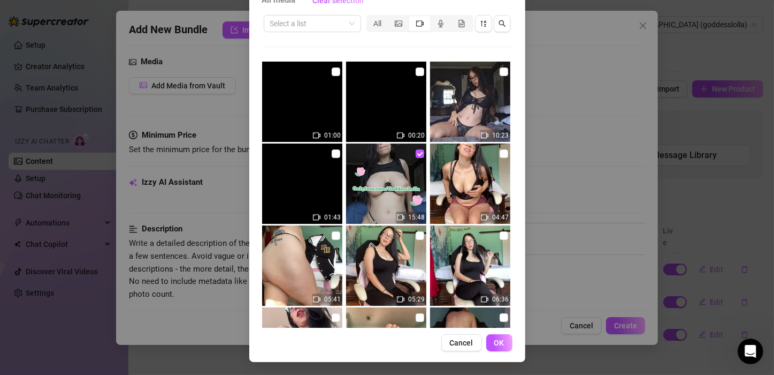
scroll to position [1017, 0]
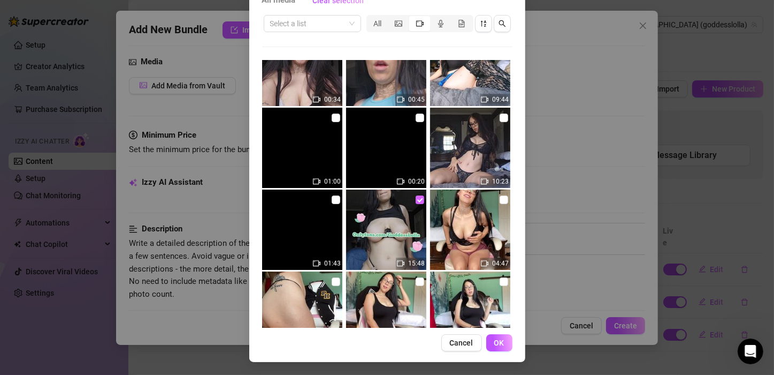
click at [416, 198] on input "checkbox" at bounding box center [420, 199] width 9 height 9
click at [502, 342] on button "OK" at bounding box center [499, 342] width 26 height 17
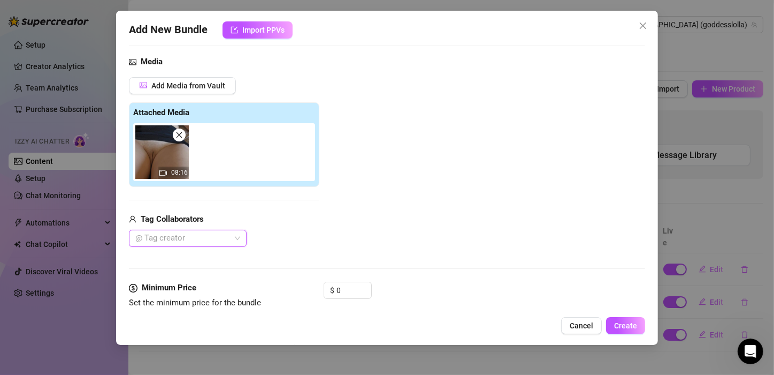
scroll to position [0, 0]
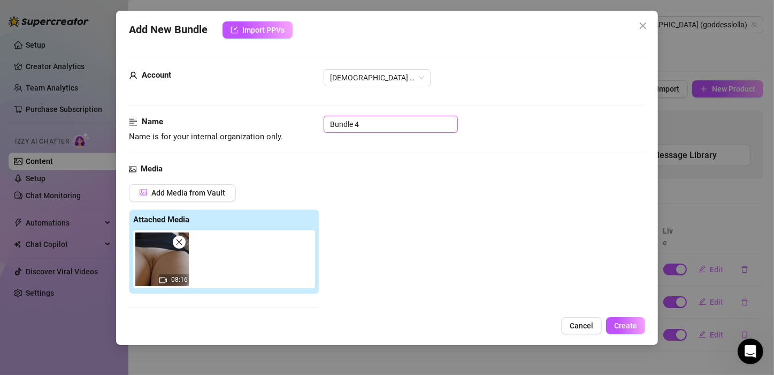
drag, startPoint x: 392, startPoint y: 127, endPoint x: 259, endPoint y: 125, distance: 133.2
click at [261, 125] on div "Name Name is for your internal organization only. Bundle 4" at bounding box center [387, 129] width 516 height 27
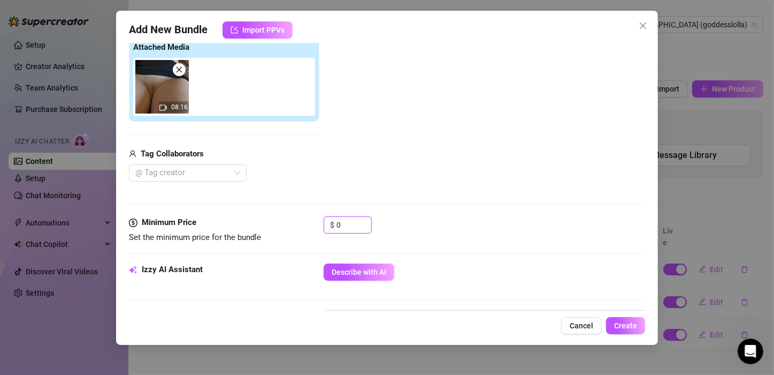
drag, startPoint x: 346, startPoint y: 225, endPoint x: 282, endPoint y: 239, distance: 65.7
click at [294, 227] on div "Minimum Price Set the minimum price for the bundle $ 0" at bounding box center [387, 229] width 516 height 27
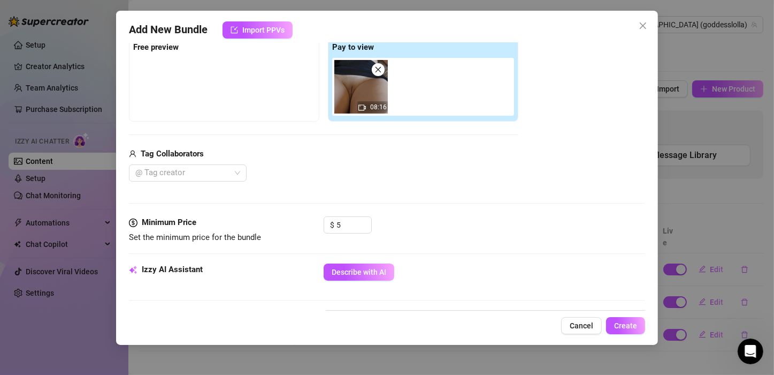
click at [452, 206] on div "Media Add Media from Vault Free preview Pay to view 08:16 Tag Collaborators @ T…" at bounding box center [387, 103] width 516 height 226
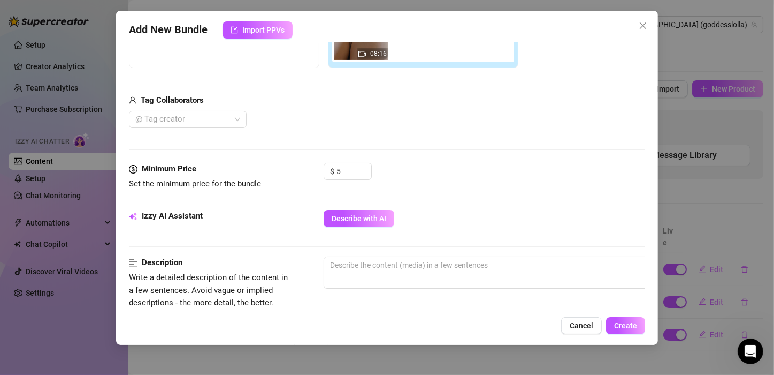
scroll to position [0, 0]
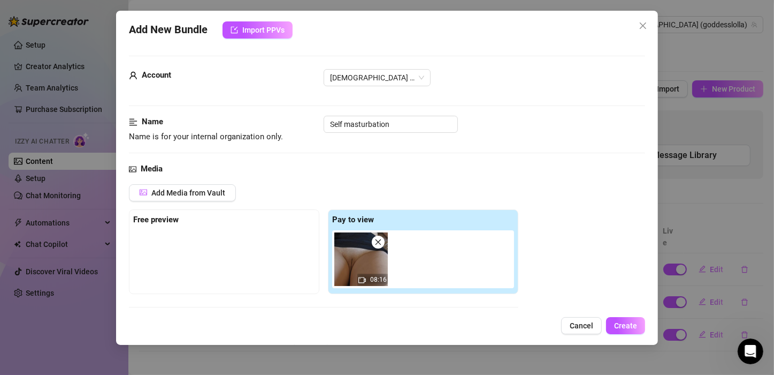
click at [207, 256] on div at bounding box center [224, 257] width 182 height 54
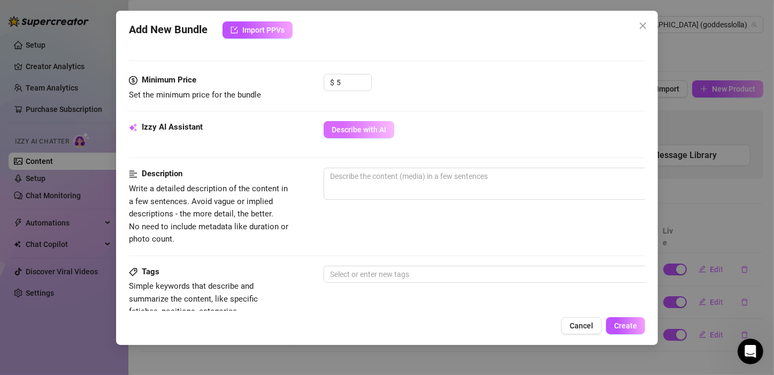
scroll to position [321, 0]
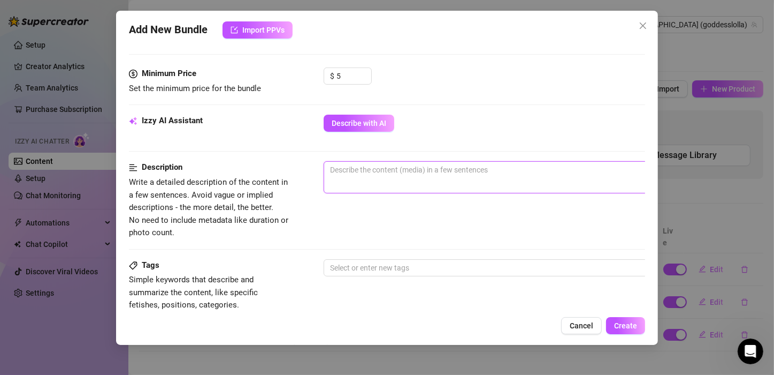
click at [486, 174] on textarea at bounding box center [511, 170] width 374 height 16
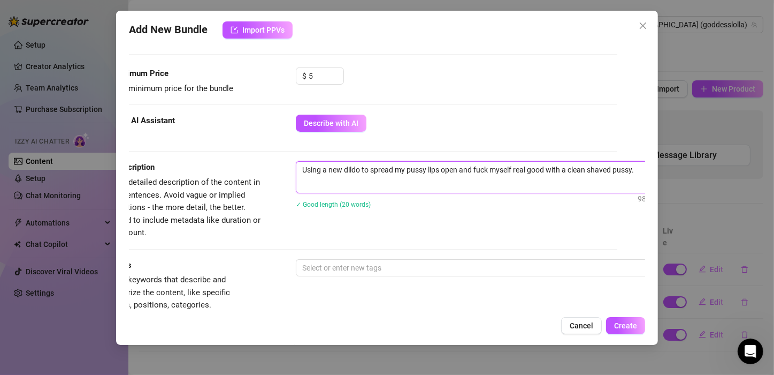
scroll to position [321, 29]
click at [440, 241] on div "Description Write a detailed description of the content in a few sentences. Avo…" at bounding box center [358, 209] width 516 height 97
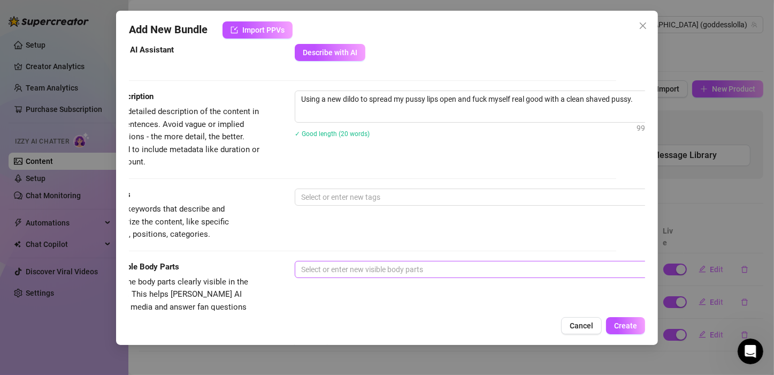
scroll to position [428, 29]
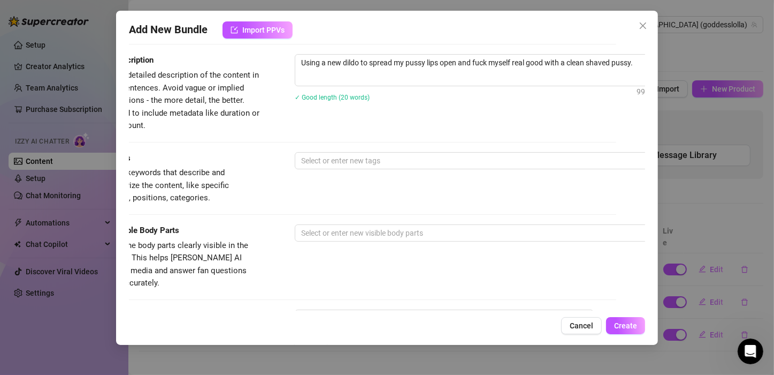
drag, startPoint x: 428, startPoint y: 310, endPoint x: 369, endPoint y: 301, distance: 59.6
click at [369, 301] on div "Add New Bundle Import PPVs Account Goddess (@goddesslolla) Name Name is for you…" at bounding box center [387, 178] width 542 height 334
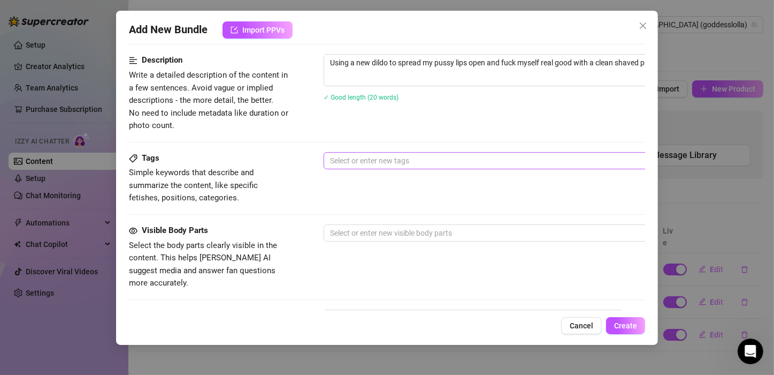
click at [393, 164] on div at bounding box center [505, 160] width 359 height 15
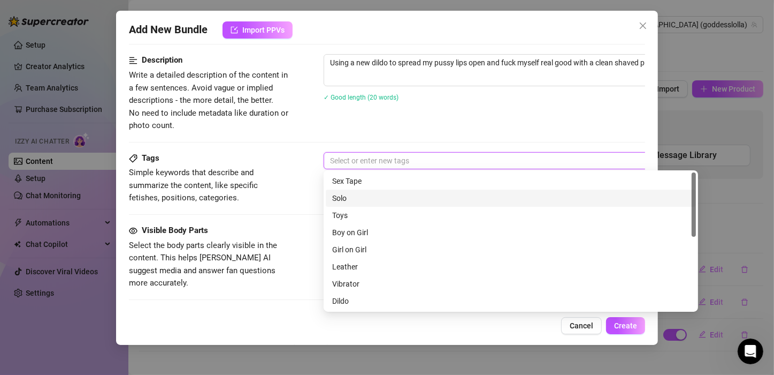
click at [358, 197] on div "Solo" at bounding box center [510, 198] width 357 height 12
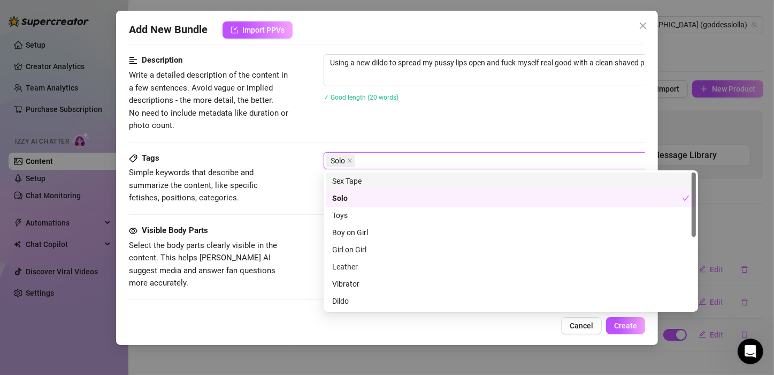
click at [363, 161] on div "Solo" at bounding box center [505, 160] width 359 height 15
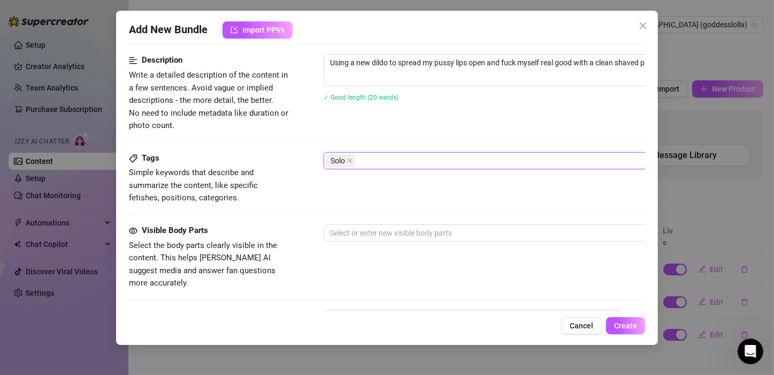
click at [350, 179] on div "Tags Simple keywords that describe and summarize the content, like specific fet…" at bounding box center [387, 178] width 516 height 52
click at [370, 161] on div "Solo" at bounding box center [505, 160] width 359 height 15
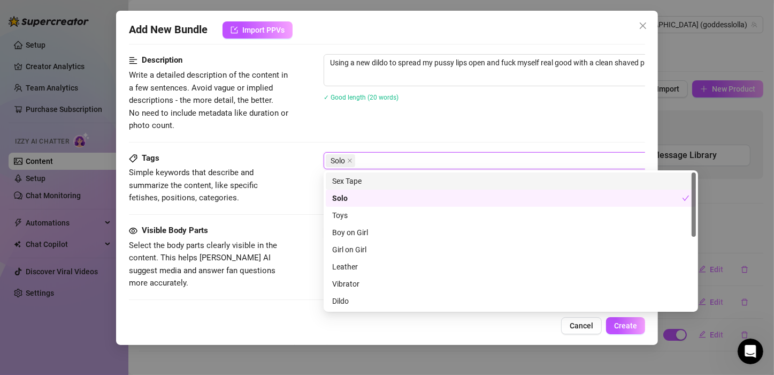
click at [359, 180] on div "Sex Tape" at bounding box center [510, 181] width 357 height 12
click at [374, 163] on span "Sex Tape" at bounding box center [376, 161] width 29 height 12
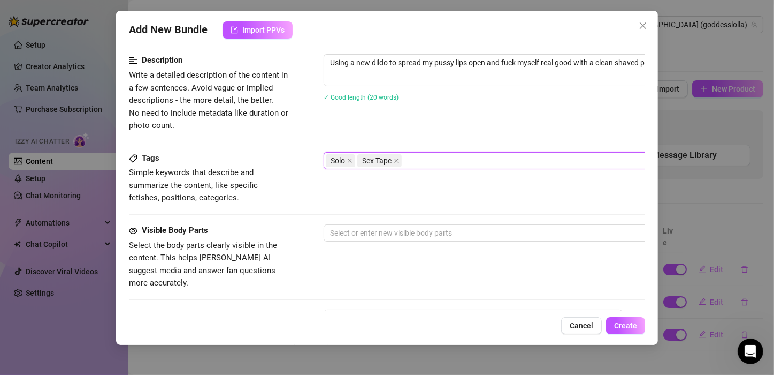
click at [438, 163] on div "Solo Sex Tape" at bounding box center [505, 160] width 359 height 15
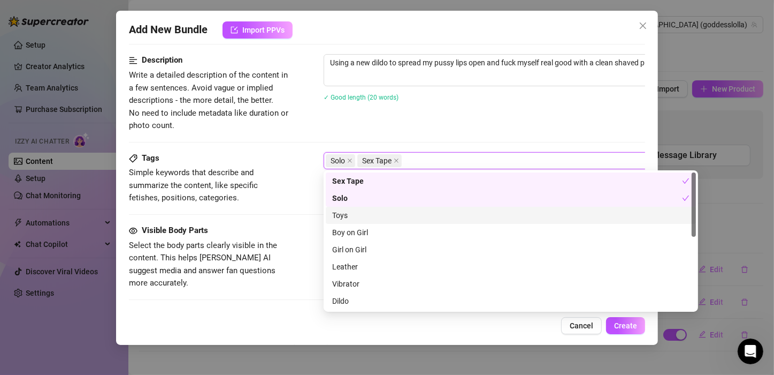
click at [353, 217] on div "Toys" at bounding box center [510, 215] width 357 height 12
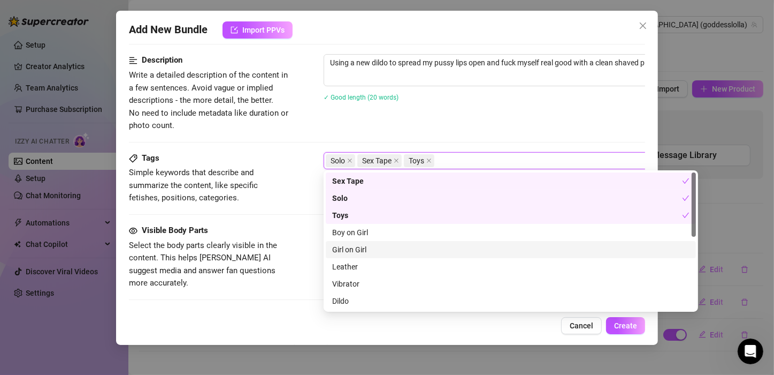
click at [375, 249] on div "Girl on Girl" at bounding box center [510, 249] width 357 height 12
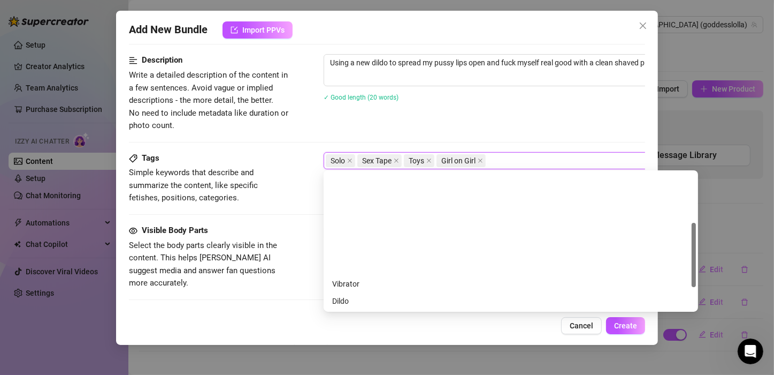
scroll to position [107, 0]
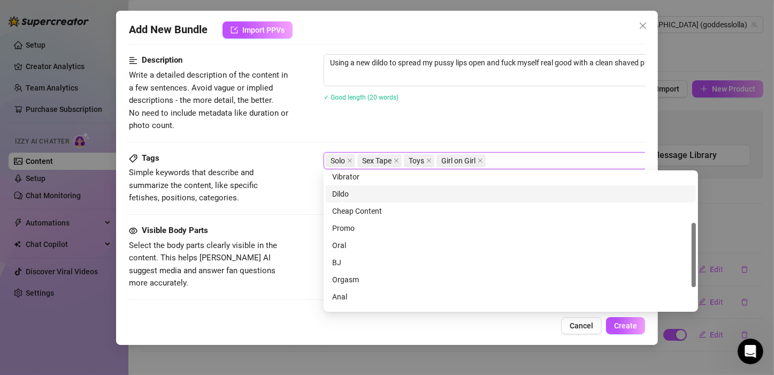
click at [354, 197] on div "Dildo" at bounding box center [510, 194] width 357 height 12
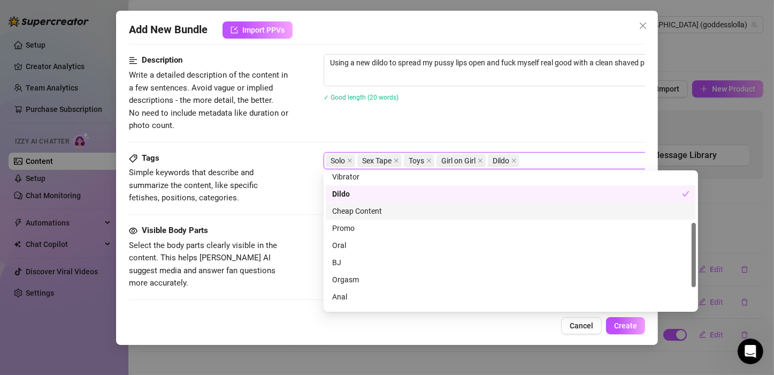
click at [362, 213] on div "Cheap Content" at bounding box center [510, 211] width 357 height 12
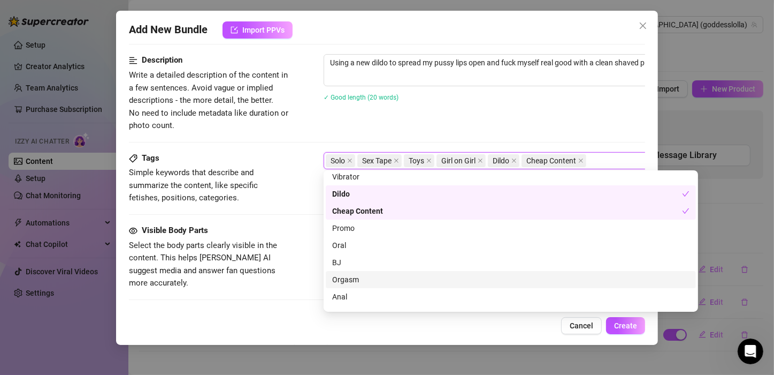
click at [362, 283] on div "Orgasm" at bounding box center [510, 279] width 357 height 12
click at [291, 256] on div "Visible Body Parts Select the body parts clearly visible in the content. This h…" at bounding box center [387, 256] width 516 height 65
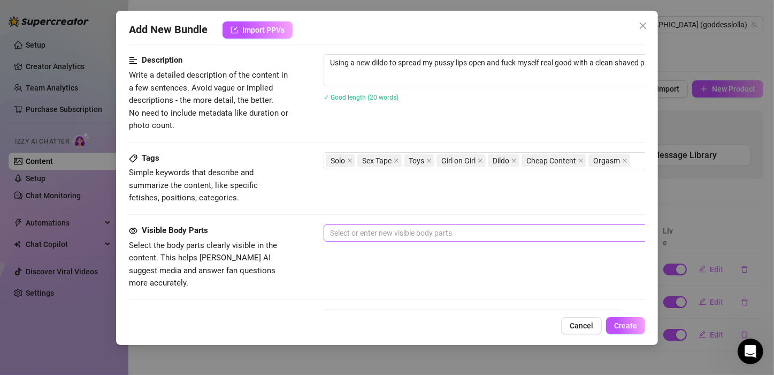
click at [368, 230] on div at bounding box center [505, 232] width 359 height 15
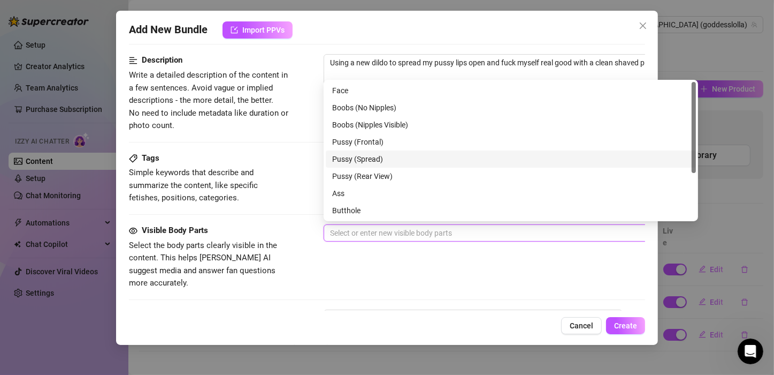
click at [356, 162] on div "Pussy (Spread)" at bounding box center [510, 159] width 357 height 12
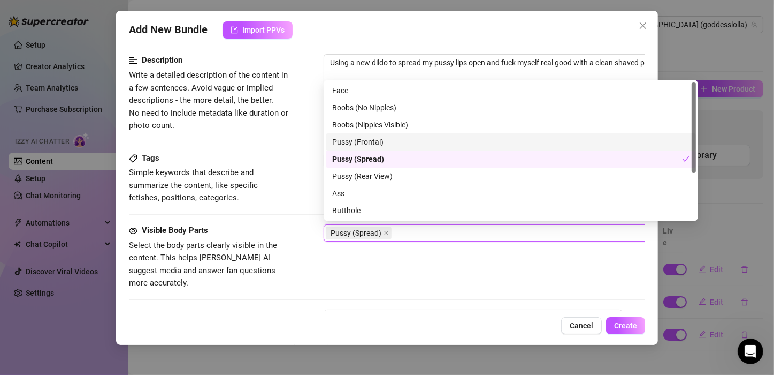
click at [359, 142] on div "Pussy (Frontal)" at bounding box center [510, 142] width 357 height 12
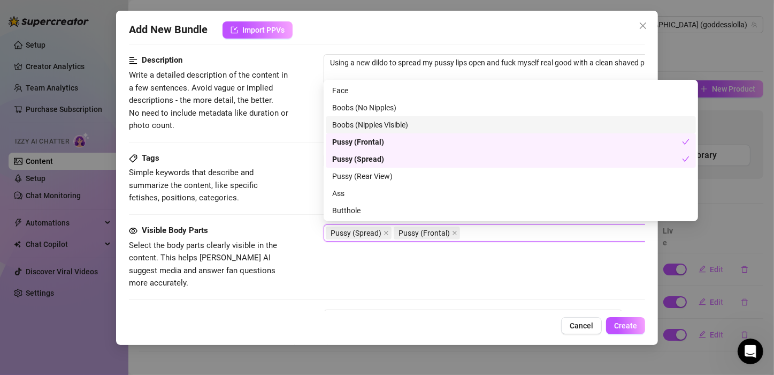
click at [365, 121] on div "Boobs (Nipples Visible)" at bounding box center [510, 125] width 357 height 12
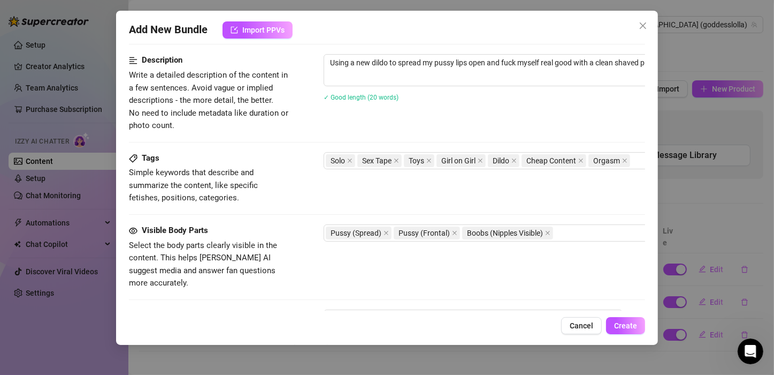
click at [301, 210] on div "Tags Simple keywords that describe and summarize the content, like specific fet…" at bounding box center [387, 188] width 516 height 72
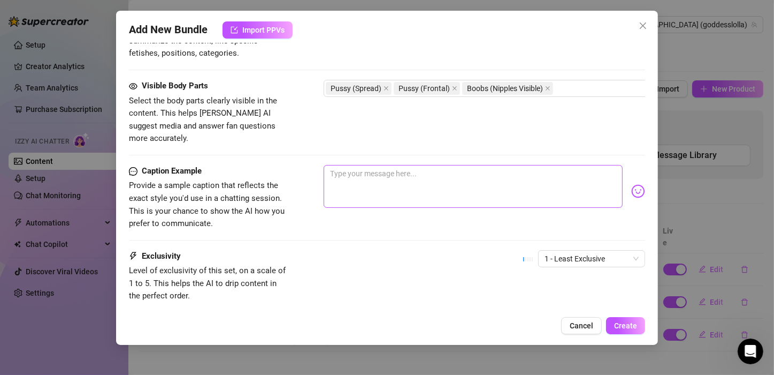
scroll to position [589, 0]
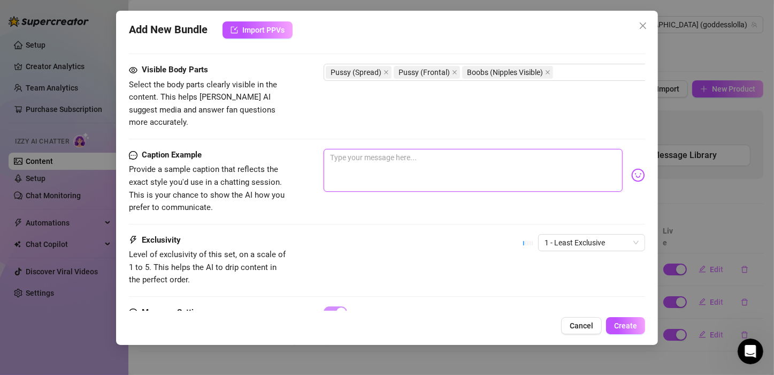
click at [412, 160] on textarea at bounding box center [473, 170] width 299 height 43
click at [553, 234] on span "1 - Least Exclusive" at bounding box center [592, 242] width 94 height 16
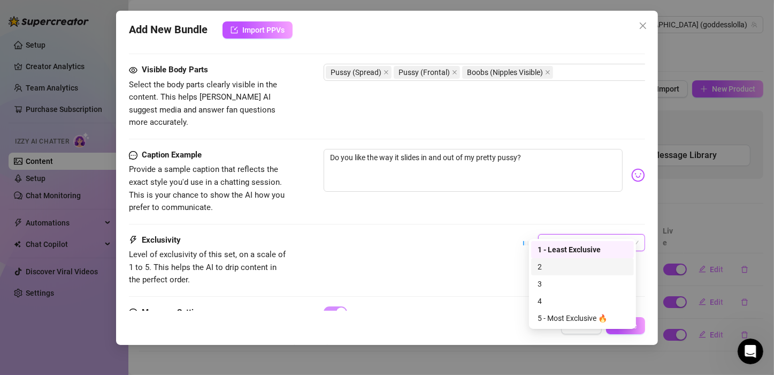
click at [543, 269] on div "2" at bounding box center [583, 267] width 90 height 12
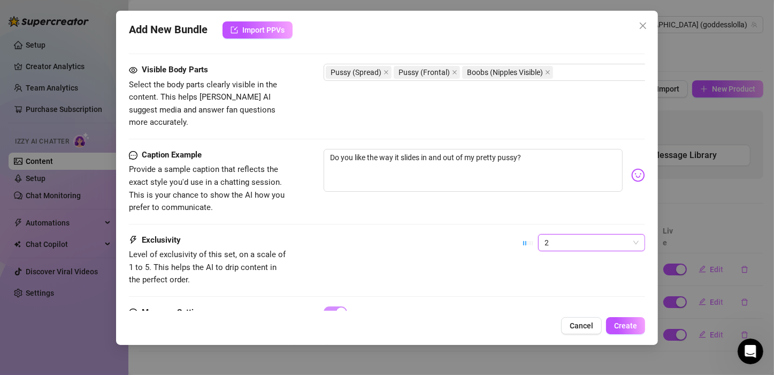
click at [423, 250] on div "Exclusivity Level of exclusivity of this set, on a scale of 1 to 5. This helps …" at bounding box center [387, 260] width 516 height 52
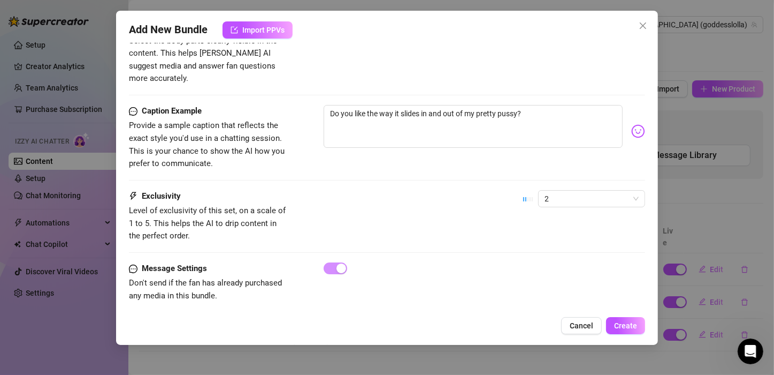
scroll to position [638, 0]
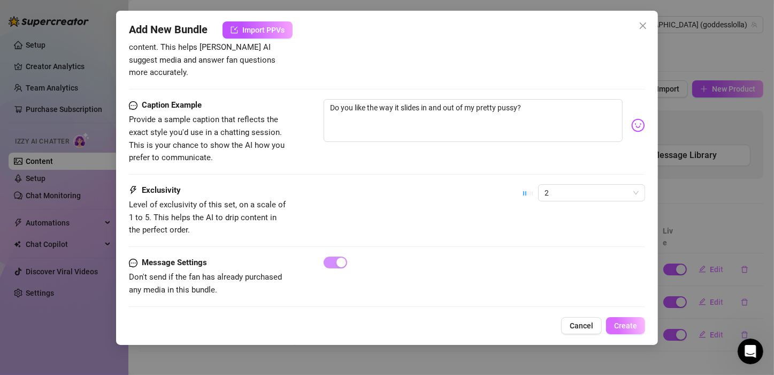
drag, startPoint x: 637, startPoint y: 325, endPoint x: 616, endPoint y: 317, distance: 22.4
click at [636, 325] on span "Create" at bounding box center [625, 325] width 23 height 9
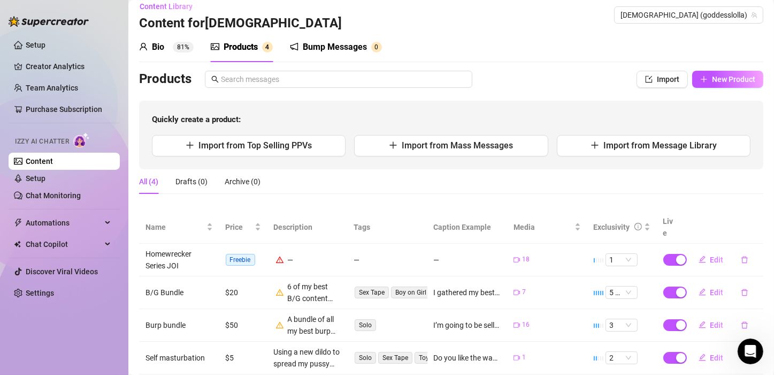
scroll to position [0, 0]
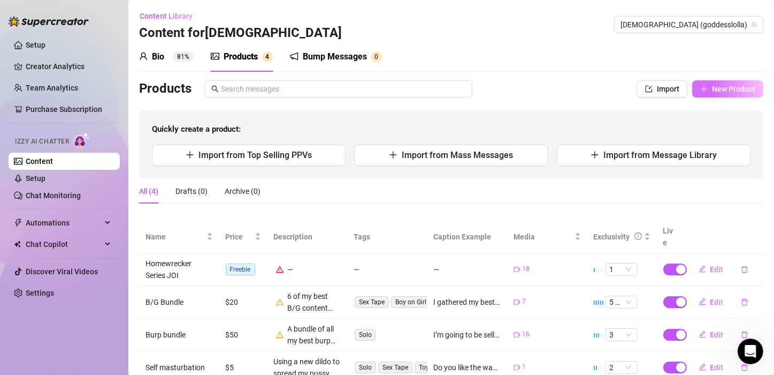
click at [712, 90] on span "New Product" at bounding box center [733, 89] width 43 height 9
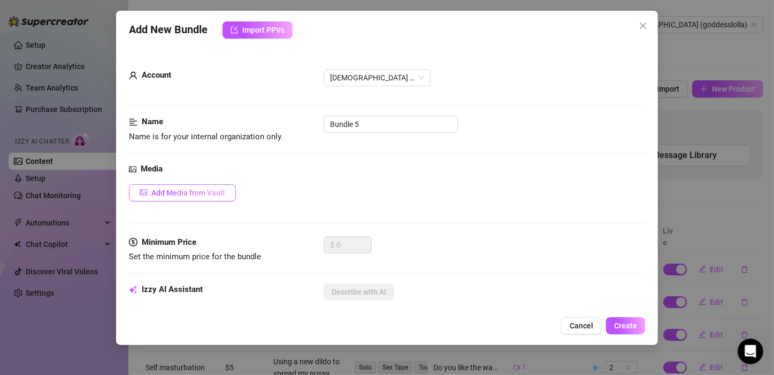
click at [193, 188] on span "Add Media from Vault" at bounding box center [188, 192] width 74 height 9
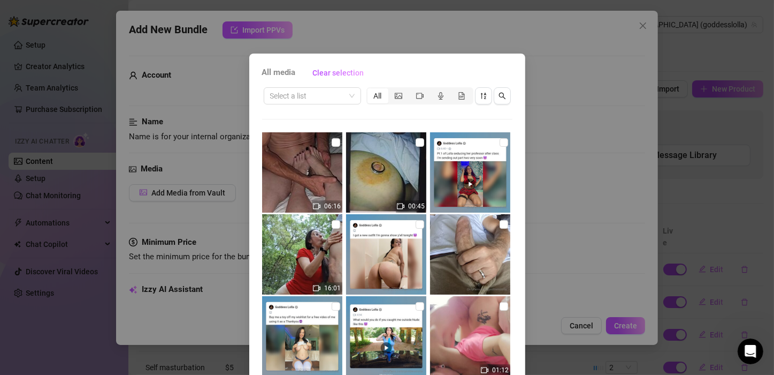
click at [552, 88] on div "All media Clear selection Select a list All 06:16 00:45 16:01 01:12 17:12 09:09…" at bounding box center [387, 187] width 774 height 375
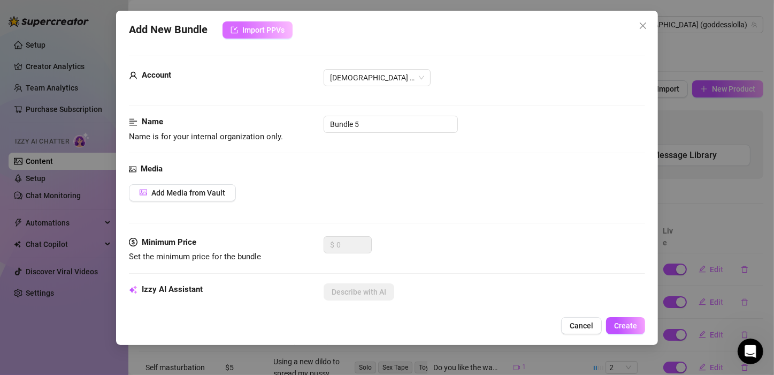
click at [259, 26] on span "Import PPVs" at bounding box center [263, 30] width 42 height 9
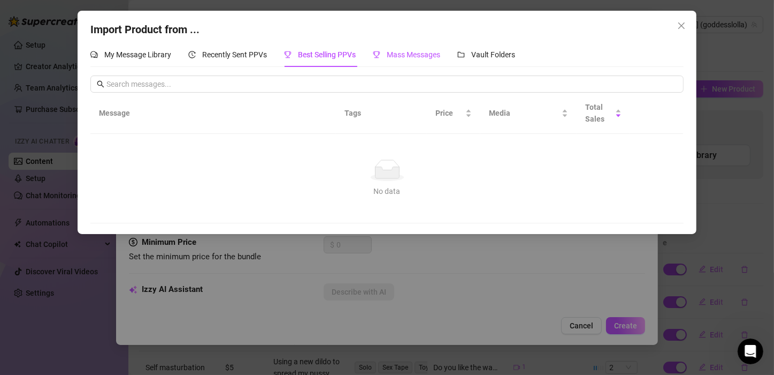
click at [430, 53] on span "Mass Messages" at bounding box center [414, 54] width 54 height 9
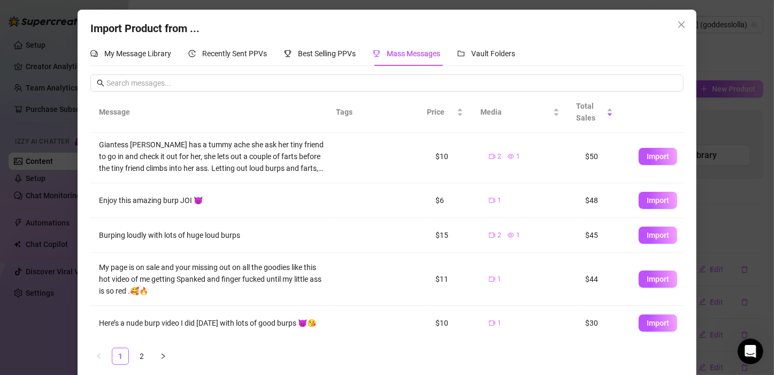
scroll to position [10, 0]
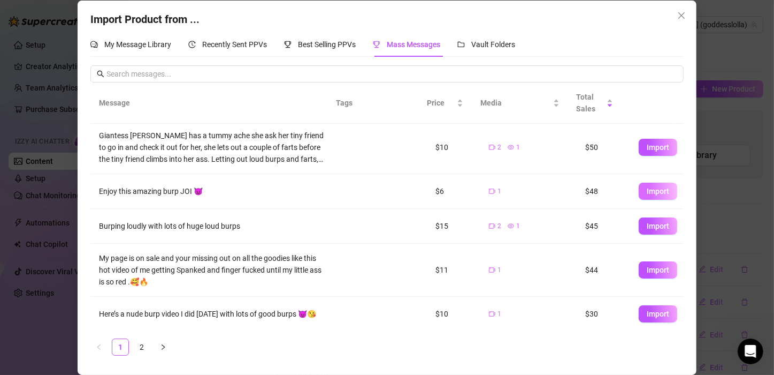
click at [647, 191] on span "Import" at bounding box center [658, 191] width 22 height 9
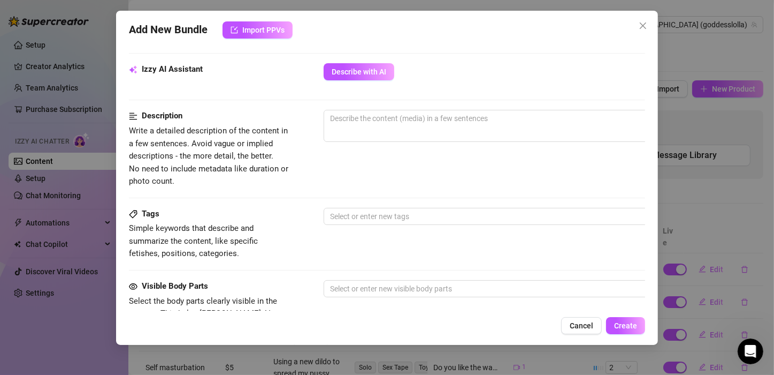
scroll to position [386, 0]
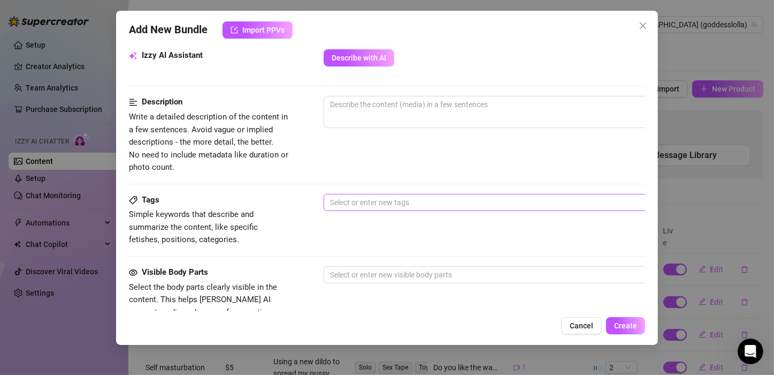
click at [392, 202] on div at bounding box center [505, 202] width 359 height 15
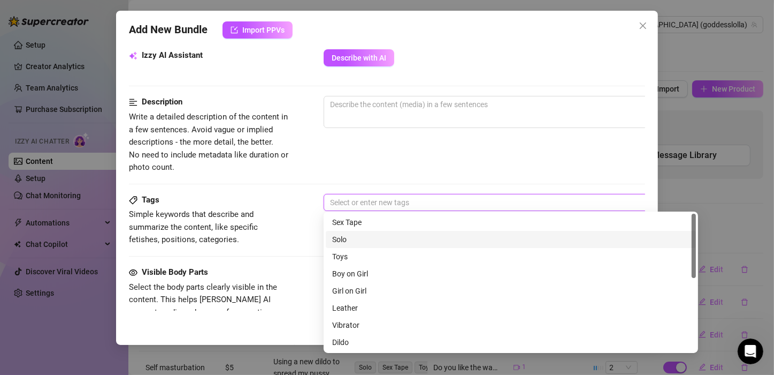
click at [347, 240] on div "Solo" at bounding box center [510, 239] width 357 height 12
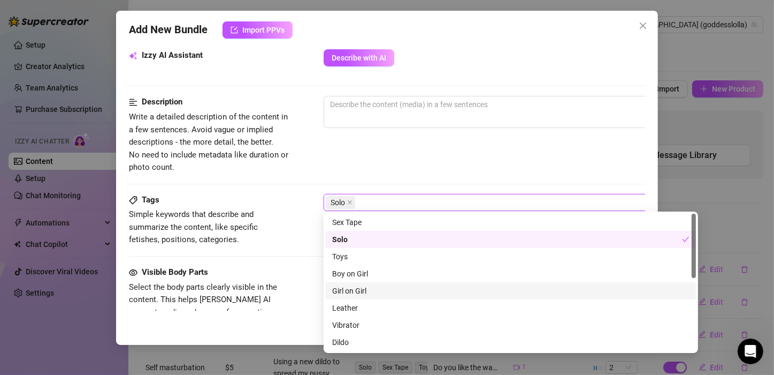
click at [360, 288] on div "Girl on Girl" at bounding box center [510, 291] width 357 height 12
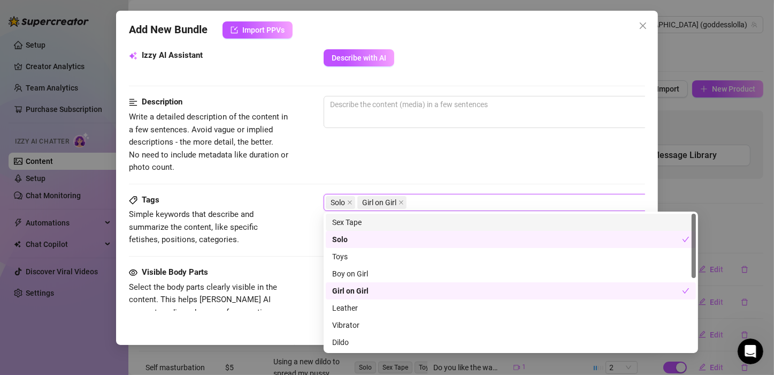
click at [394, 158] on div "Description Write a detailed description of the content in a few sentences. Avo…" at bounding box center [387, 135] width 516 height 78
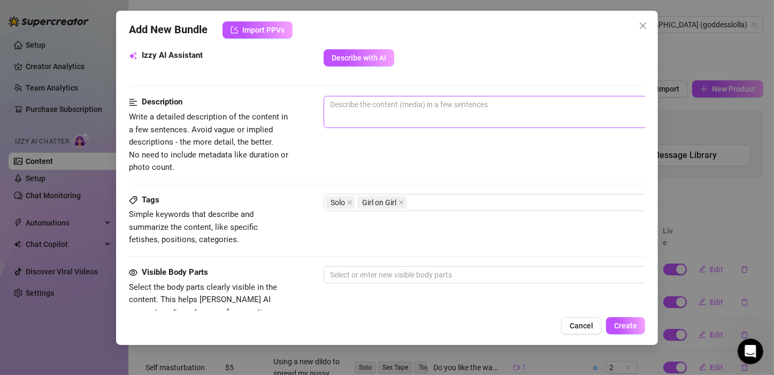
click at [393, 122] on span "0 / 1000" at bounding box center [511, 112] width 375 height 32
click at [425, 113] on span "0 / 1000" at bounding box center [511, 112] width 375 height 32
click at [501, 123] on span "0 / 1000" at bounding box center [511, 112] width 375 height 32
click at [514, 102] on textarea at bounding box center [511, 104] width 374 height 16
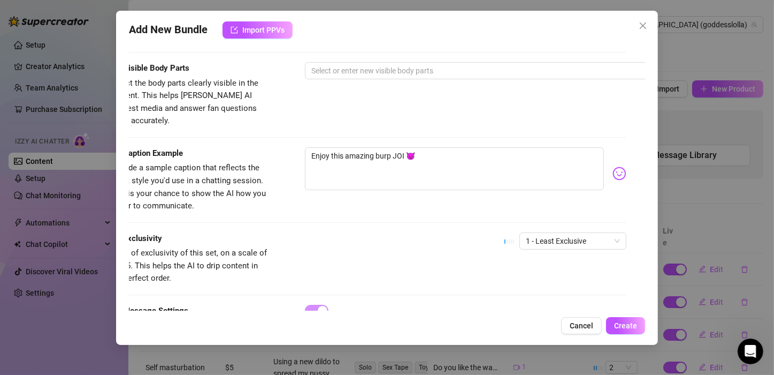
scroll to position [585, 19]
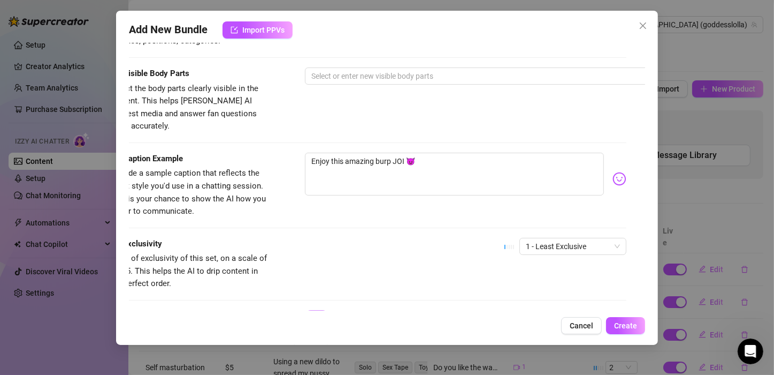
click at [352, 60] on div "Tags Simple keywords that describe and summarize the content, like specific fet…" at bounding box center [368, 31] width 516 height 72
click at [354, 78] on div at bounding box center [486, 75] width 359 height 15
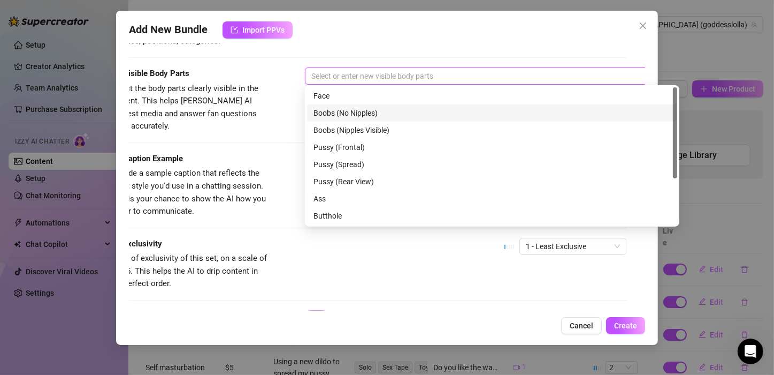
click at [346, 111] on div "Boobs (No Nipples)" at bounding box center [492, 113] width 357 height 12
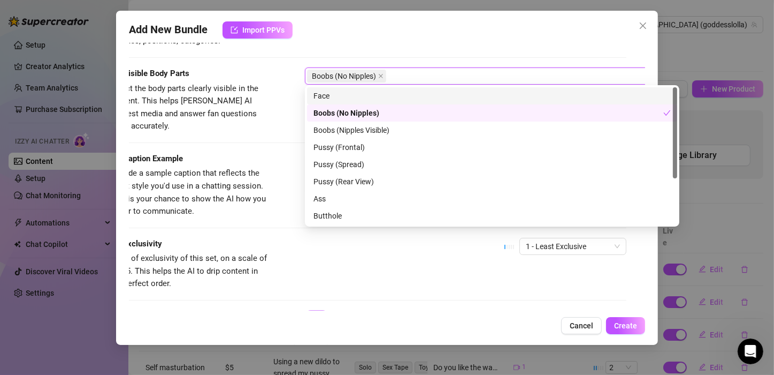
click at [339, 100] on div "Face" at bounding box center [492, 96] width 357 height 12
click at [383, 74] on icon "close" at bounding box center [380, 75] width 5 height 5
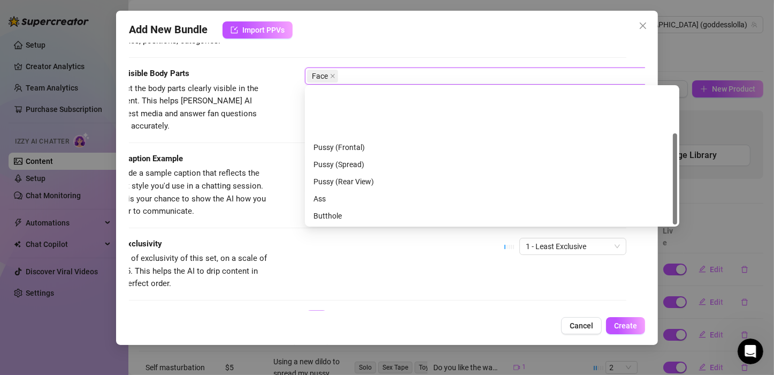
scroll to position [68, 0]
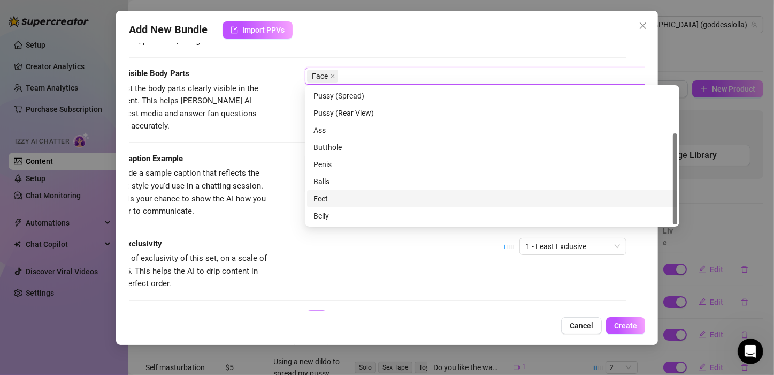
click at [334, 199] on div "Feet" at bounding box center [492, 199] width 357 height 12
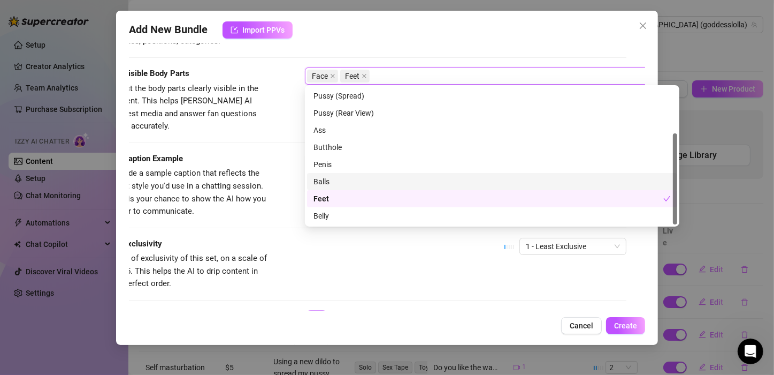
click at [280, 134] on div "Visible Body Parts Select the body parts clearly visible in the content. This h…" at bounding box center [368, 109] width 516 height 85
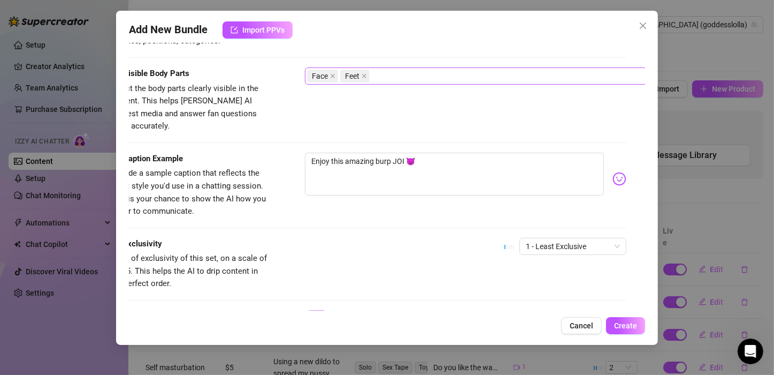
drag, startPoint x: 272, startPoint y: 203, endPoint x: 356, endPoint y: 201, distance: 84.6
click at [355, 202] on div "Caption Example Provide a sample caption that reflects the exact style you'd us…" at bounding box center [368, 185] width 516 height 65
drag, startPoint x: 344, startPoint y: 236, endPoint x: 346, endPoint y: 227, distance: 8.7
click at [344, 238] on div "Exclusivity Level of exclusivity of this set, on a scale of 1 to 5. This helps …" at bounding box center [368, 264] width 516 height 52
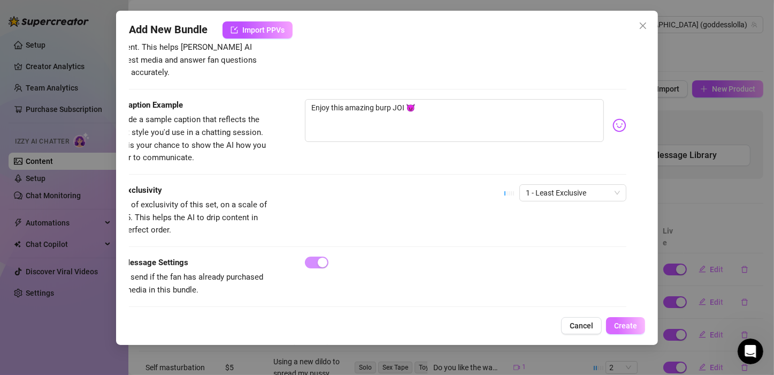
click at [624, 330] on button "Create" at bounding box center [625, 325] width 39 height 17
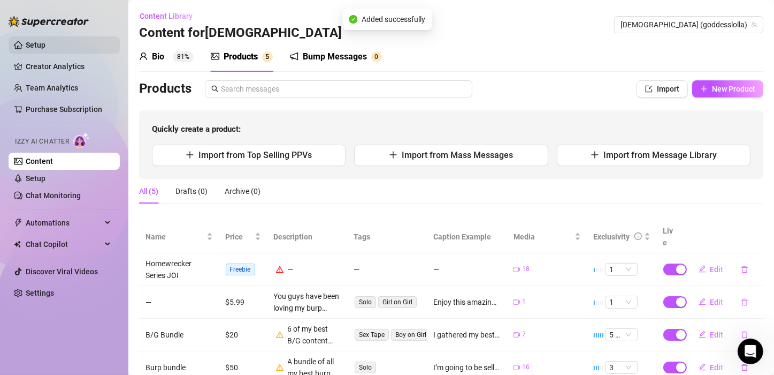
click at [30, 43] on link "Setup" at bounding box center [36, 45] width 20 height 9
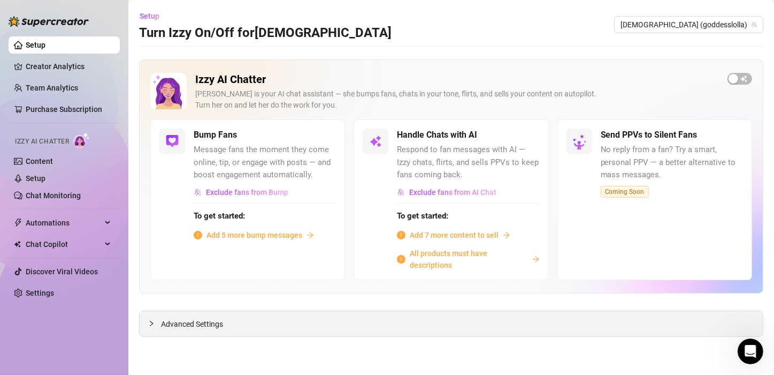
click at [170, 324] on span "Advanced Settings" at bounding box center [192, 324] width 62 height 12
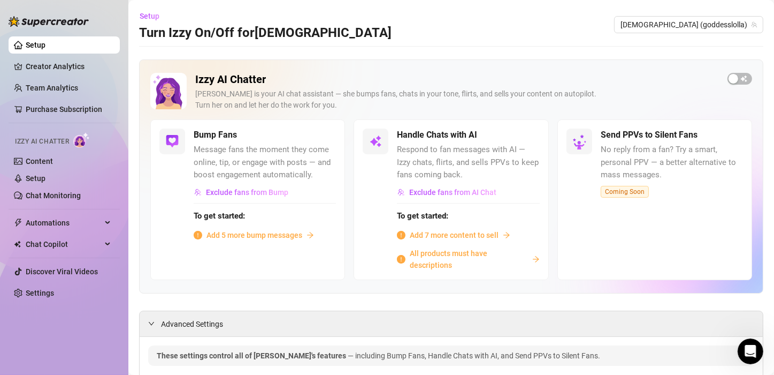
click at [454, 257] on span "All products must have descriptions" at bounding box center [469, 259] width 118 height 24
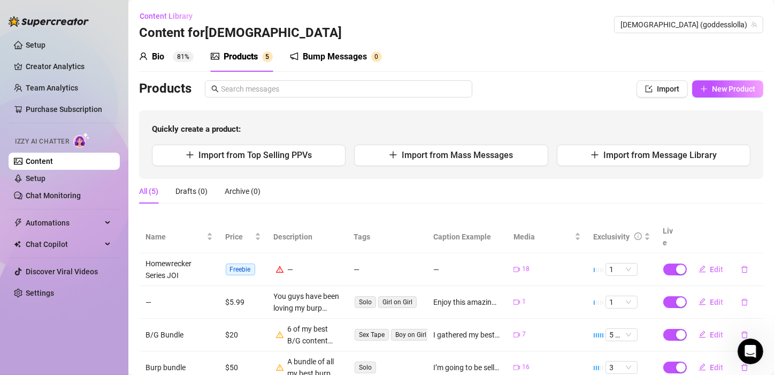
scroll to position [61, 0]
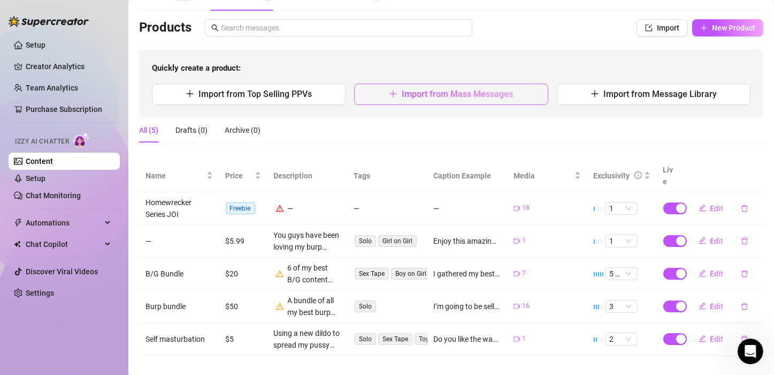
click at [410, 93] on span "Import from Mass Messages" at bounding box center [457, 94] width 111 height 10
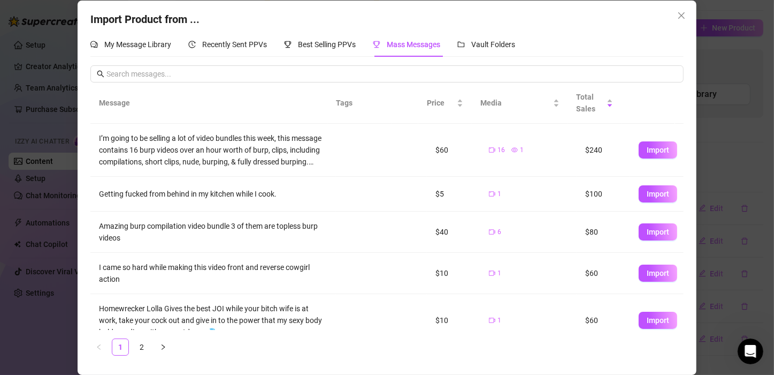
scroll to position [226, 0]
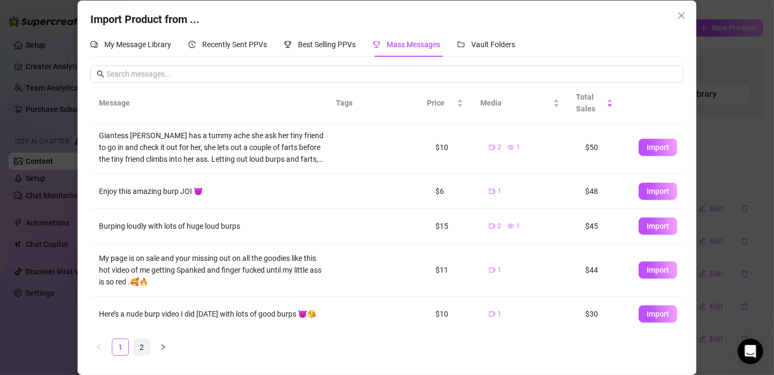
click at [139, 349] on link "2" at bounding box center [142, 347] width 16 height 16
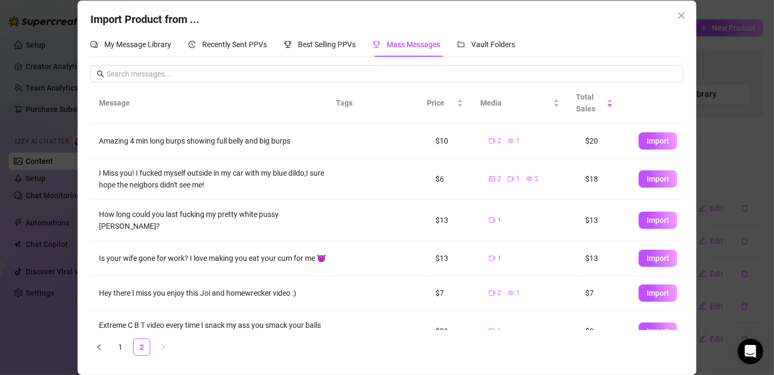
scroll to position [21, 0]
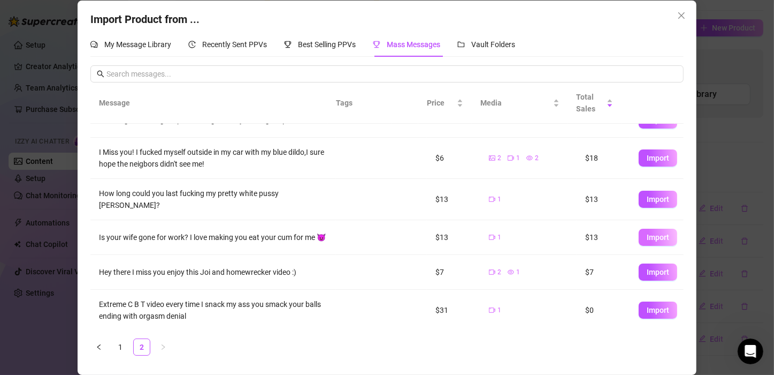
click at [649, 235] on span "Import" at bounding box center [658, 237] width 22 height 9
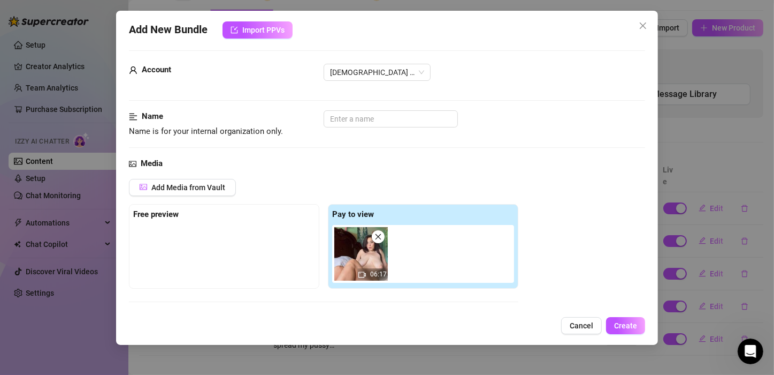
scroll to position [0, 0]
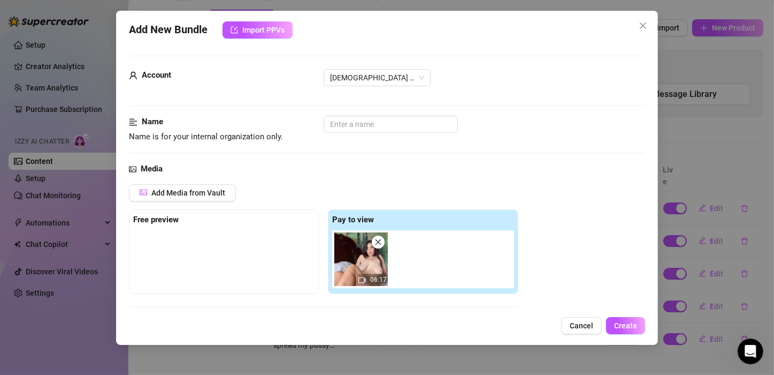
click at [428, 137] on div "Name Name is for your internal organization only." at bounding box center [387, 129] width 516 height 27
click at [433, 128] on input "text" at bounding box center [391, 124] width 134 height 17
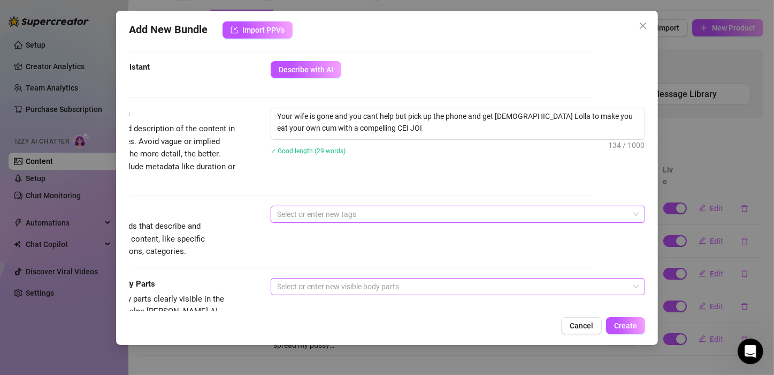
scroll to position [428, 54]
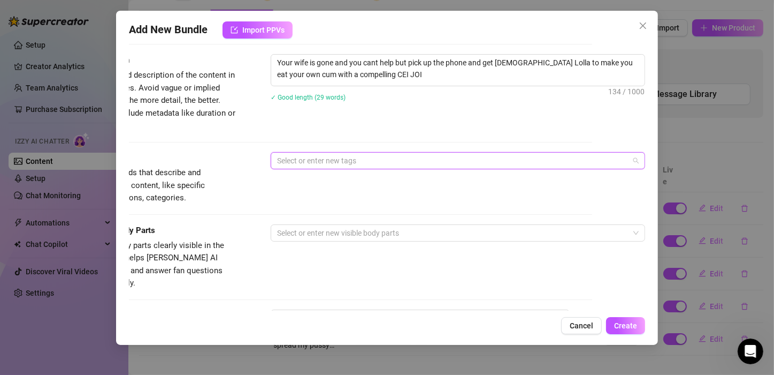
click at [324, 162] on div at bounding box center [452, 160] width 359 height 15
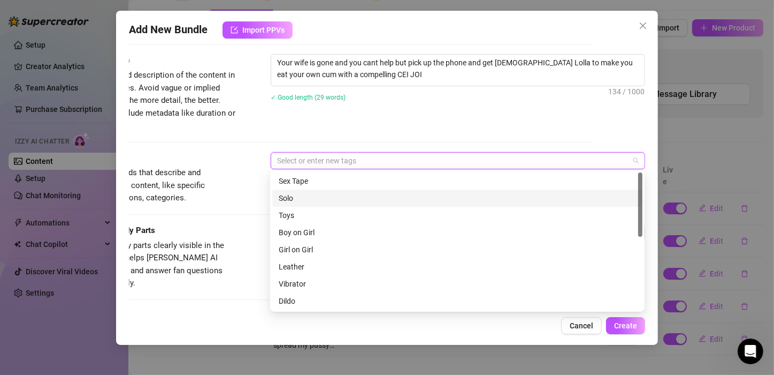
click at [293, 202] on div "Solo" at bounding box center [457, 198] width 357 height 12
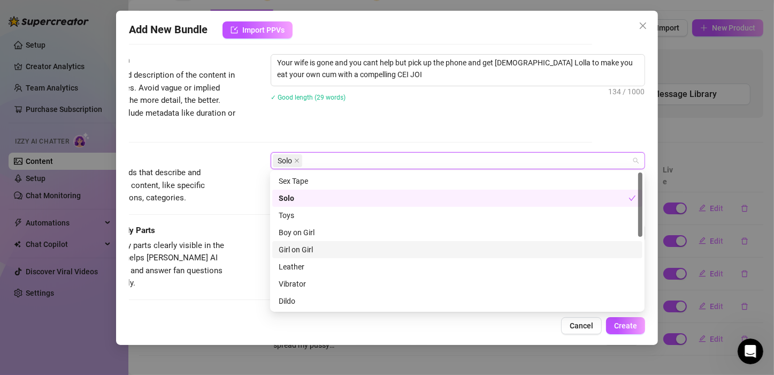
drag, startPoint x: 303, startPoint y: 246, endPoint x: 302, endPoint y: 256, distance: 9.8
click at [302, 248] on div "Girl on Girl" at bounding box center [457, 249] width 357 height 12
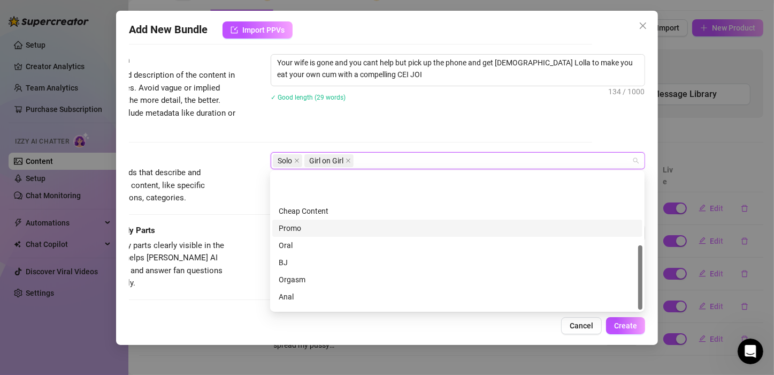
scroll to position [154, 0]
click at [231, 206] on div "Tags Simple keywords that describe and summarize the content, like specific fet…" at bounding box center [334, 188] width 516 height 72
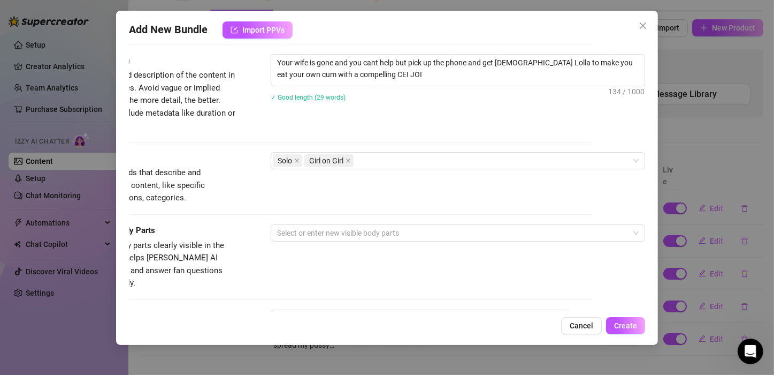
drag, startPoint x: 307, startPoint y: 254, endPoint x: 354, endPoint y: 241, distance: 48.8
click at [359, 249] on div "Visible Body Parts Select the body parts clearly visible in the content. This h…" at bounding box center [334, 256] width 516 height 65
click at [342, 232] on div at bounding box center [452, 232] width 359 height 15
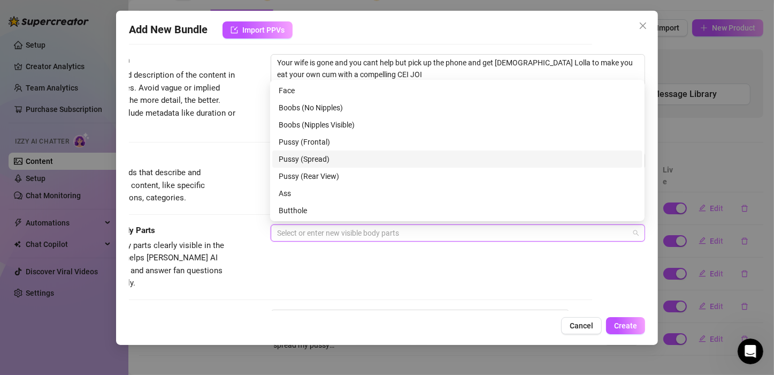
drag, startPoint x: 297, startPoint y: 161, endPoint x: 301, endPoint y: 143, distance: 18.2
click at [298, 160] on div "Pussy (Spread)" at bounding box center [457, 159] width 357 height 12
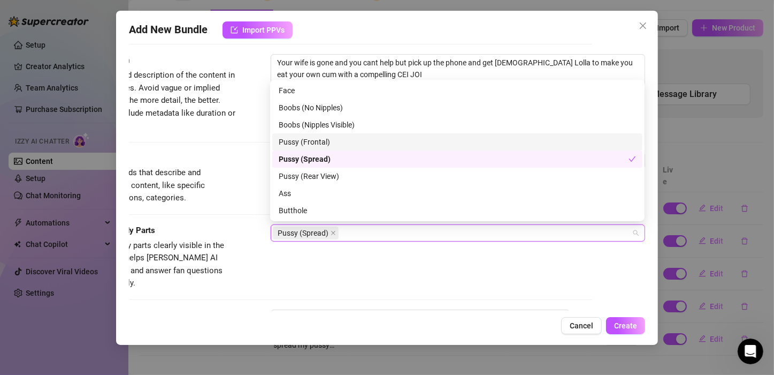
drag, startPoint x: 302, startPoint y: 140, endPoint x: 303, endPoint y: 134, distance: 6.0
click at [302, 139] on div "Pussy (Frontal)" at bounding box center [457, 142] width 357 height 12
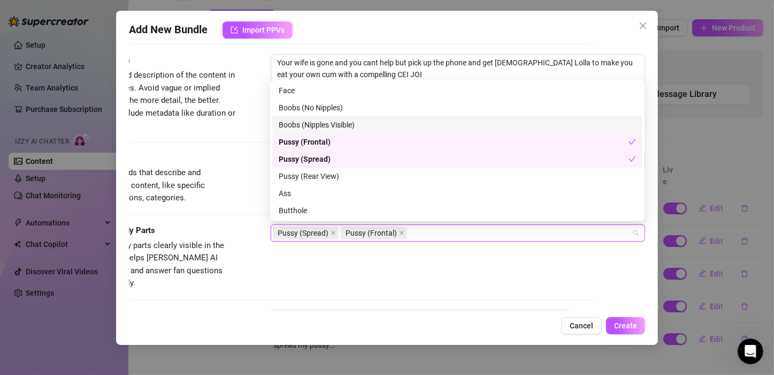
click at [303, 127] on div "Boobs (Nipples Visible)" at bounding box center [457, 125] width 357 height 12
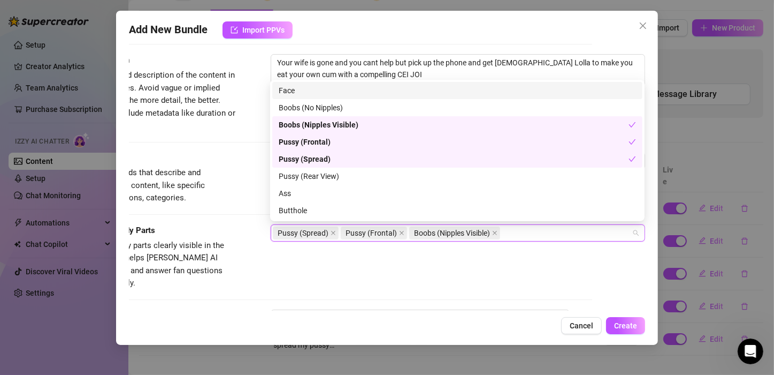
click at [302, 89] on div "Face" at bounding box center [457, 91] width 357 height 12
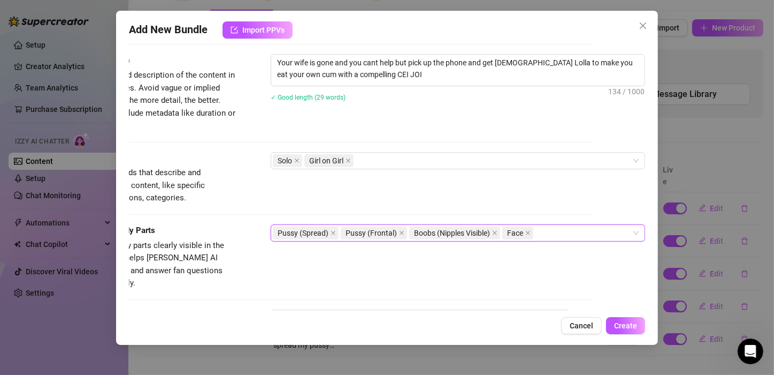
click at [251, 218] on div "Tags Simple keywords that describe and summarize the content, like specific fet…" at bounding box center [334, 188] width 516 height 72
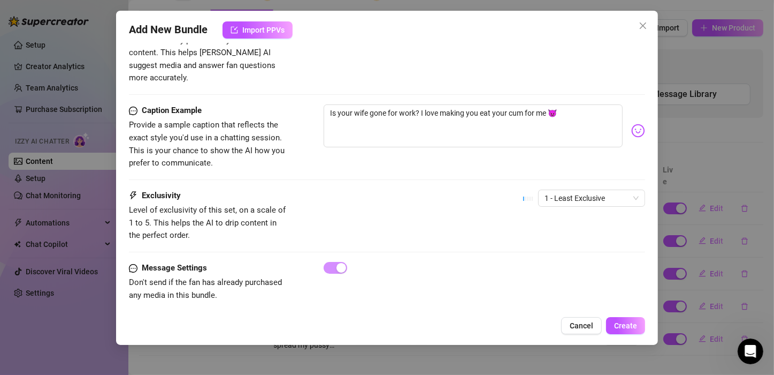
scroll to position [638, 0]
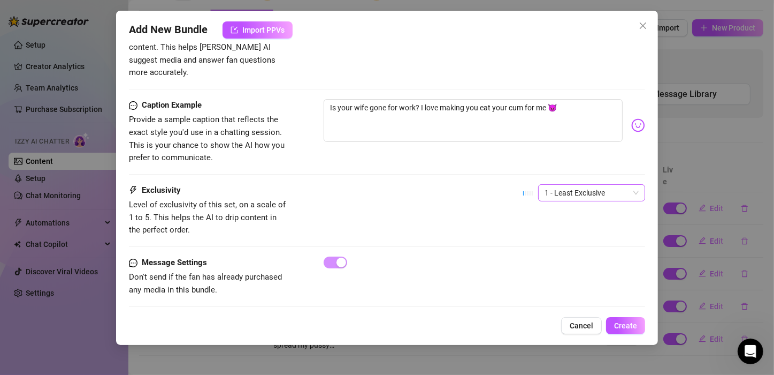
click at [573, 185] on span "1 - Least Exclusive" at bounding box center [592, 193] width 94 height 16
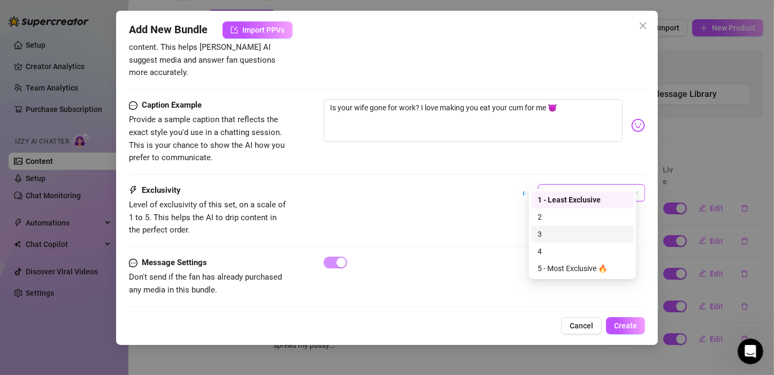
click at [547, 232] on div "3" at bounding box center [583, 234] width 90 height 12
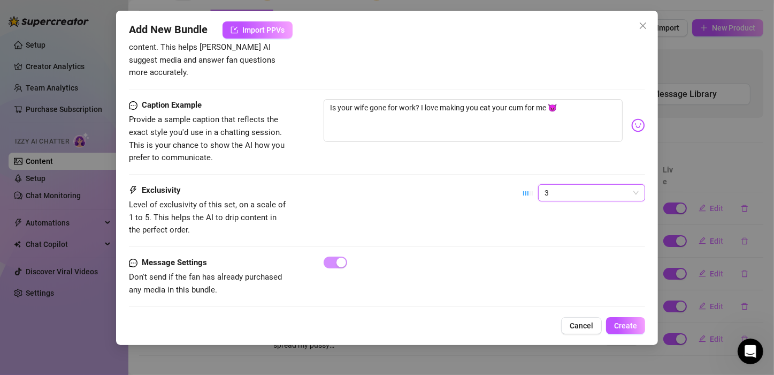
click at [372, 184] on div "Exclusivity Level of exclusivity of this set, on a scale of 1 to 5. This helps …" at bounding box center [387, 210] width 516 height 52
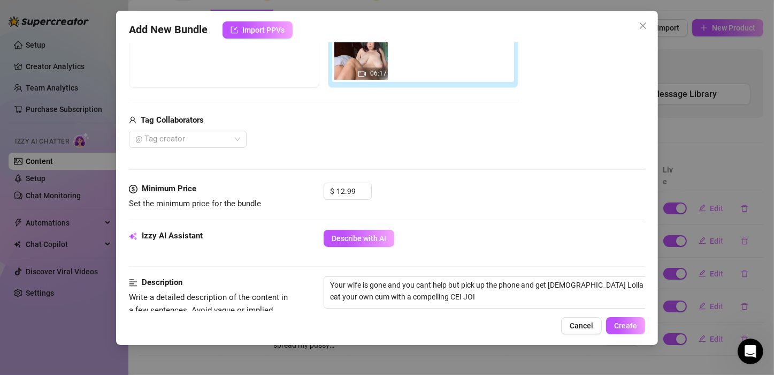
scroll to position [157, 0]
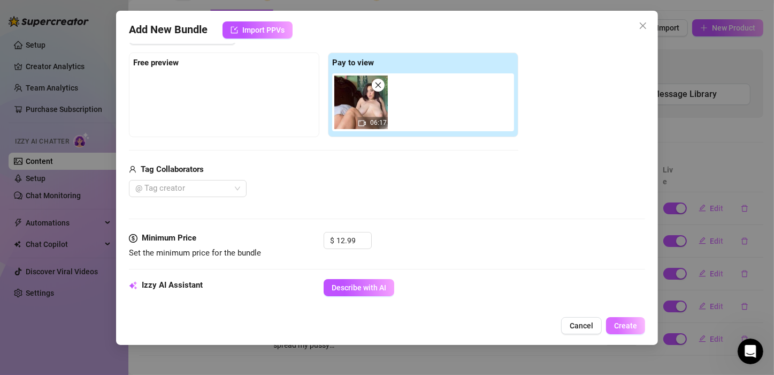
click at [622, 326] on span "Create" at bounding box center [625, 325] width 23 height 9
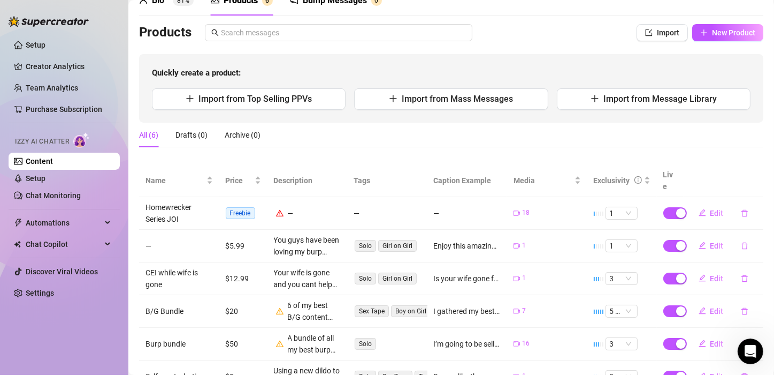
scroll to position [40, 0]
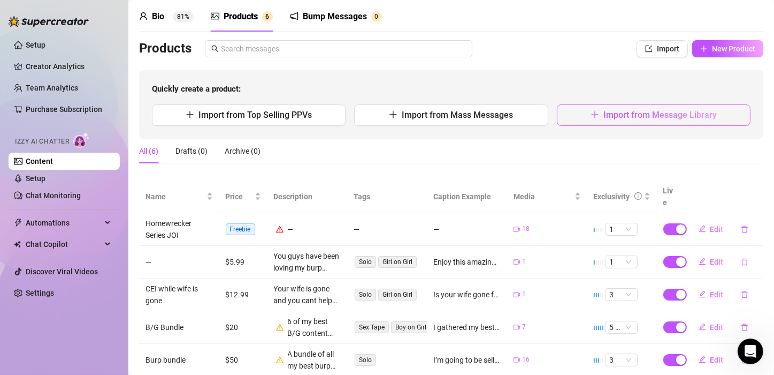
click at [617, 110] on span "Import from Message Library" at bounding box center [660, 115] width 113 height 10
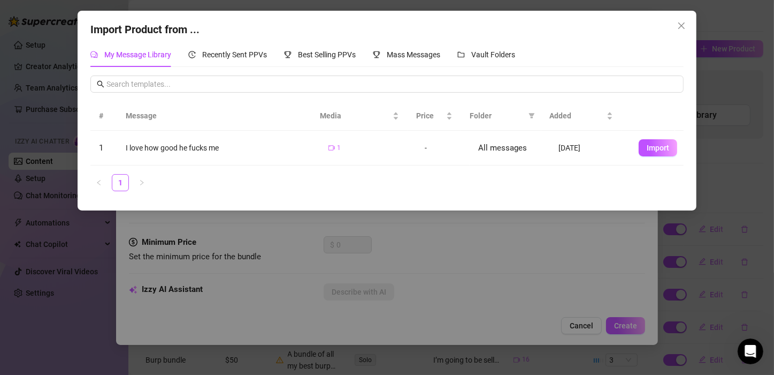
click at [647, 147] on span "Import" at bounding box center [658, 147] width 22 height 9
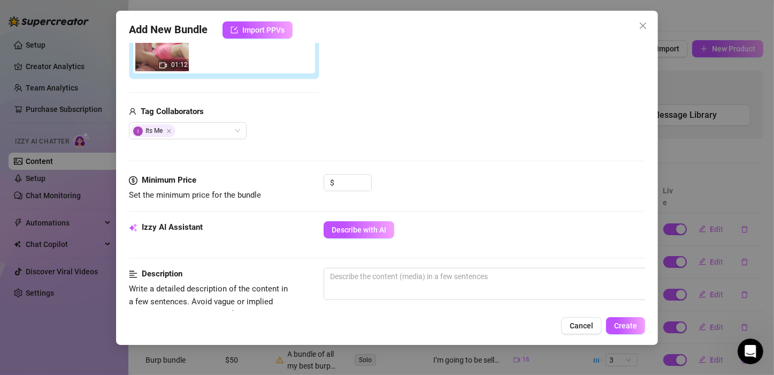
scroll to position [226, 0]
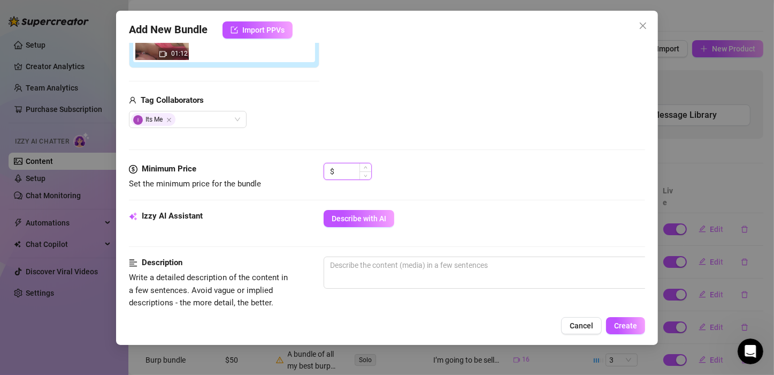
click at [353, 177] on input at bounding box center [354, 171] width 35 height 16
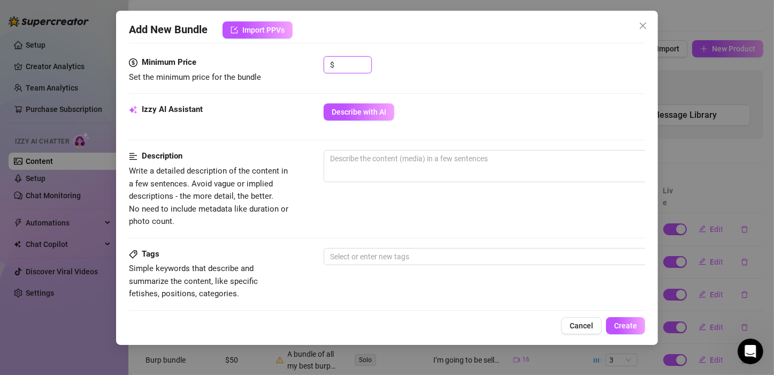
scroll to position [333, 0]
click at [438, 163] on textarea at bounding box center [511, 158] width 374 height 16
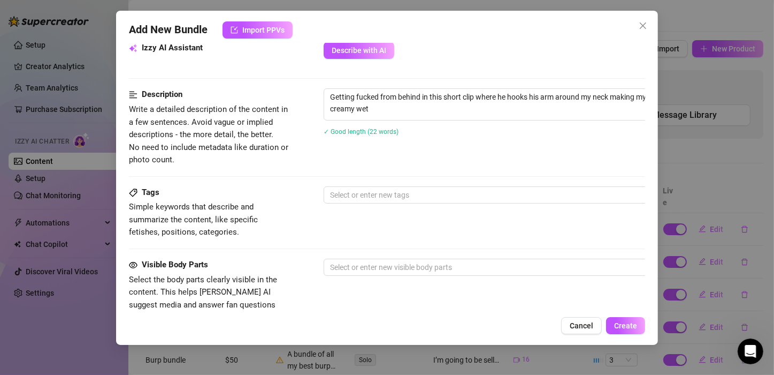
scroll to position [440, 0]
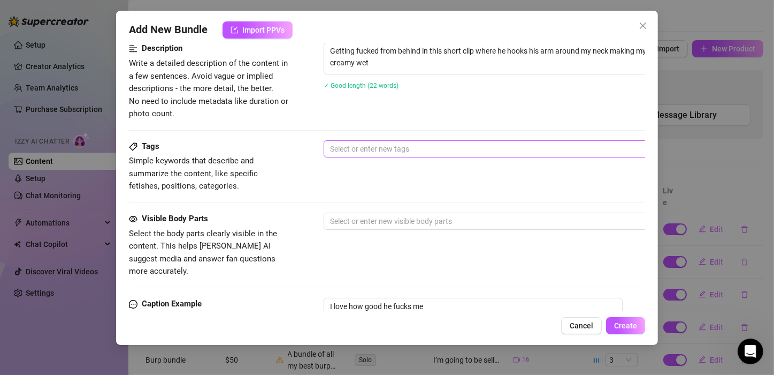
click at [375, 151] on div at bounding box center [505, 148] width 359 height 15
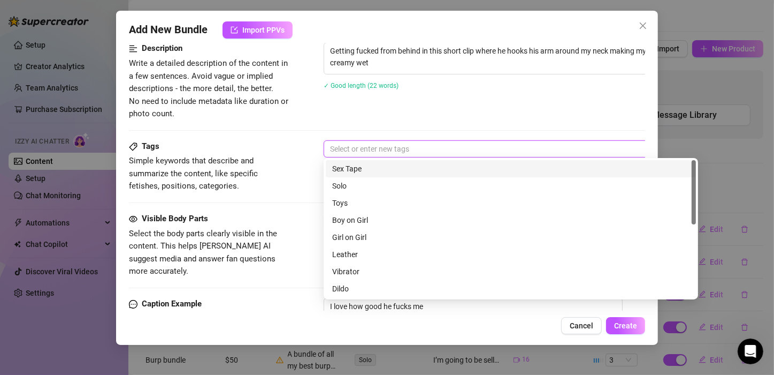
click at [364, 173] on div "Sex Tape" at bounding box center [510, 169] width 357 height 12
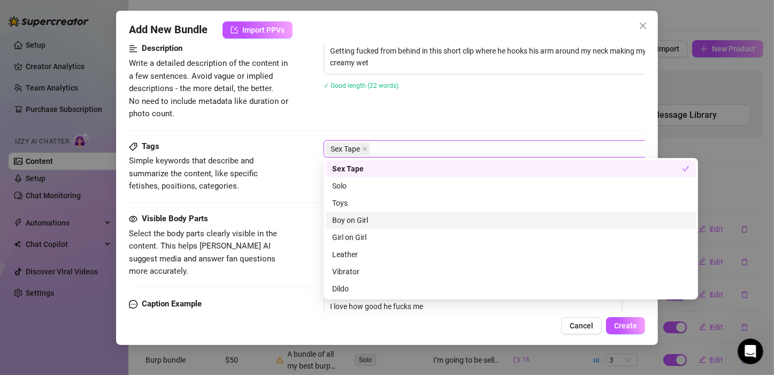
drag, startPoint x: 368, startPoint y: 216, endPoint x: 357, endPoint y: 194, distance: 24.2
click at [368, 215] on div "Boy on Girl" at bounding box center [510, 220] width 357 height 12
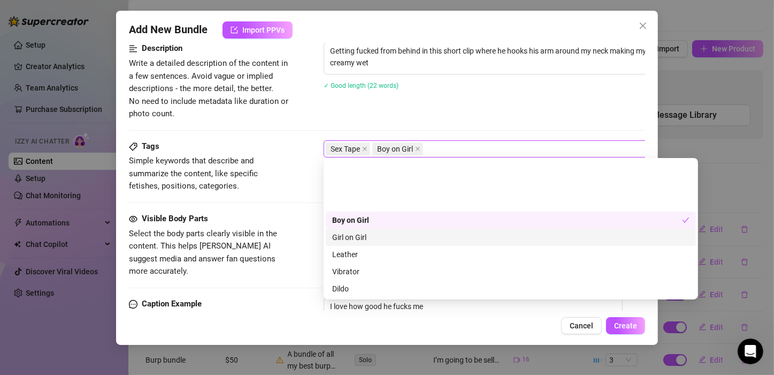
scroll to position [54, 0]
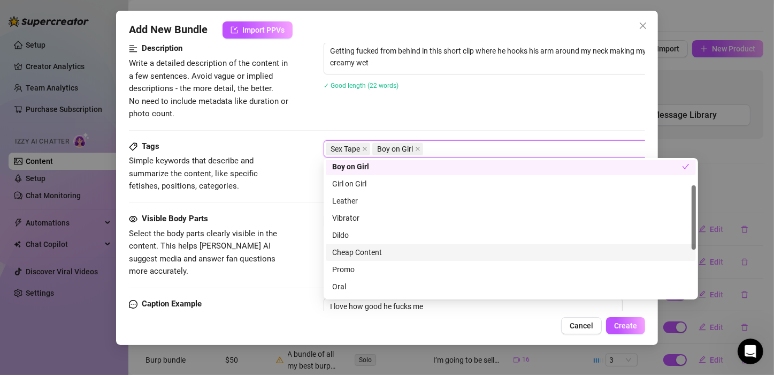
click at [378, 248] on div "Cheap Content" at bounding box center [510, 252] width 357 height 12
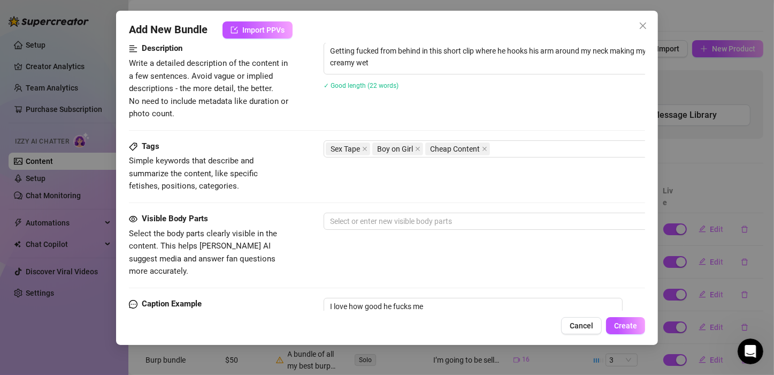
click at [307, 219] on div "Visible Body Parts Select the body parts clearly visible in the content. This h…" at bounding box center [387, 244] width 516 height 65
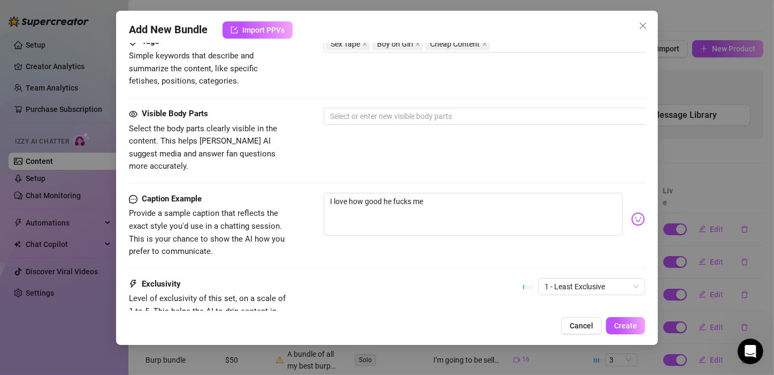
scroll to position [547, 0]
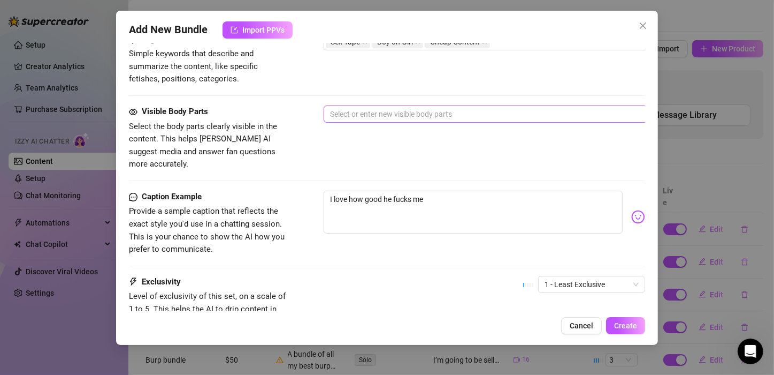
click at [393, 112] on div at bounding box center [505, 113] width 359 height 15
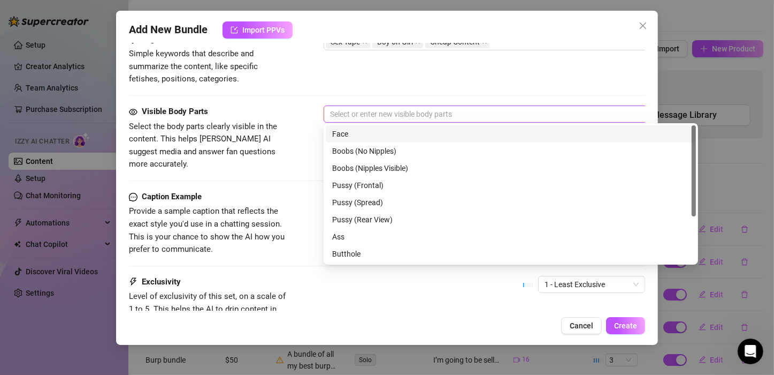
click at [349, 133] on div "Face" at bounding box center [510, 134] width 357 height 12
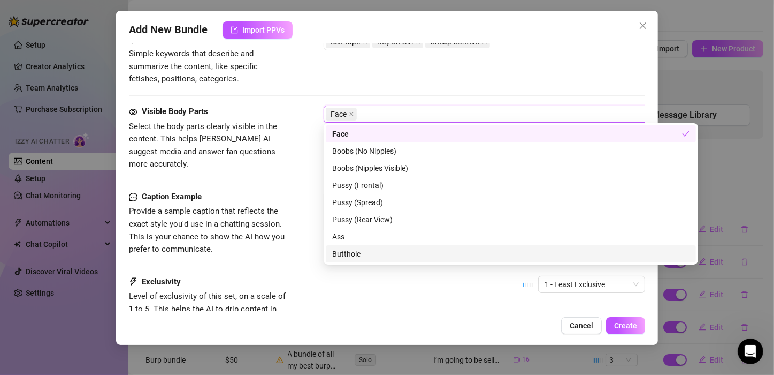
click at [382, 280] on div "Exclusivity Level of exclusivity of this set, on a scale of 1 to 5. This helps …" at bounding box center [387, 302] width 516 height 52
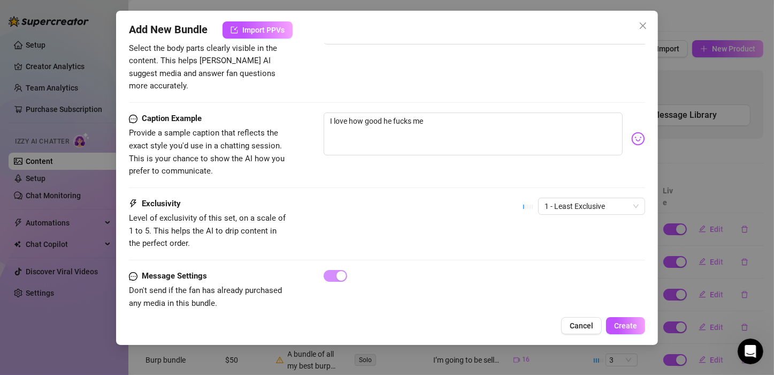
scroll to position [638, 0]
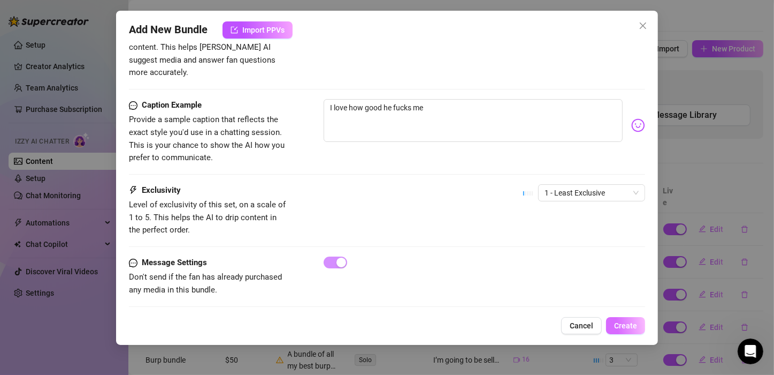
click at [629, 322] on span "Create" at bounding box center [625, 325] width 23 height 9
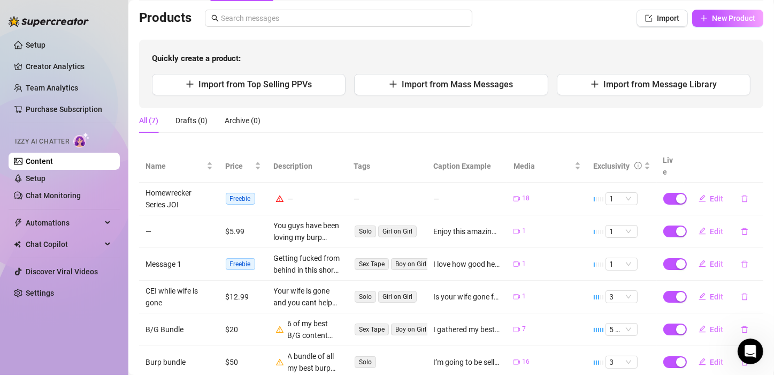
scroll to position [0, 0]
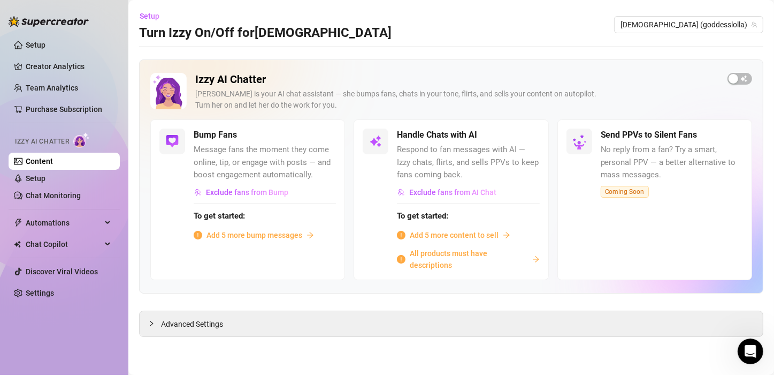
click at [468, 236] on span "Add 5 more content to sell" at bounding box center [454, 235] width 89 height 12
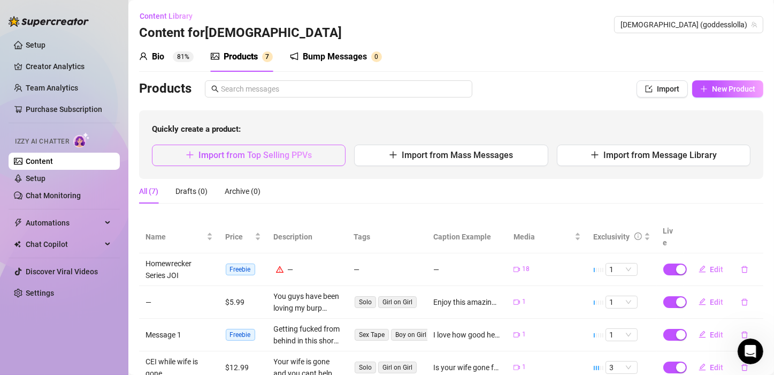
click at [323, 156] on button "Import from Top Selling PPVs" at bounding box center [249, 154] width 194 height 21
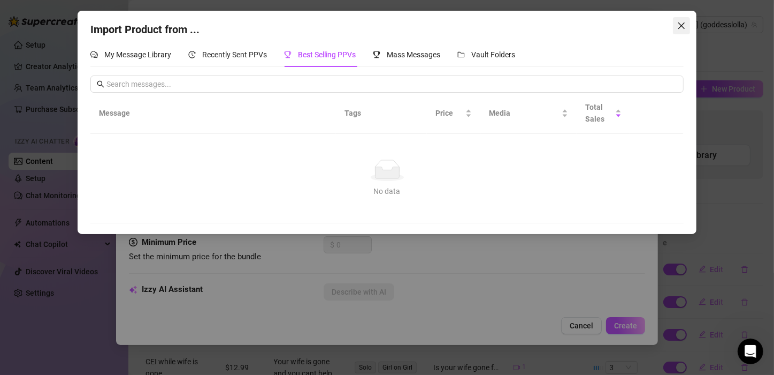
click at [682, 25] on icon "close" at bounding box center [681, 25] width 9 height 9
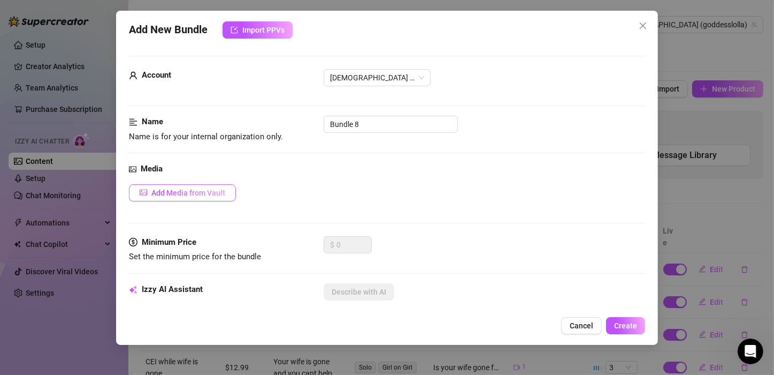
click at [222, 194] on span "Add Media from Vault" at bounding box center [188, 192] width 74 height 9
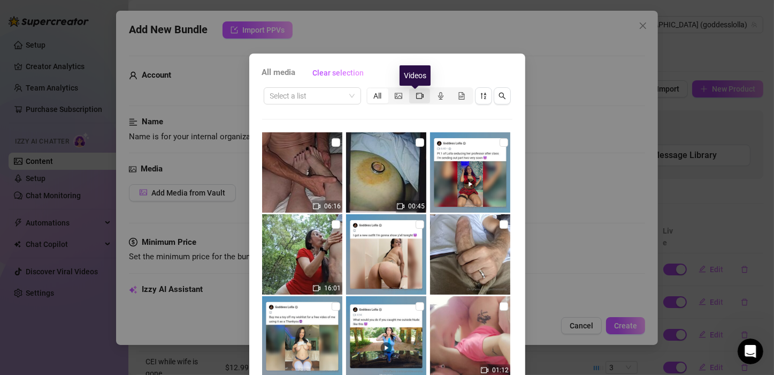
click at [418, 95] on icon "video-camera" at bounding box center [419, 95] width 7 height 7
click at [412, 90] on input "segmented control" at bounding box center [412, 90] width 0 height 0
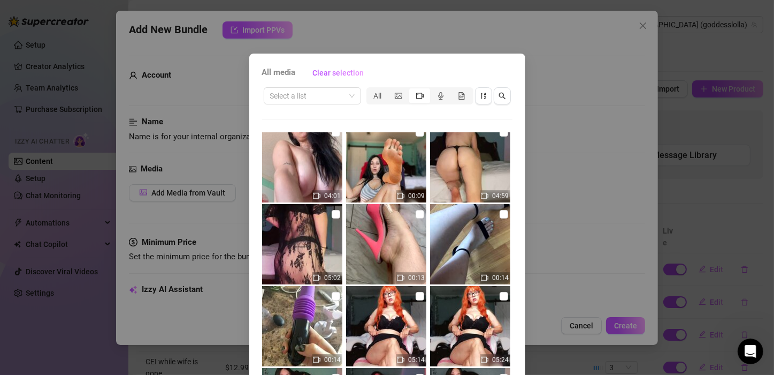
scroll to position [1338, 0]
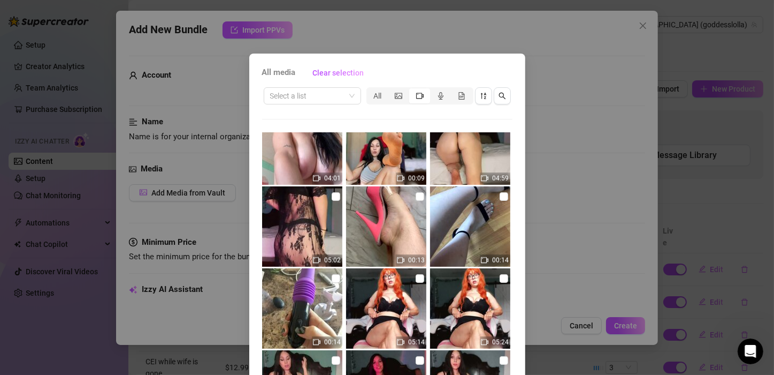
click at [619, 211] on div "All media Clear selection Select a list All 06:16 00:45 16:01 01:12 17:12 09:09…" at bounding box center [387, 187] width 774 height 375
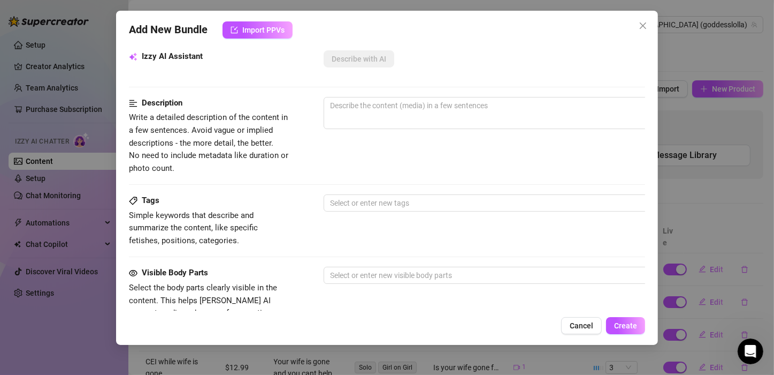
scroll to position [0, 0]
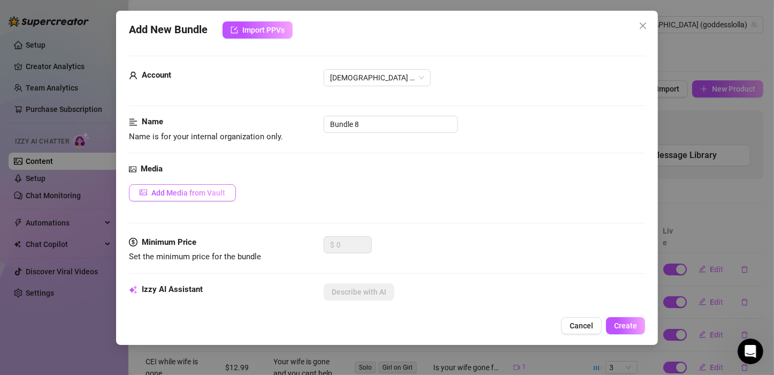
click at [195, 193] on span "Add Media from Vault" at bounding box center [188, 192] width 74 height 9
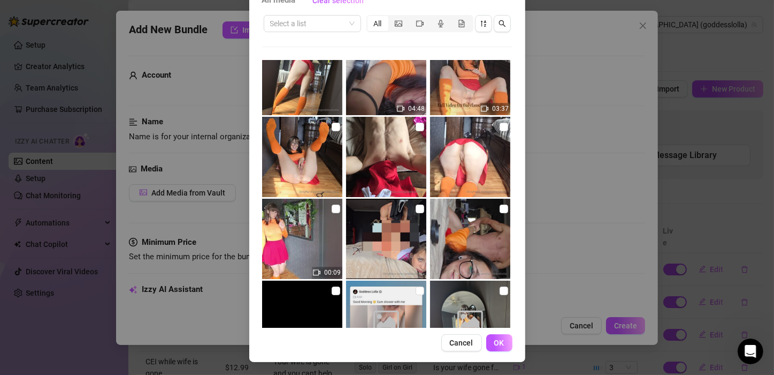
scroll to position [670, 0]
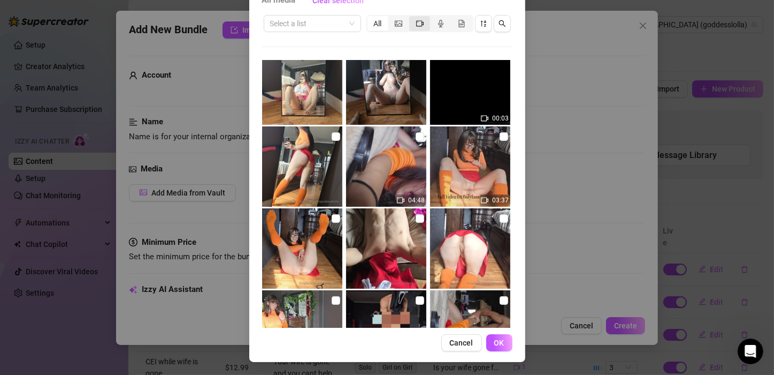
click at [418, 26] on icon "video-camera" at bounding box center [419, 23] width 7 height 7
click at [412, 18] on input "segmented control" at bounding box center [412, 18] width 0 height 0
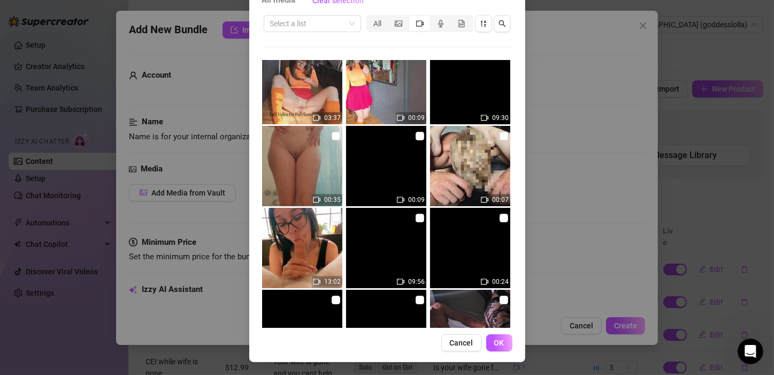
scroll to position [403, 0]
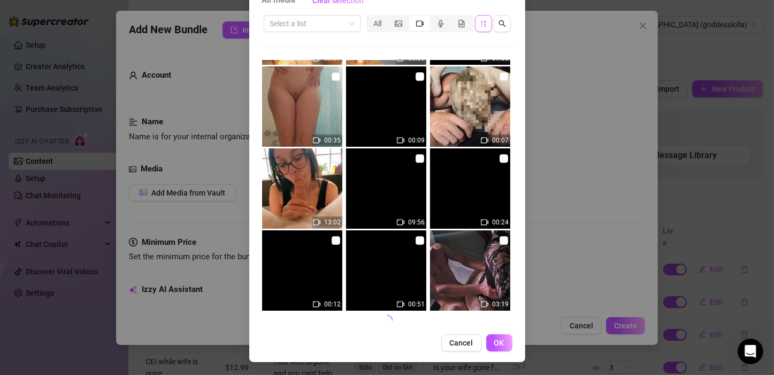
click at [480, 27] on span "button" at bounding box center [483, 23] width 7 height 9
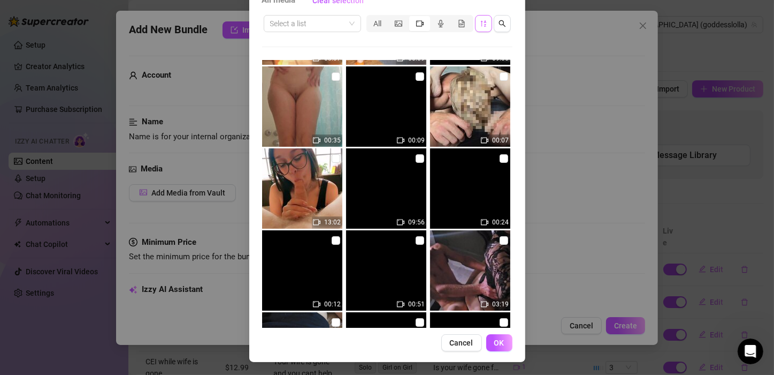
click at [480, 23] on icon "sort-descending" at bounding box center [483, 23] width 7 height 7
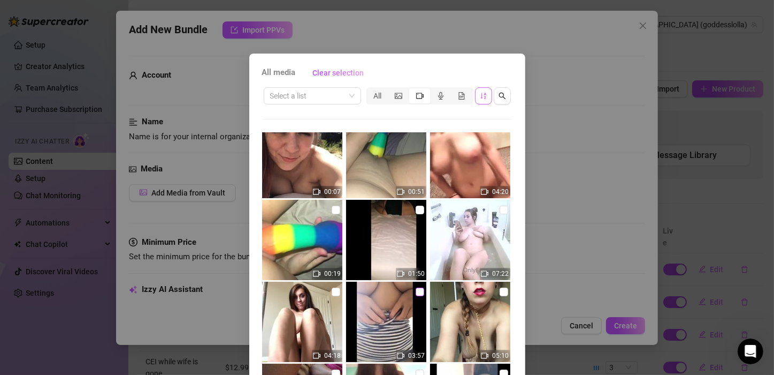
scroll to position [161, 0]
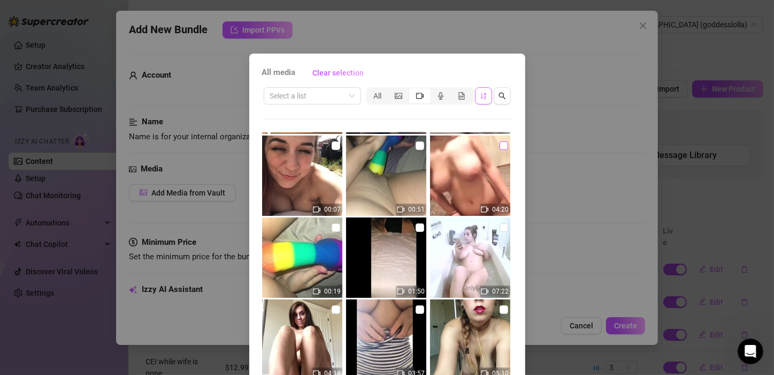
click at [500, 149] on input "checkbox" at bounding box center [504, 145] width 9 height 9
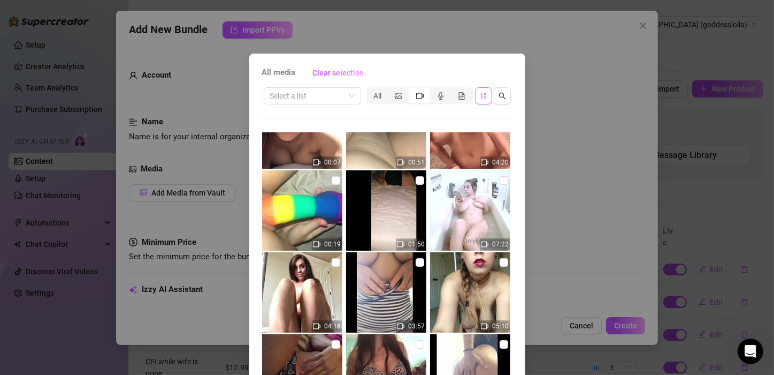
scroll to position [214, 0]
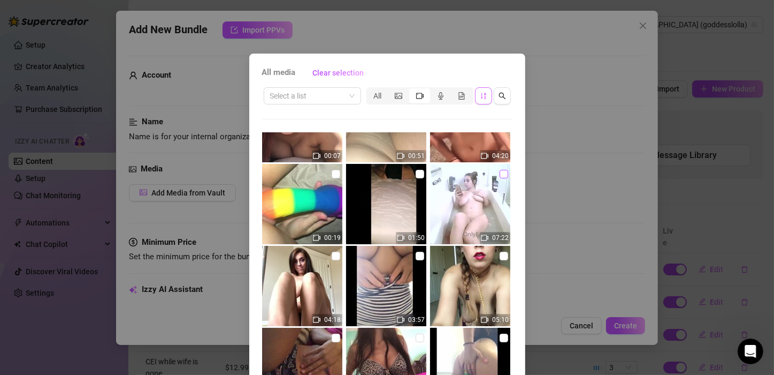
click at [500, 172] on input "checkbox" at bounding box center [504, 174] width 9 height 9
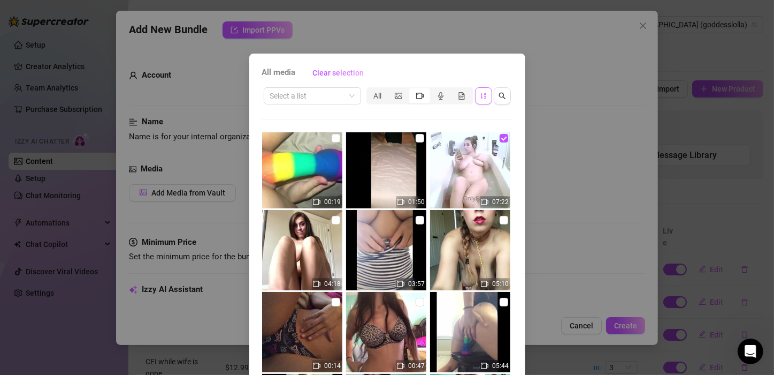
scroll to position [268, 0]
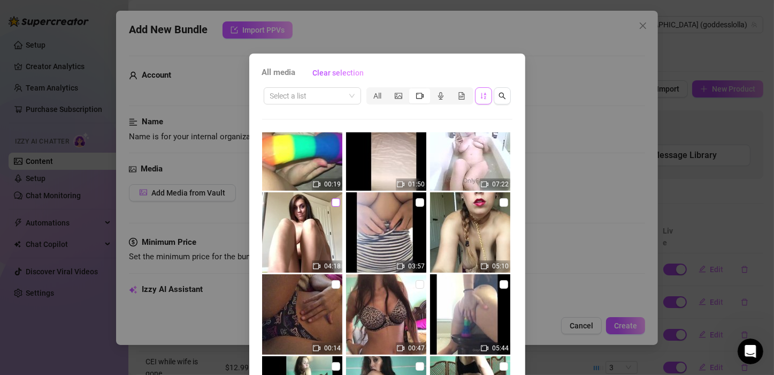
click at [332, 199] on input "checkbox" at bounding box center [336, 202] width 9 height 9
click at [416, 200] on input "checkbox" at bounding box center [420, 202] width 9 height 9
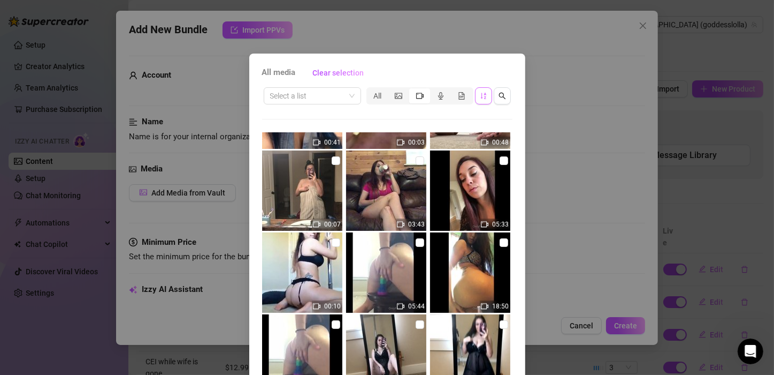
scroll to position [803, 0]
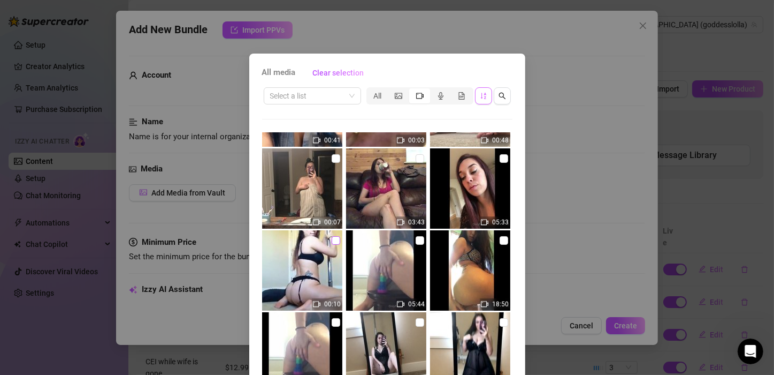
click at [332, 243] on input "checkbox" at bounding box center [336, 240] width 9 height 9
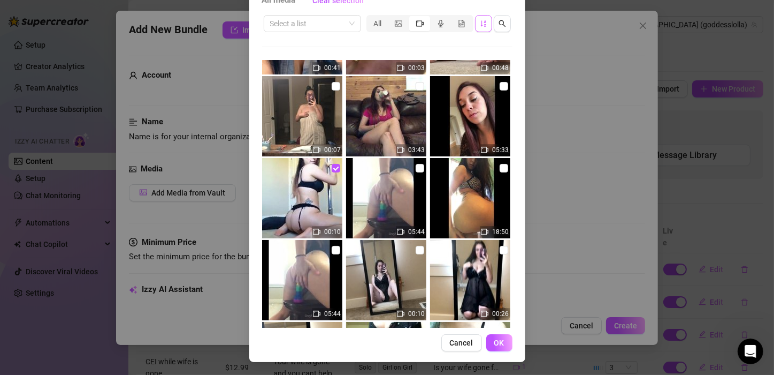
click at [500, 341] on button "OK" at bounding box center [499, 342] width 26 height 17
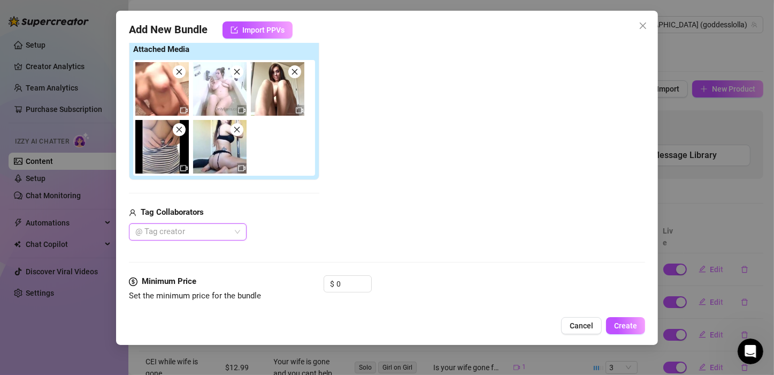
scroll to position [268, 0]
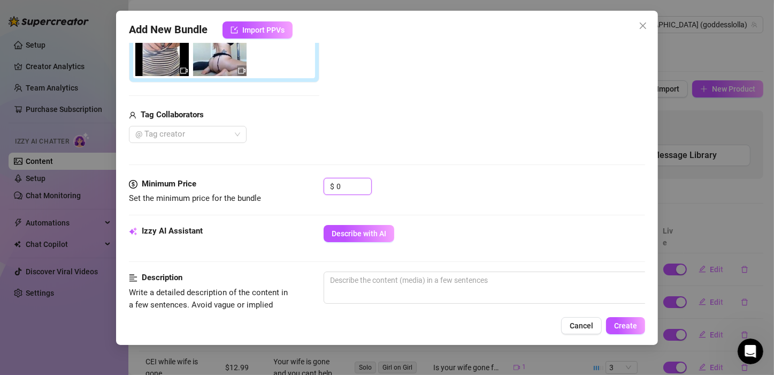
drag, startPoint x: 348, startPoint y: 186, endPoint x: 321, endPoint y: 186, distance: 27.8
click at [321, 186] on div "Minimum Price Set the minimum price for the bundle $ 0" at bounding box center [387, 191] width 516 height 27
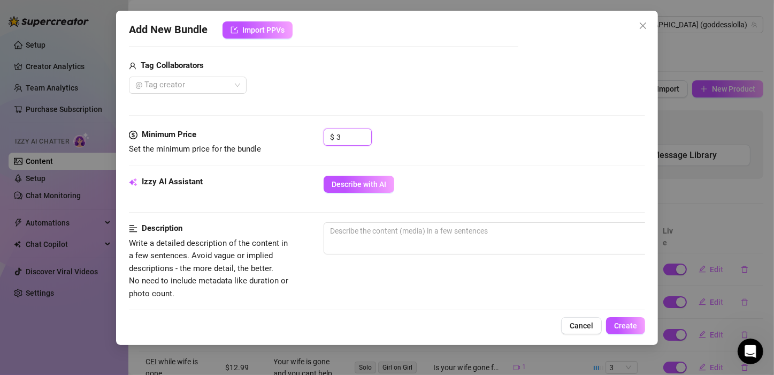
scroll to position [375, 0]
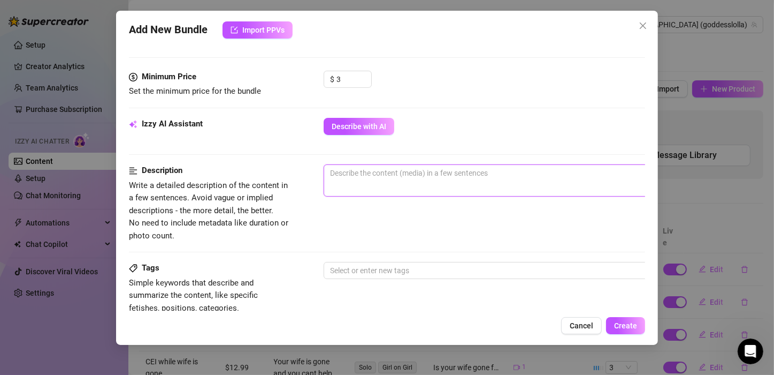
click at [470, 177] on textarea at bounding box center [511, 173] width 374 height 16
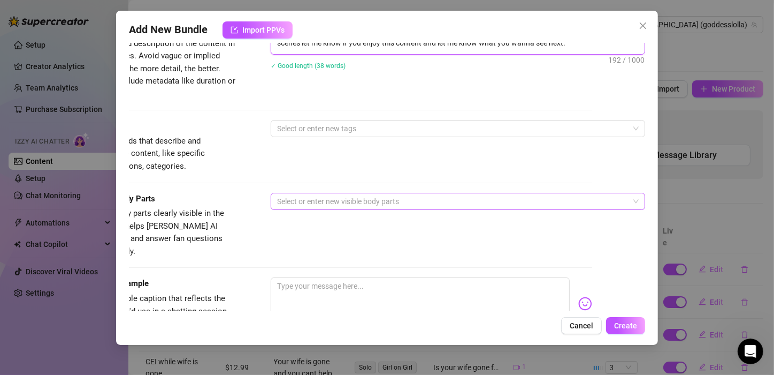
scroll to position [535, 56]
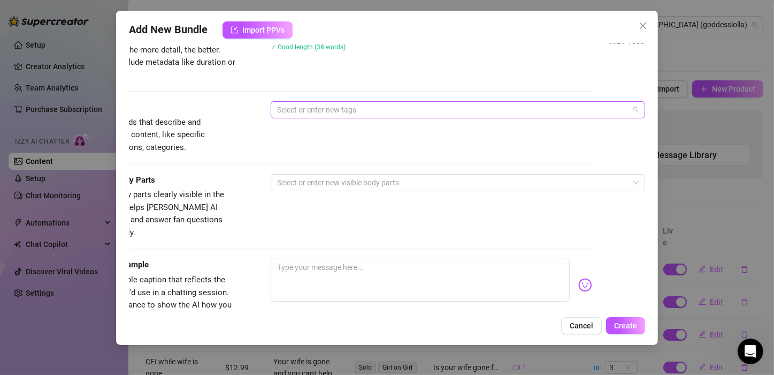
click at [395, 109] on div at bounding box center [452, 109] width 359 height 15
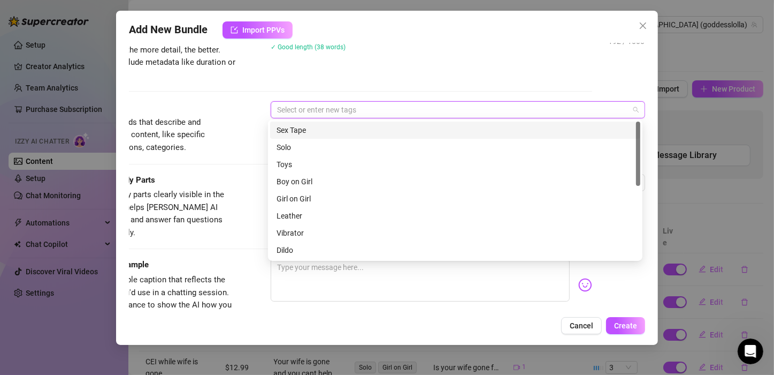
drag, startPoint x: 336, startPoint y: 131, endPoint x: 329, endPoint y: 143, distance: 14.1
click at [336, 130] on div "Sex Tape" at bounding box center [455, 130] width 357 height 12
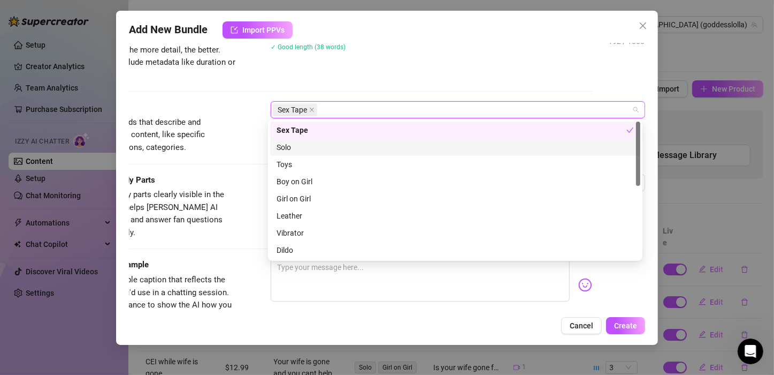
click at [327, 143] on div "Solo" at bounding box center [455, 147] width 357 height 12
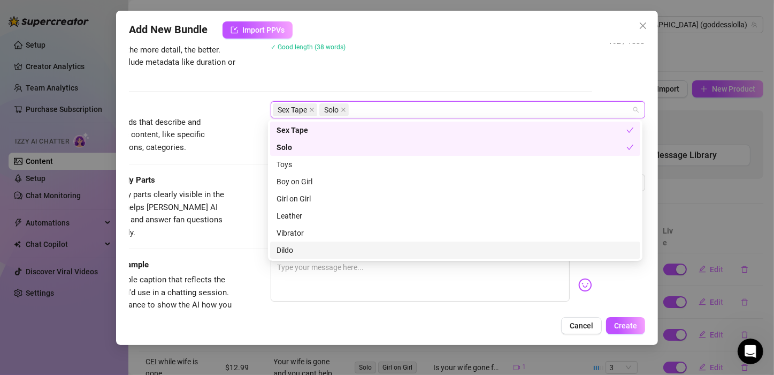
click at [291, 247] on div "Dildo" at bounding box center [455, 250] width 357 height 12
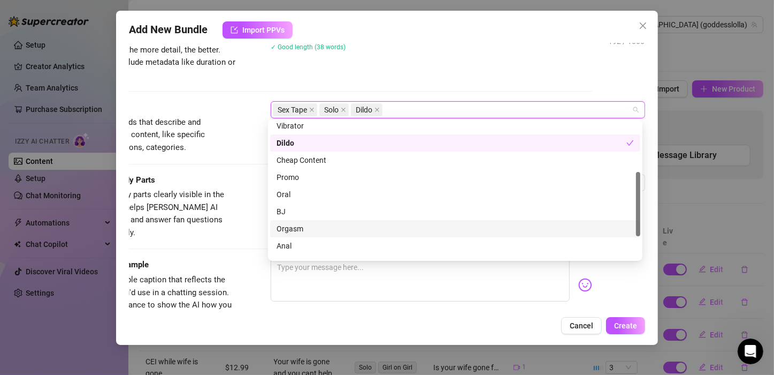
scroll to position [154, 0]
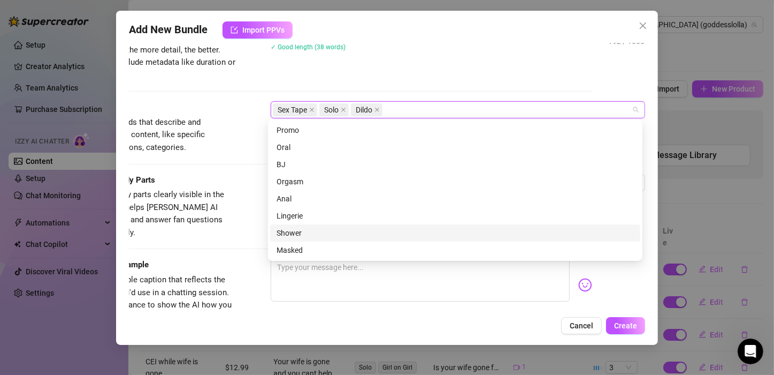
click at [297, 230] on div "Shower" at bounding box center [455, 233] width 357 height 12
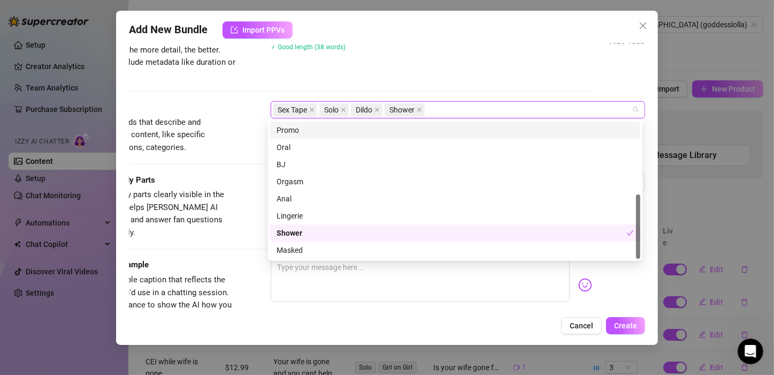
click at [492, 81] on div "Description Write a detailed description of the content in a few sentences. Avo…" at bounding box center [334, 52] width 516 height 97
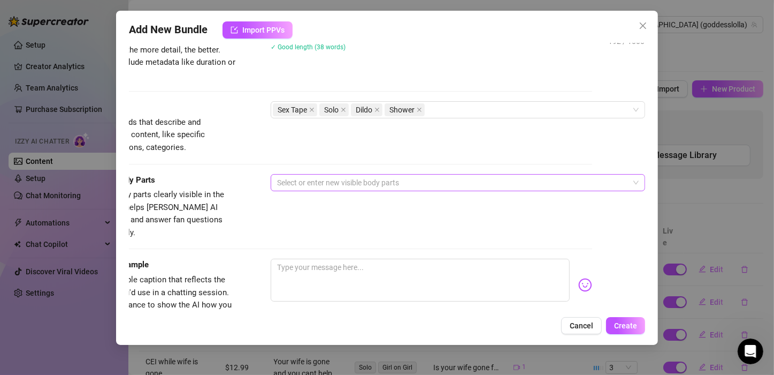
click at [350, 181] on div at bounding box center [452, 182] width 359 height 15
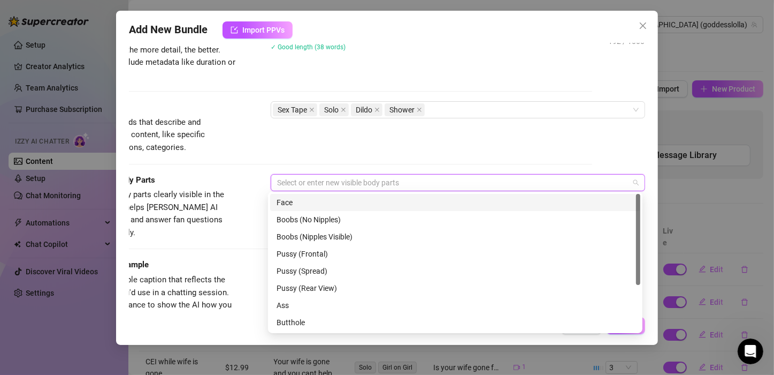
click at [303, 204] on div "Face" at bounding box center [455, 202] width 357 height 12
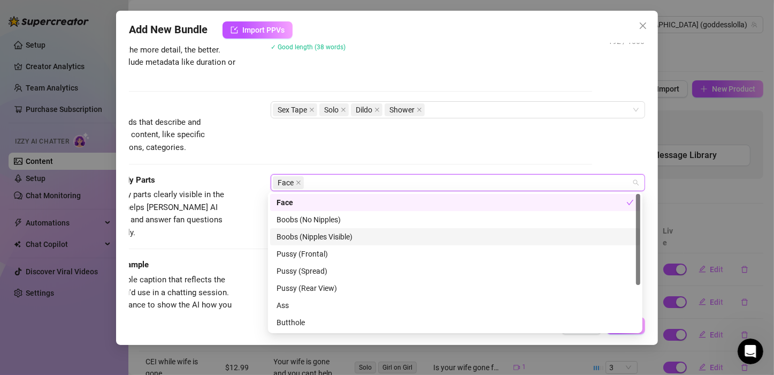
click at [322, 239] on div "Boobs (Nipples Visible)" at bounding box center [455, 237] width 357 height 12
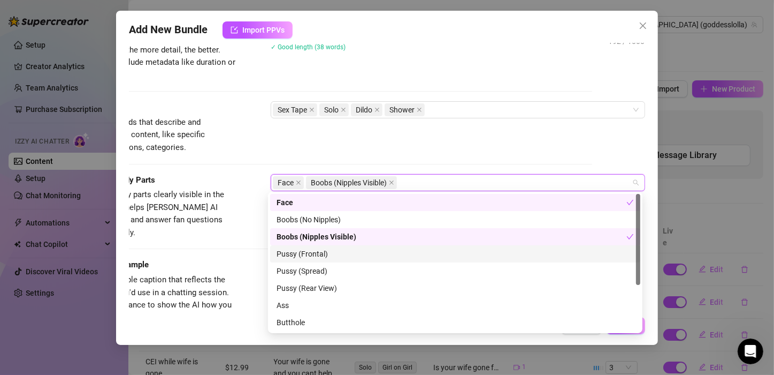
click at [316, 254] on div "Pussy (Frontal)" at bounding box center [455, 254] width 357 height 12
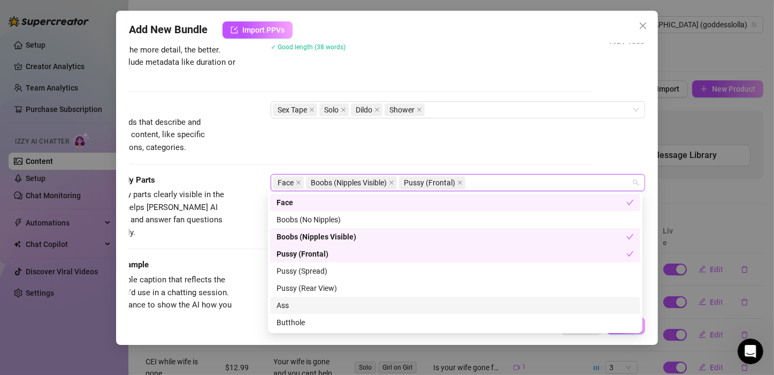
click at [307, 307] on div "Ass" at bounding box center [455, 305] width 357 height 12
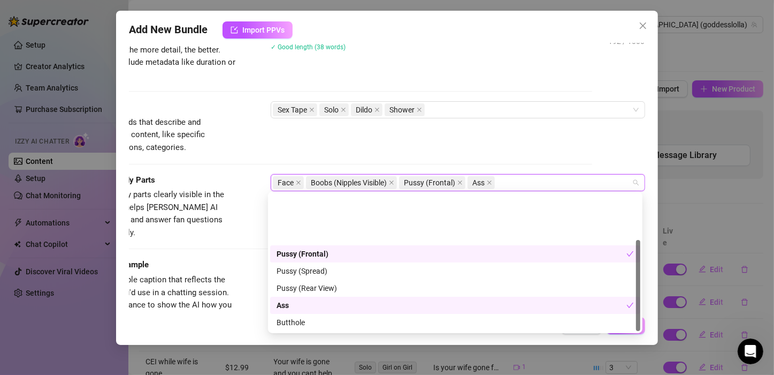
scroll to position [68, 0]
